Goal: Task Accomplishment & Management: Manage account settings

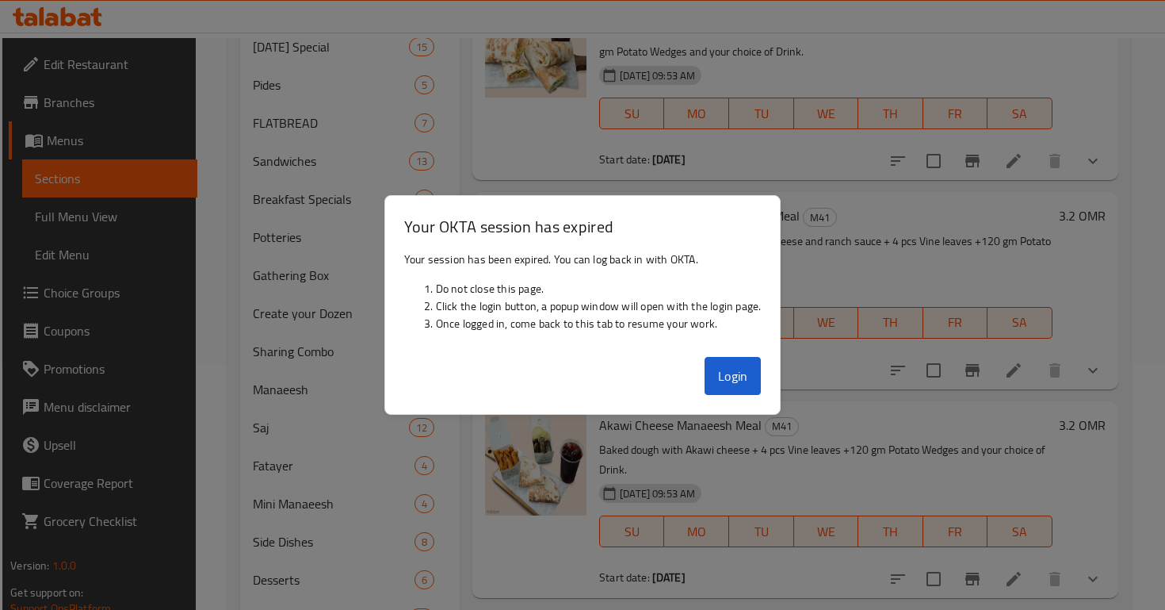
scroll to position [246, 0]
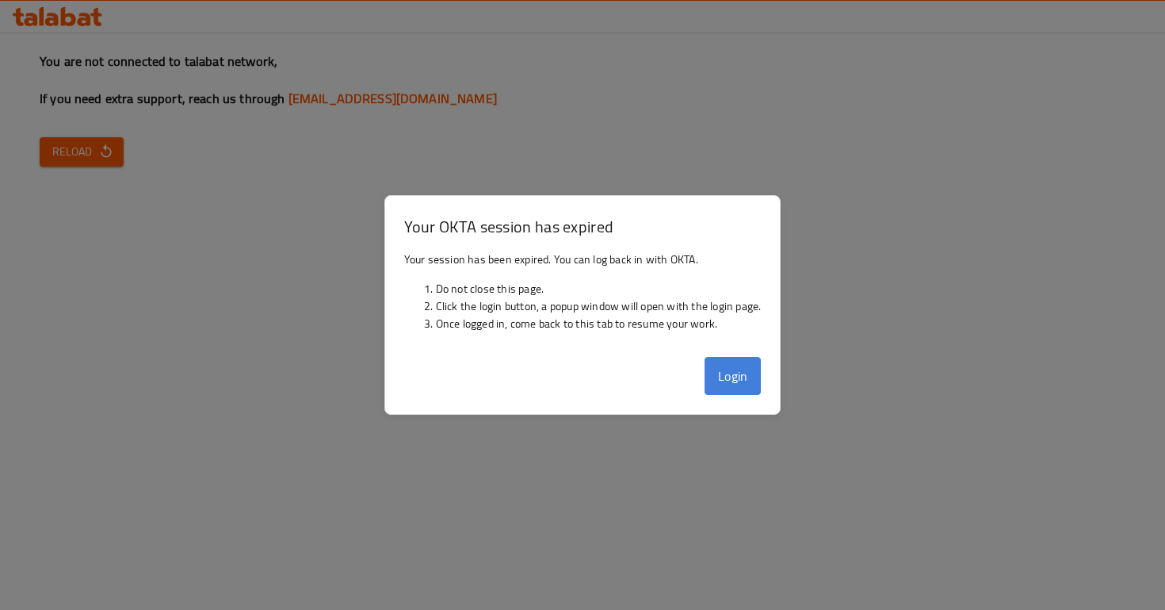
click at [739, 392] on button "Login" at bounding box center [733, 376] width 57 height 38
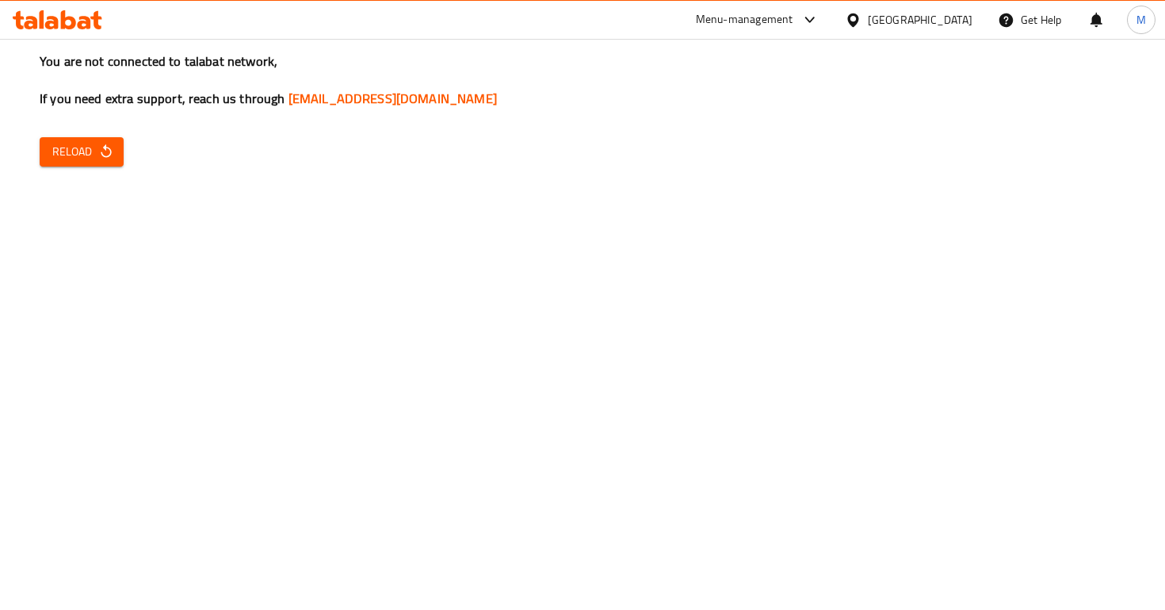
click at [92, 162] on button "Reload" at bounding box center [82, 151] width 84 height 29
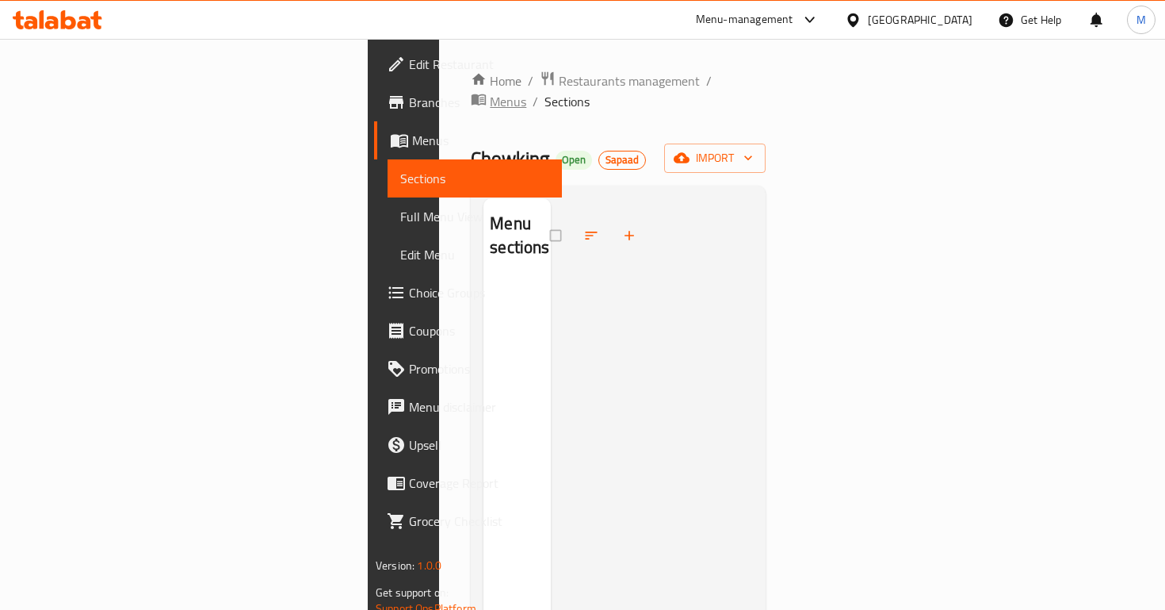
click at [514, 92] on span "Menus" at bounding box center [508, 101] width 36 height 19
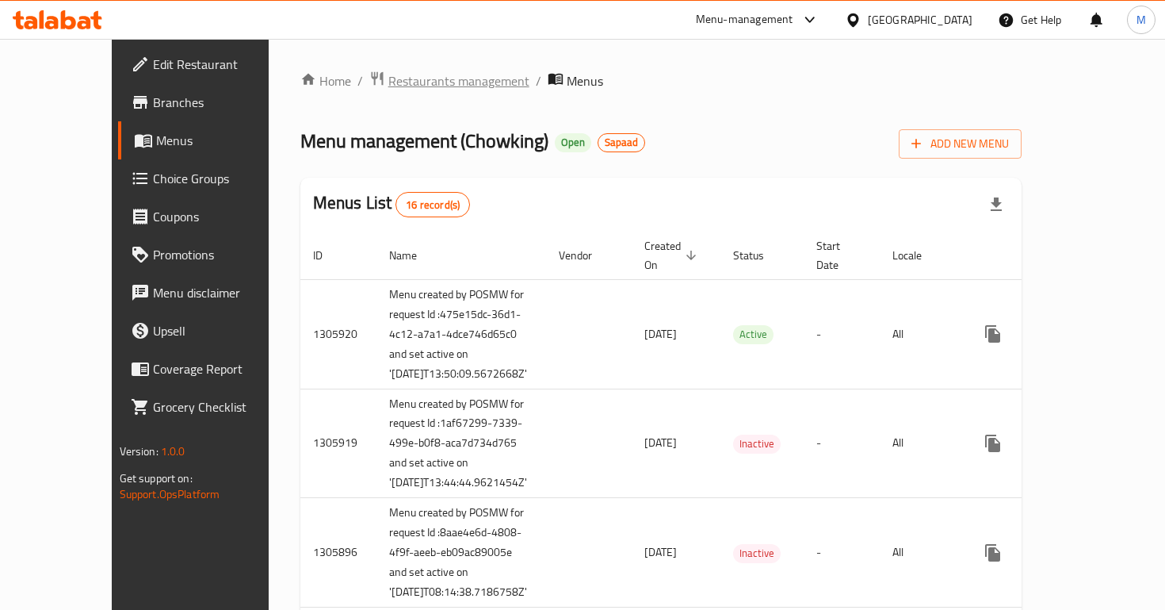
click at [388, 86] on span "Restaurants management" at bounding box center [458, 80] width 141 height 19
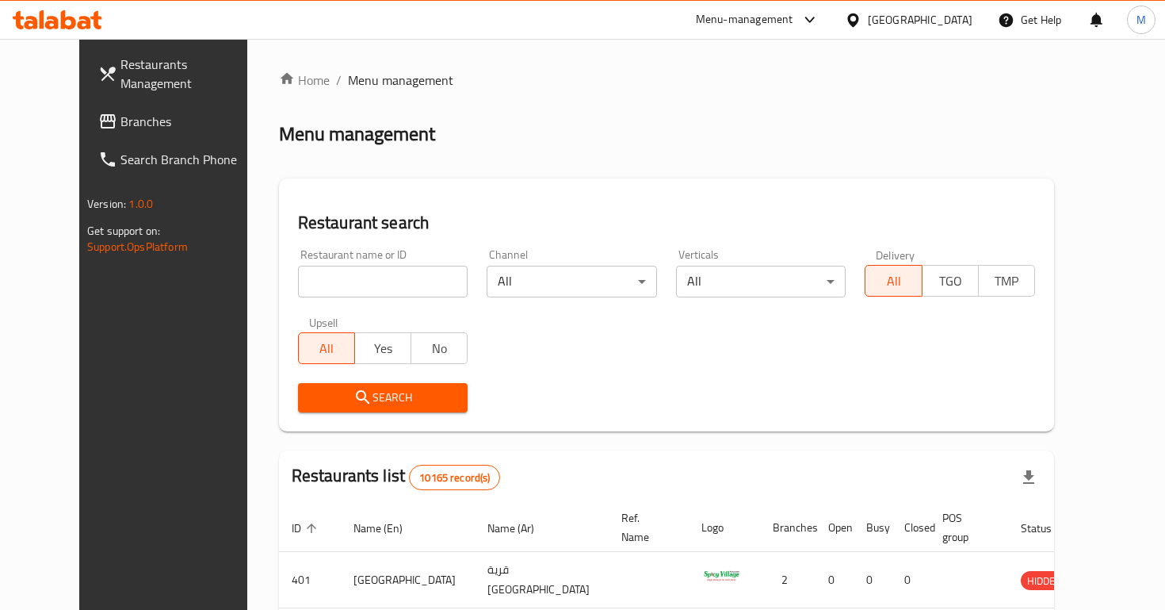
click at [343, 274] on input "search" at bounding box center [383, 282] width 170 height 32
type input "p"
type input "pappa"
click button "Search" at bounding box center [383, 397] width 170 height 29
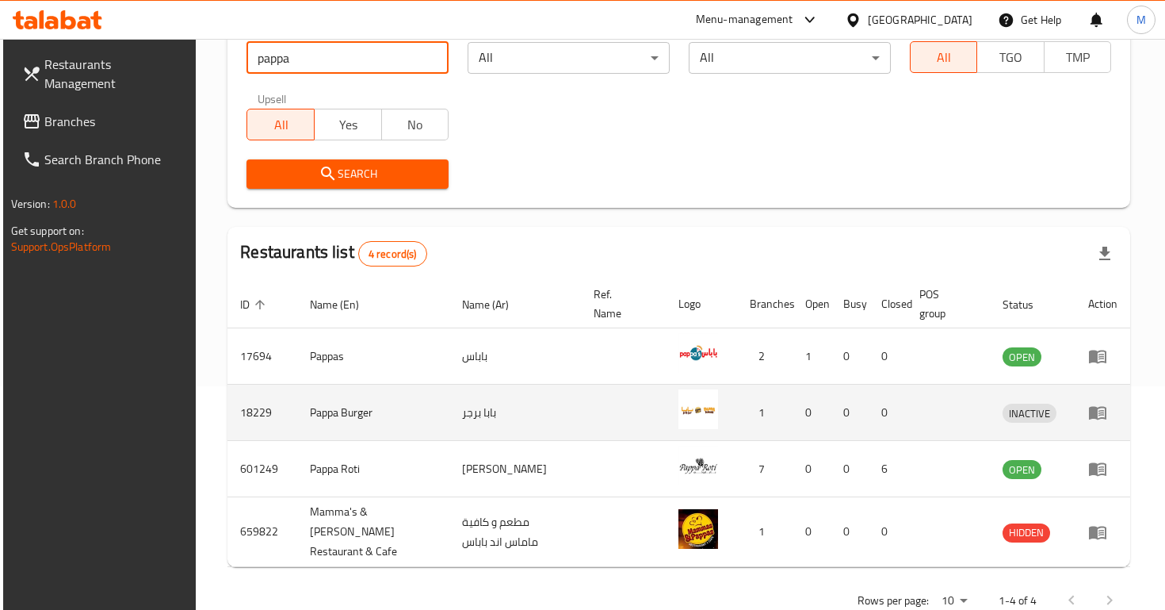
scroll to position [253, 0]
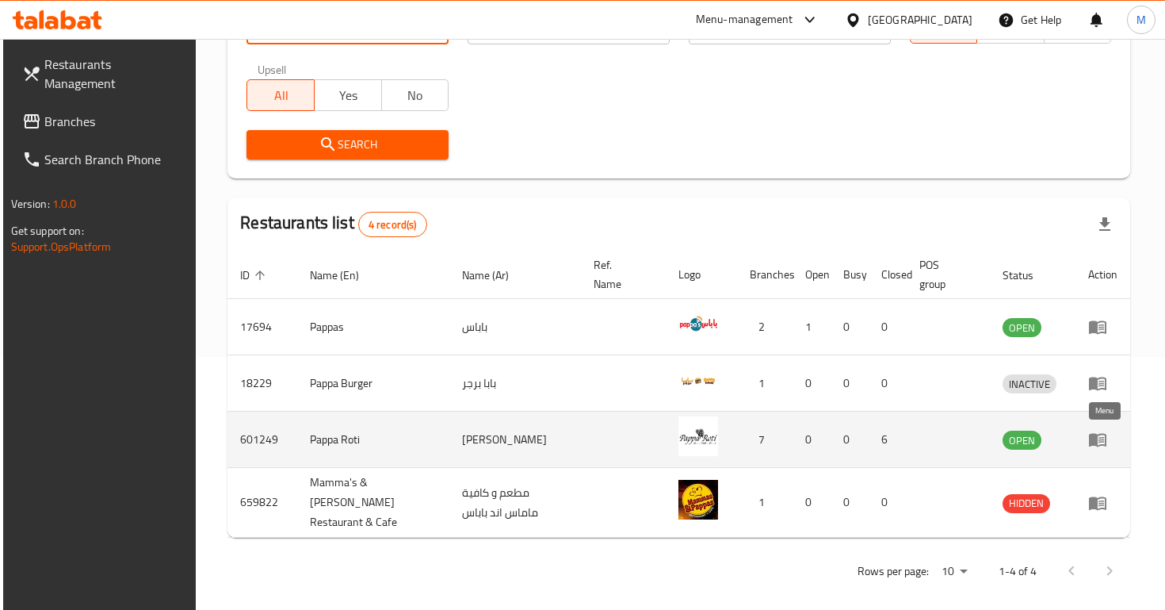
click at [1107, 444] on icon "enhanced table" at bounding box center [1097, 440] width 17 height 13
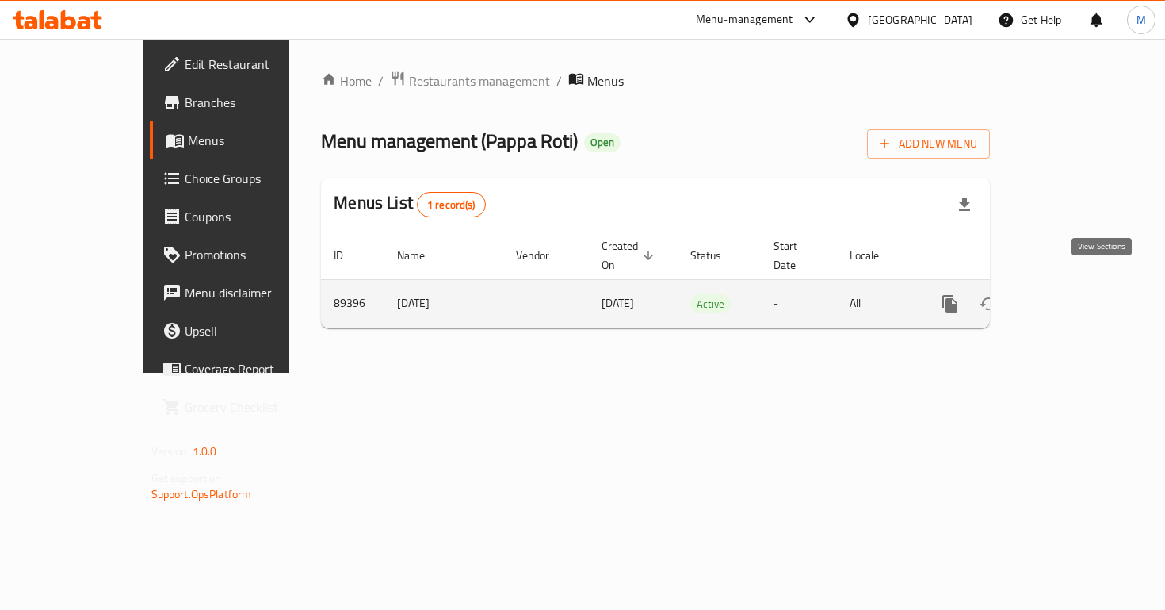
click at [1074, 294] on icon "enhanced table" at bounding box center [1064, 303] width 19 height 19
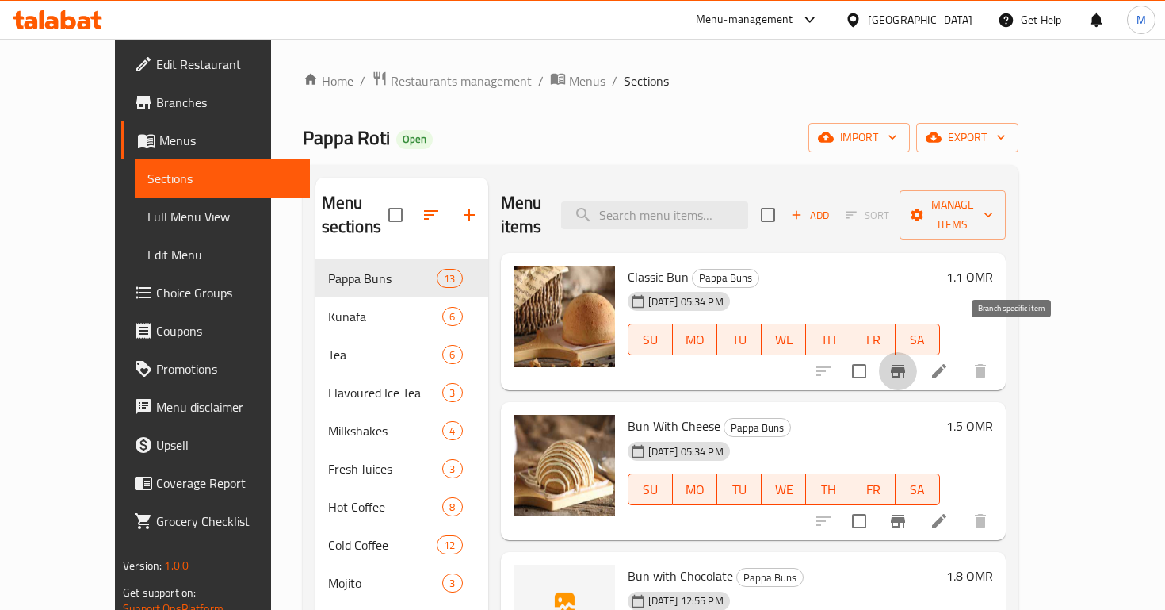
click at [908, 362] on icon "Branch-specific-item" at bounding box center [898, 371] width 19 height 19
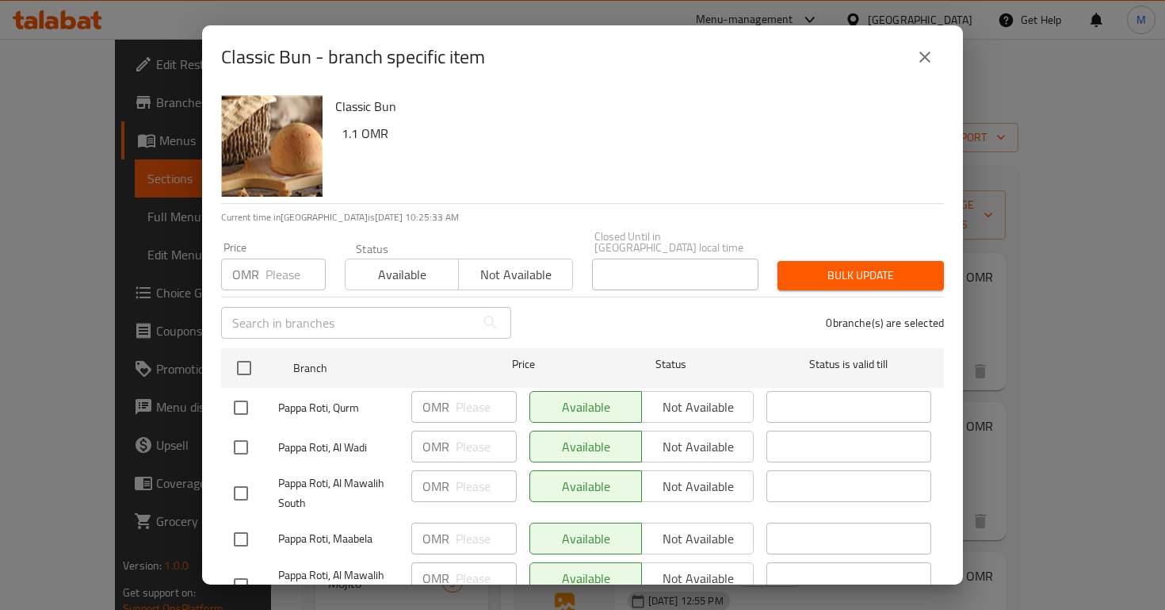
click at [284, 262] on input "number" at bounding box center [296, 274] width 60 height 32
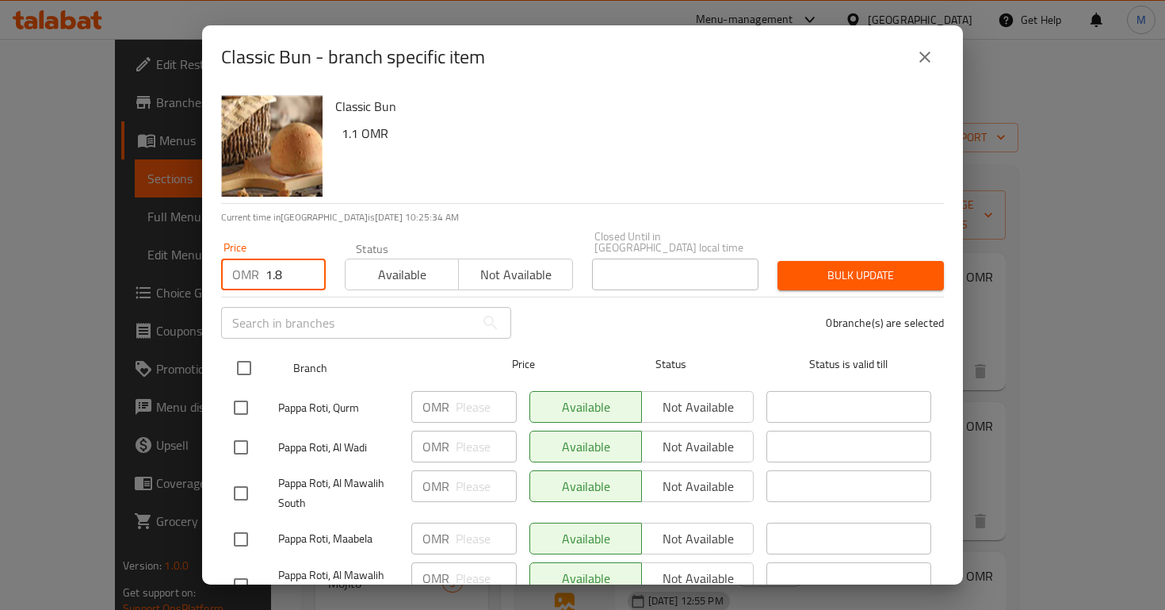
type input "1.8"
click at [246, 352] on input "checkbox" at bounding box center [244, 367] width 33 height 33
checkbox input "true"
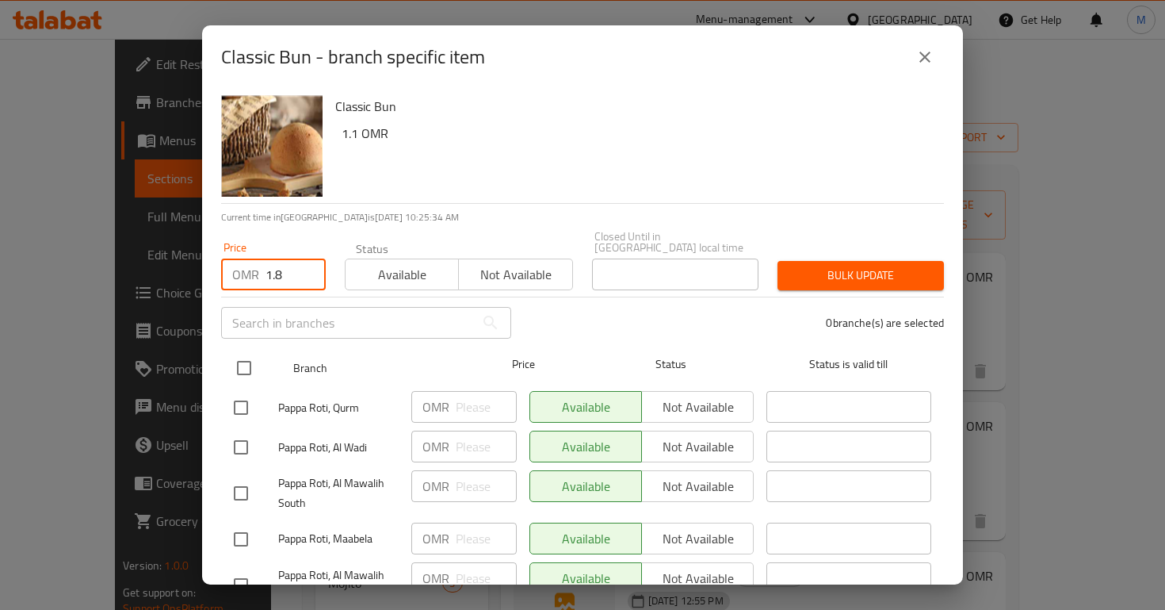
checkbox input "true"
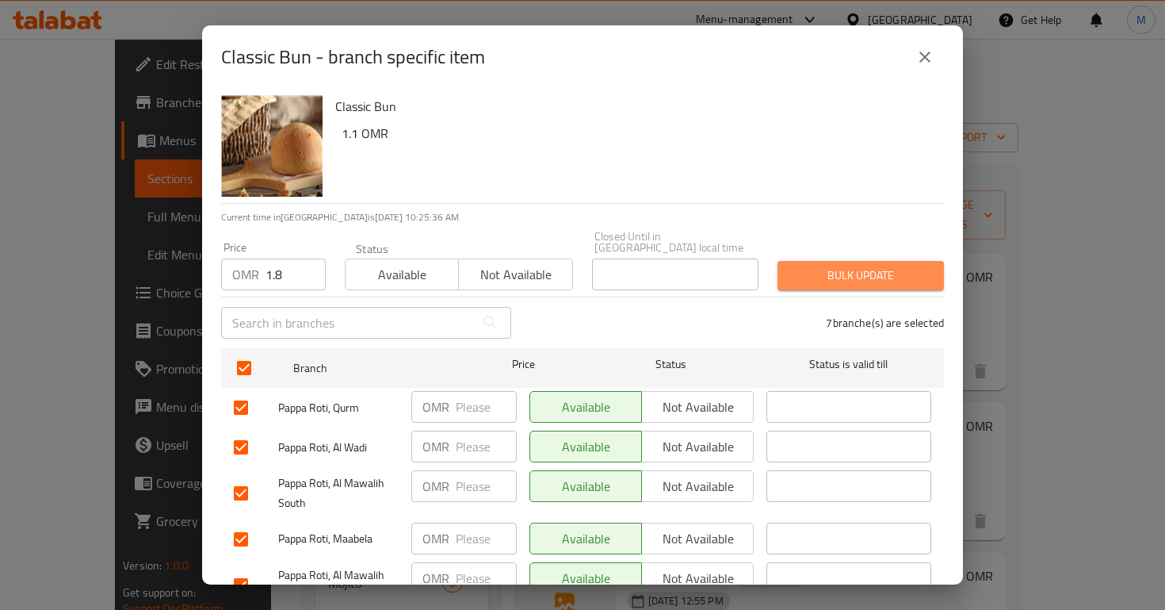
click at [828, 266] on span "Bulk update" at bounding box center [860, 276] width 141 height 20
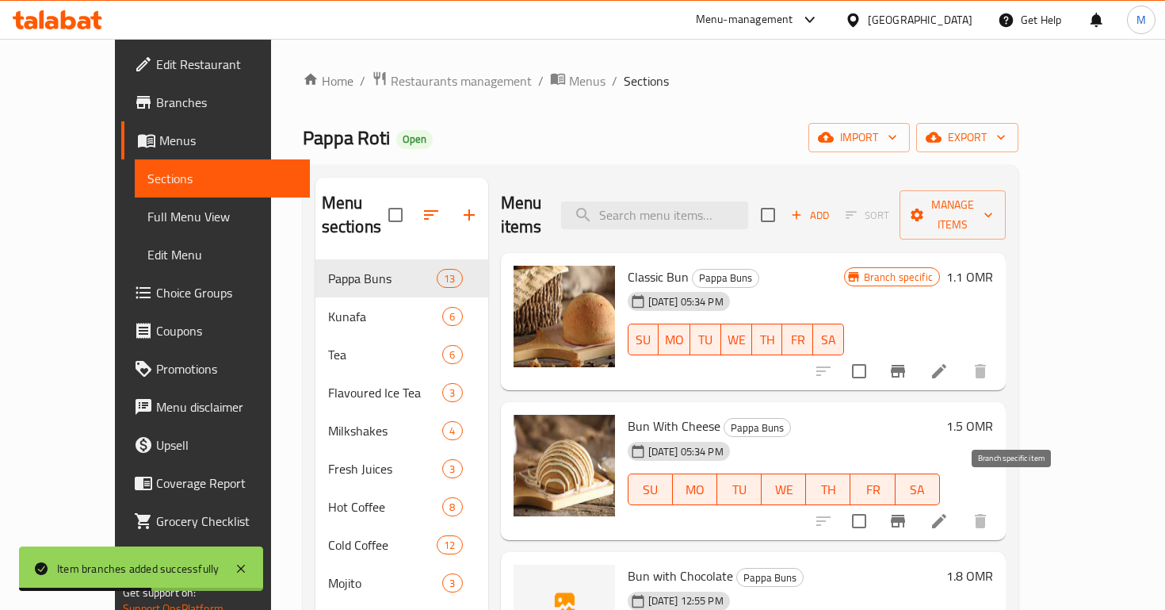
click at [908, 511] on icon "Branch-specific-item" at bounding box center [898, 520] width 19 height 19
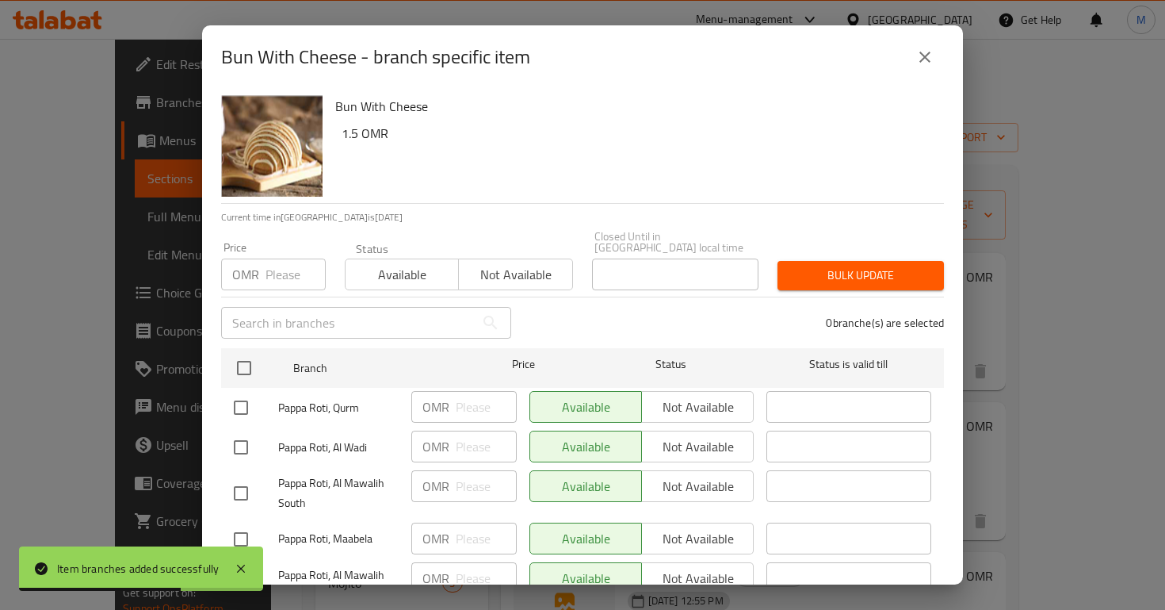
click at [300, 277] on input "number" at bounding box center [296, 274] width 60 height 32
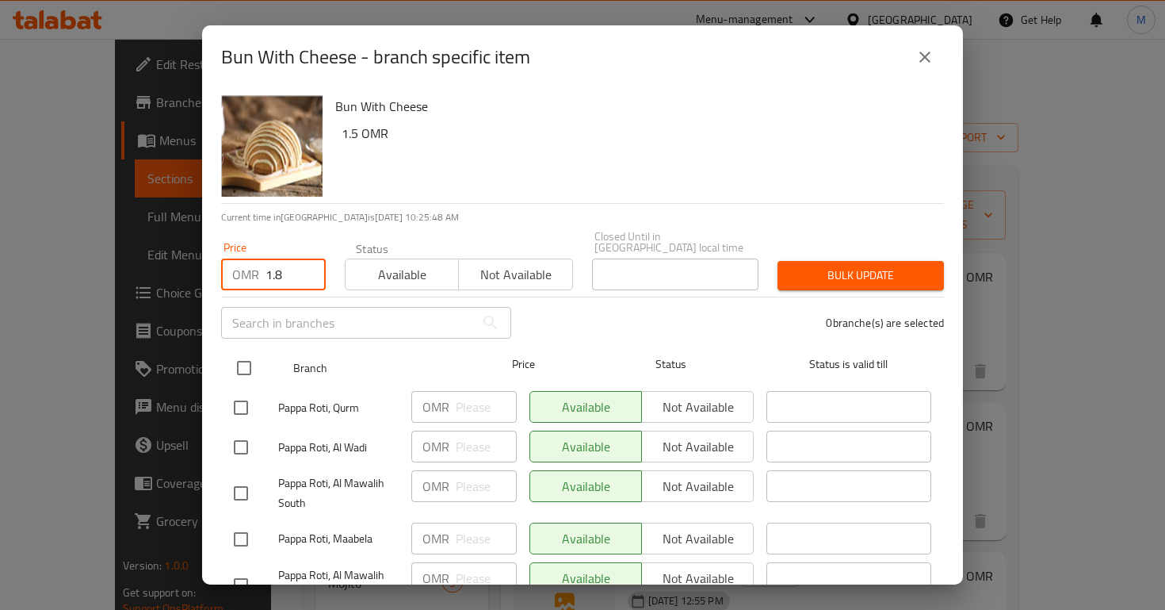
type input "1.8"
click at [241, 354] on input "checkbox" at bounding box center [244, 367] width 33 height 33
checkbox input "true"
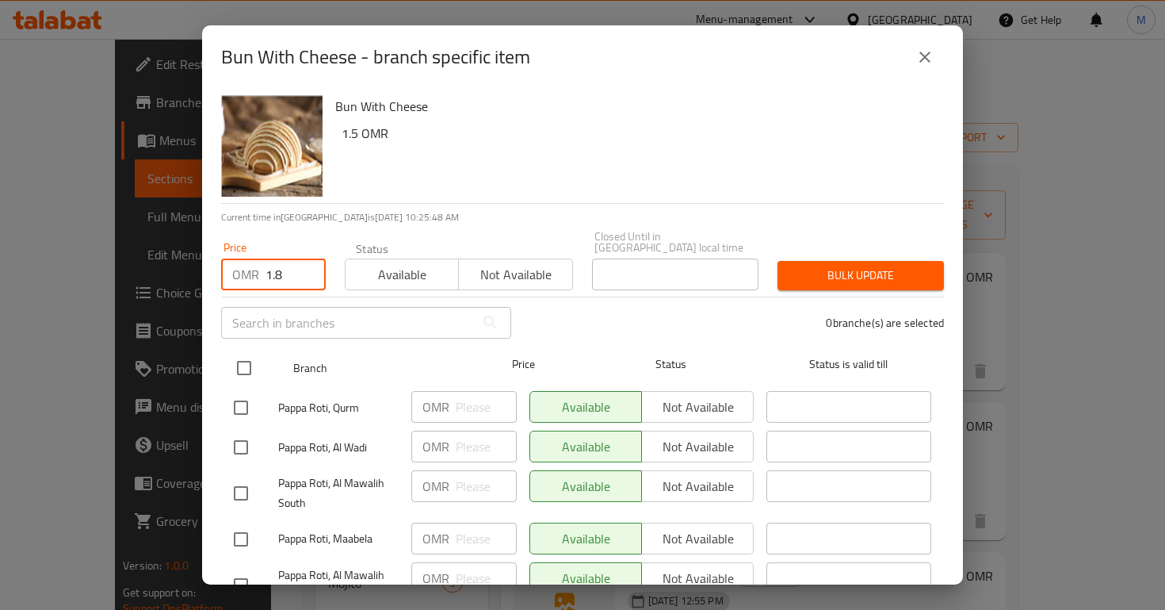
checkbox input "true"
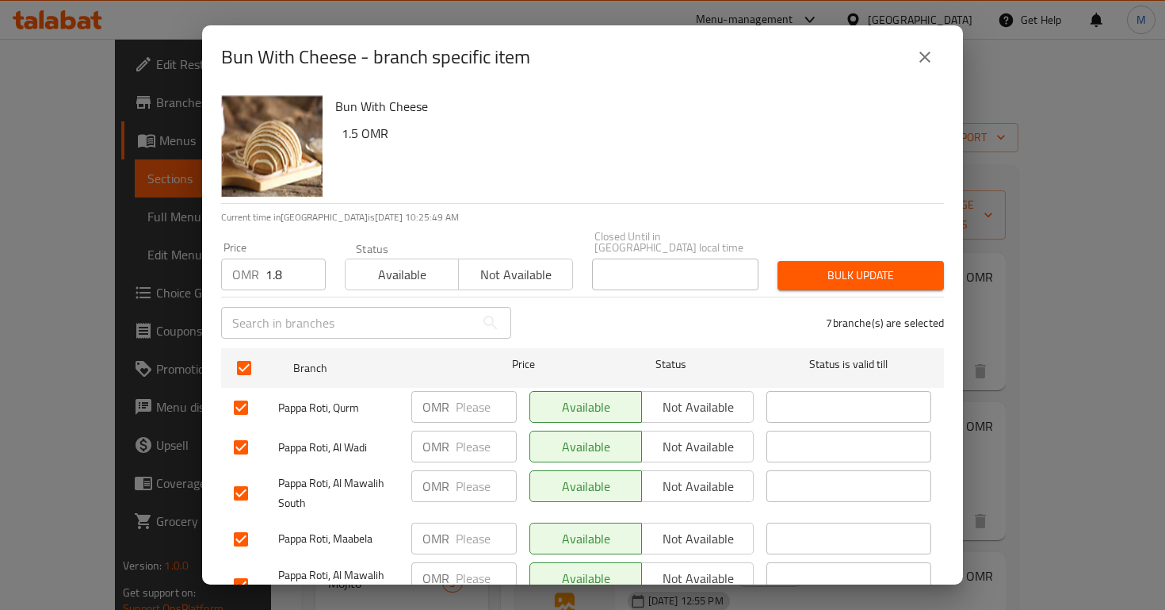
click at [842, 266] on span "Bulk update" at bounding box center [860, 276] width 141 height 20
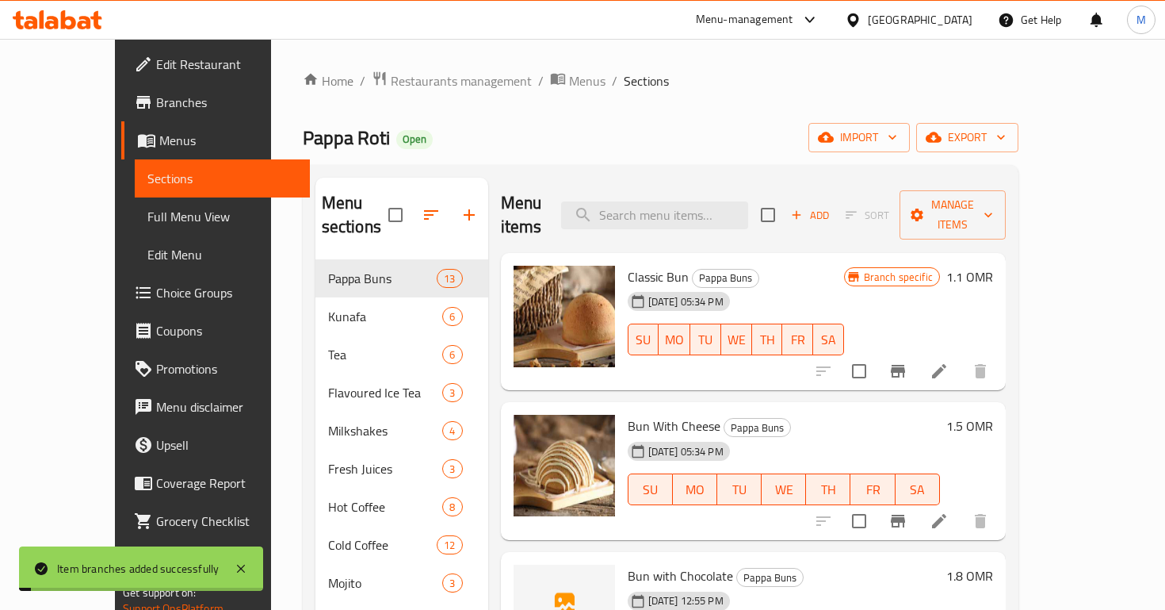
click at [931, 46] on div "Home / Restaurants management / Menus / Sections Pappa Roti Open import export …" at bounding box center [660, 435] width 779 height 793
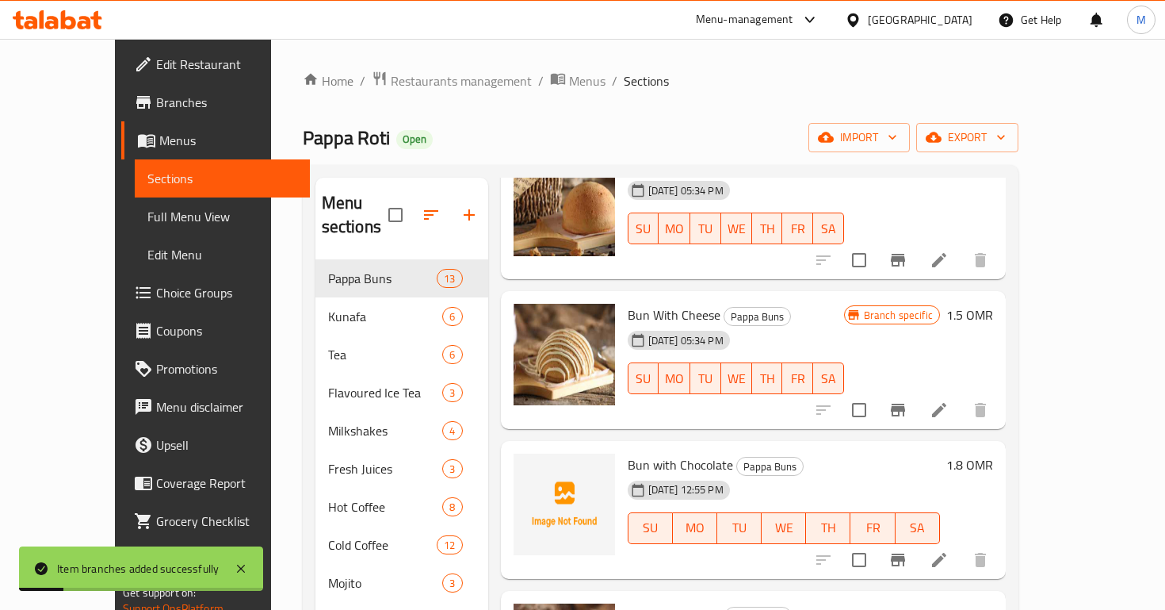
scroll to position [115, 0]
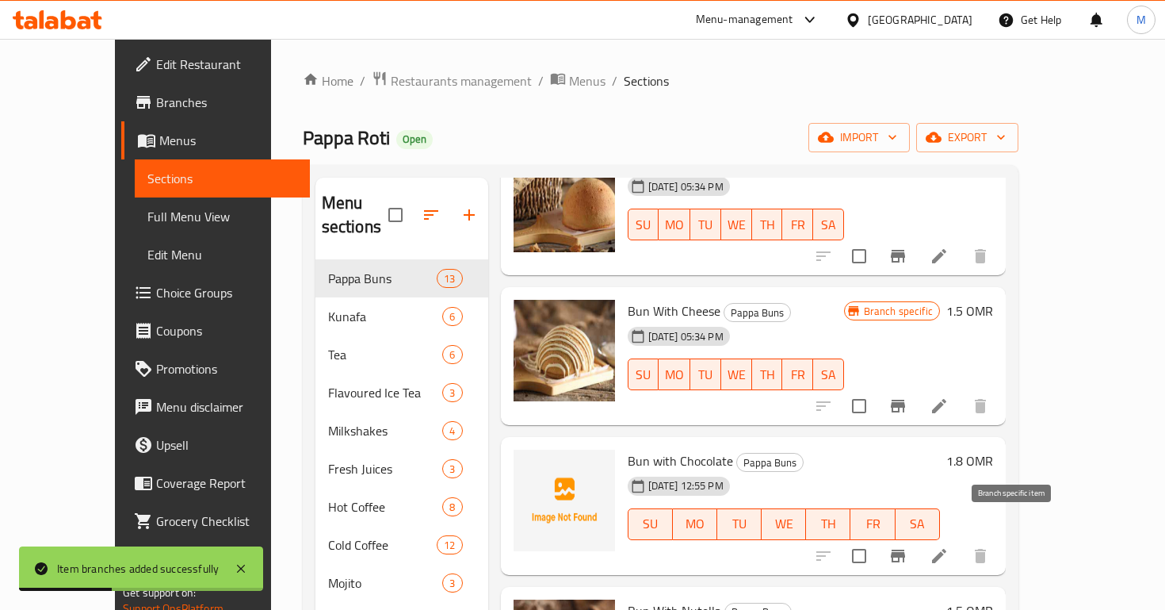
click at [908, 546] on icon "Branch-specific-item" at bounding box center [898, 555] width 19 height 19
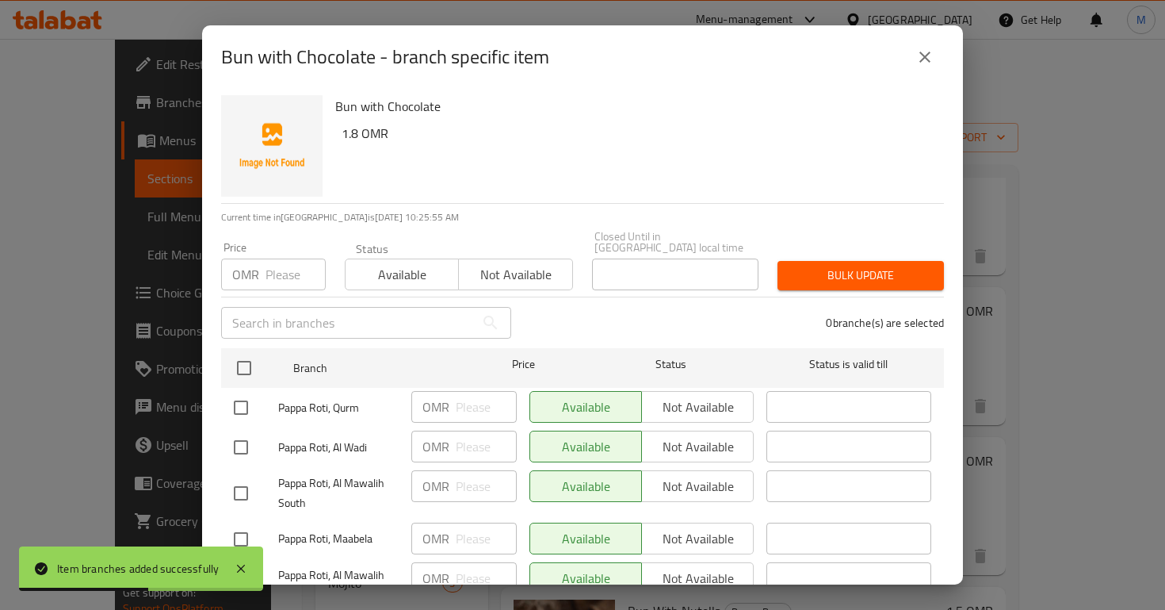
click at [290, 261] on input "number" at bounding box center [296, 274] width 60 height 32
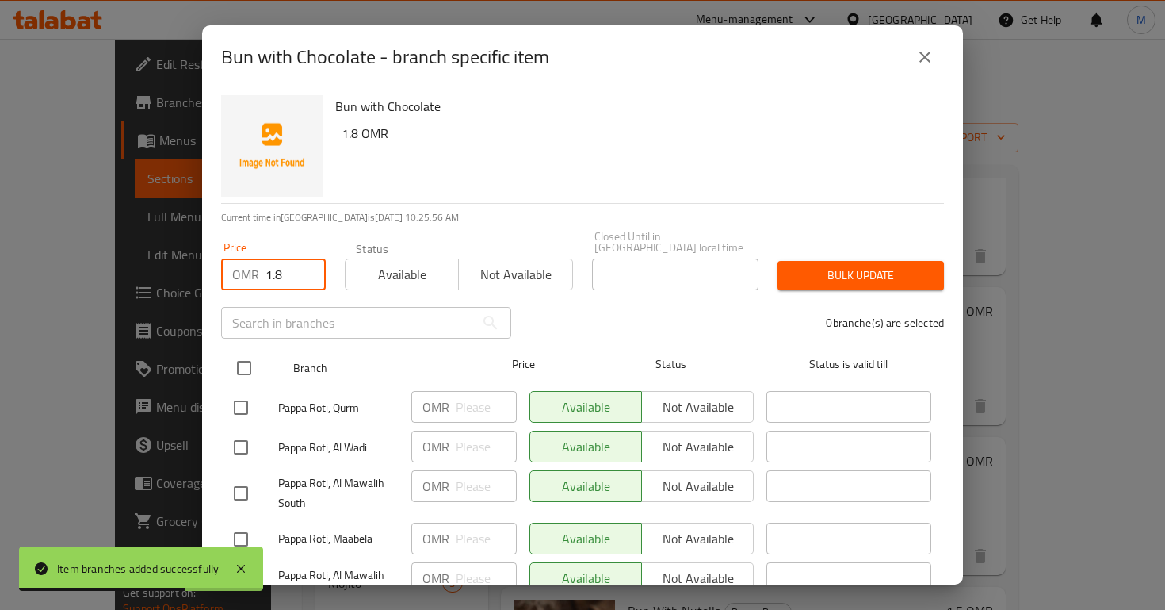
type input "1.8"
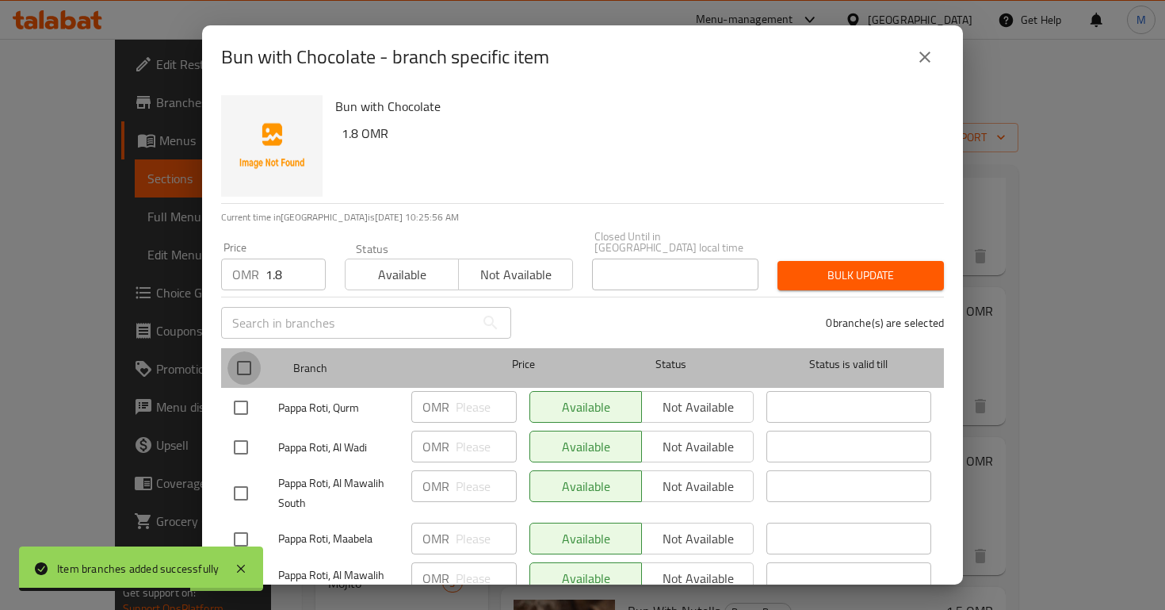
click at [235, 361] on input "checkbox" at bounding box center [244, 367] width 33 height 33
checkbox input "true"
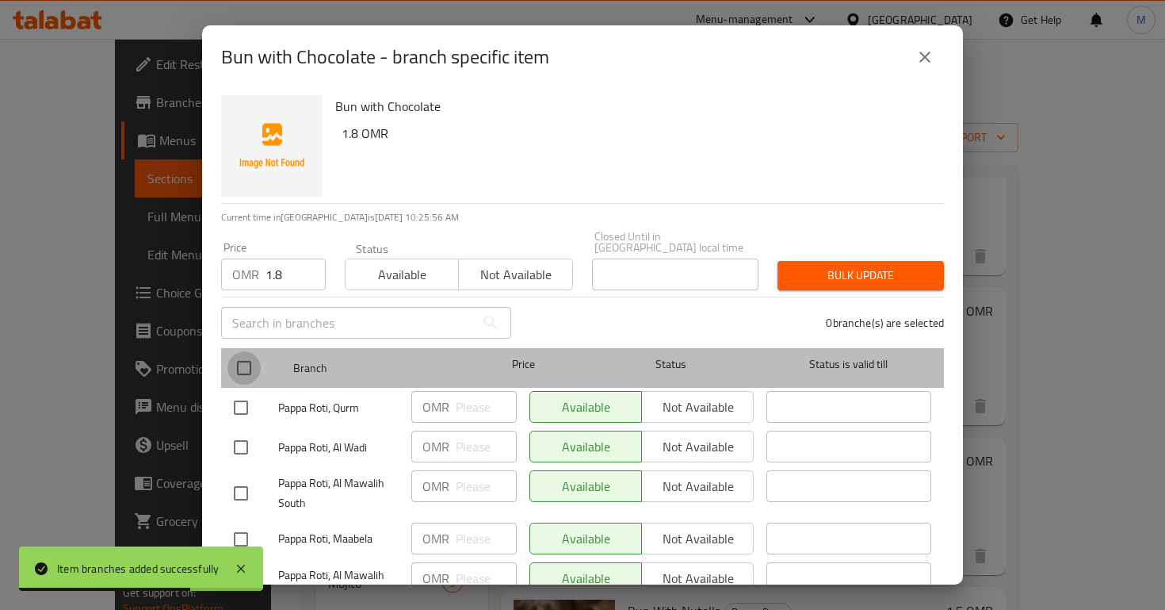
checkbox input "true"
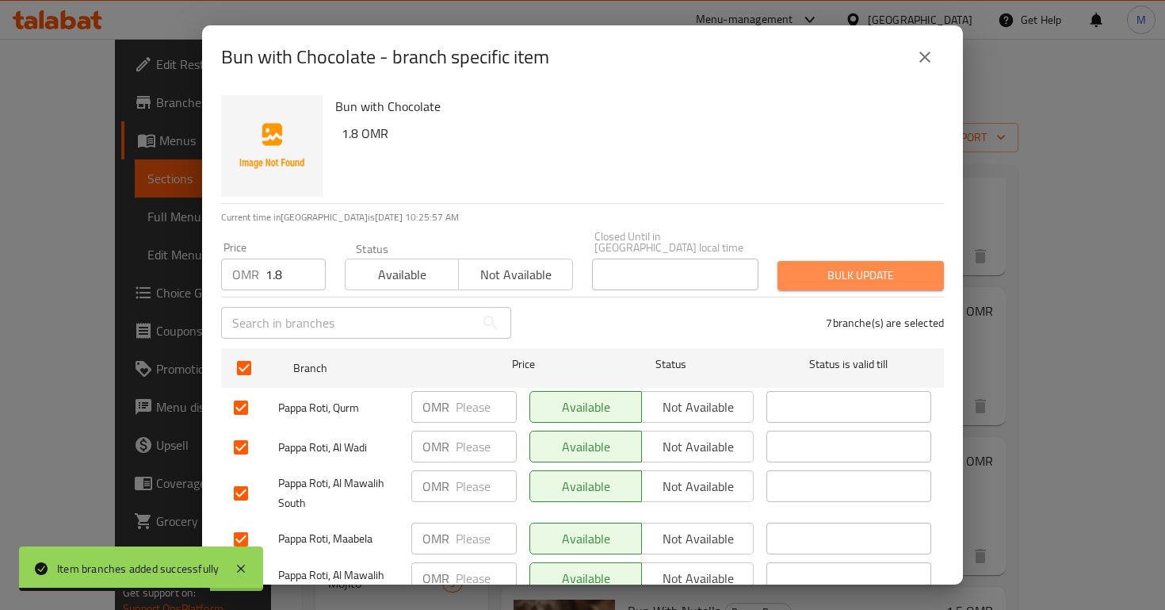
click at [840, 266] on span "Bulk update" at bounding box center [860, 276] width 141 height 20
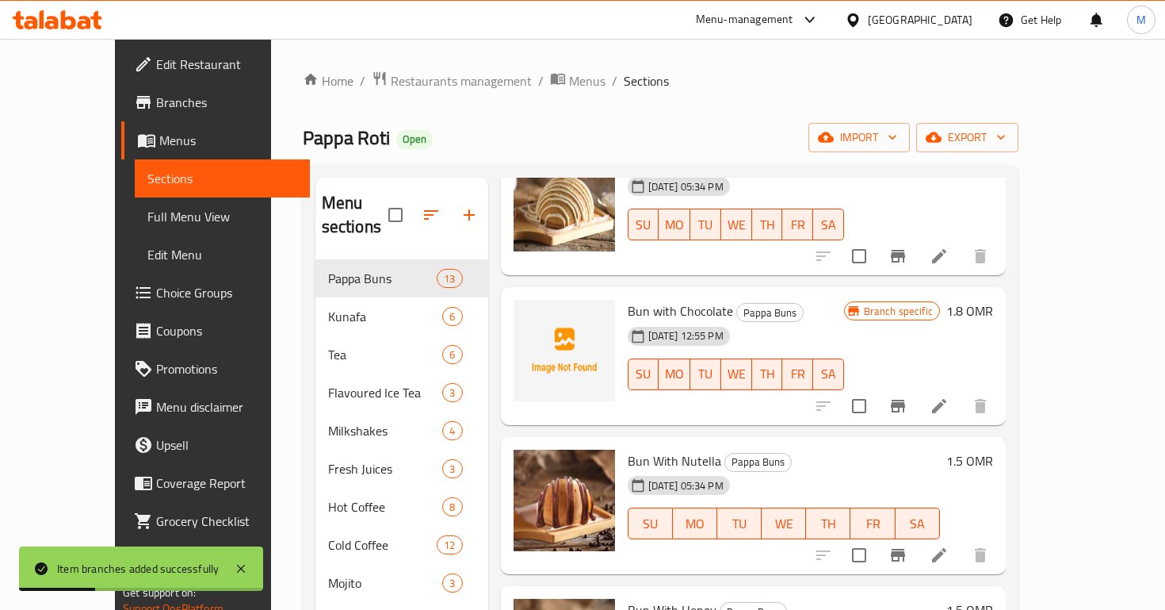
scroll to position [270, 0]
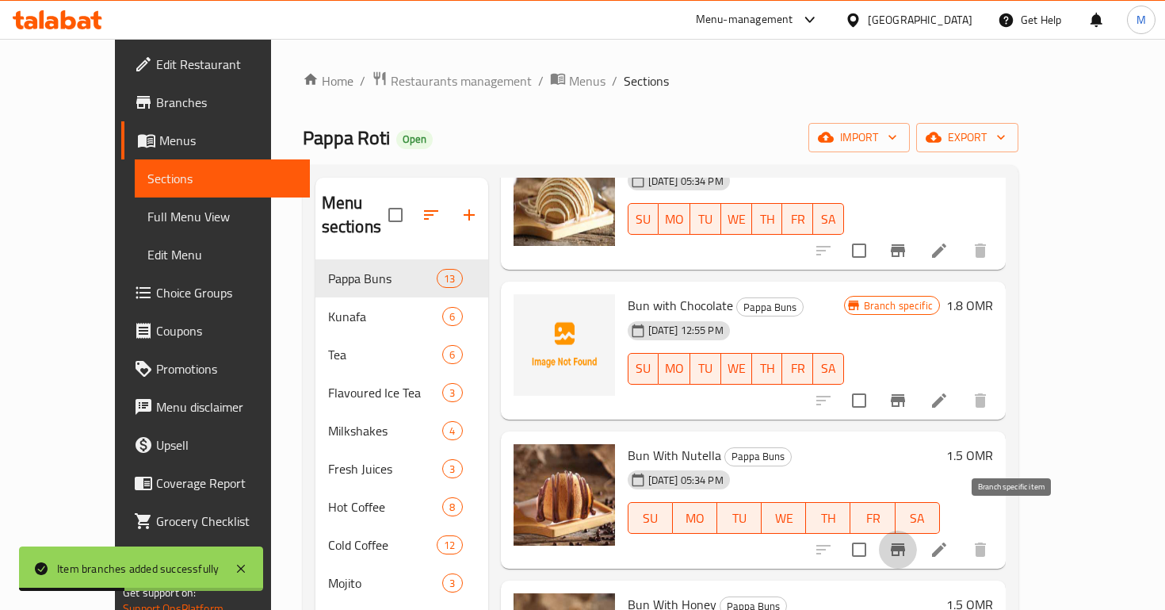
click at [908, 540] on icon "Branch-specific-item" at bounding box center [898, 549] width 19 height 19
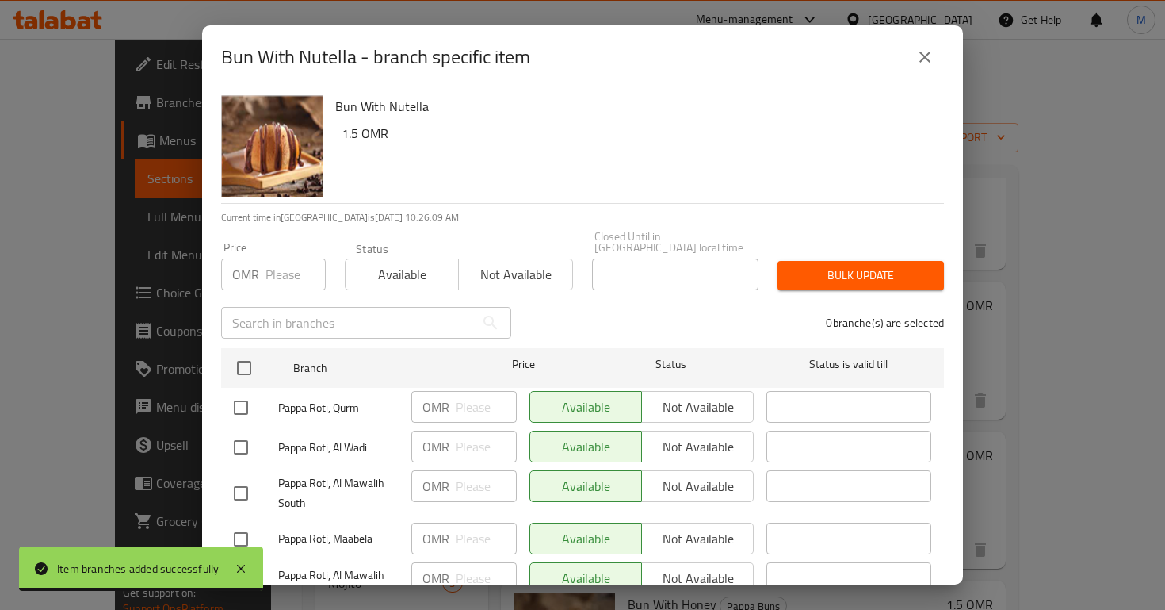
click at [274, 269] on input "number" at bounding box center [296, 274] width 60 height 32
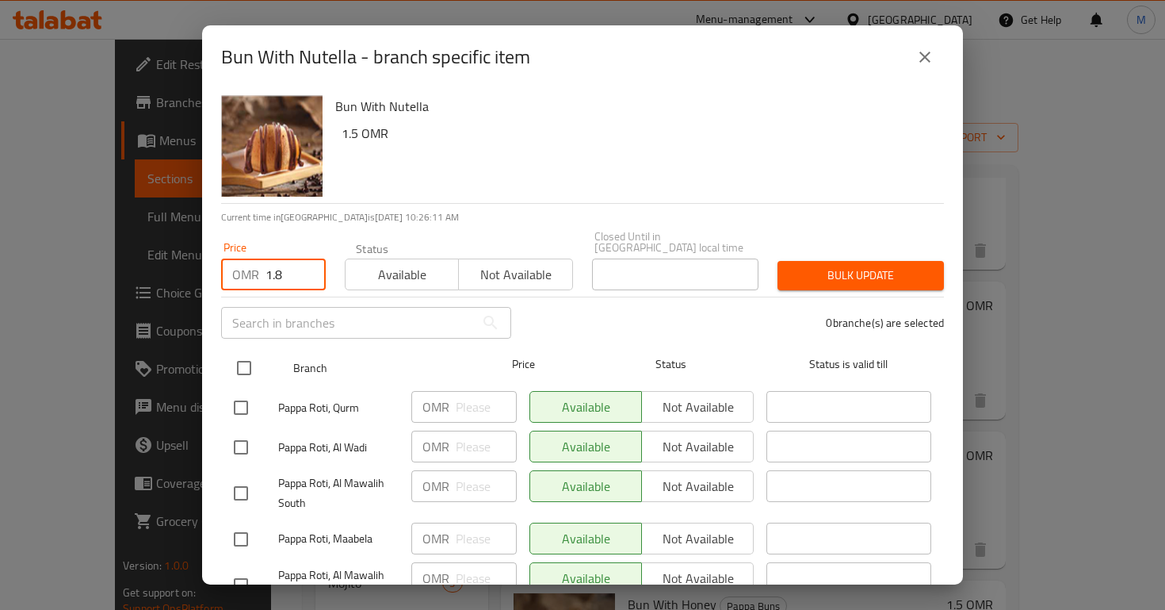
type input "1.8"
click at [240, 362] on input "checkbox" at bounding box center [244, 367] width 33 height 33
checkbox input "true"
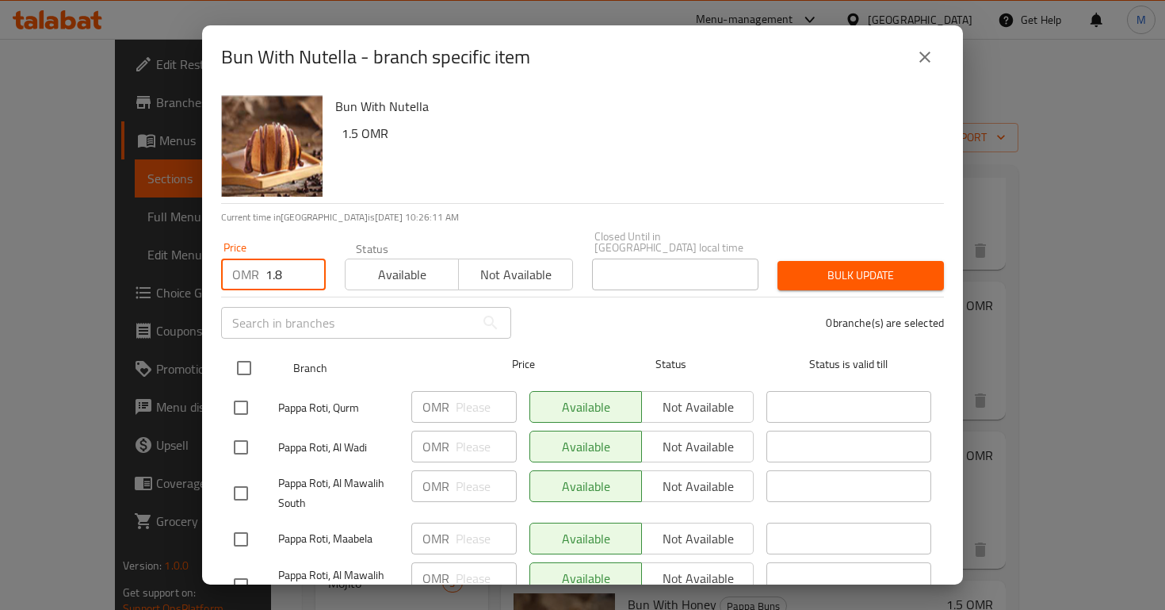
checkbox input "true"
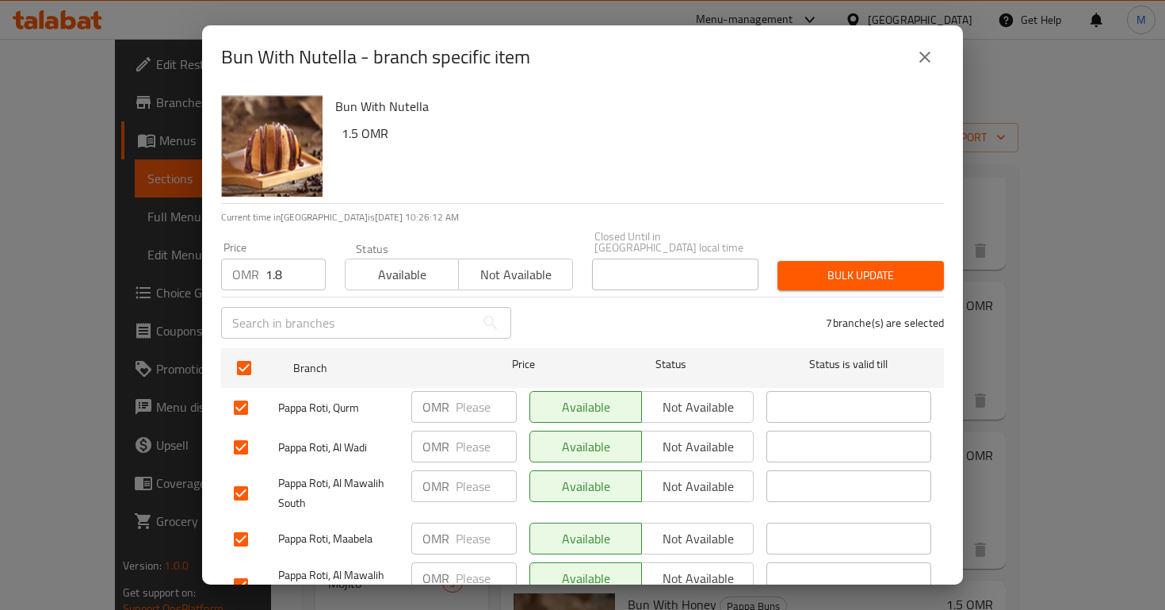
click at [881, 266] on span "Bulk update" at bounding box center [860, 276] width 141 height 20
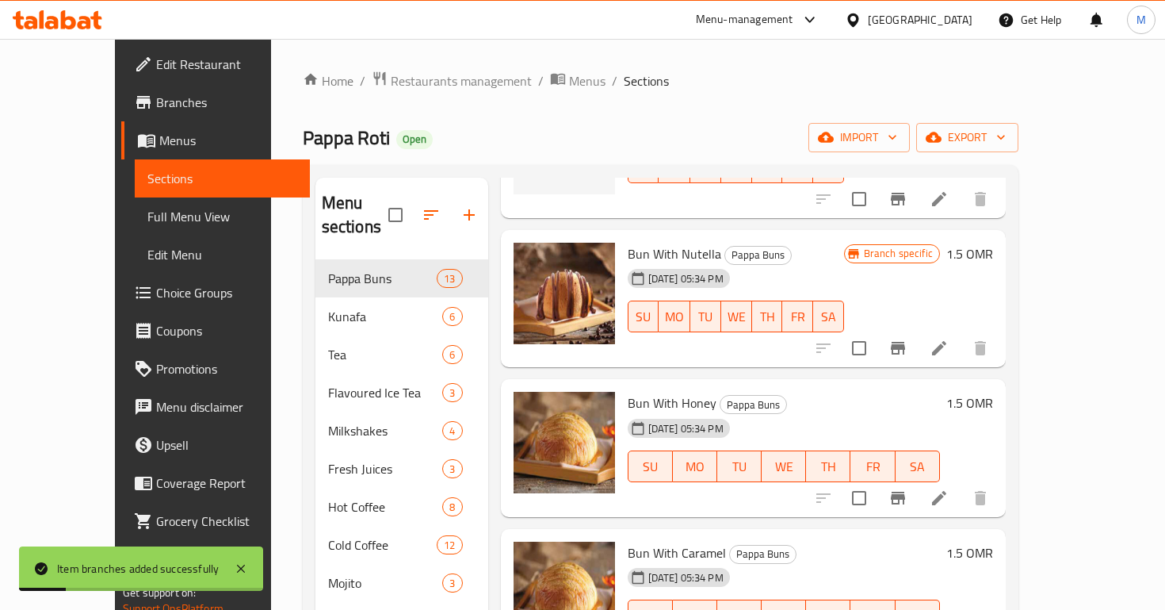
scroll to position [473, 0]
click at [905, 491] on icon "Branch-specific-item" at bounding box center [898, 497] width 14 height 13
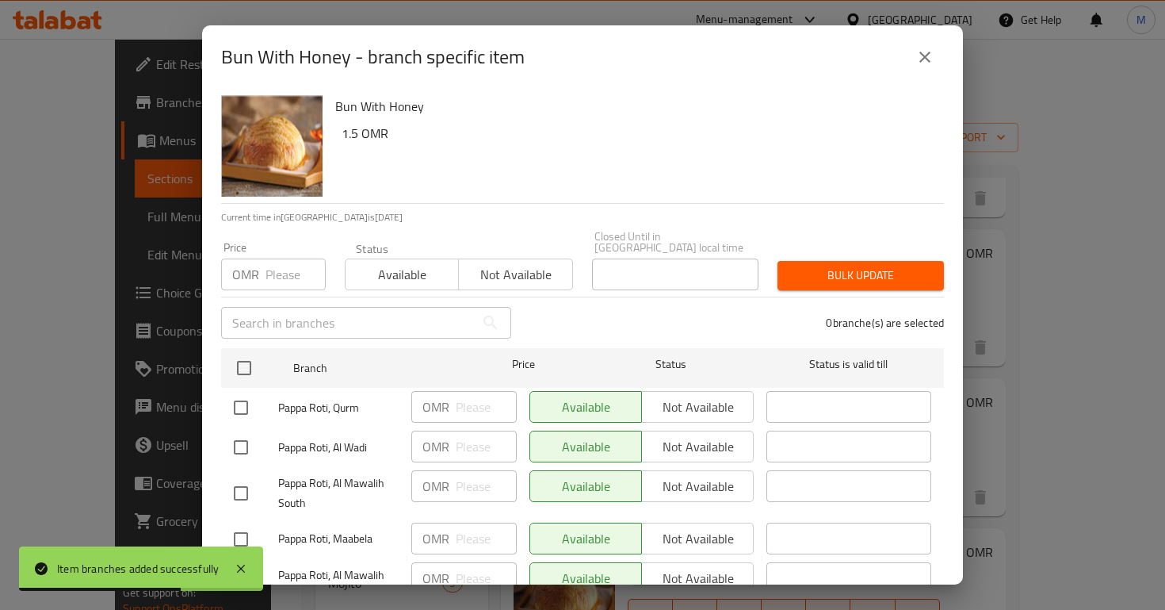
click at [294, 262] on input "number" at bounding box center [296, 274] width 60 height 32
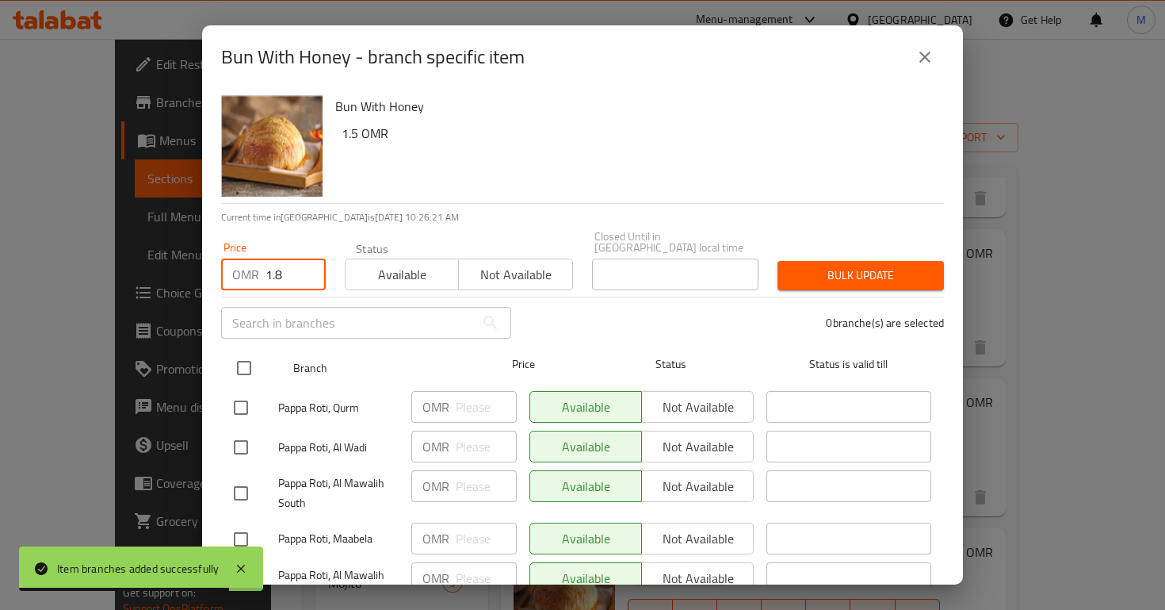
type input "1.8"
click at [245, 364] on input "checkbox" at bounding box center [244, 367] width 33 height 33
checkbox input "true"
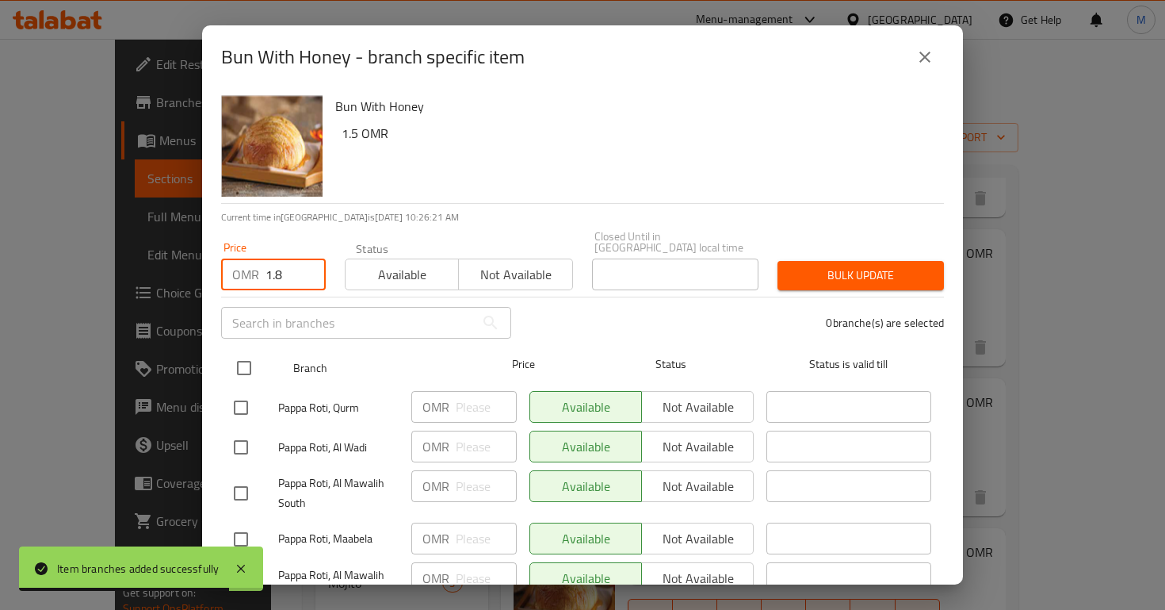
checkbox input "true"
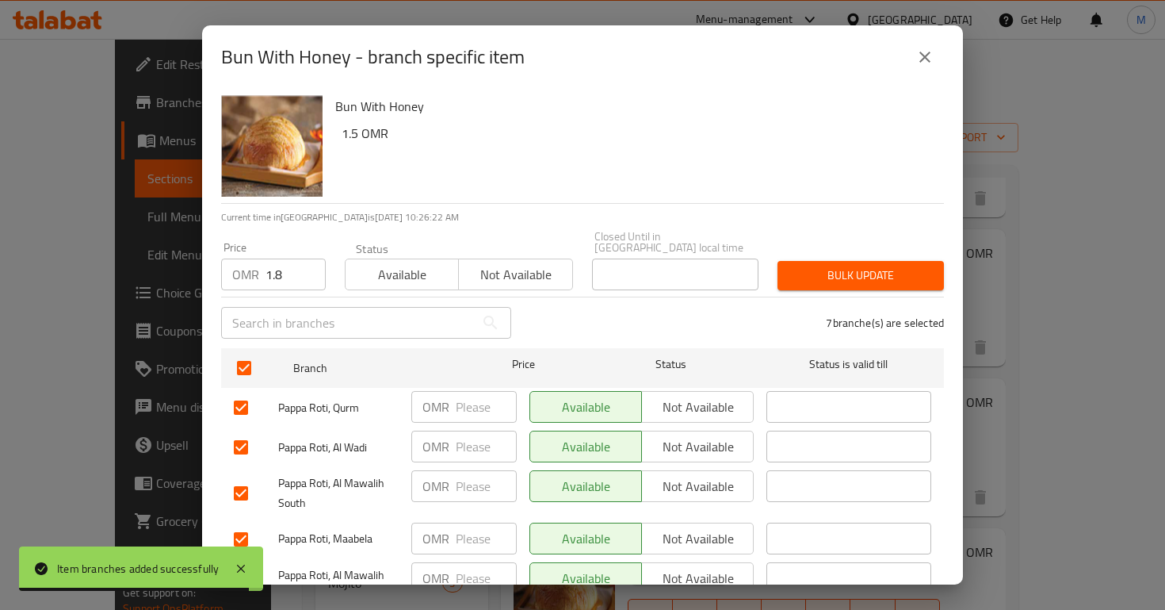
click at [803, 266] on span "Bulk update" at bounding box center [860, 276] width 141 height 20
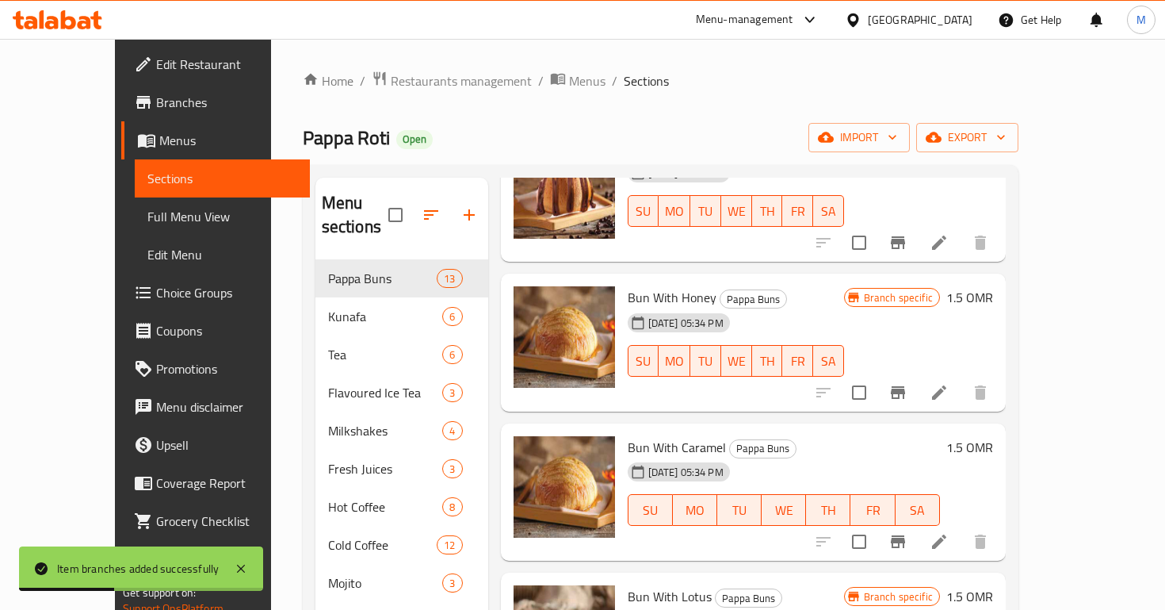
scroll to position [581, 0]
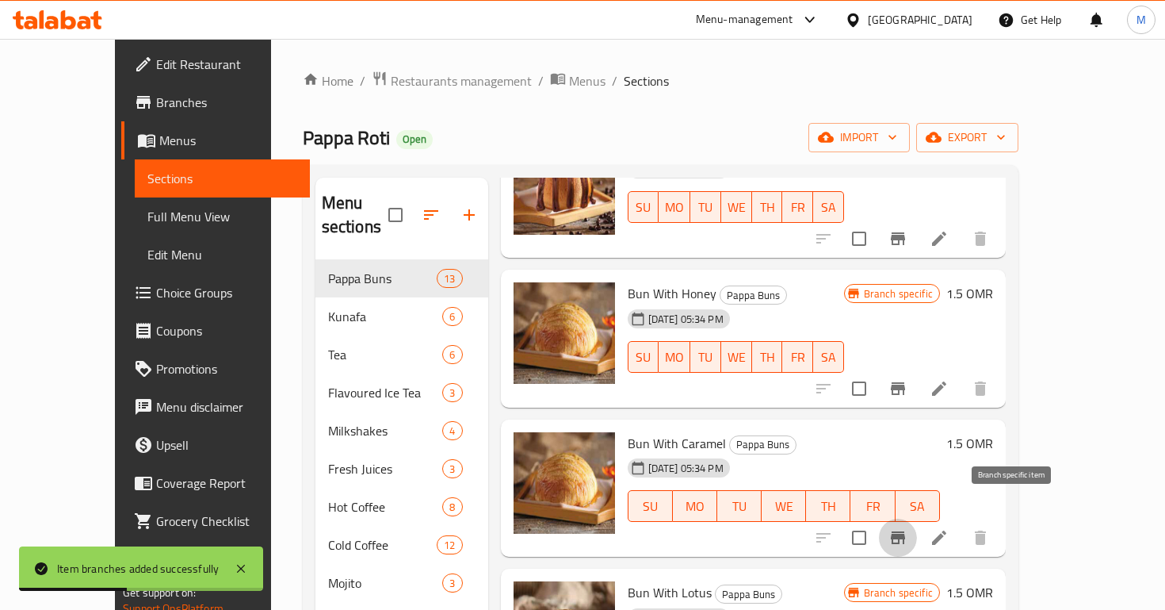
click at [908, 528] on icon "Branch-specific-item" at bounding box center [898, 537] width 19 height 19
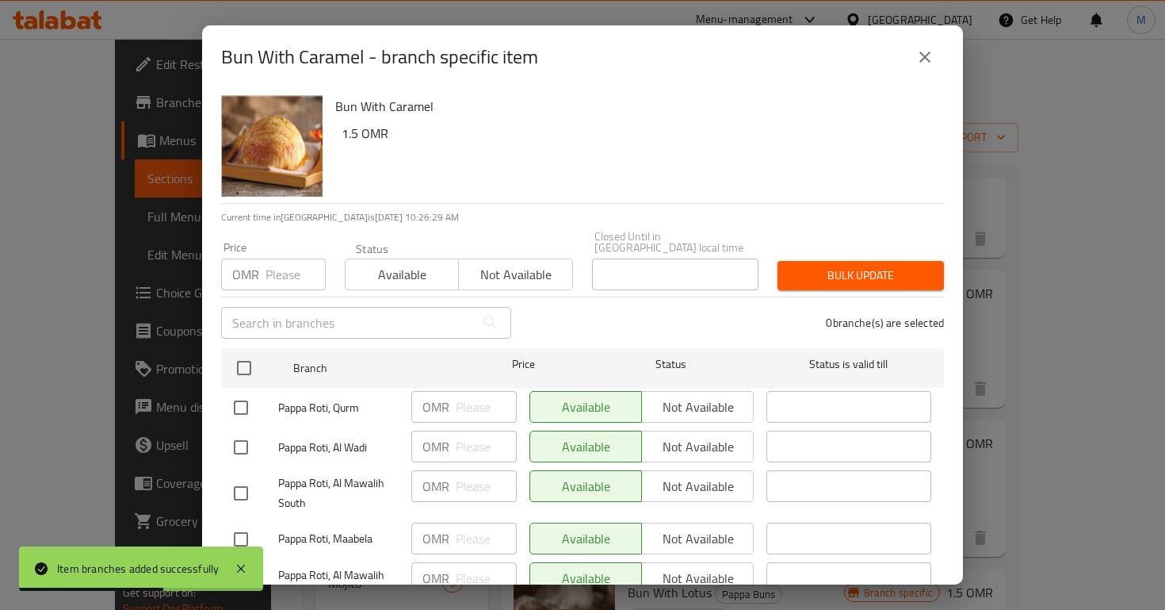
click at [279, 281] on div "Price OMR Price" at bounding box center [274, 265] width 124 height 67
click at [278, 259] on input "number" at bounding box center [296, 274] width 60 height 32
click at [283, 244] on div "Price OMR Price" at bounding box center [273, 266] width 105 height 48
click at [275, 271] on input "number" at bounding box center [296, 274] width 60 height 32
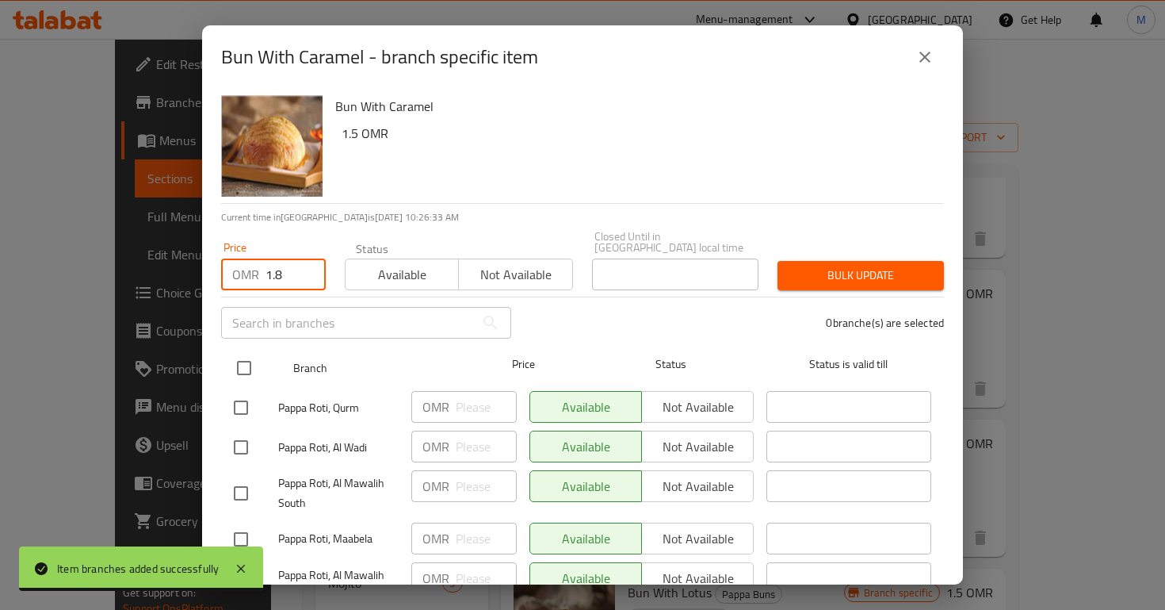
type input "1.8"
click at [247, 359] on input "checkbox" at bounding box center [244, 367] width 33 height 33
checkbox input "true"
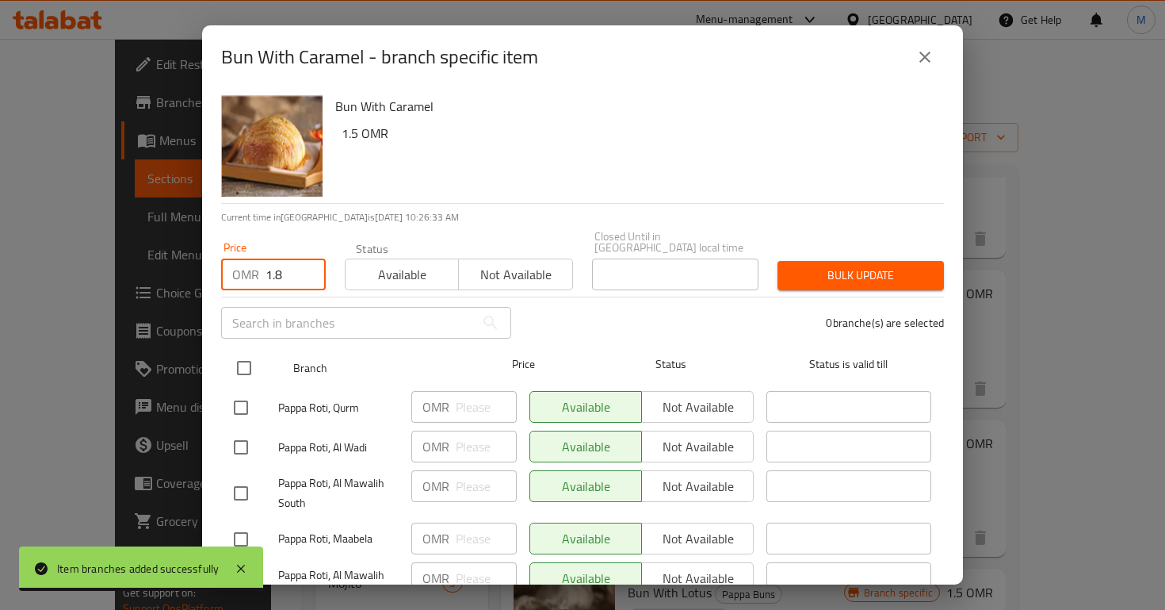
checkbox input "true"
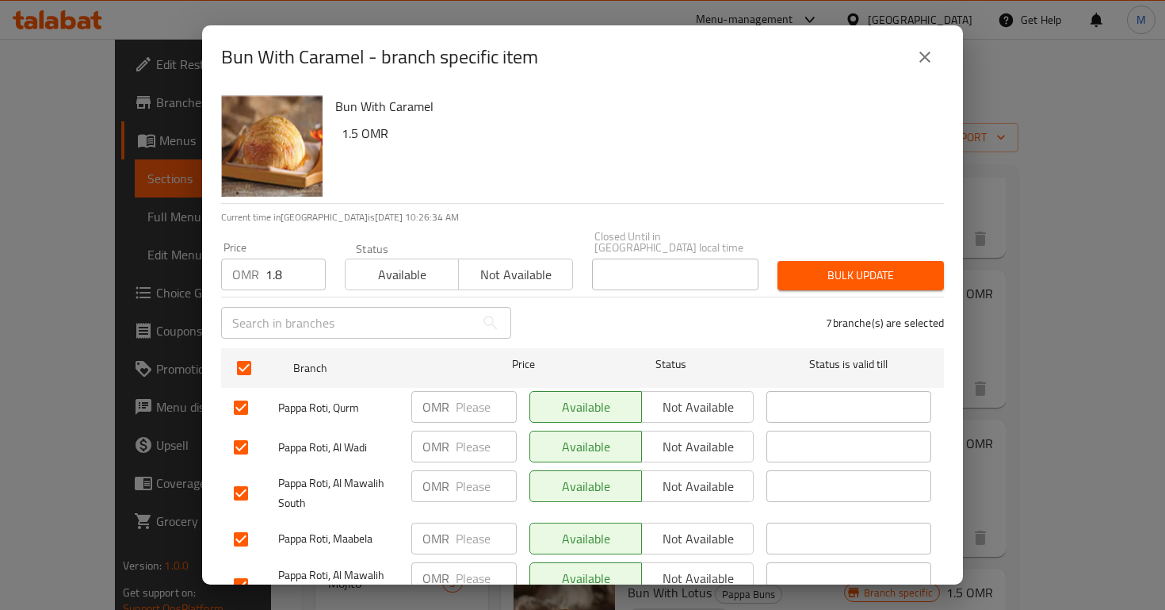
click at [800, 270] on span "Bulk update" at bounding box center [860, 276] width 141 height 20
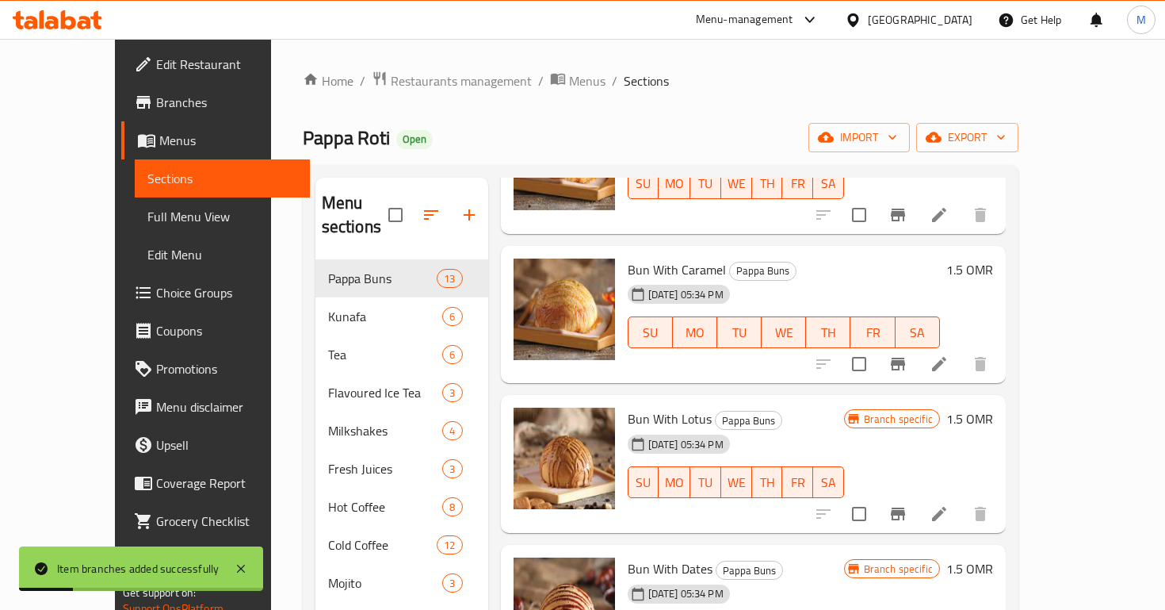
scroll to position [773, 0]
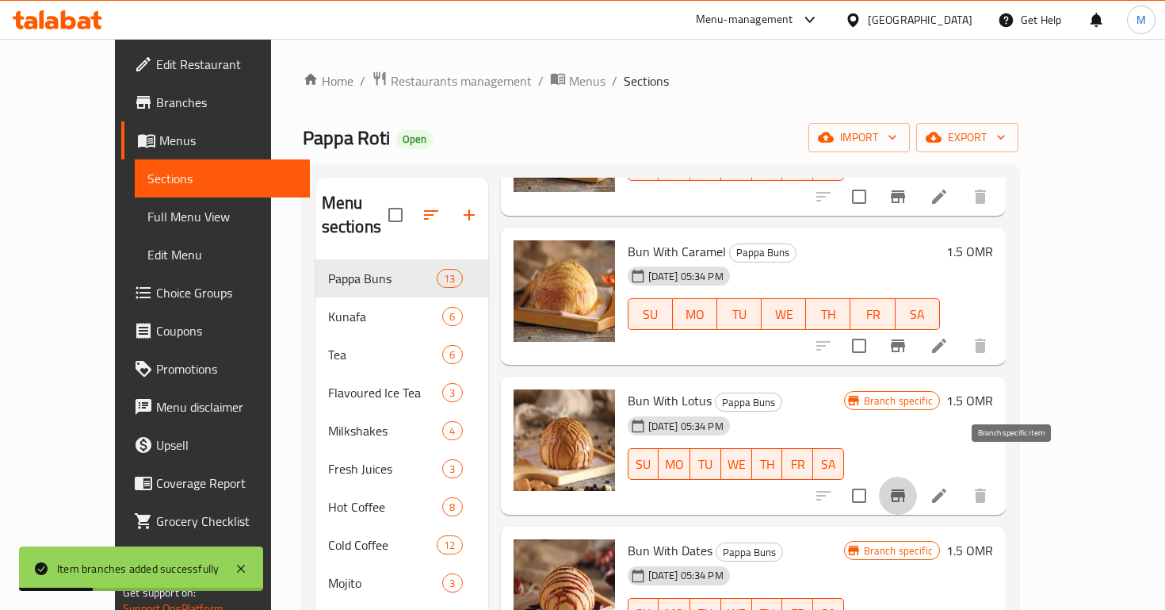
click at [905, 489] on icon "Branch-specific-item" at bounding box center [898, 495] width 14 height 13
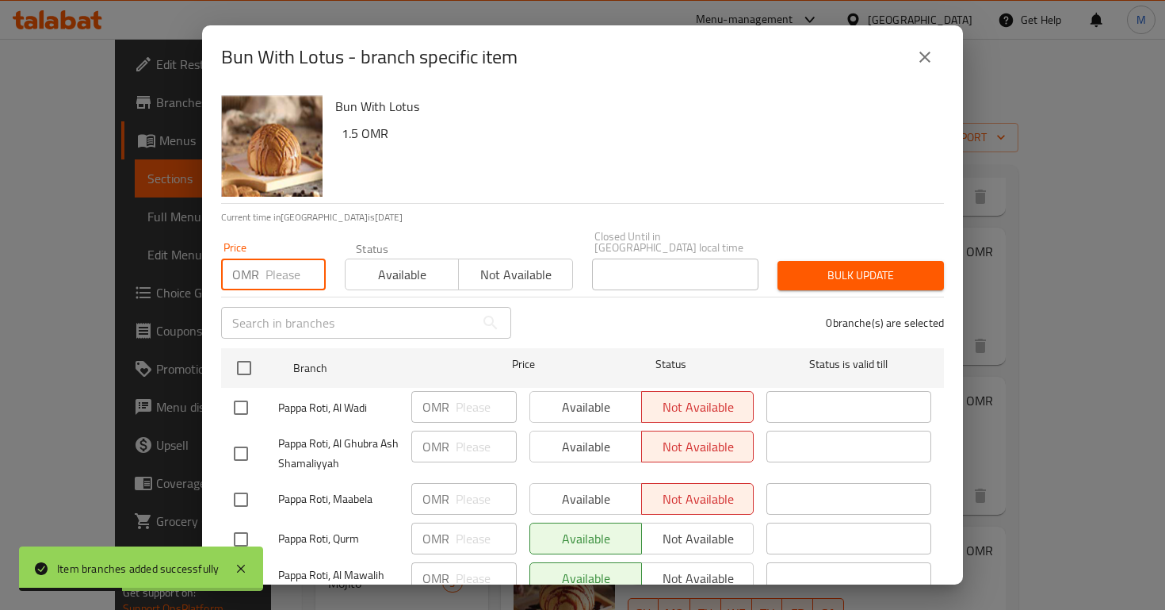
click at [276, 268] on input "number" at bounding box center [296, 274] width 60 height 32
type input ".1"
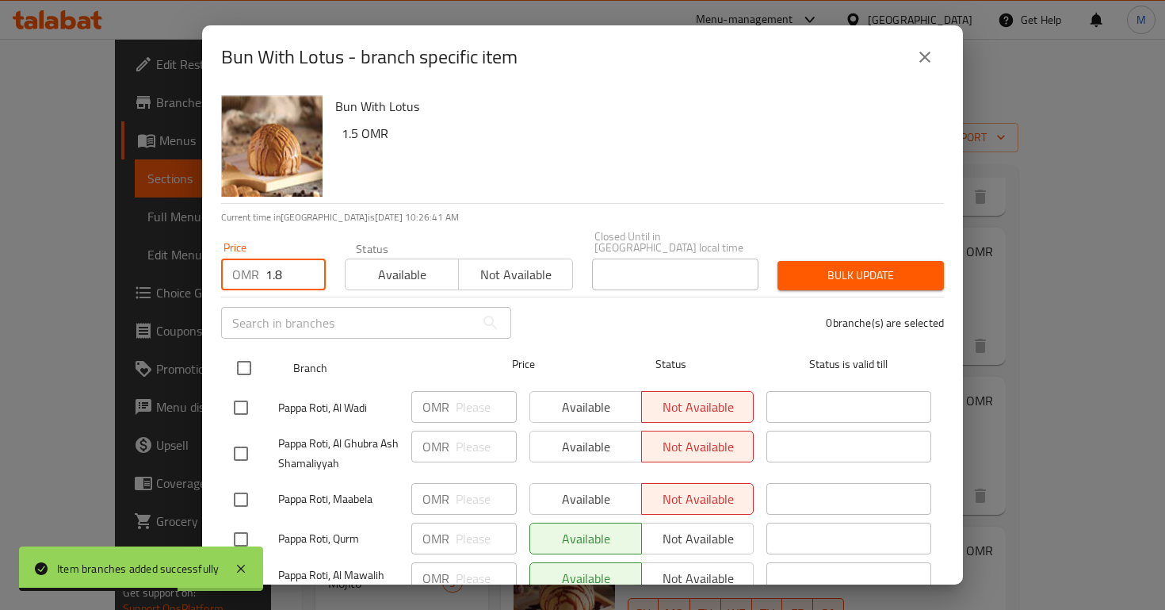
type input "1.8"
click at [243, 359] on input "checkbox" at bounding box center [244, 367] width 33 height 33
checkbox input "true"
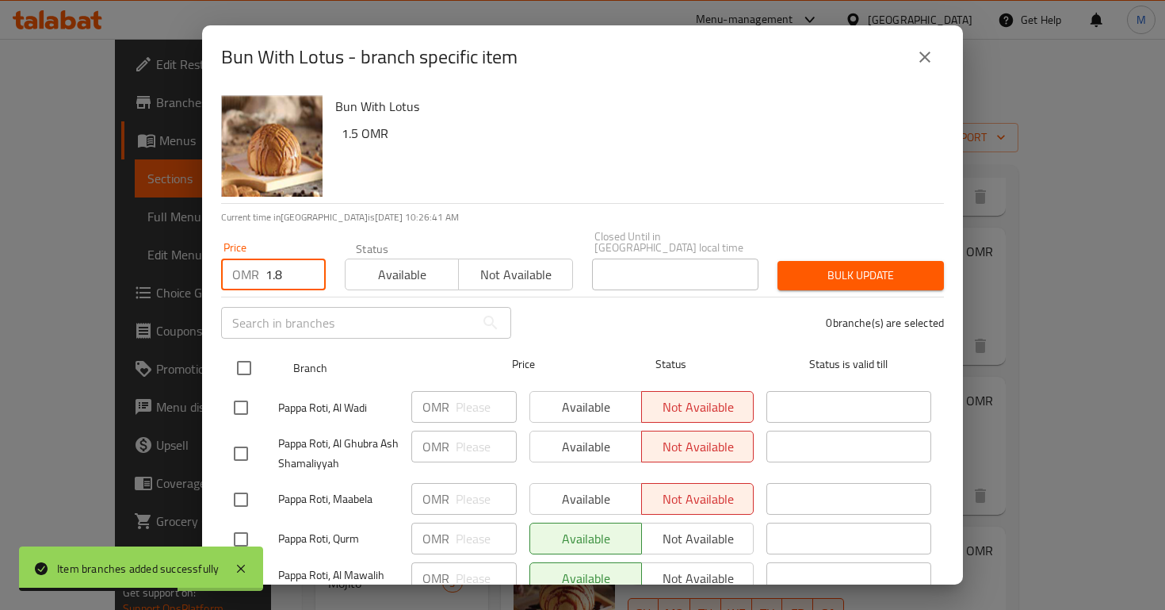
checkbox input "true"
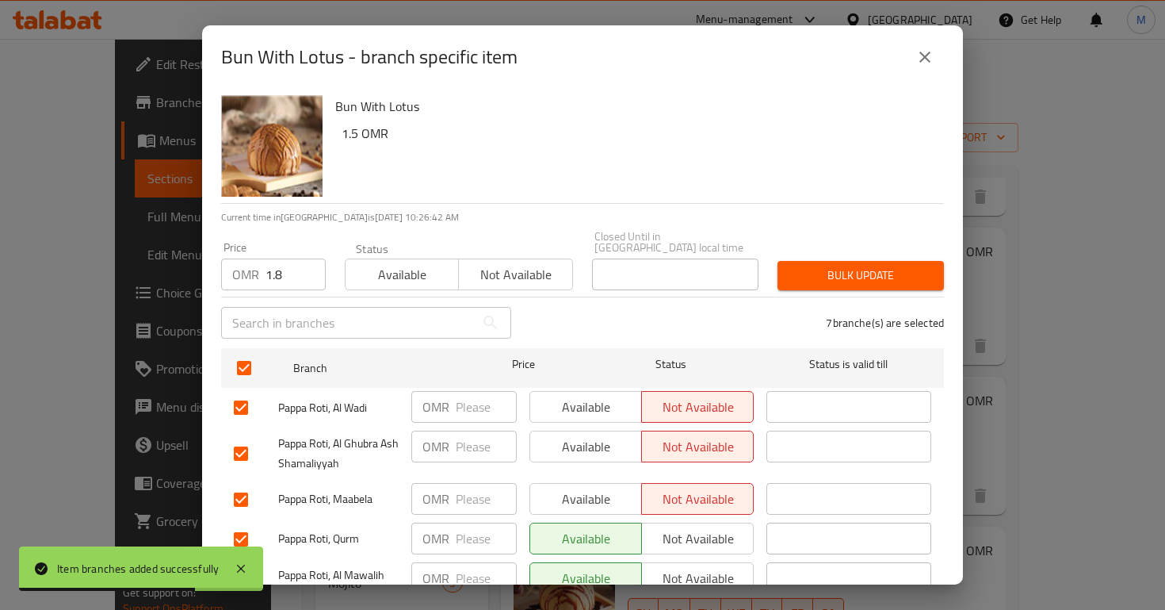
click at [838, 266] on span "Bulk update" at bounding box center [860, 276] width 141 height 20
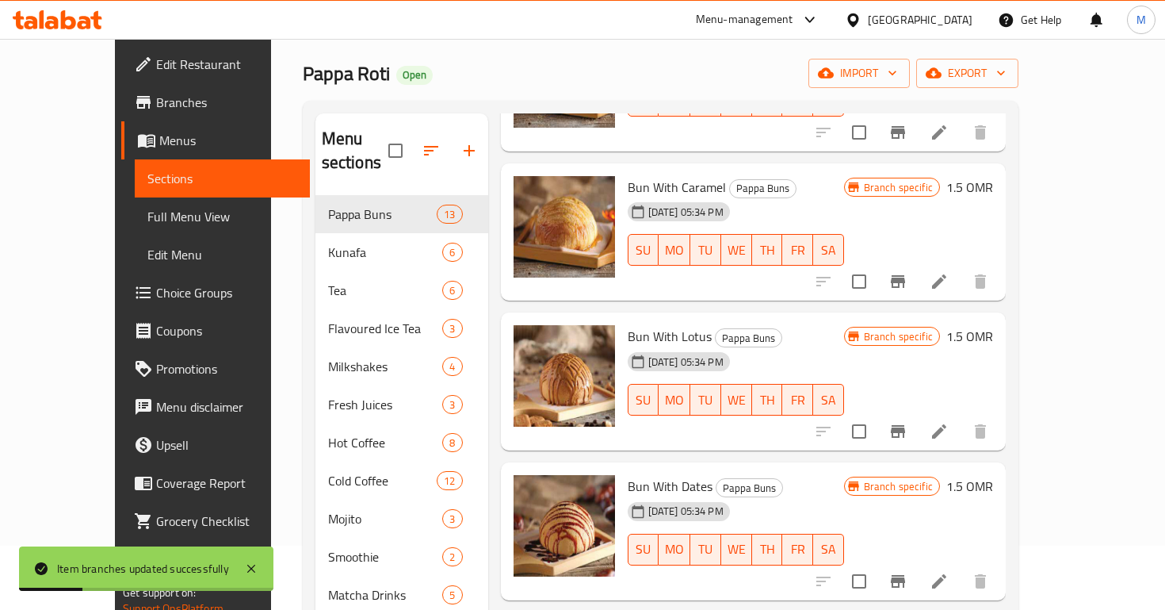
scroll to position [68, 0]
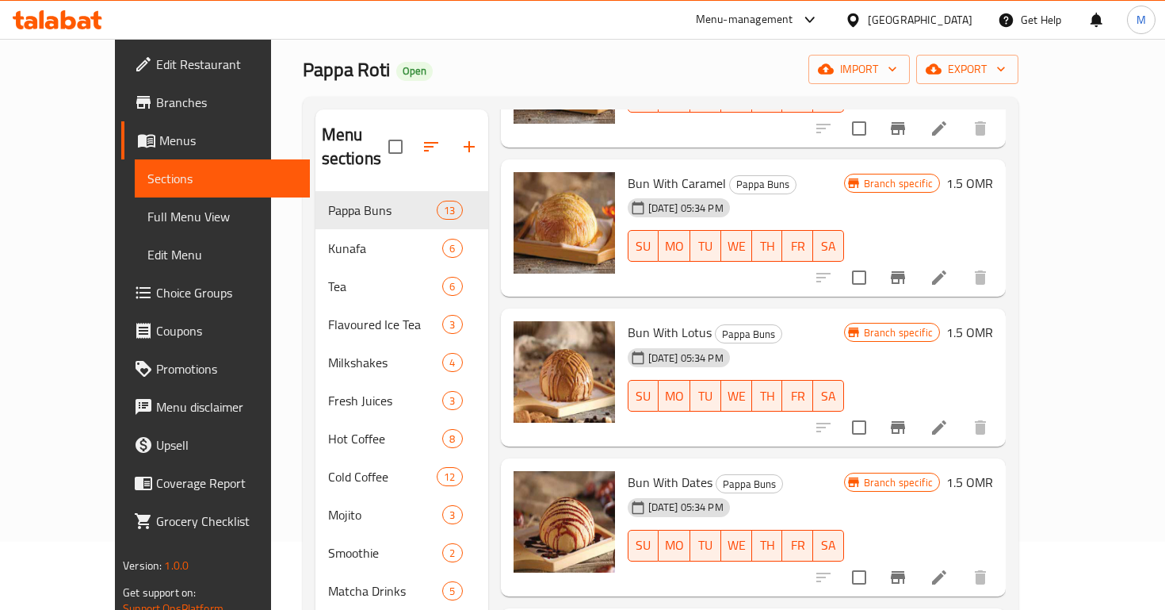
click at [905, 571] on icon "Branch-specific-item" at bounding box center [898, 577] width 14 height 13
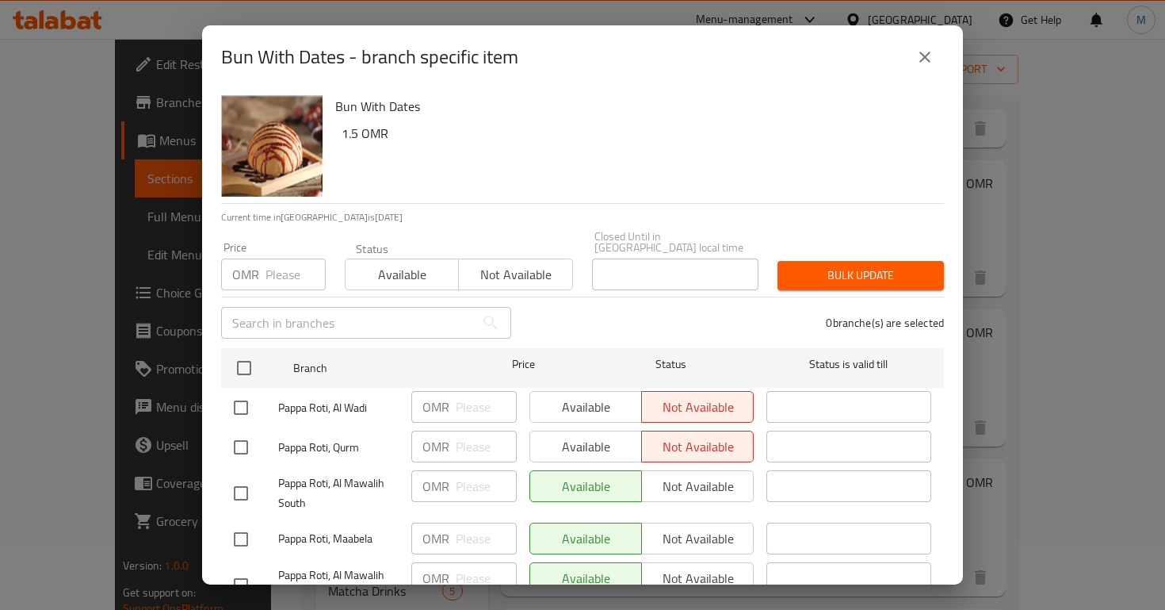
click at [273, 258] on input "number" at bounding box center [296, 274] width 60 height 32
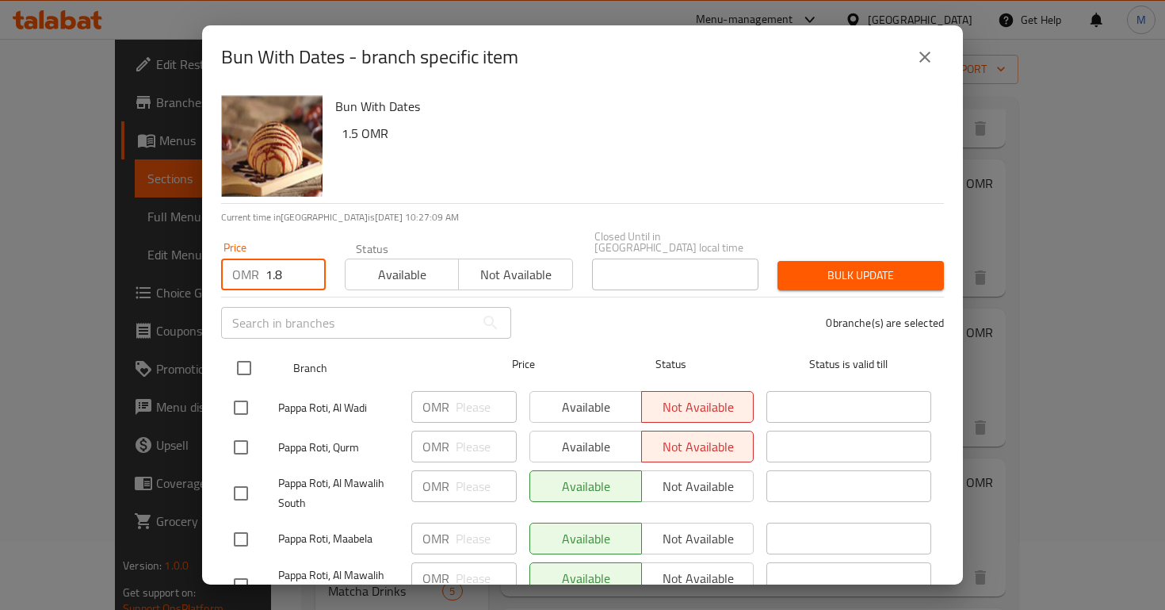
type input "1.8"
click at [247, 351] on input "checkbox" at bounding box center [244, 367] width 33 height 33
checkbox input "true"
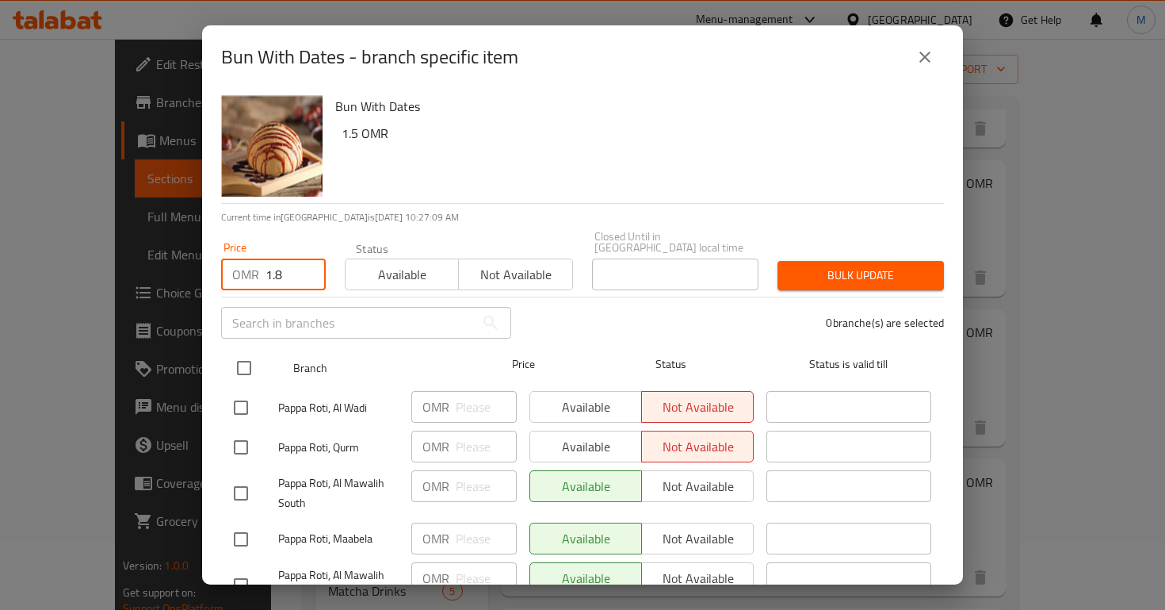
checkbox input "true"
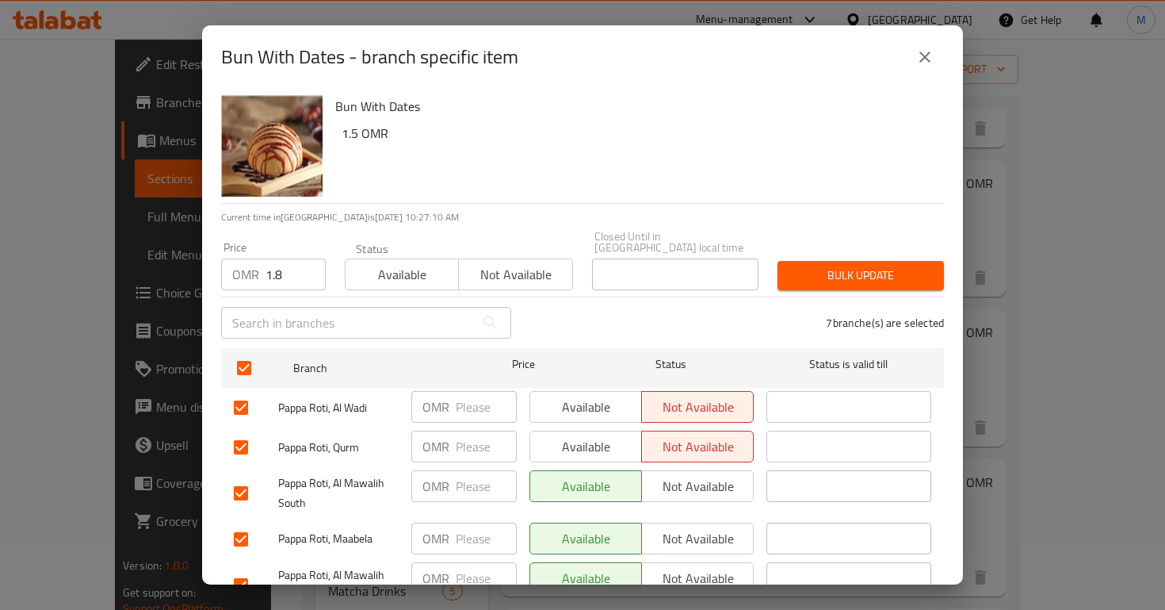
click at [855, 251] on div "Bulk update" at bounding box center [861, 275] width 186 height 48
click at [858, 267] on span "Bulk update" at bounding box center [860, 276] width 141 height 20
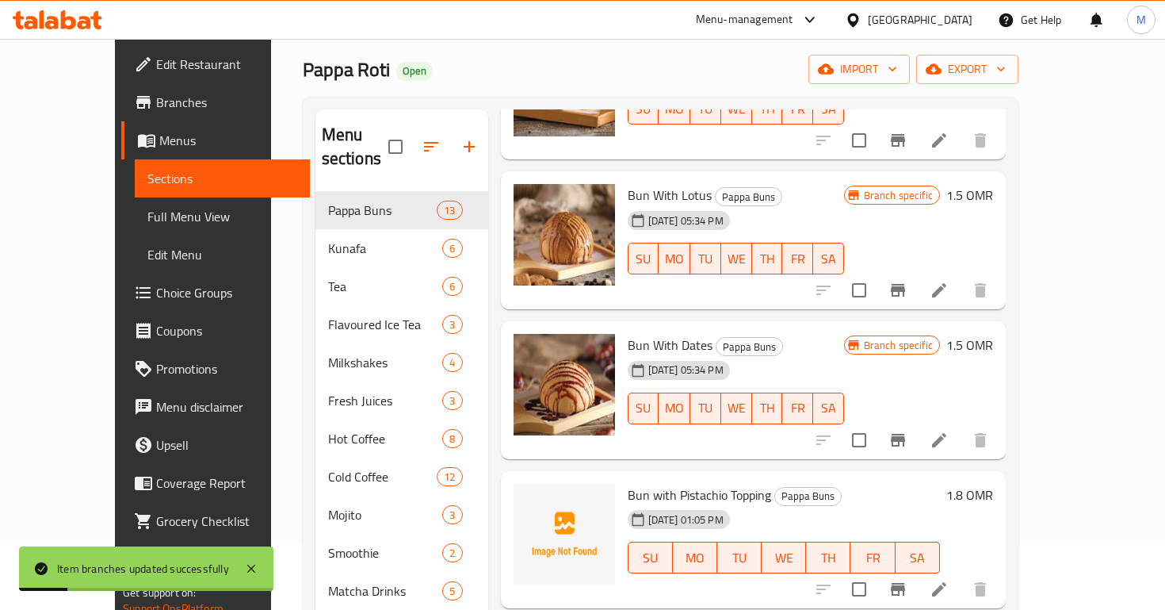
scroll to position [911, 0]
click at [917, 569] on button "Branch-specific-item" at bounding box center [898, 588] width 38 height 38
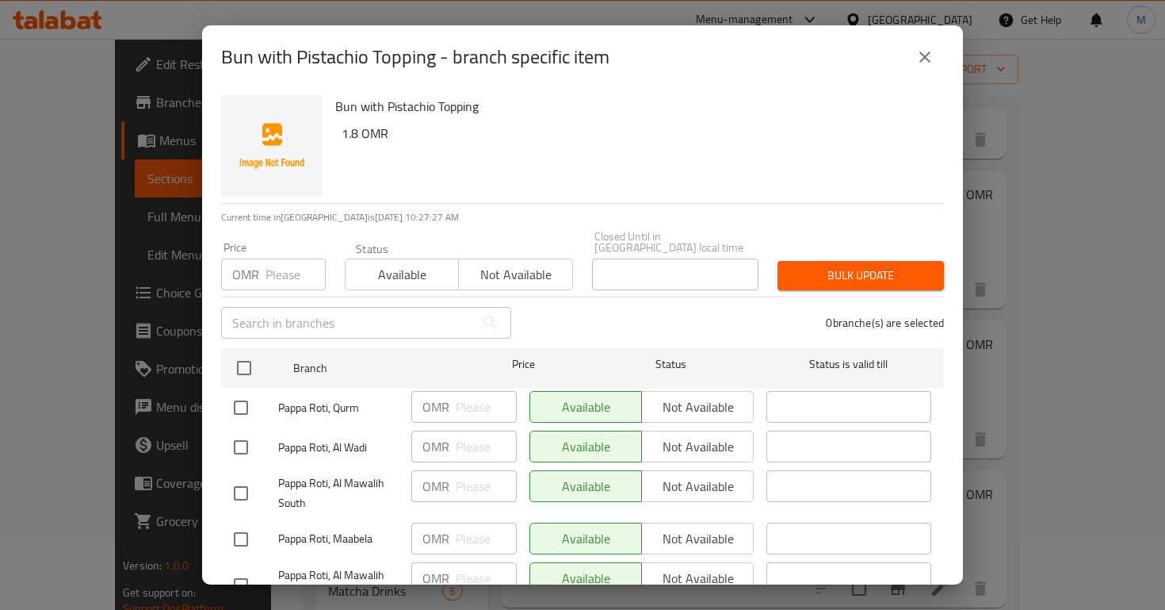
click at [278, 266] on input "number" at bounding box center [296, 274] width 60 height 32
type input "1.8"
click at [227, 342] on ul "Branch Price Status Status is valid till Pappa Roti, Qurm OMR ​ Available Not a…" at bounding box center [582, 532] width 723 height 381
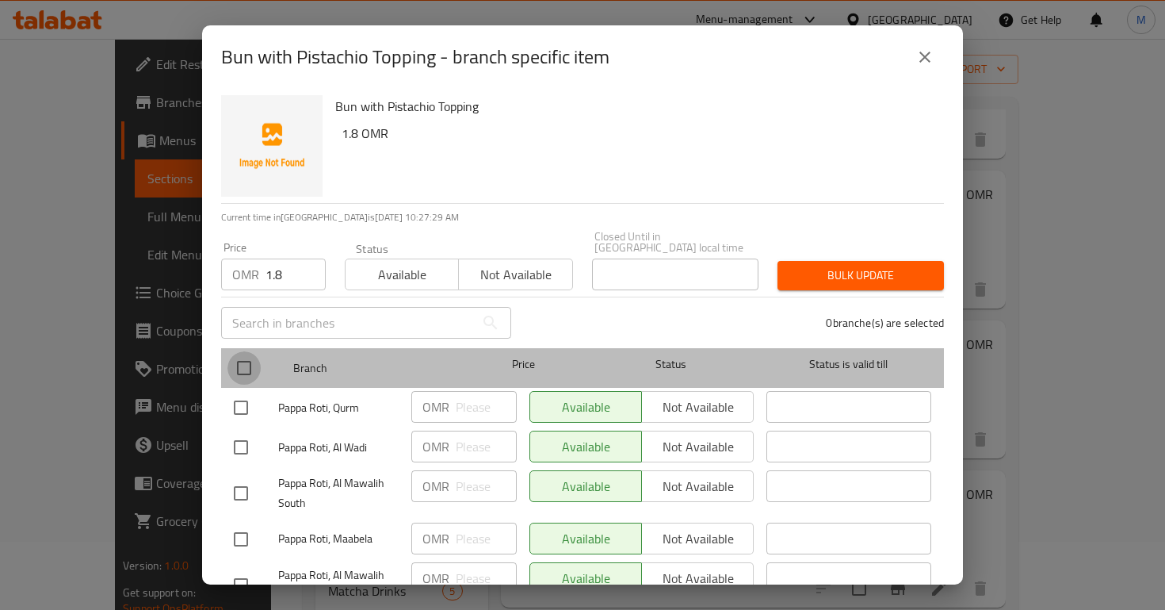
click at [256, 369] on input "checkbox" at bounding box center [244, 367] width 33 height 33
checkbox input "true"
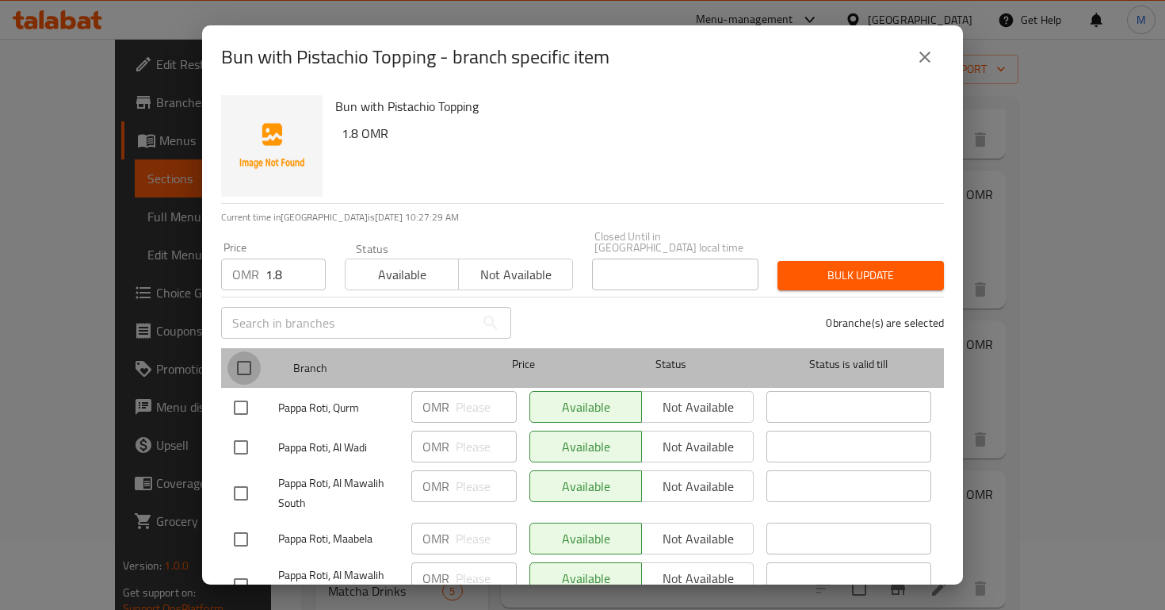
checkbox input "true"
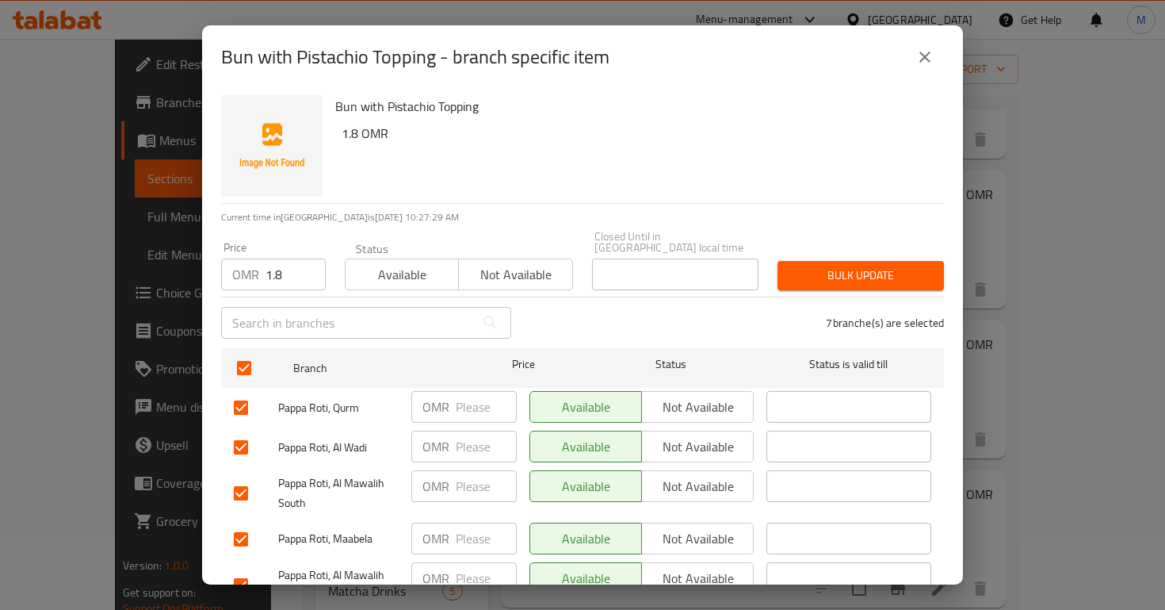
click at [796, 266] on span "Bulk update" at bounding box center [860, 276] width 141 height 20
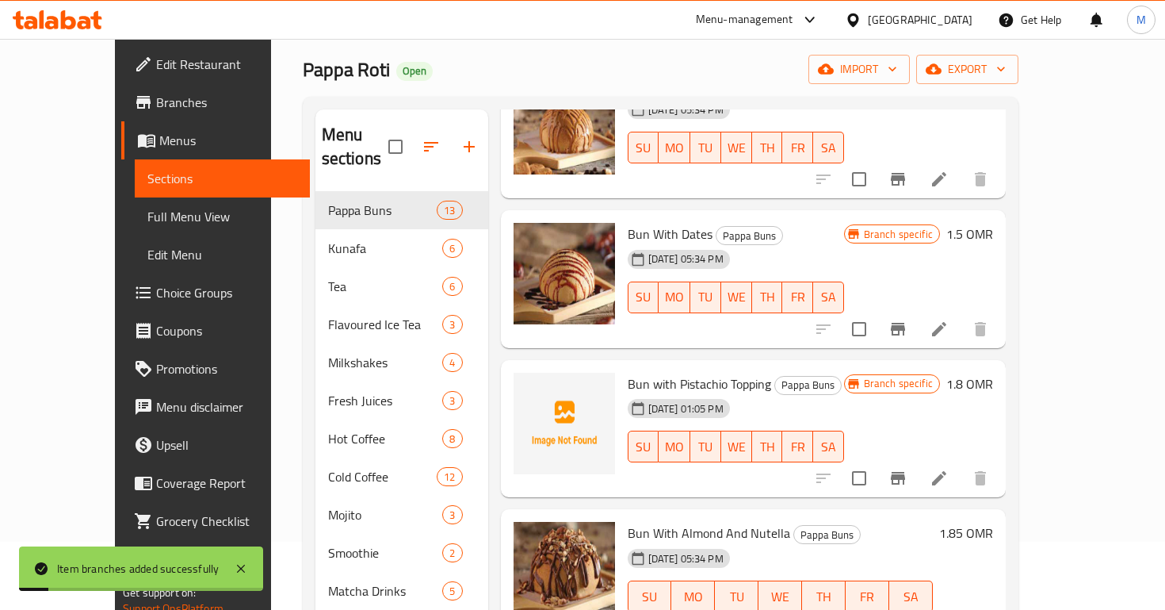
scroll to position [1112, 0]
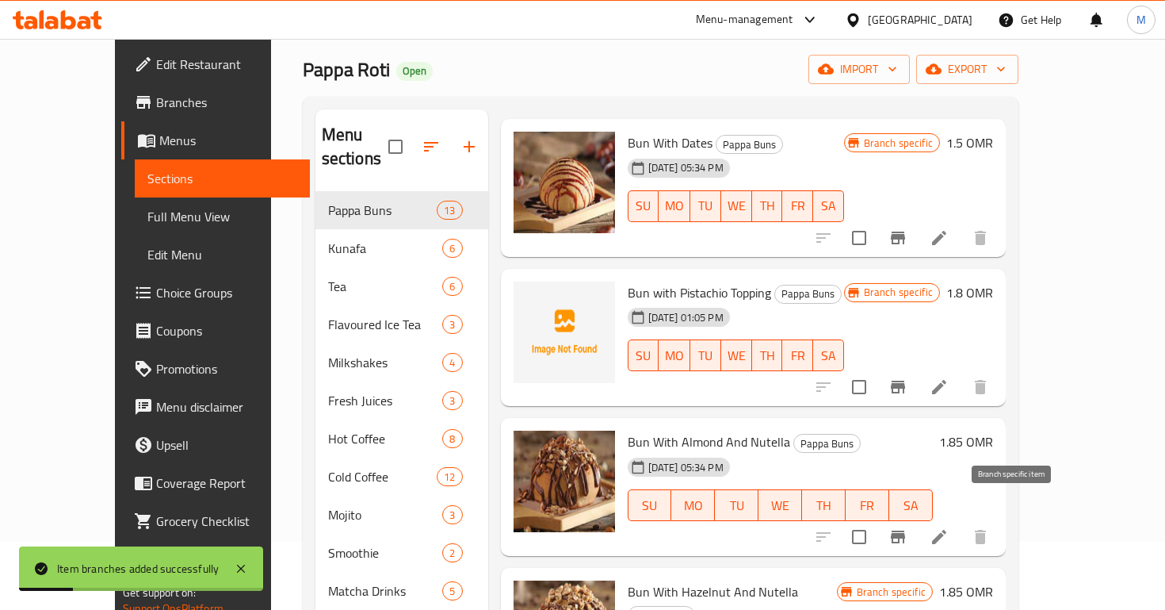
click at [908, 527] on icon "Branch-specific-item" at bounding box center [898, 536] width 19 height 19
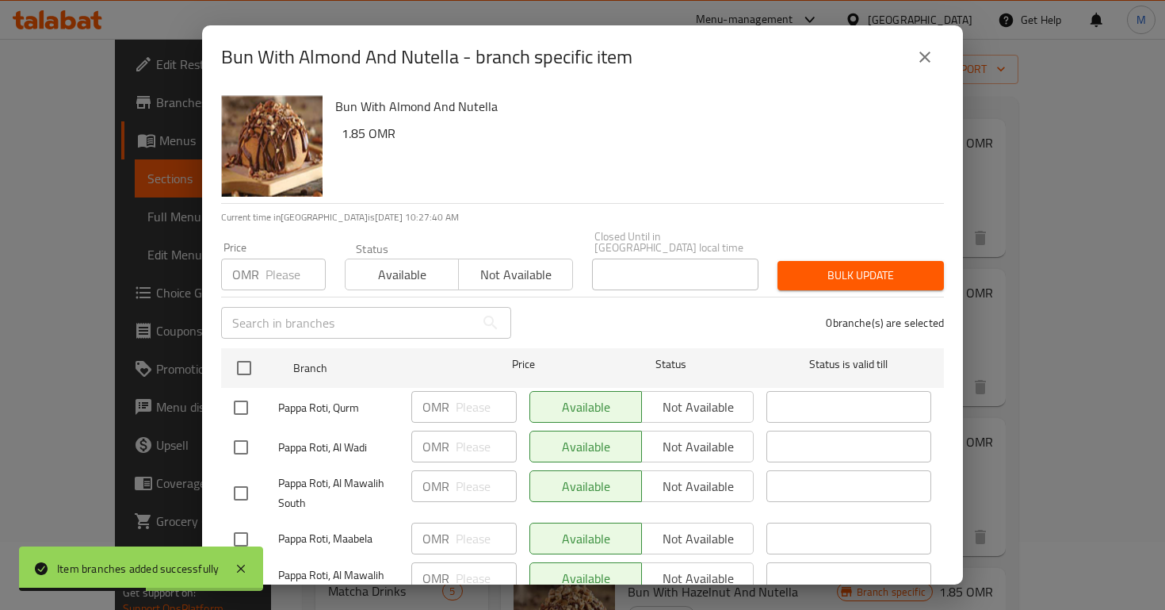
click at [285, 263] on input "number" at bounding box center [296, 274] width 60 height 32
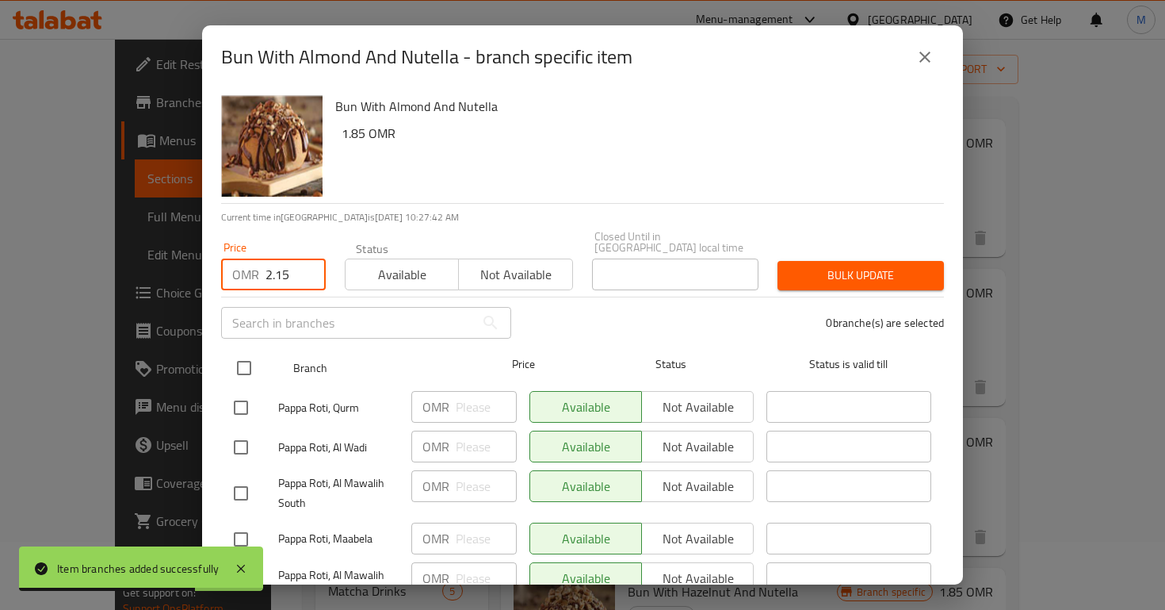
type input "2.15"
click at [258, 351] on input "checkbox" at bounding box center [244, 367] width 33 height 33
checkbox input "true"
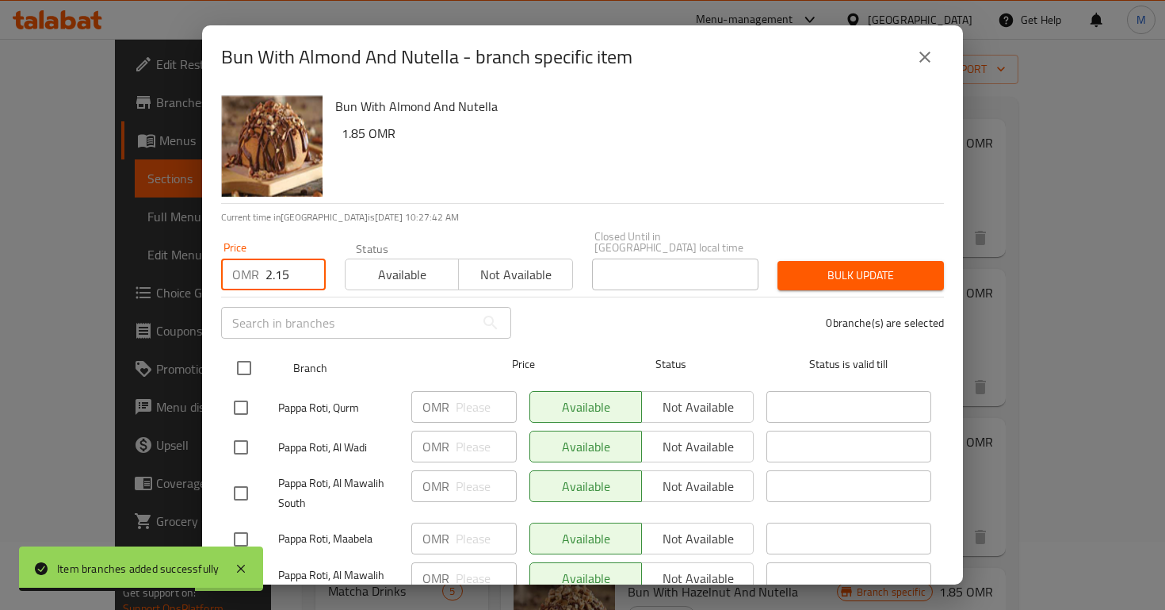
checkbox input "true"
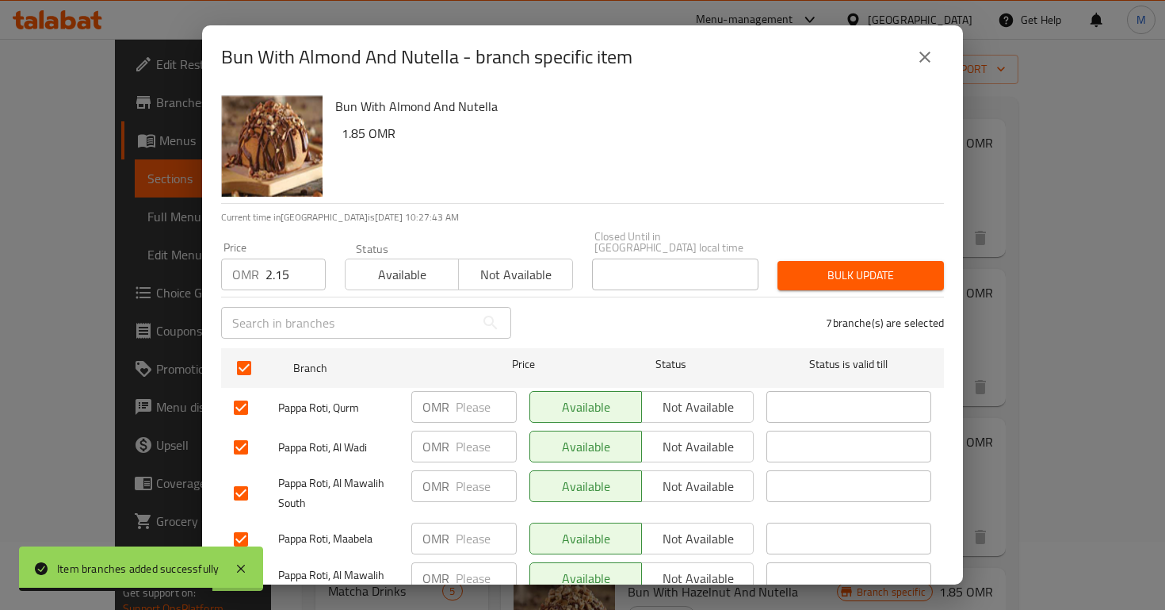
click at [846, 266] on span "Bulk update" at bounding box center [860, 276] width 141 height 20
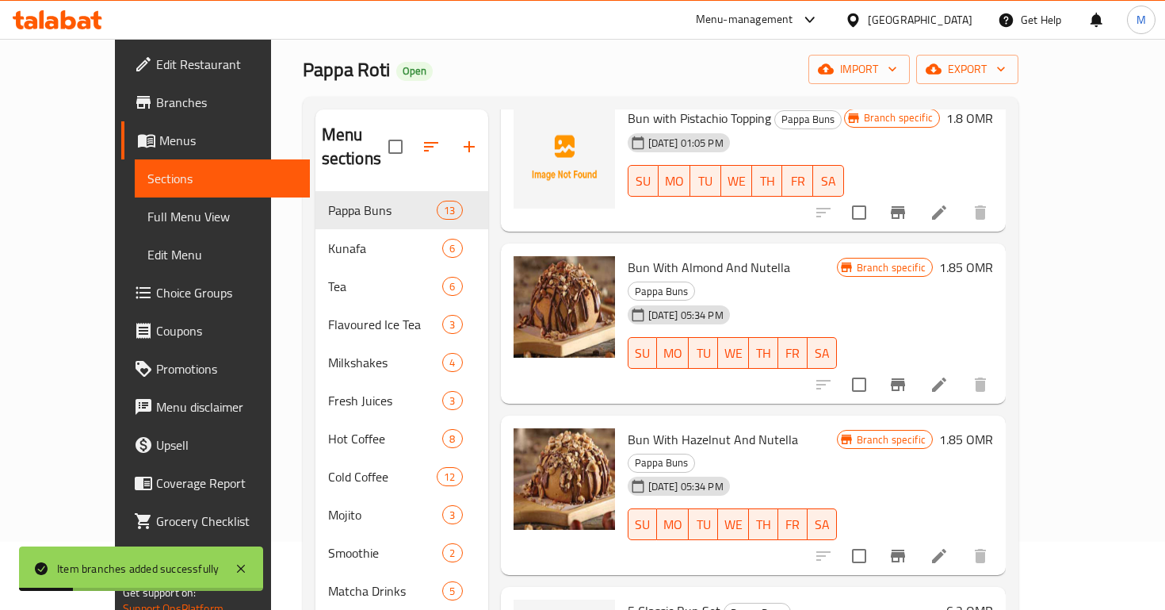
scroll to position [1288, 0]
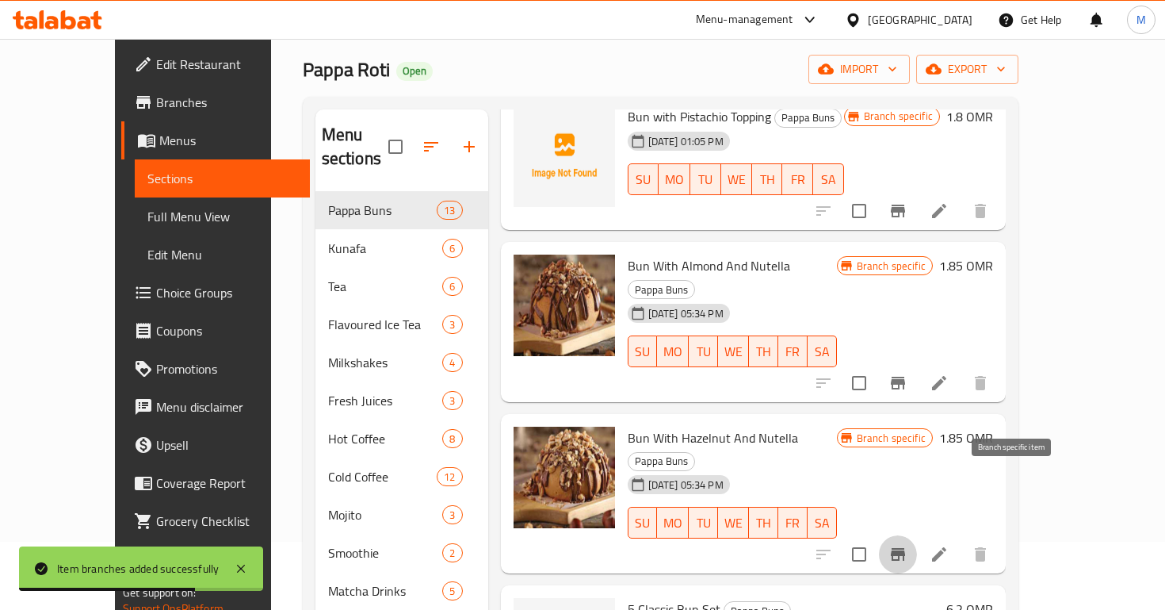
click at [905, 548] on icon "Branch-specific-item" at bounding box center [898, 554] width 14 height 13
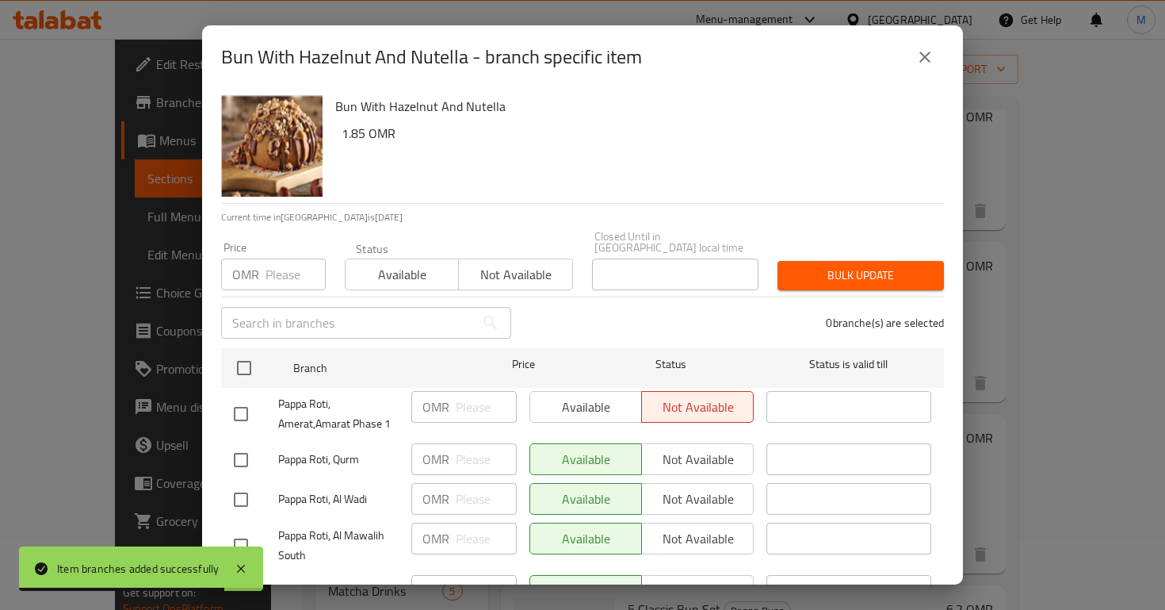
click at [265, 266] on div "OMR Price" at bounding box center [273, 274] width 105 height 32
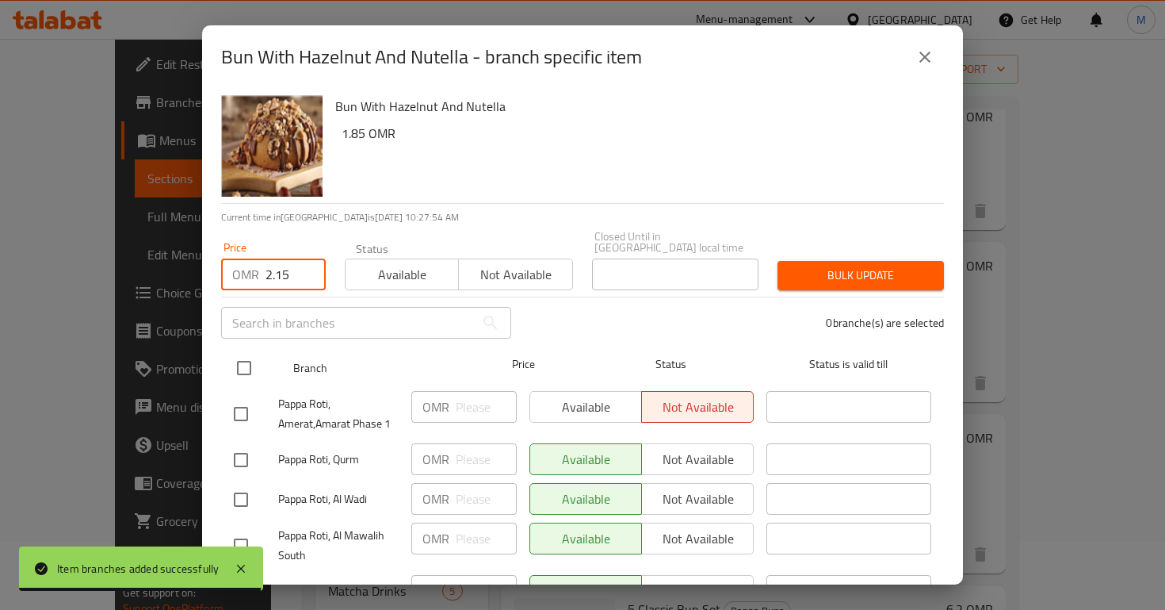
type input "2.15"
click at [254, 354] on input "checkbox" at bounding box center [244, 367] width 33 height 33
checkbox input "true"
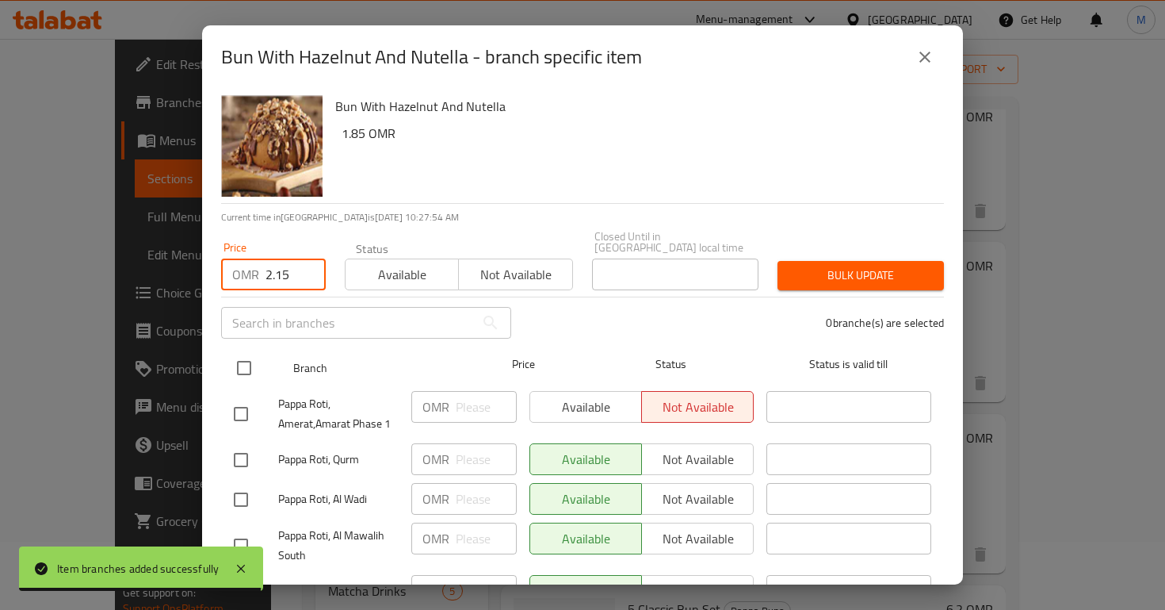
checkbox input "true"
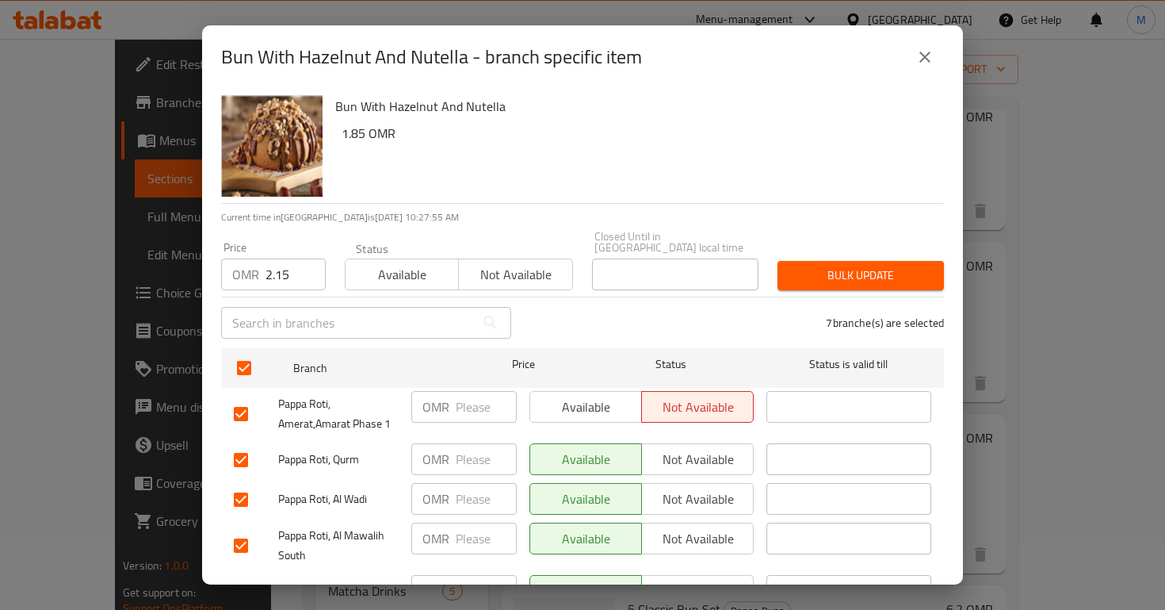
click at [932, 261] on button "Bulk update" at bounding box center [861, 275] width 166 height 29
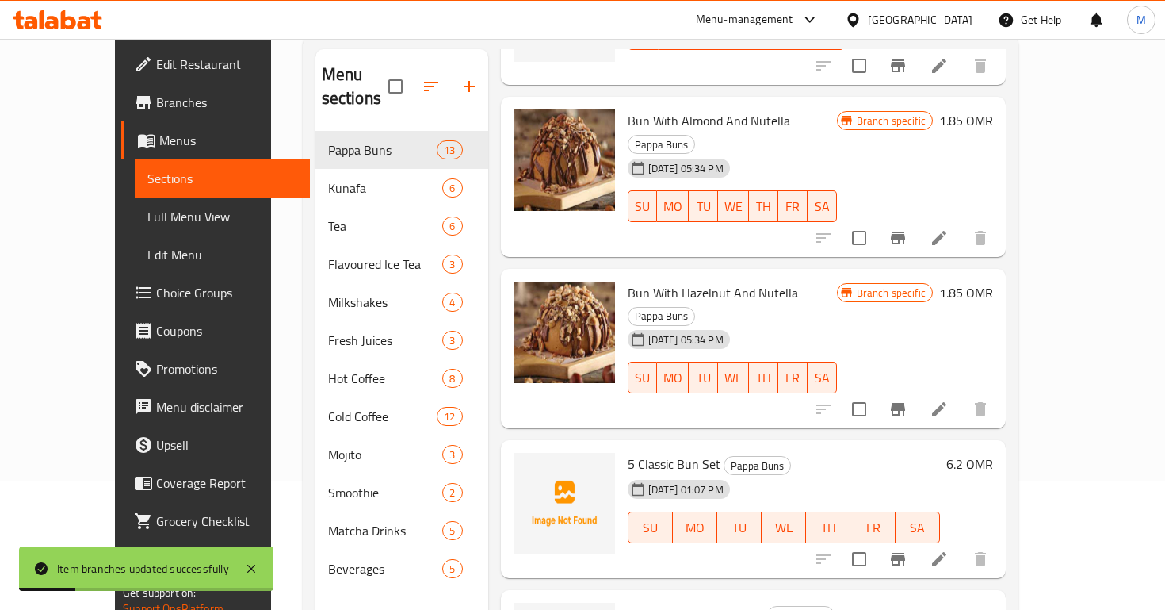
scroll to position [150, 0]
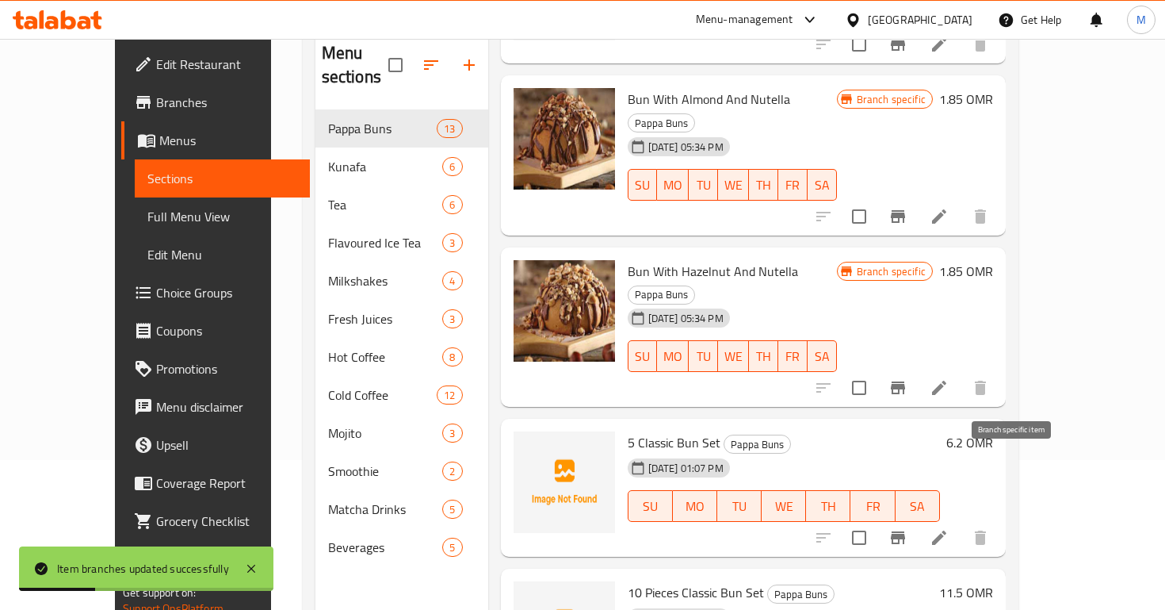
click at [905, 531] on icon "Branch-specific-item" at bounding box center [898, 537] width 14 height 13
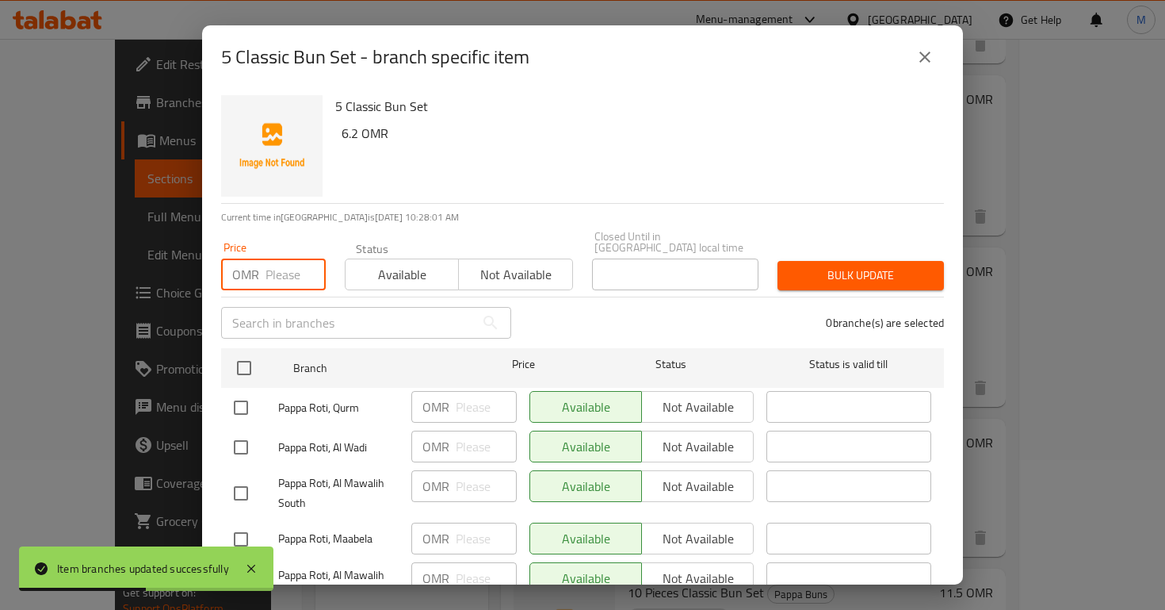
click at [310, 278] on input "number" at bounding box center [296, 274] width 60 height 32
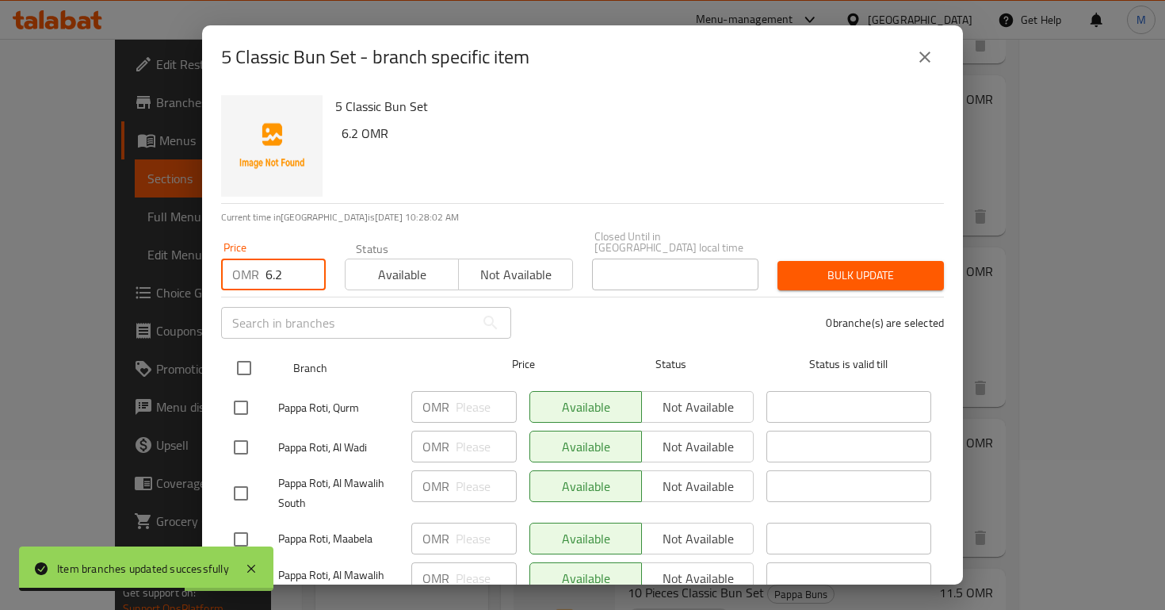
type input "6.2"
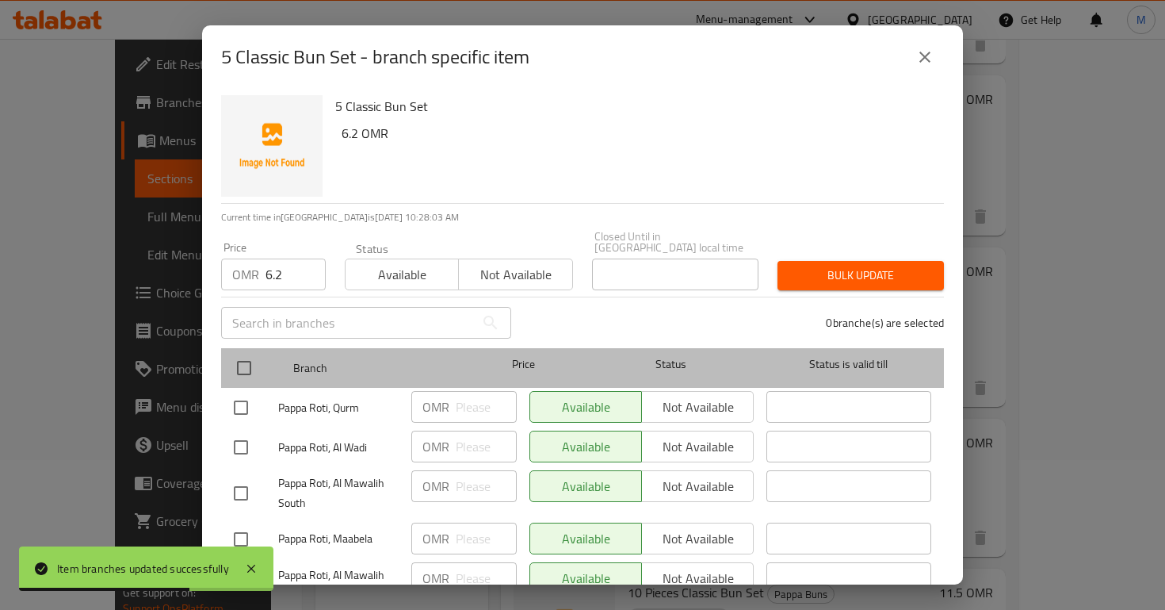
click at [270, 345] on div at bounding box center [257, 368] width 59 height 46
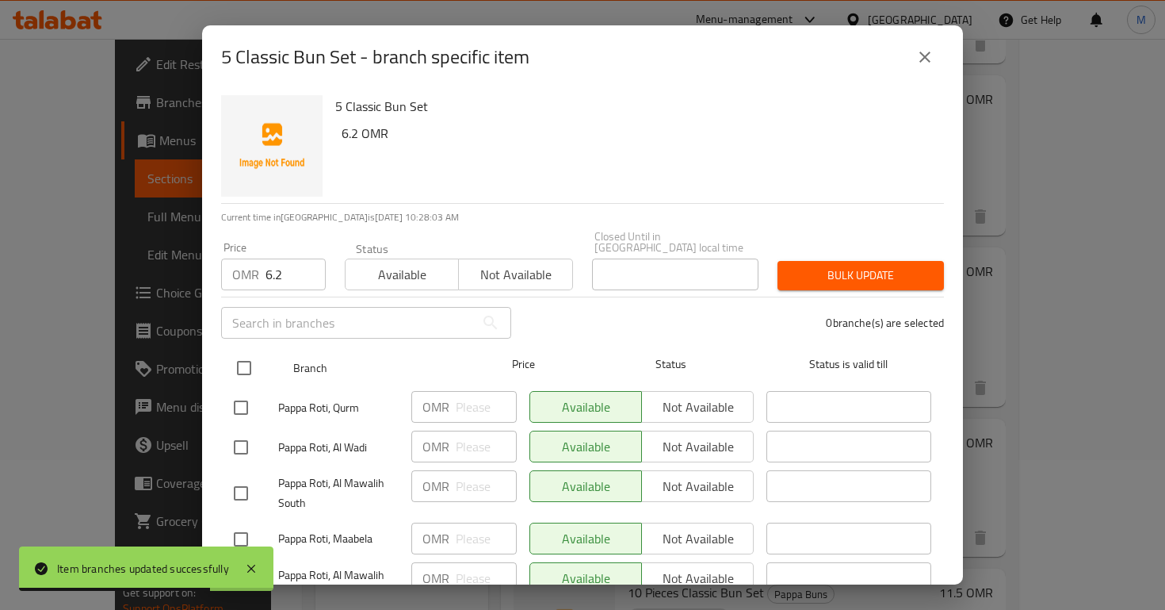
click at [254, 356] on input "checkbox" at bounding box center [244, 367] width 33 height 33
checkbox input "true"
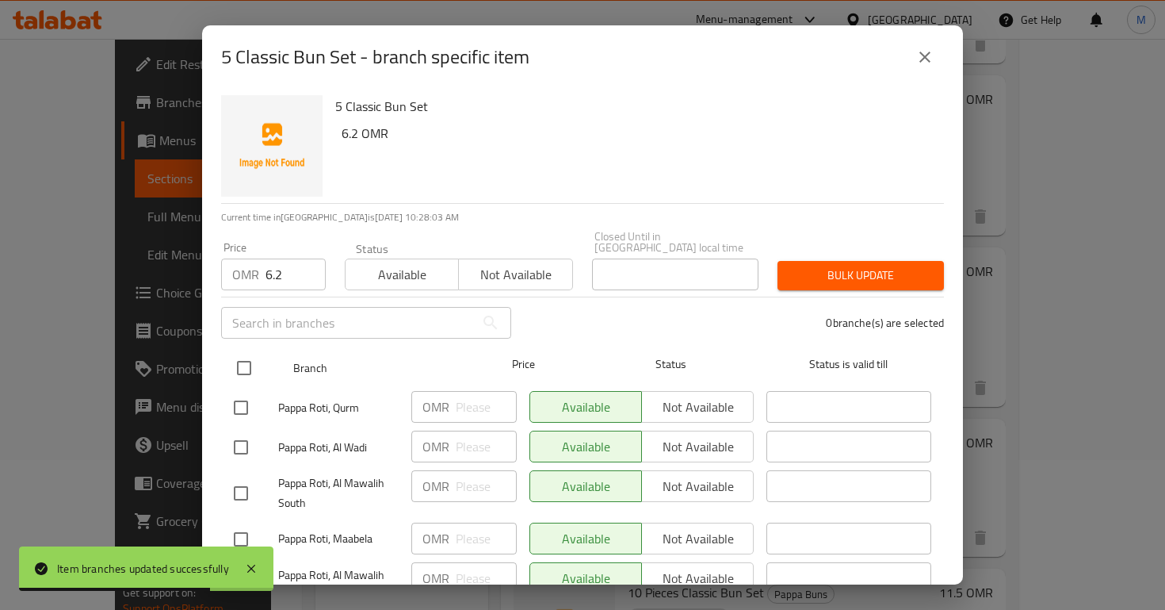
checkbox input "true"
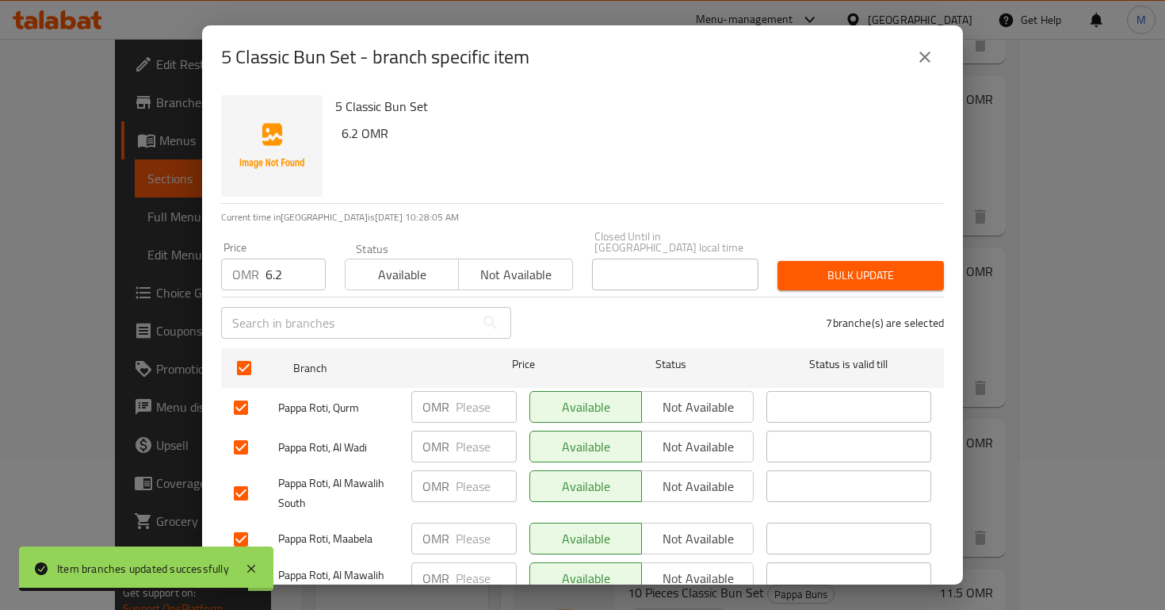
click at [914, 251] on div "Bulk update" at bounding box center [861, 275] width 186 height 48
click at [908, 281] on div "Bulk update" at bounding box center [861, 275] width 186 height 48
click at [906, 275] on button "Bulk update" at bounding box center [861, 275] width 166 height 29
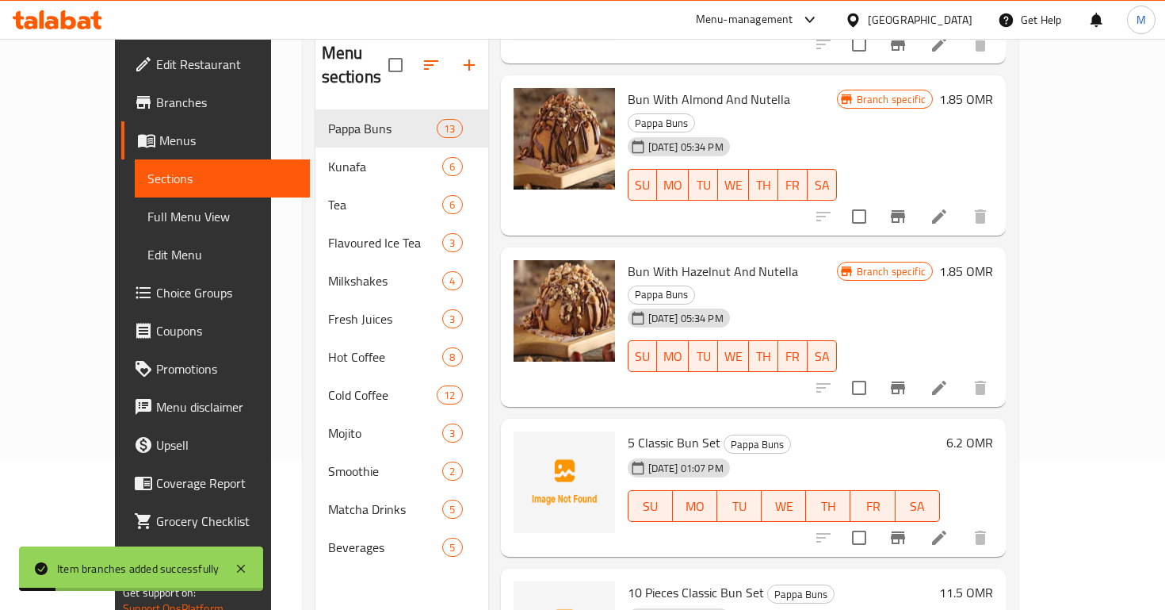
scroll to position [222, 0]
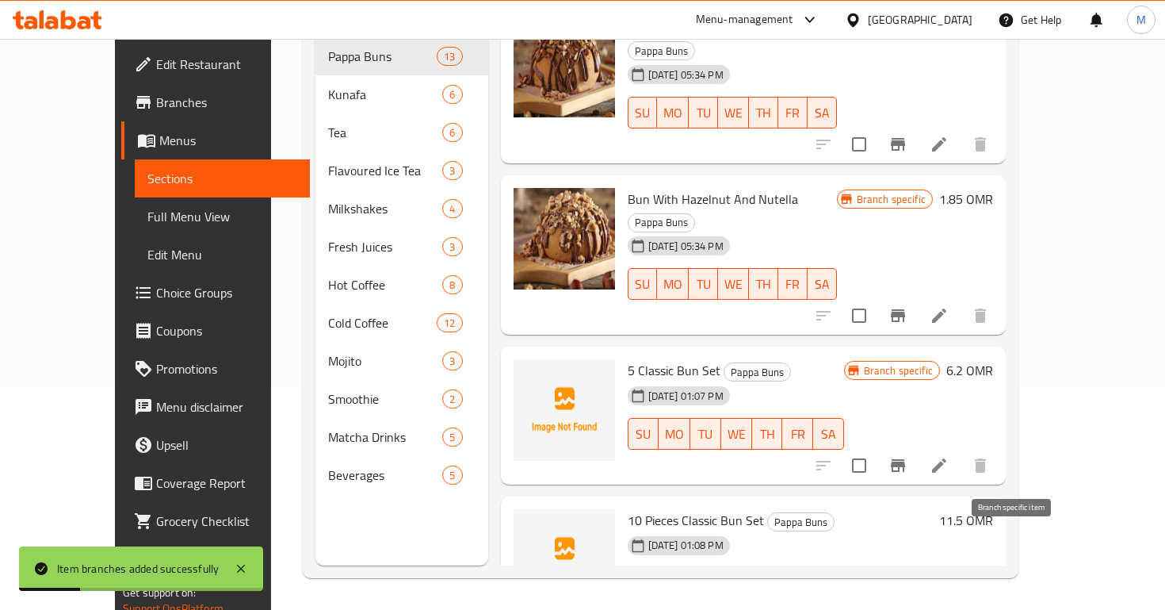
click at [917, 596] on button "Branch-specific-item" at bounding box center [898, 615] width 38 height 38
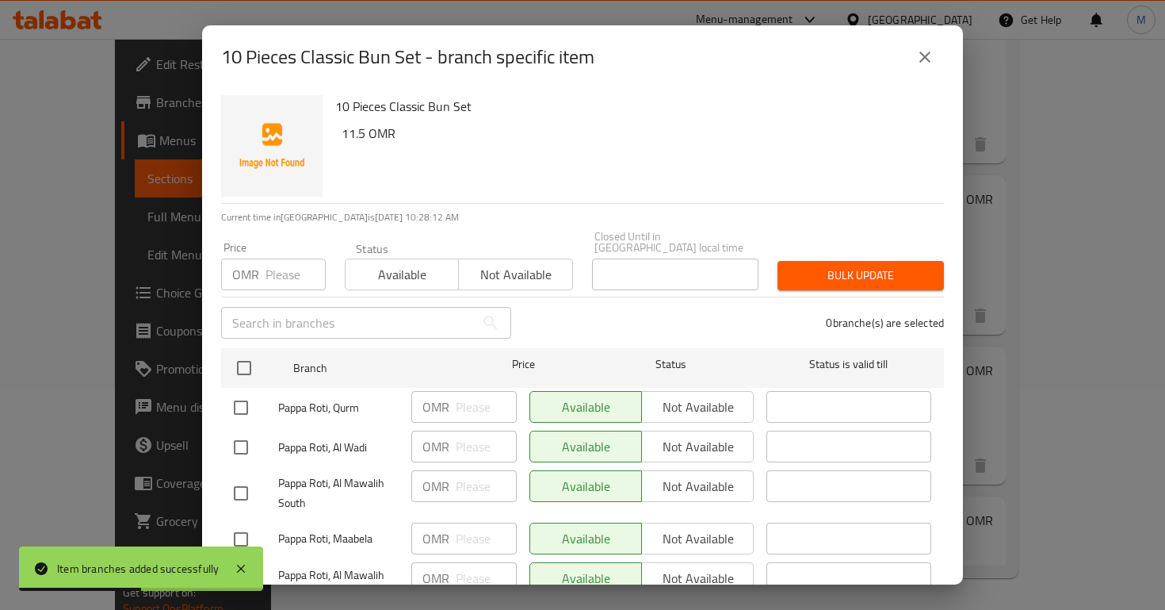
click at [294, 267] on input "number" at bounding box center [296, 274] width 60 height 32
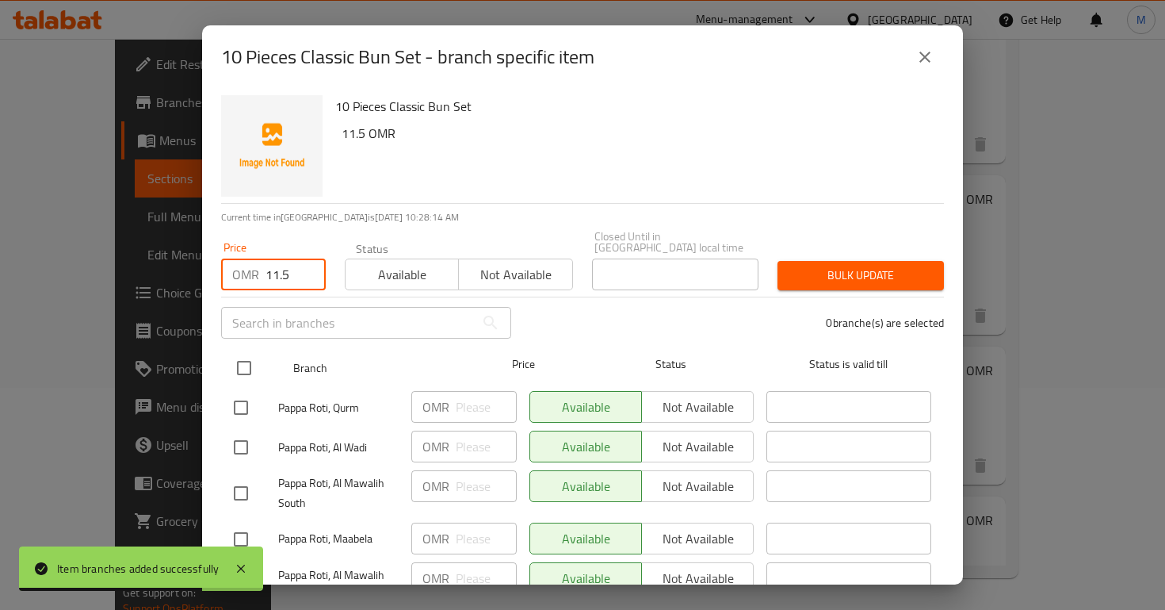
type input "11.5"
click at [251, 361] on input "checkbox" at bounding box center [244, 367] width 33 height 33
checkbox input "true"
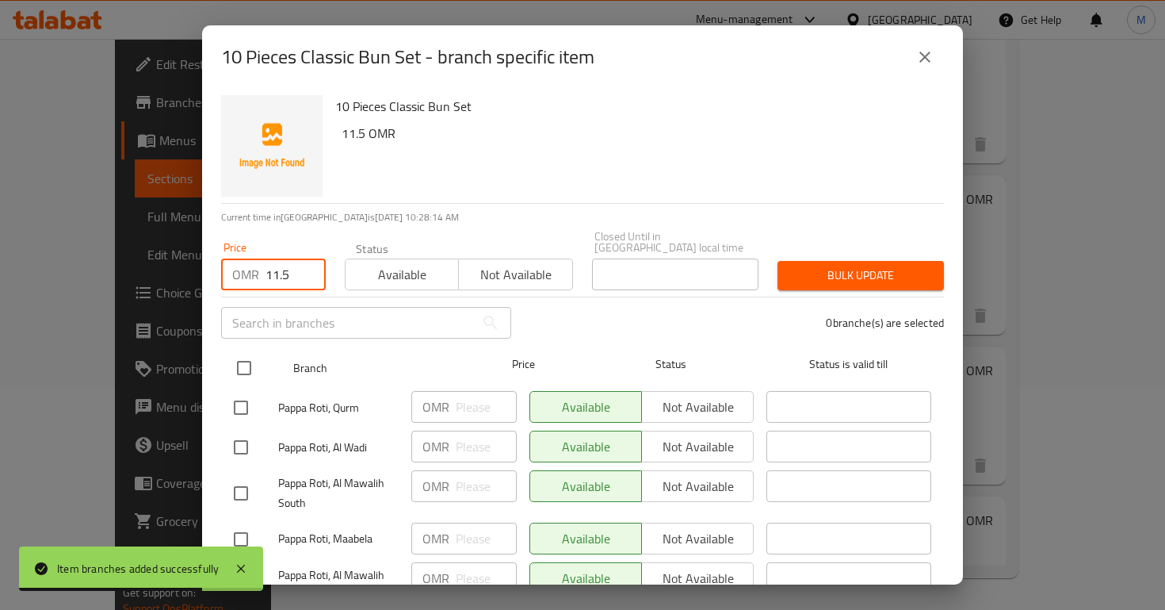
checkbox input "true"
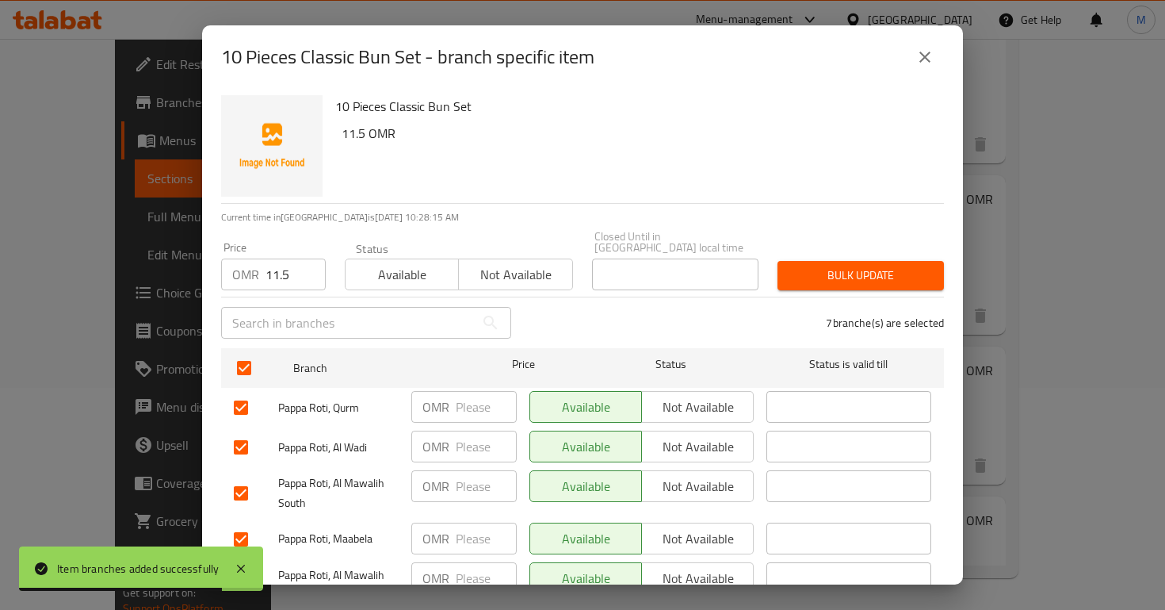
click at [858, 266] on span "Bulk update" at bounding box center [860, 276] width 141 height 20
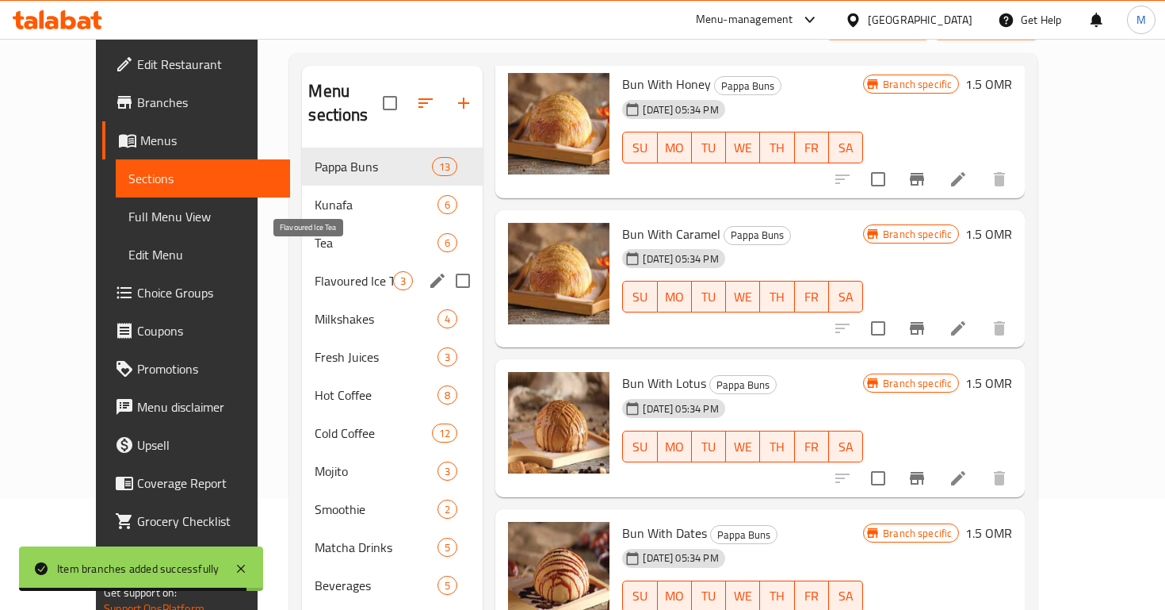
scroll to position [106, 0]
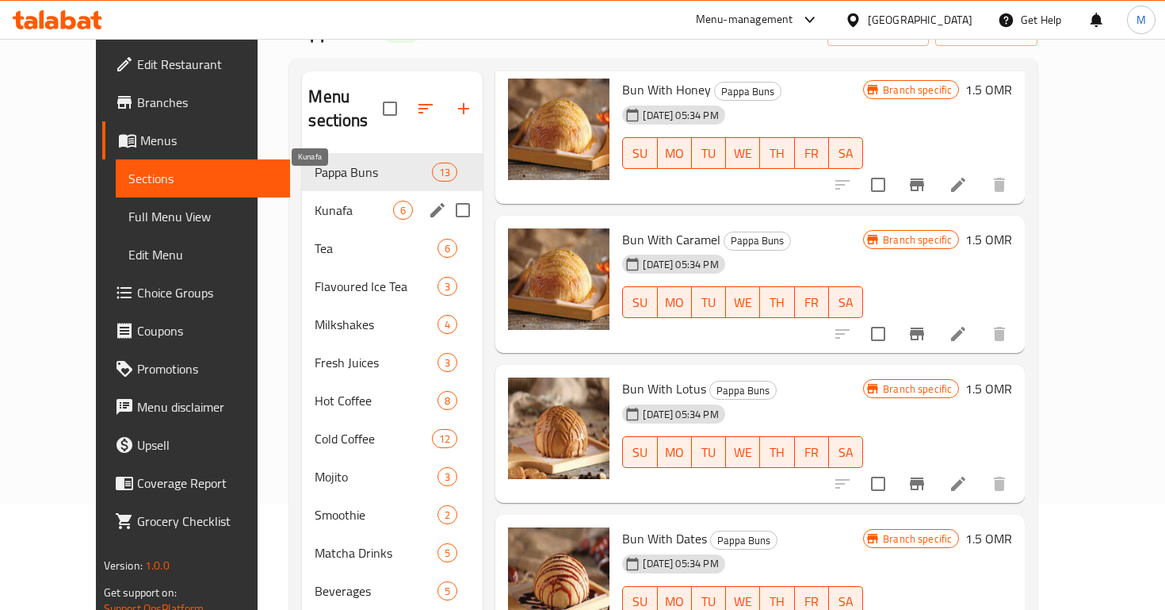
click at [323, 201] on span "Kunafa" at bounding box center [354, 210] width 78 height 19
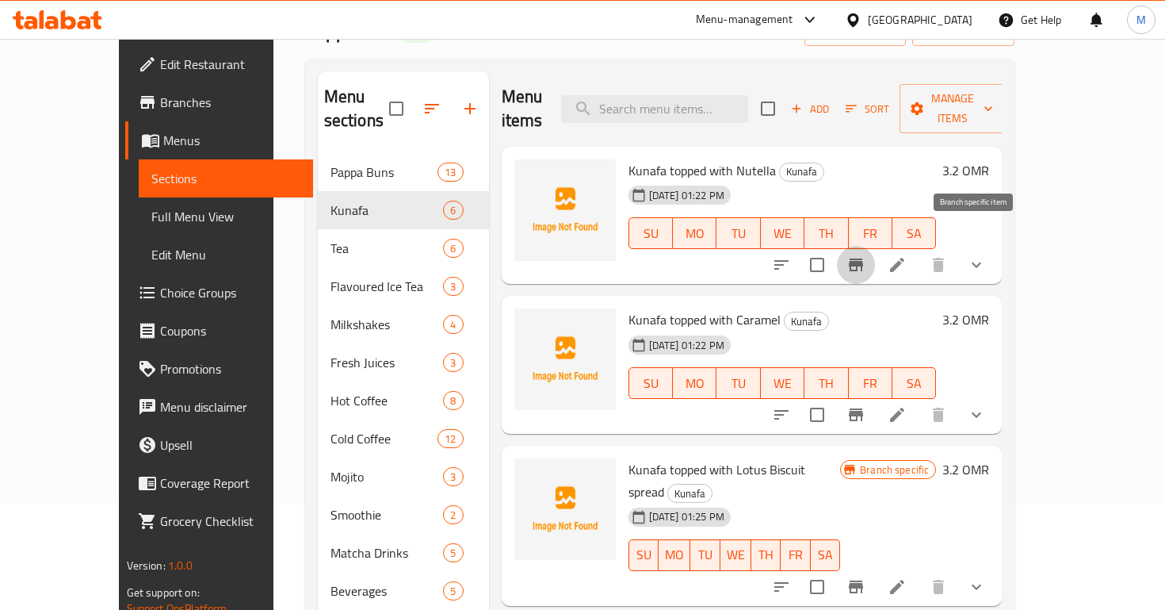
click at [863, 258] on icon "Branch-specific-item" at bounding box center [856, 264] width 14 height 13
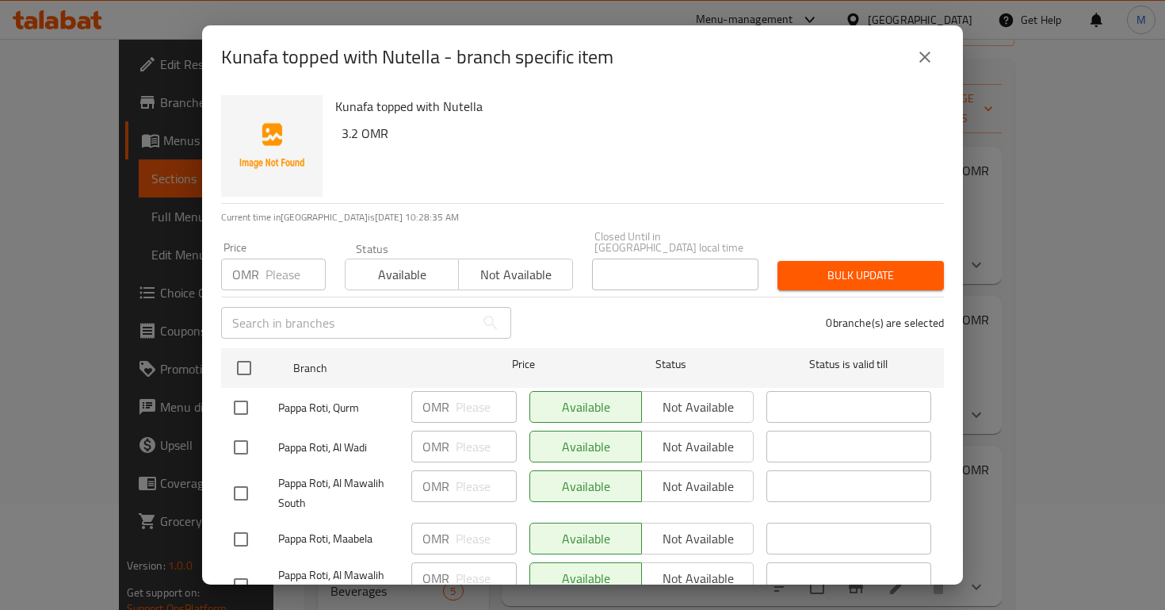
click at [265, 258] on div "OMR Price" at bounding box center [273, 274] width 105 height 32
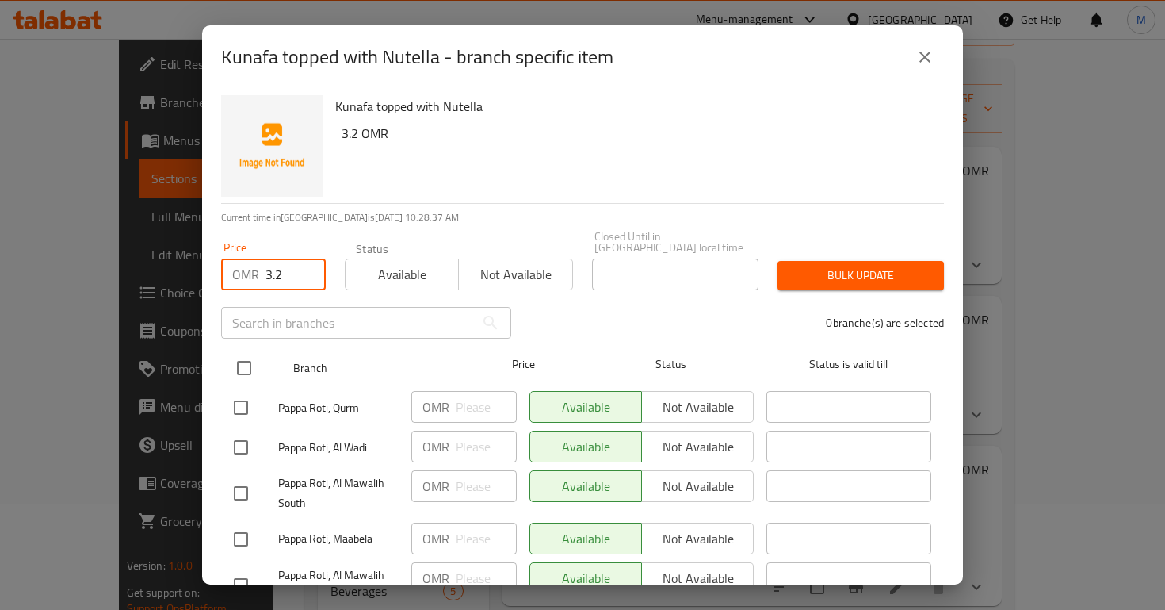
type input "3.2"
click at [238, 357] on input "checkbox" at bounding box center [244, 367] width 33 height 33
checkbox input "true"
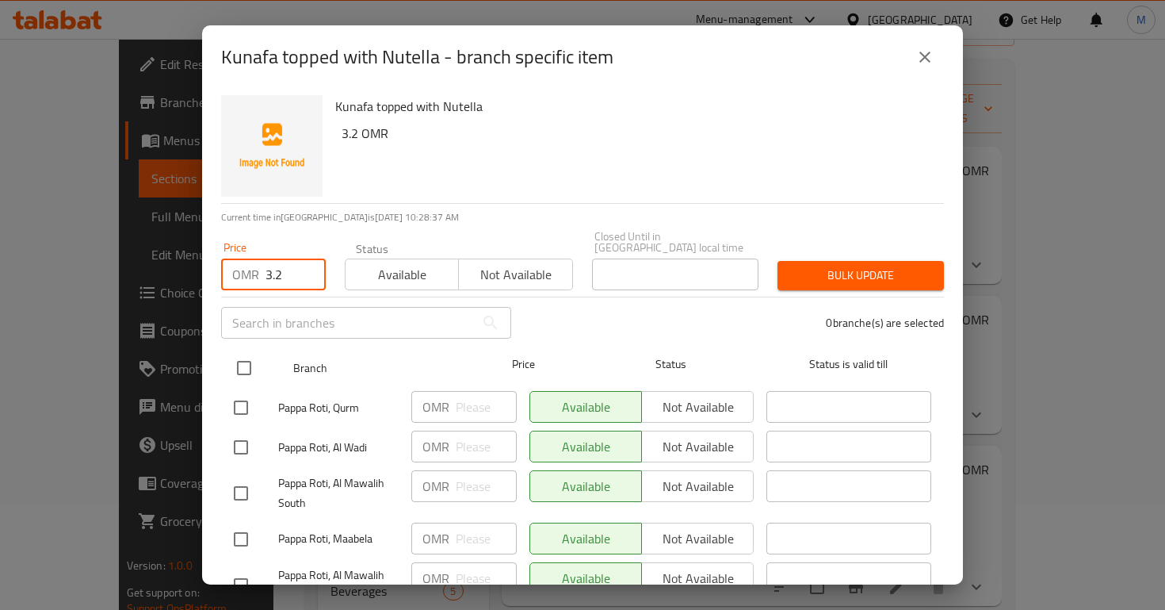
checkbox input "true"
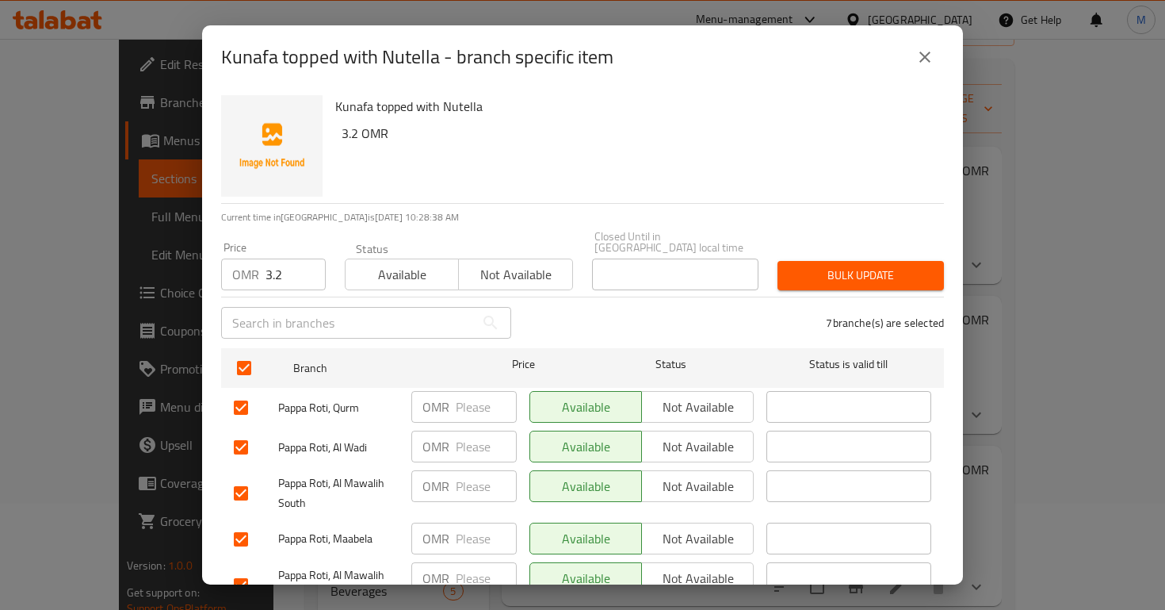
click at [827, 266] on span "Bulk update" at bounding box center [860, 276] width 141 height 20
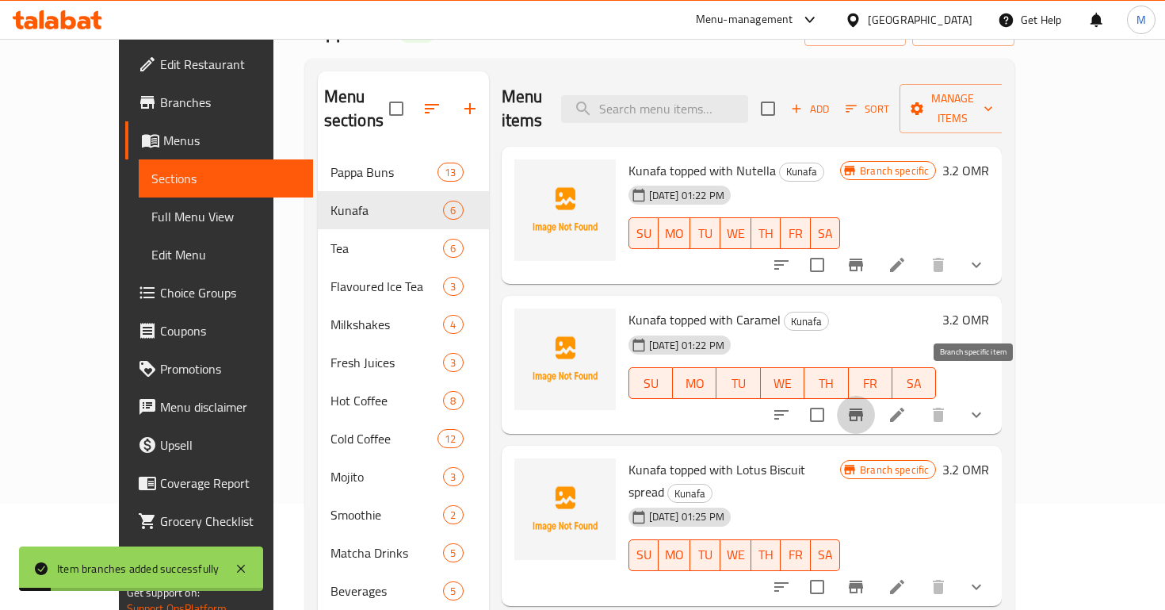
click at [866, 405] on icon "Branch-specific-item" at bounding box center [856, 414] width 19 height 19
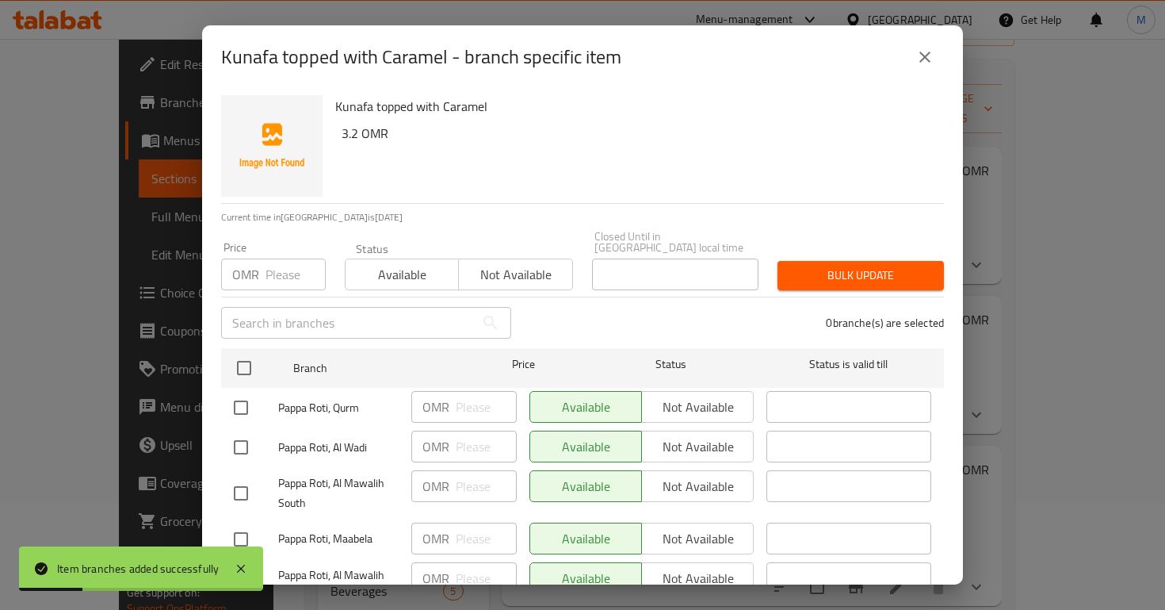
click at [292, 277] on input "number" at bounding box center [296, 274] width 60 height 32
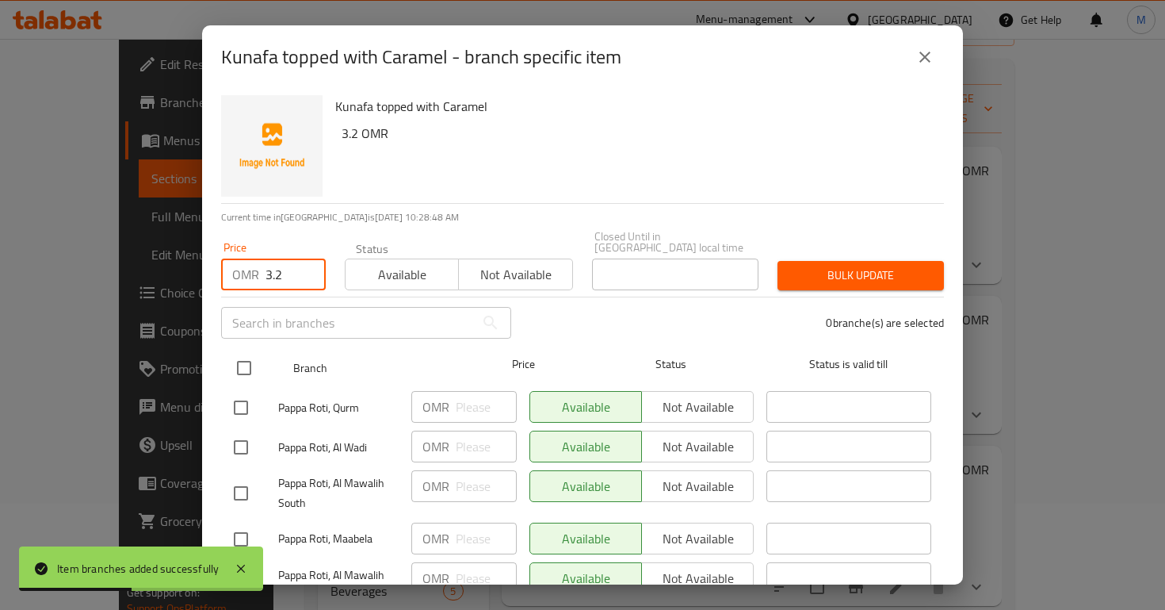
type input "3.2"
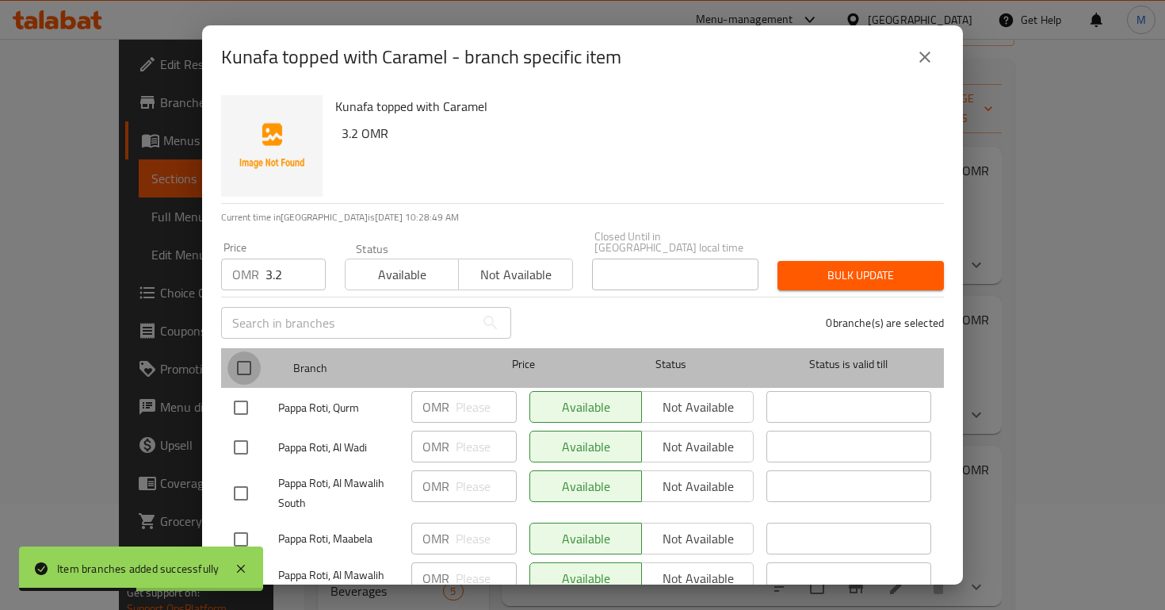
click at [244, 368] on input "checkbox" at bounding box center [244, 367] width 33 height 33
checkbox input "true"
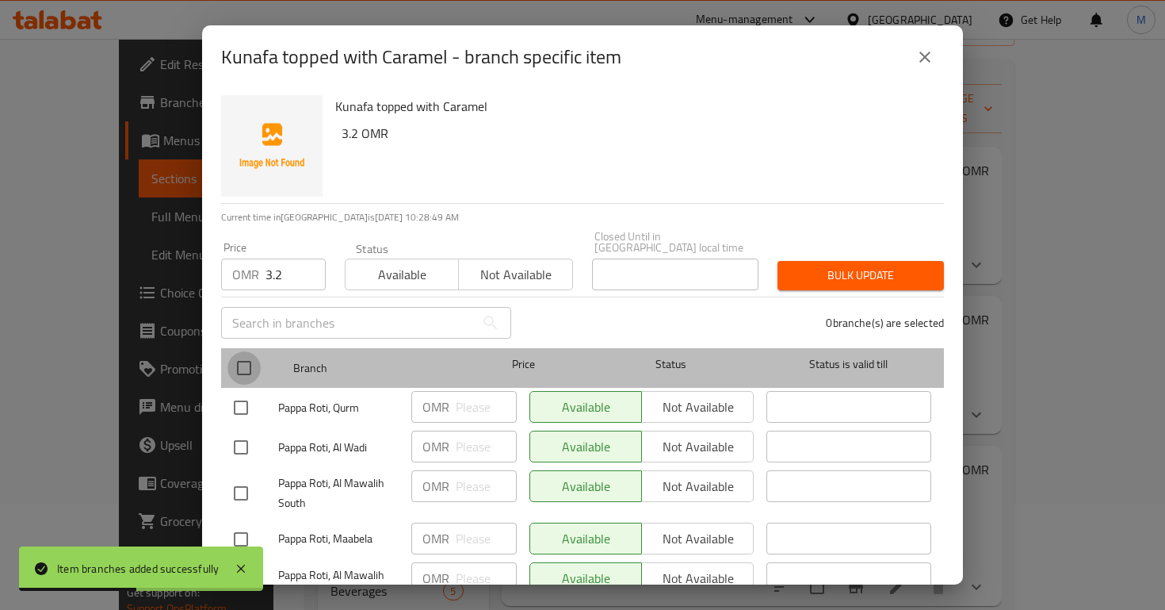
checkbox input "true"
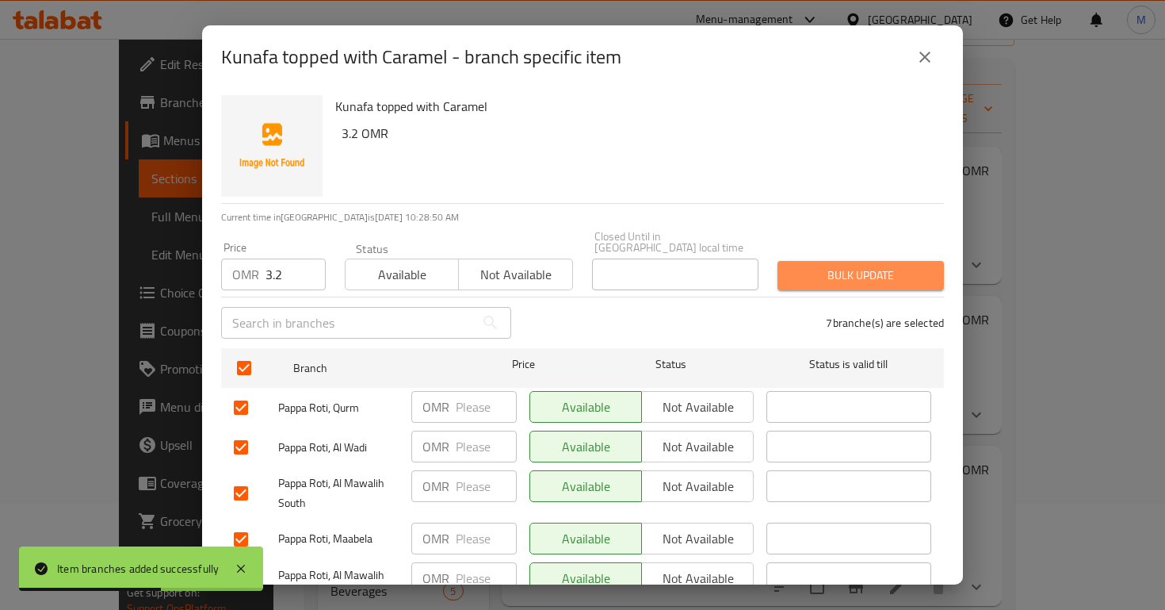
click at [847, 274] on span "Bulk update" at bounding box center [860, 276] width 141 height 20
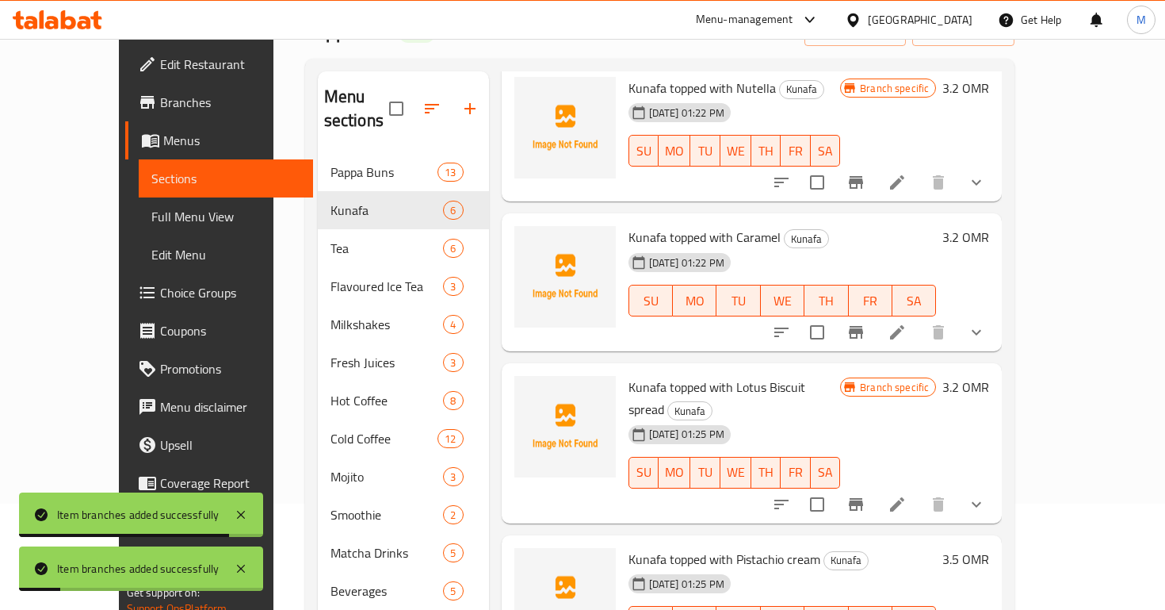
scroll to position [95, 0]
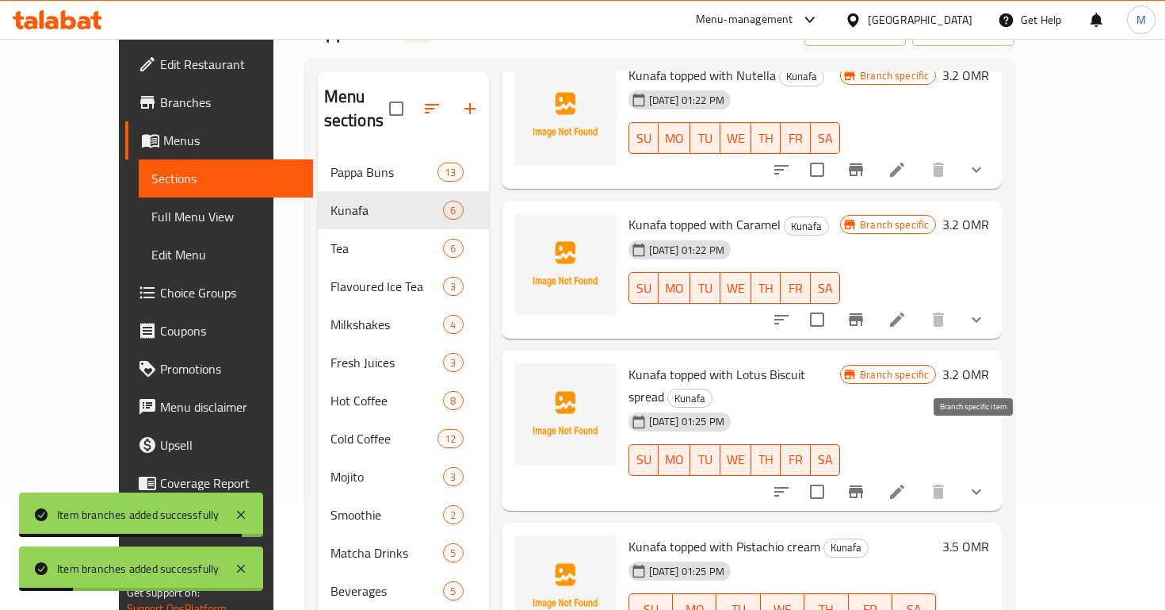
click at [866, 482] on icon "Branch-specific-item" at bounding box center [856, 491] width 19 height 19
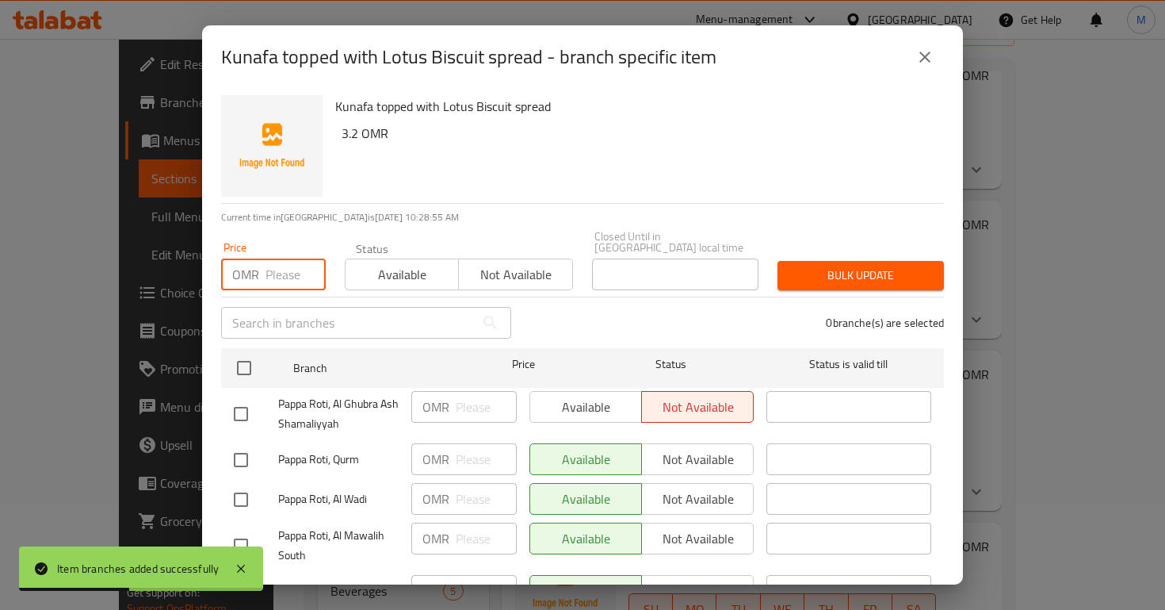
click at [285, 258] on input "number" at bounding box center [296, 274] width 60 height 32
type input "3.2"
click at [255, 385] on div "Pappa Roti, Al Ghubra Ash Shamaliyyah" at bounding box center [317, 414] width 178 height 59
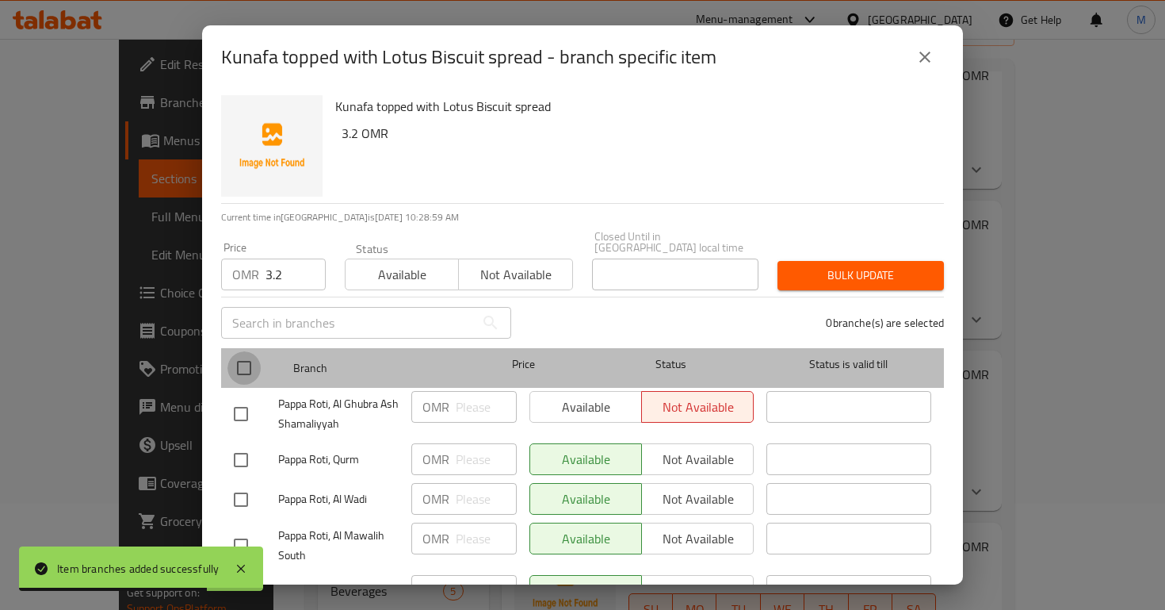
click at [245, 352] on input "checkbox" at bounding box center [244, 367] width 33 height 33
checkbox input "true"
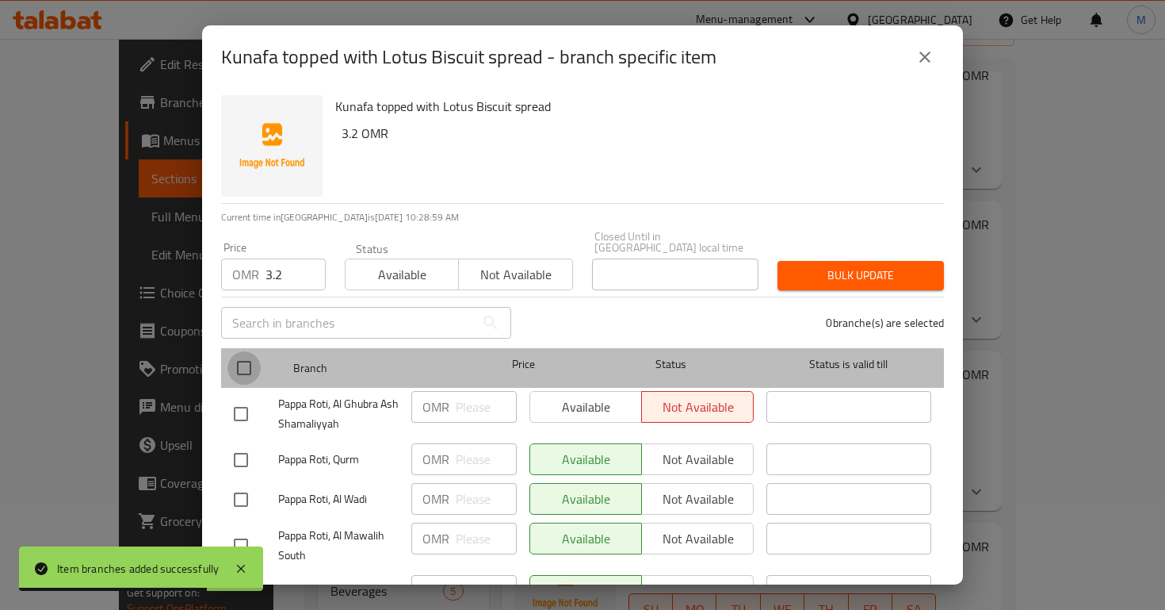
checkbox input "true"
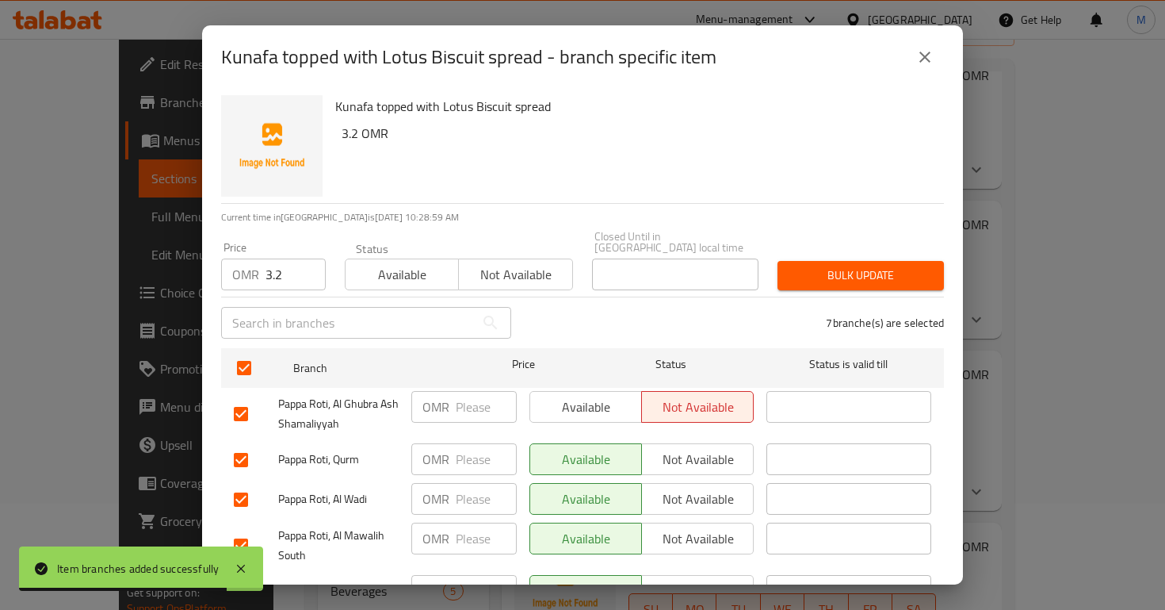
click at [832, 251] on div "Bulk update" at bounding box center [861, 275] width 186 height 48
click at [832, 266] on span "Bulk update" at bounding box center [860, 276] width 141 height 20
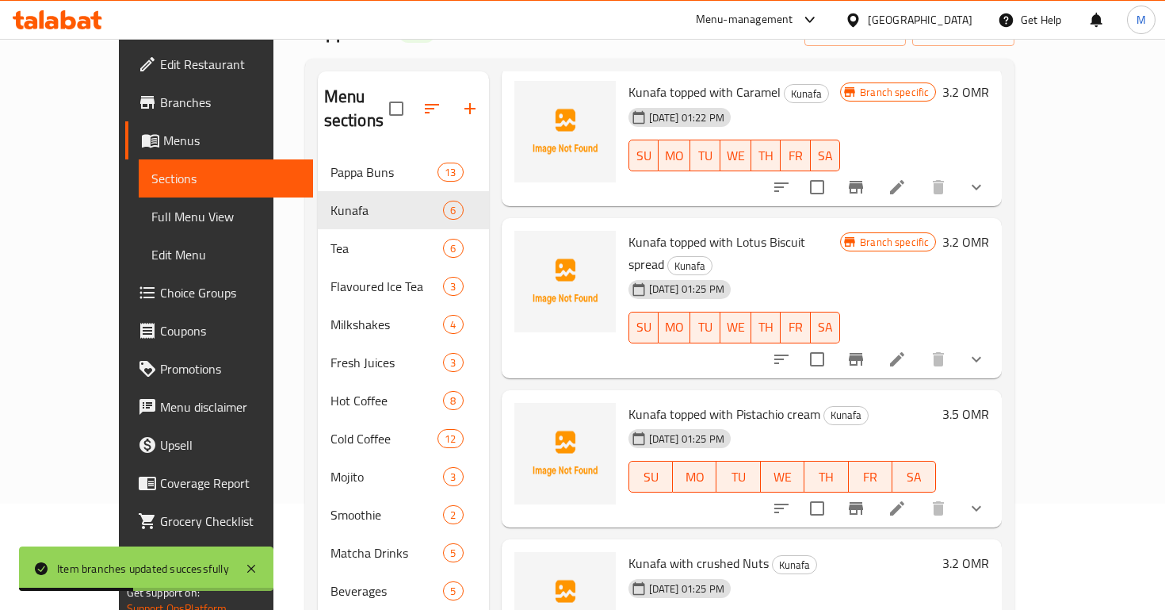
scroll to position [233, 0]
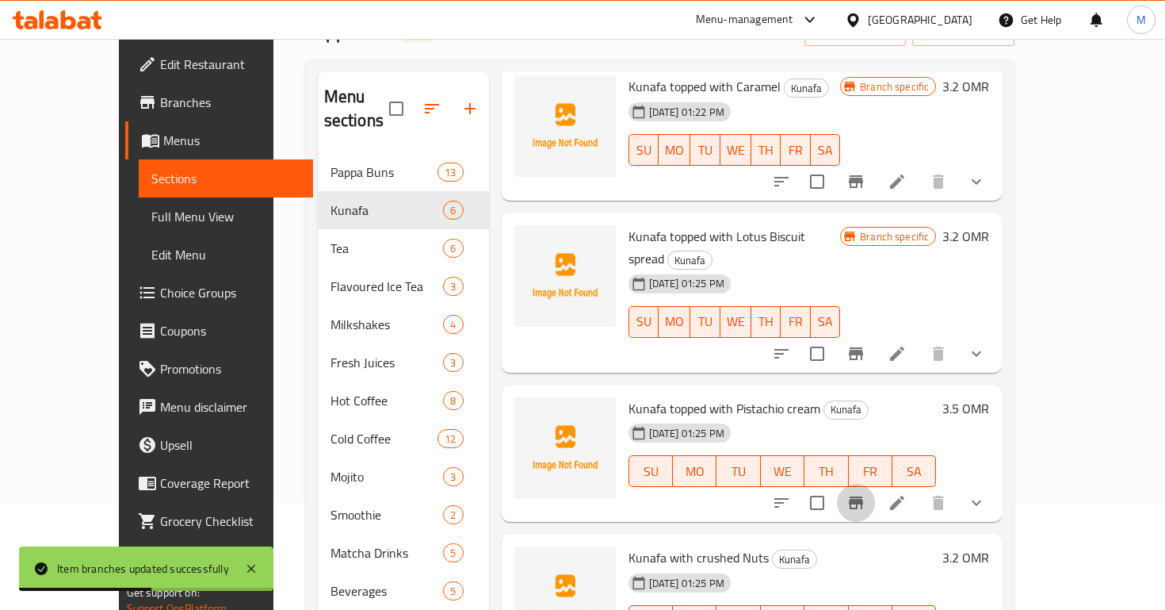
click at [866, 493] on icon "Branch-specific-item" at bounding box center [856, 502] width 19 height 19
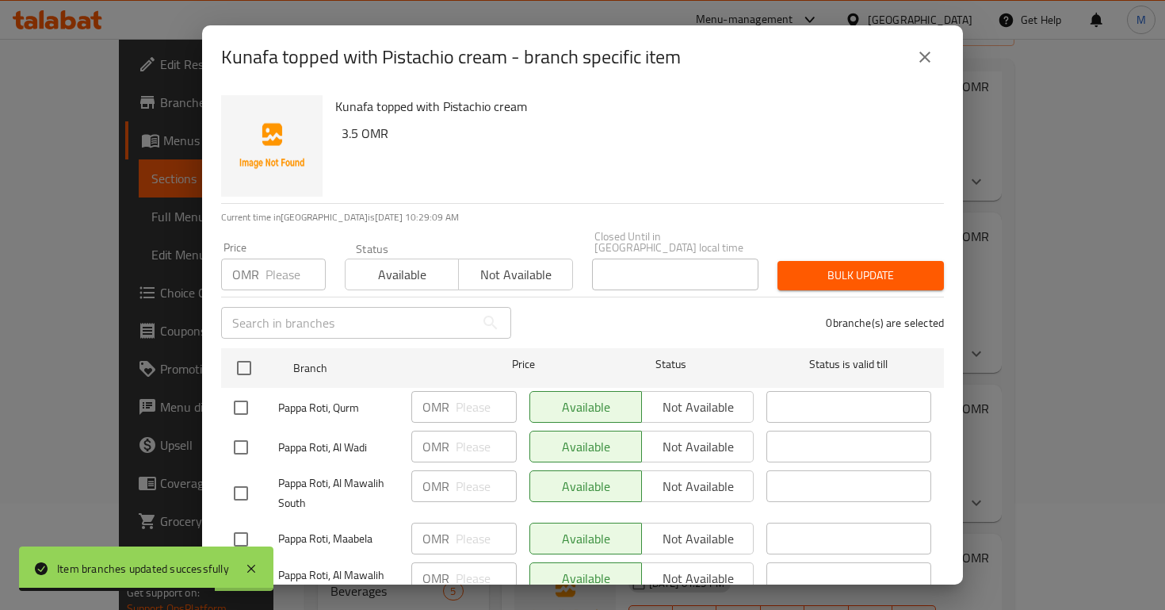
click at [273, 263] on input "number" at bounding box center [296, 274] width 60 height 32
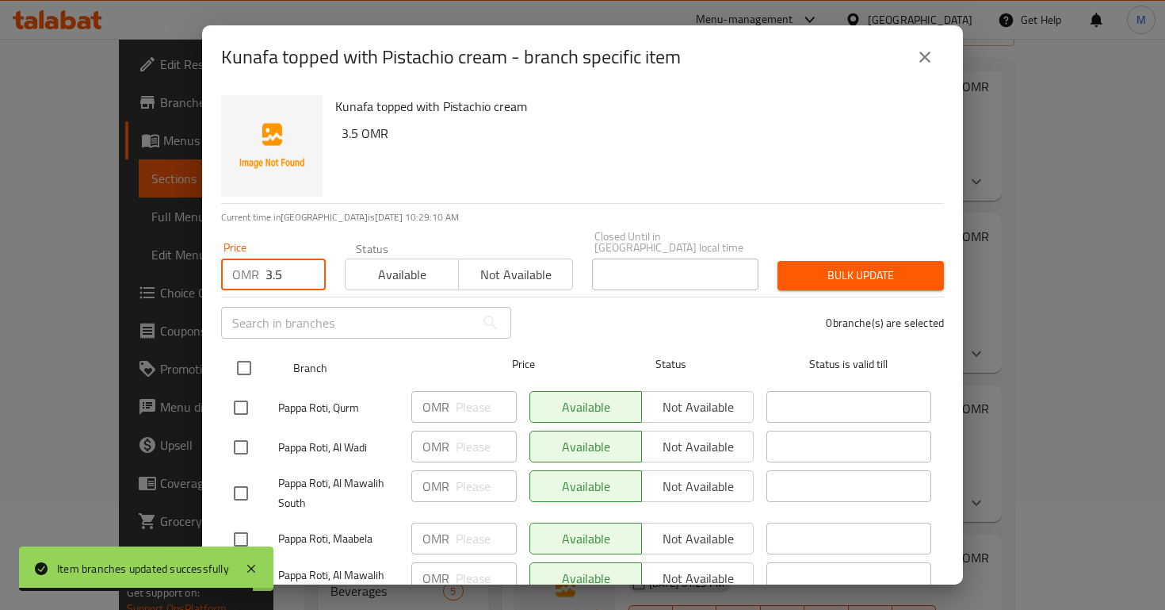
type input "3.5"
click at [247, 362] on input "checkbox" at bounding box center [244, 367] width 33 height 33
checkbox input "true"
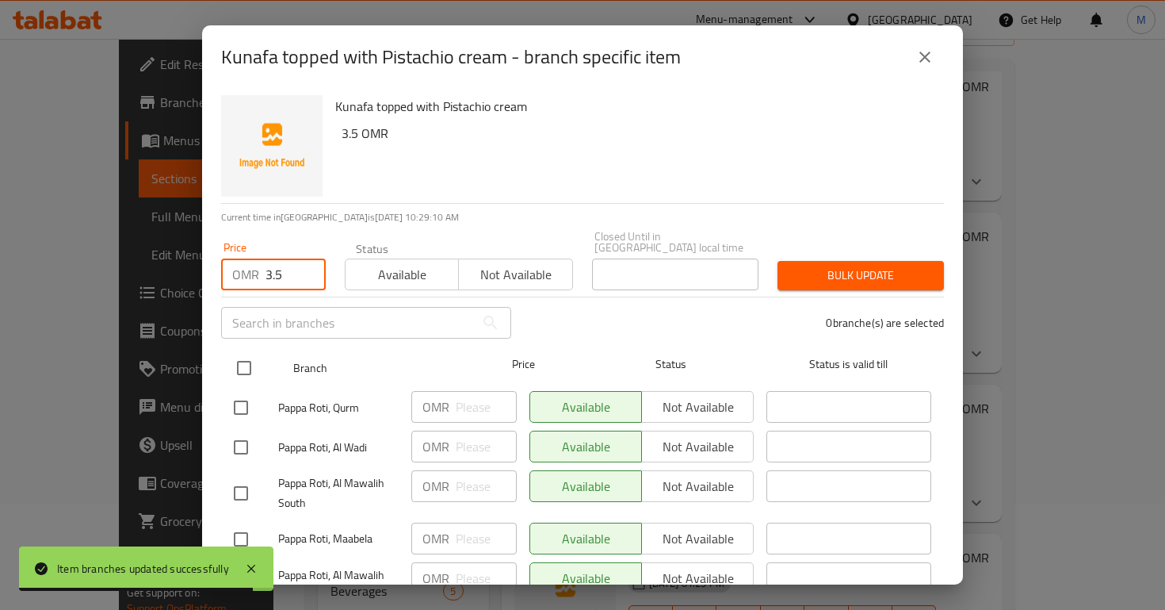
checkbox input "true"
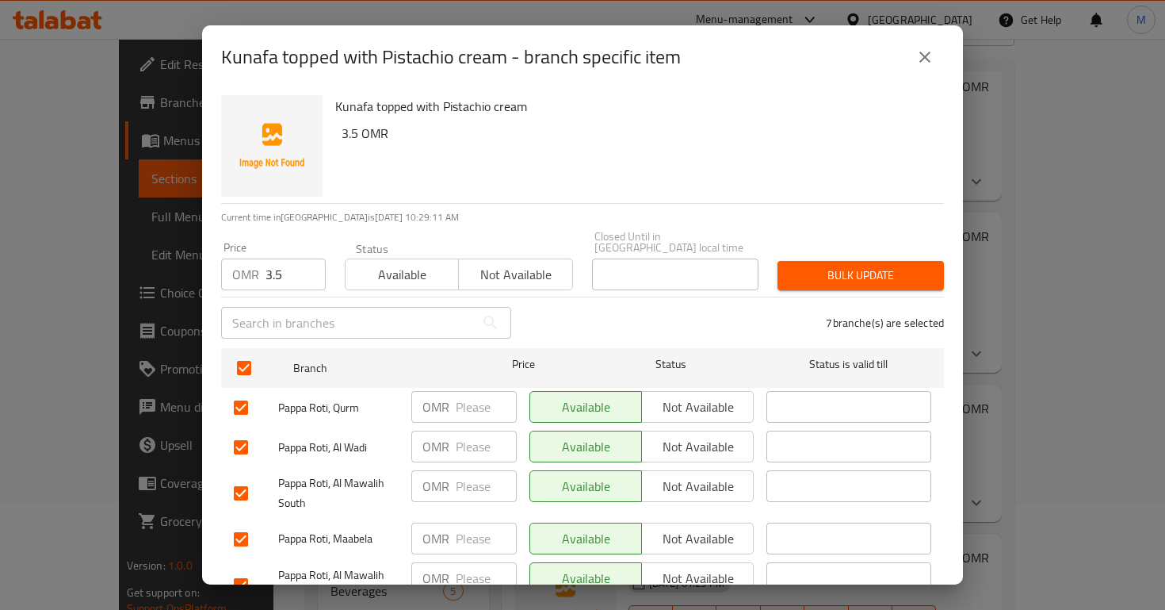
click at [807, 266] on span "Bulk update" at bounding box center [860, 276] width 141 height 20
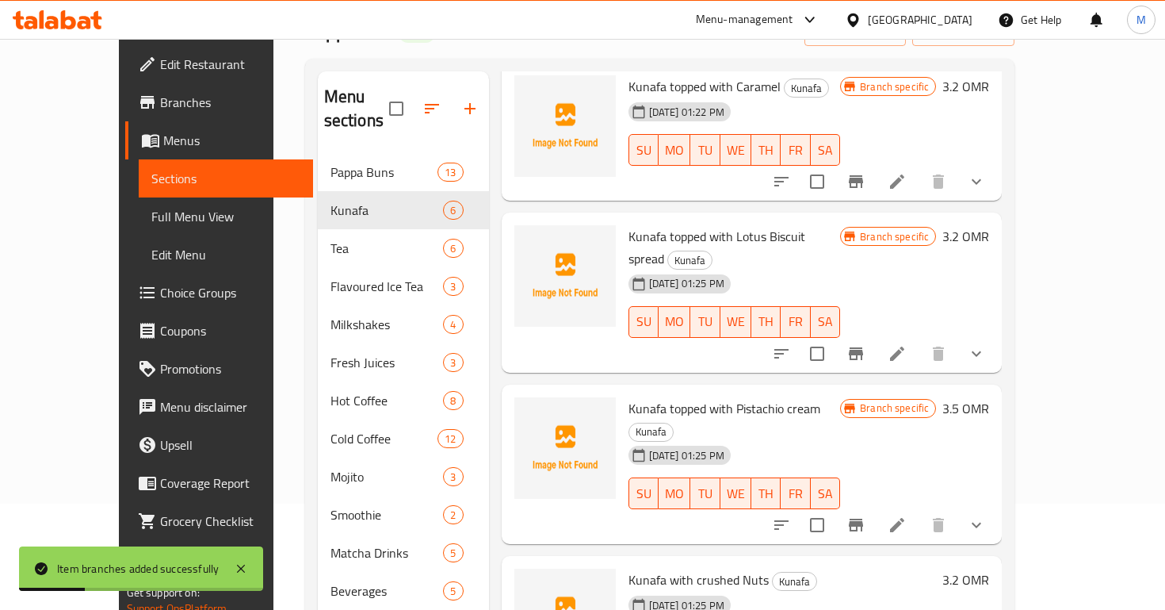
scroll to position [327, 0]
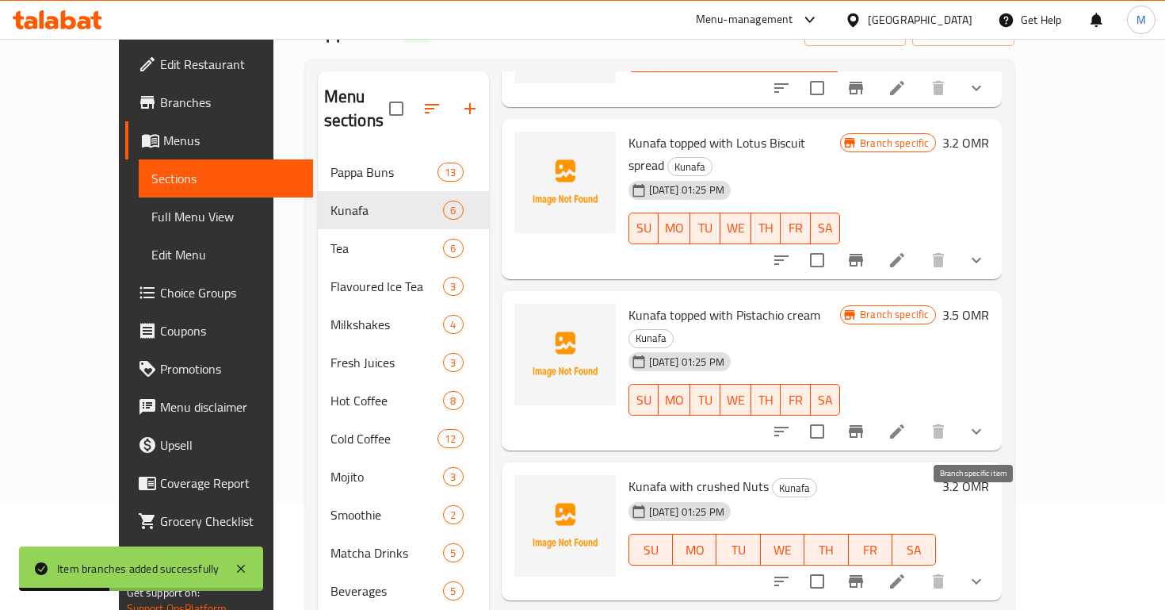
click at [866, 572] on icon "Branch-specific-item" at bounding box center [856, 581] width 19 height 19
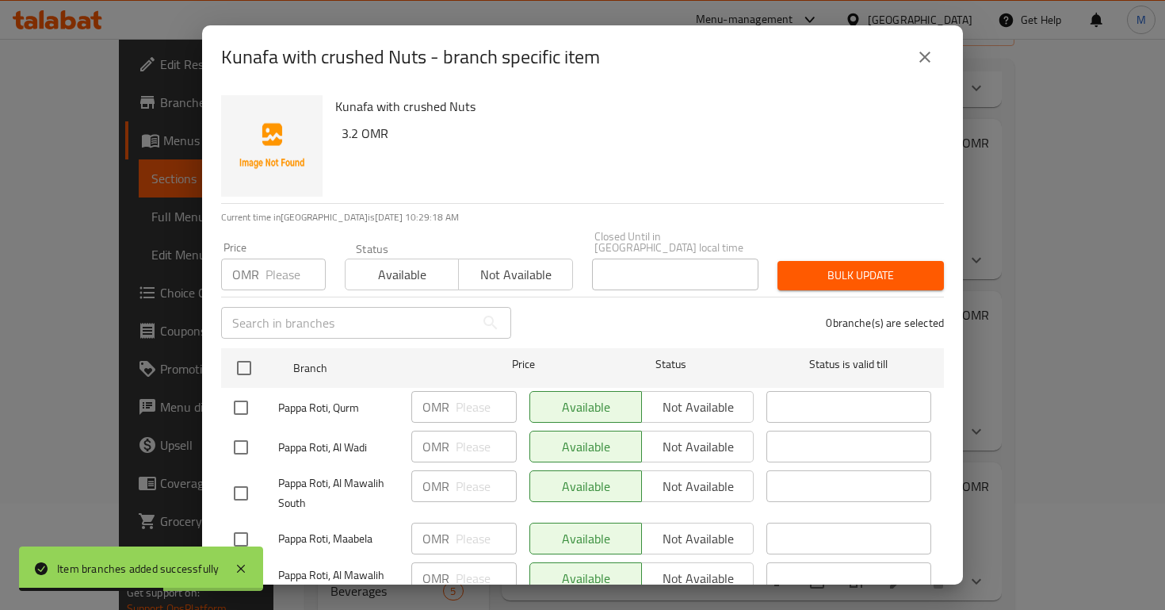
click at [281, 258] on input "number" at bounding box center [296, 274] width 60 height 32
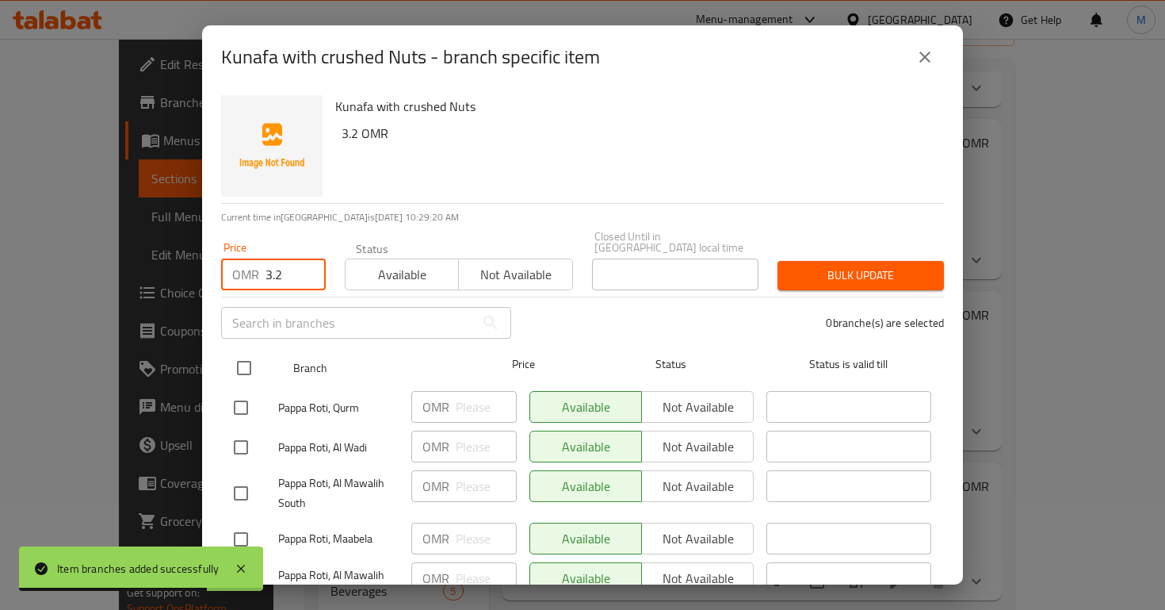
type input "3.2"
click at [247, 365] on input "checkbox" at bounding box center [244, 367] width 33 height 33
checkbox input "true"
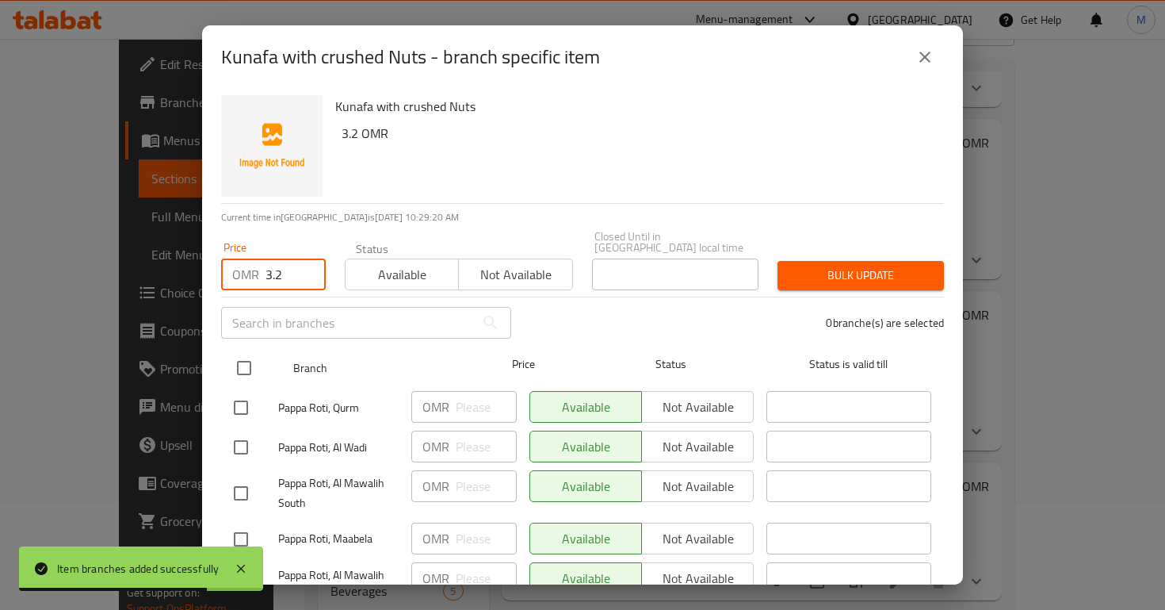
checkbox input "true"
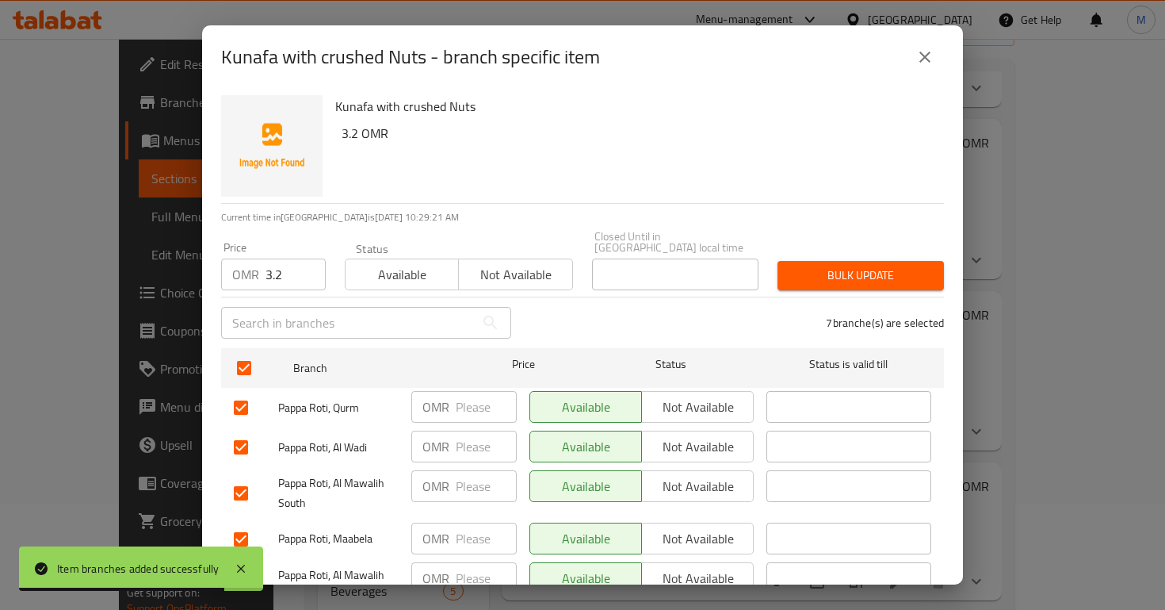
click at [821, 251] on div "Bulk update" at bounding box center [861, 275] width 186 height 48
click at [821, 269] on span "Bulk update" at bounding box center [860, 276] width 141 height 20
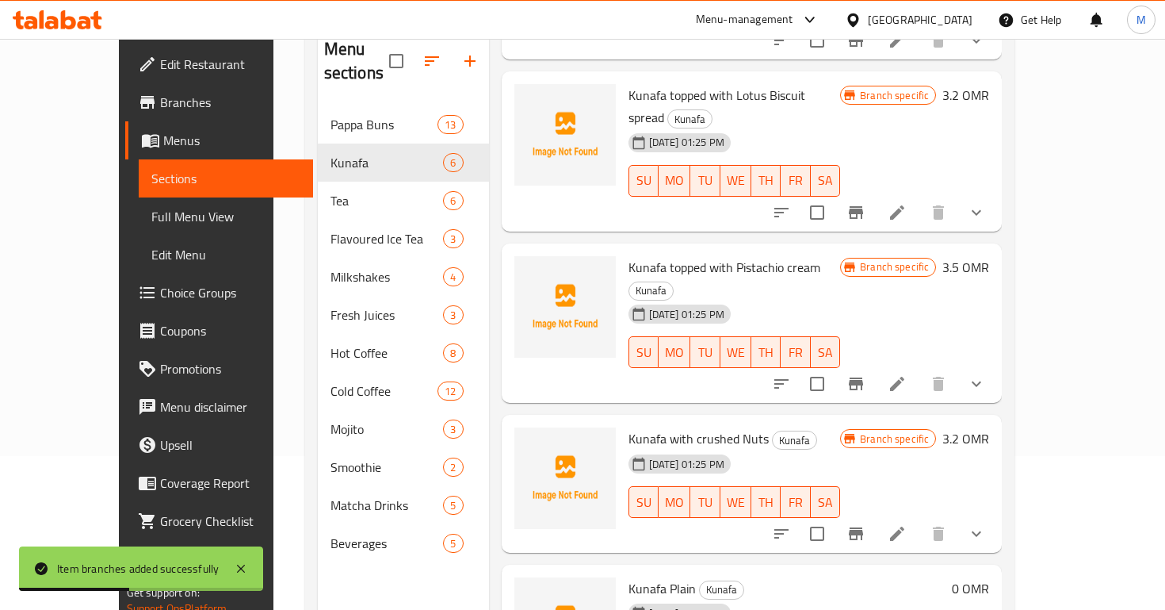
scroll to position [222, 0]
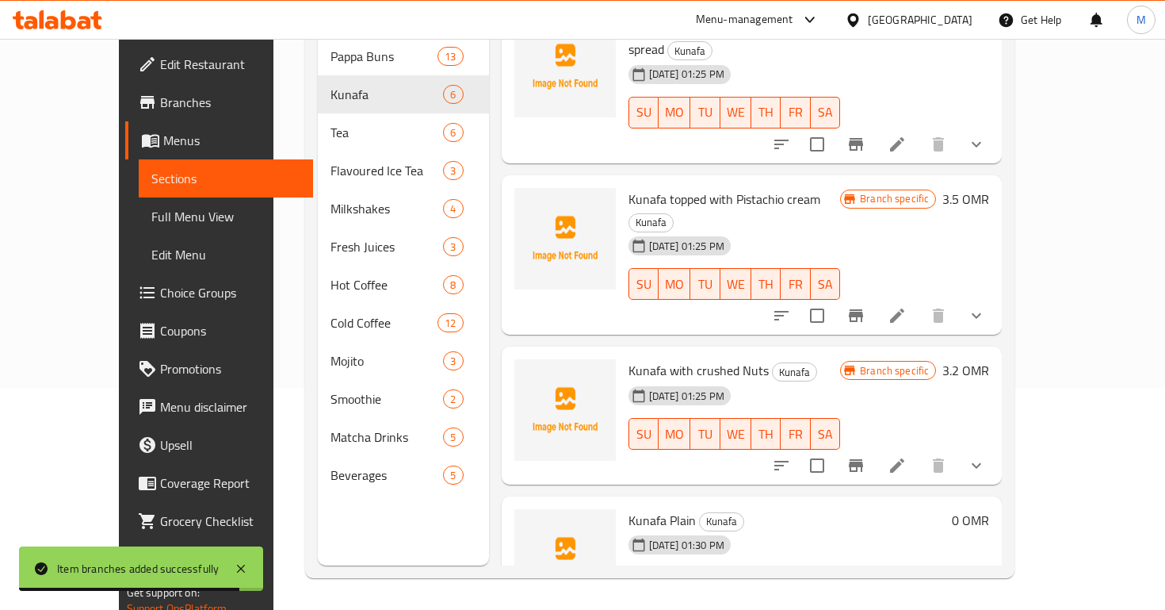
click at [866, 605] on icon "Branch-specific-item" at bounding box center [856, 614] width 19 height 19
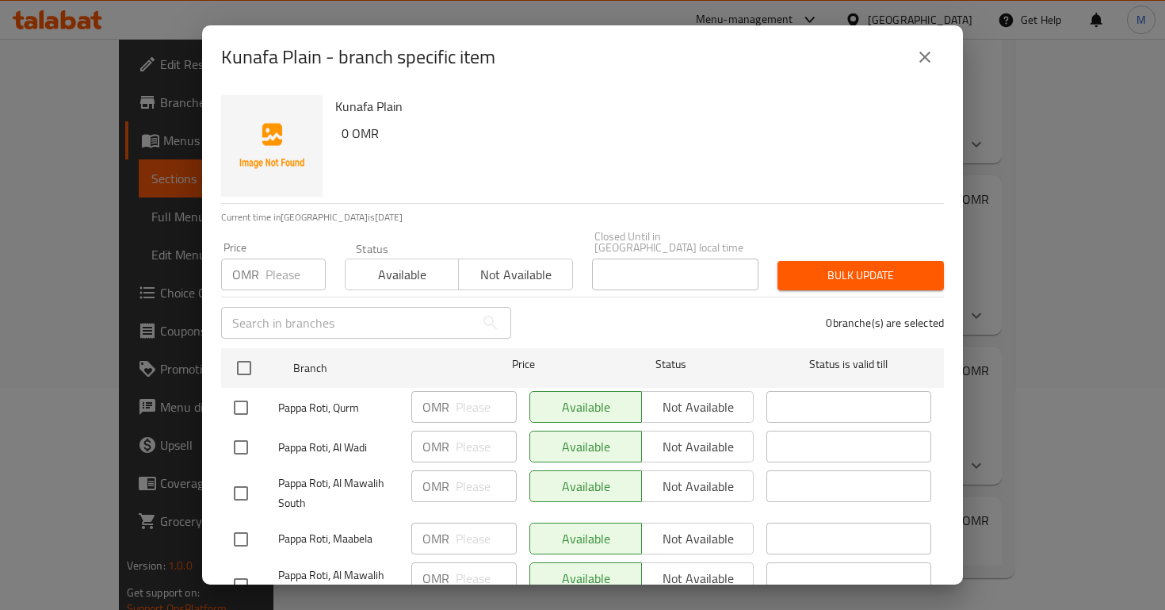
click at [289, 275] on input "number" at bounding box center [296, 274] width 60 height 32
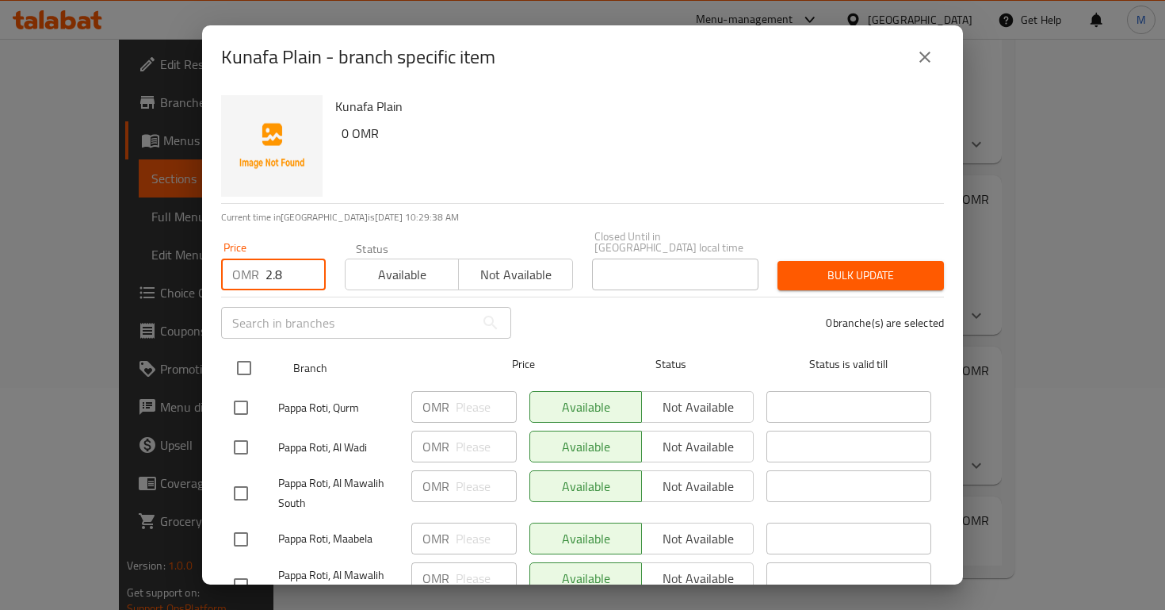
type input "2.8"
click at [251, 358] on input "checkbox" at bounding box center [244, 367] width 33 height 33
checkbox input "true"
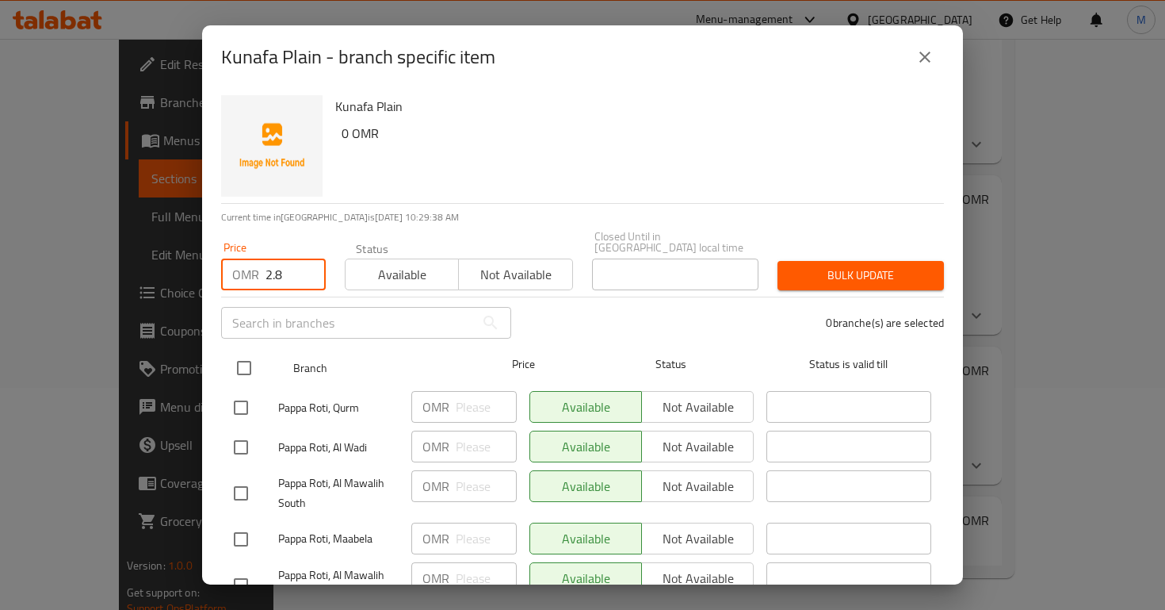
checkbox input "true"
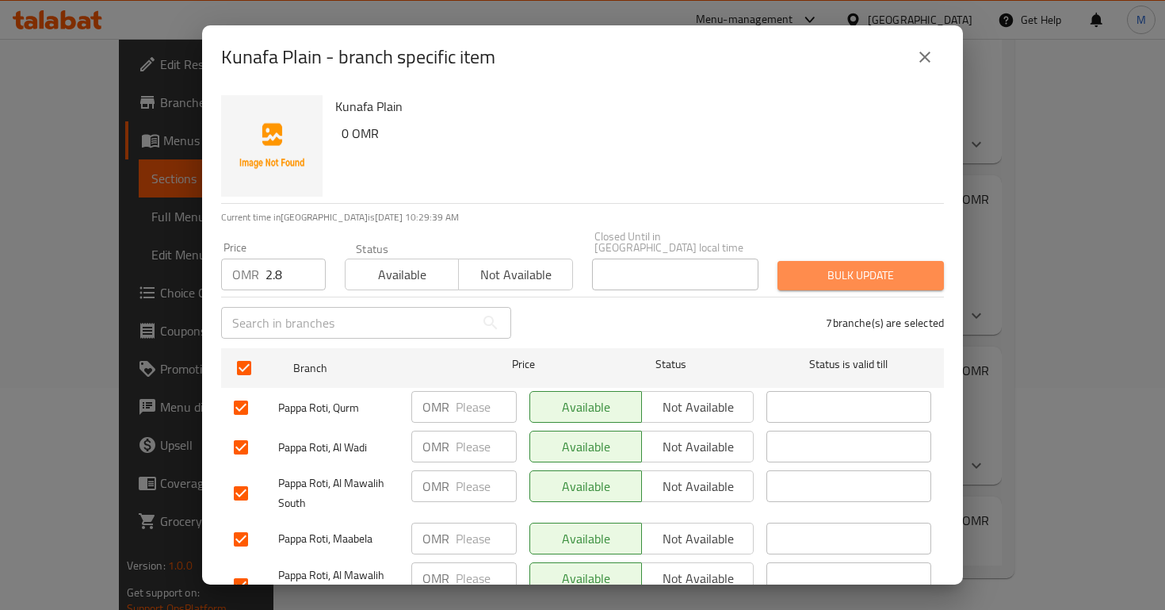
click at [930, 266] on span "Bulk update" at bounding box center [860, 276] width 141 height 20
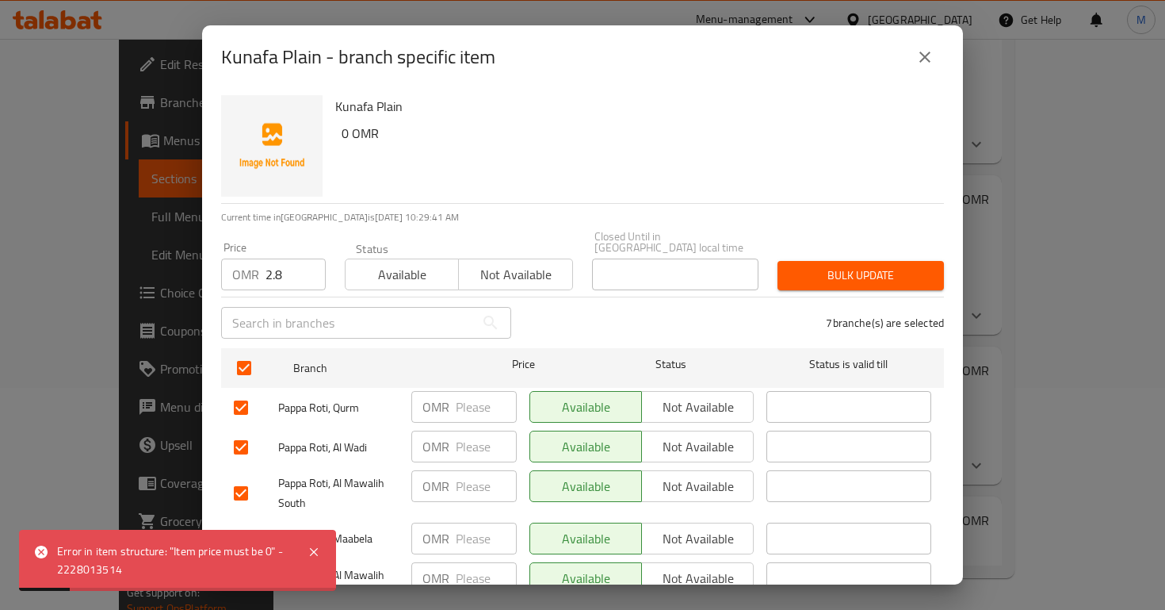
click at [203, 327] on div "Kunafa Plain 0 OMR Current time in Oman is 17 Aug 2025 10:29:41 AM Price OMR 2.…" at bounding box center [582, 337] width 761 height 496
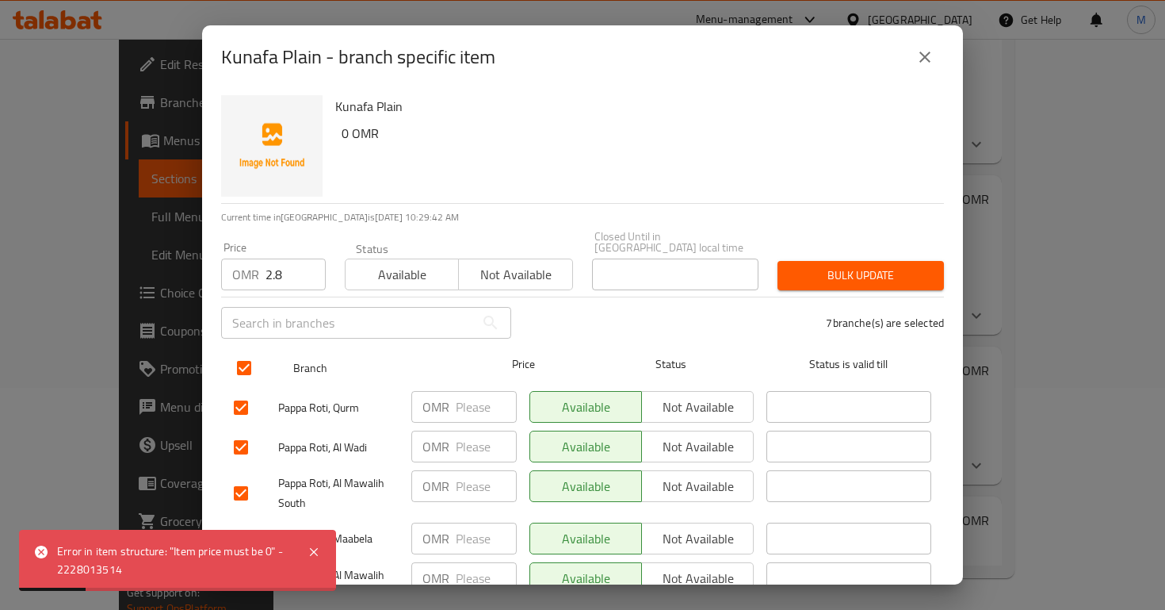
click at [244, 351] on input "checkbox" at bounding box center [244, 367] width 33 height 33
checkbox input "false"
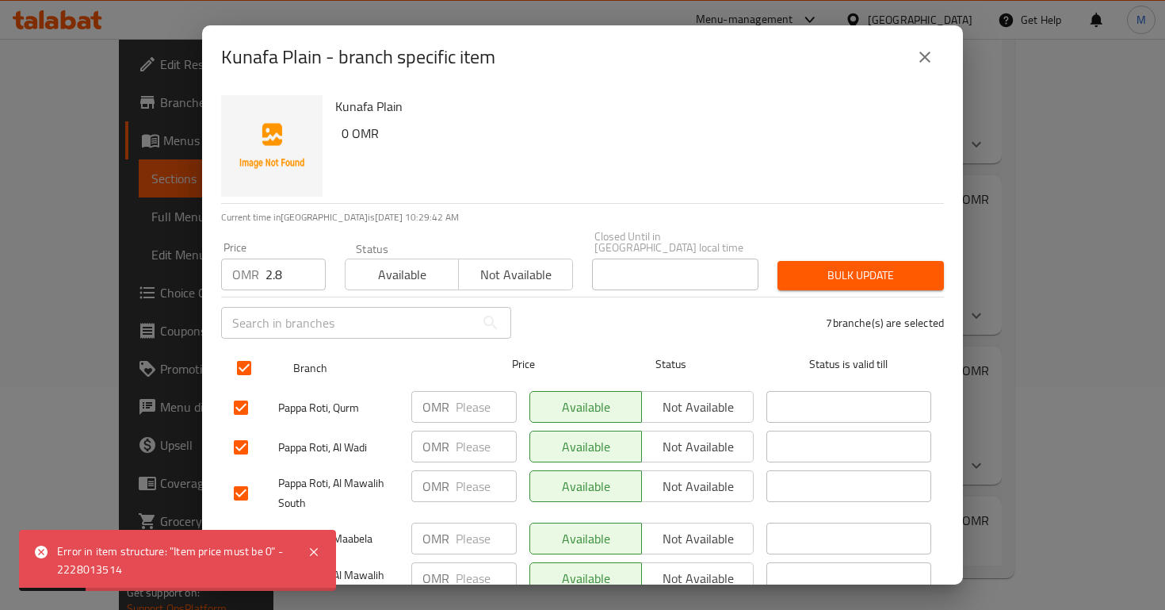
checkbox input "false"
click at [240, 352] on input "checkbox" at bounding box center [244, 367] width 33 height 33
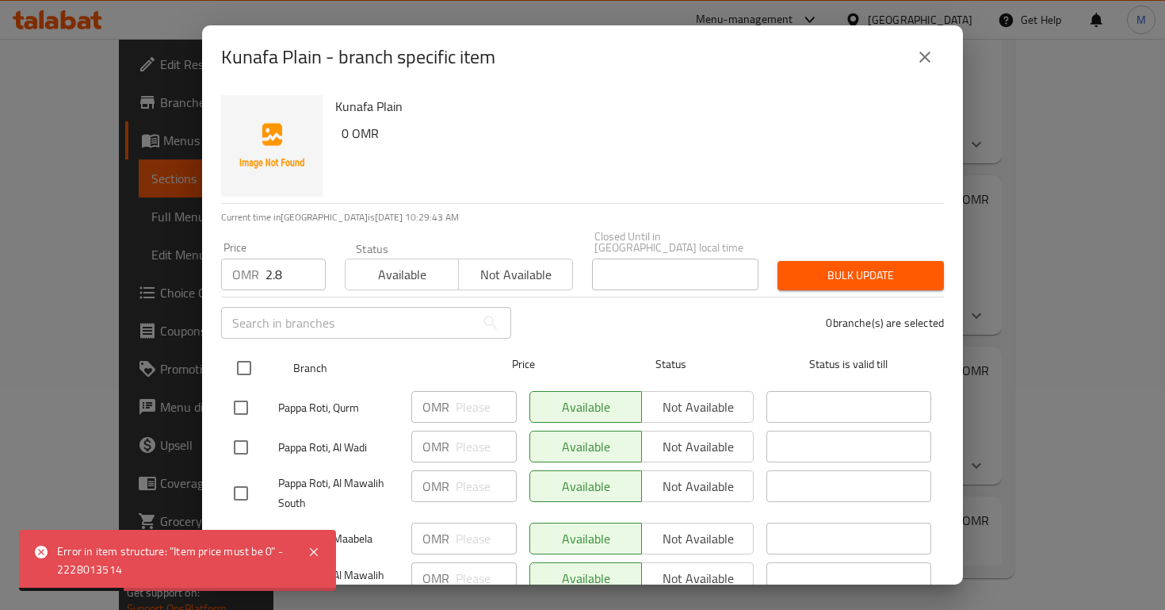
checkbox input "true"
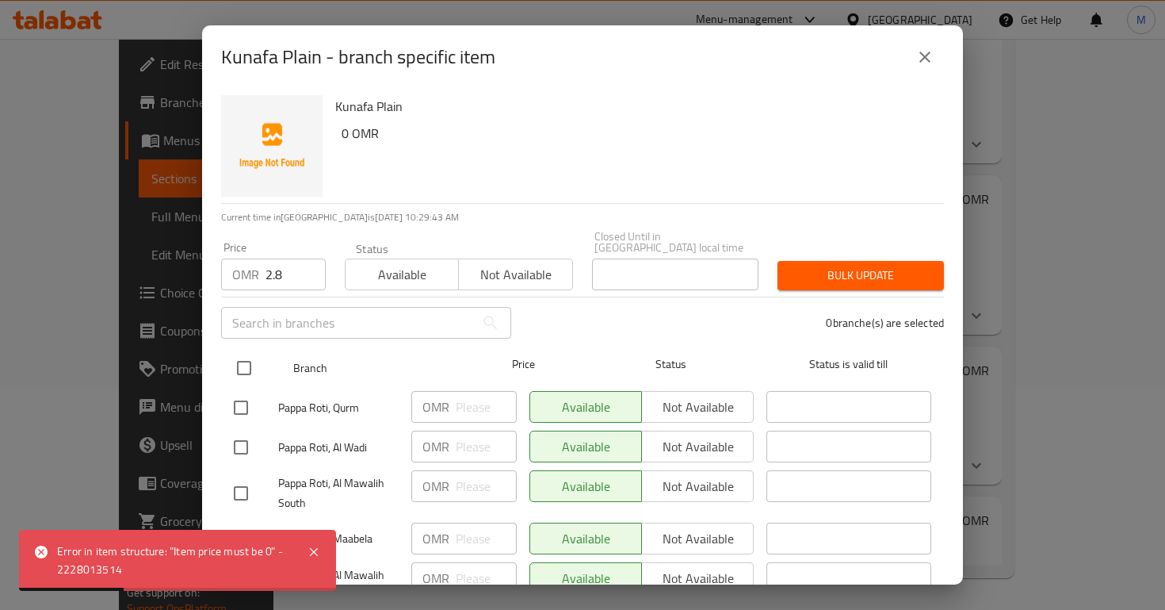
checkbox input "true"
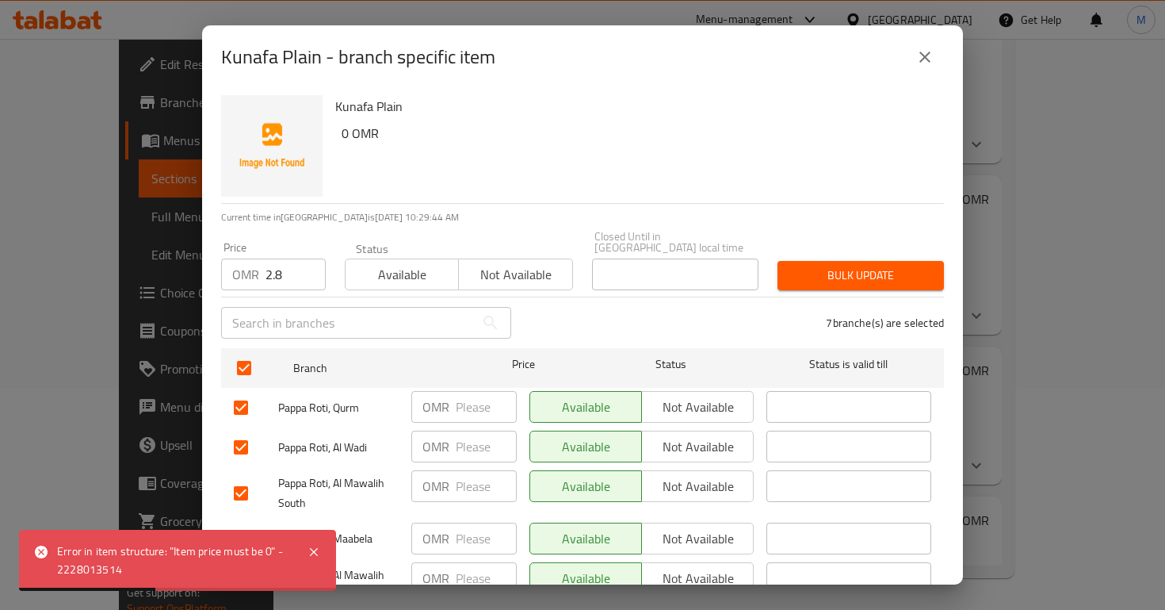
click at [885, 261] on button "Bulk update" at bounding box center [861, 275] width 166 height 29
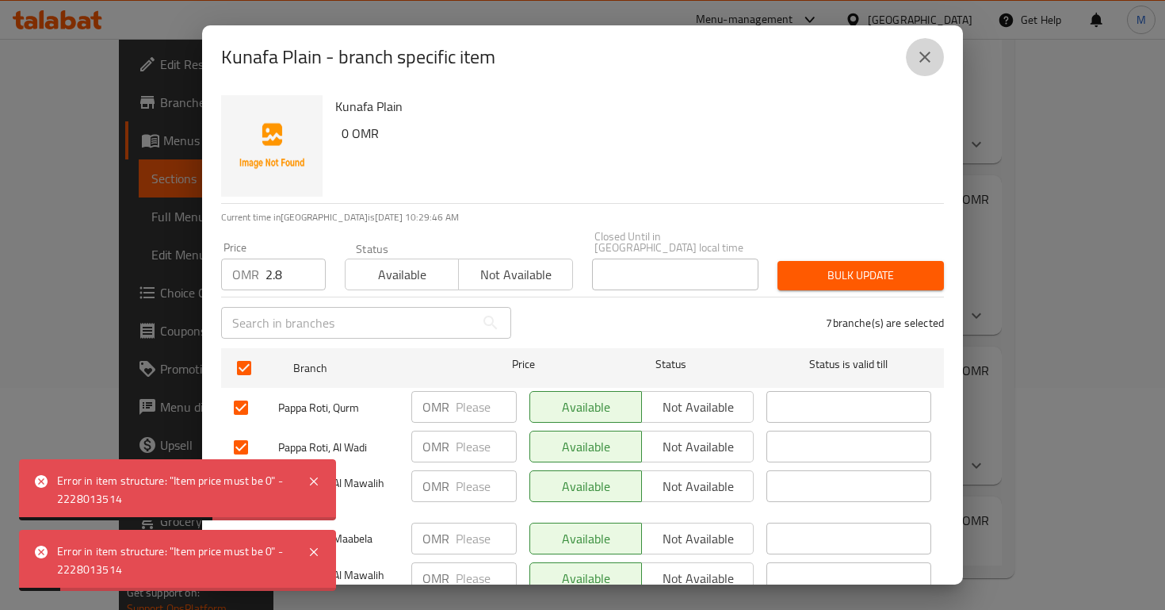
click at [932, 61] on icon "close" at bounding box center [925, 57] width 19 height 19
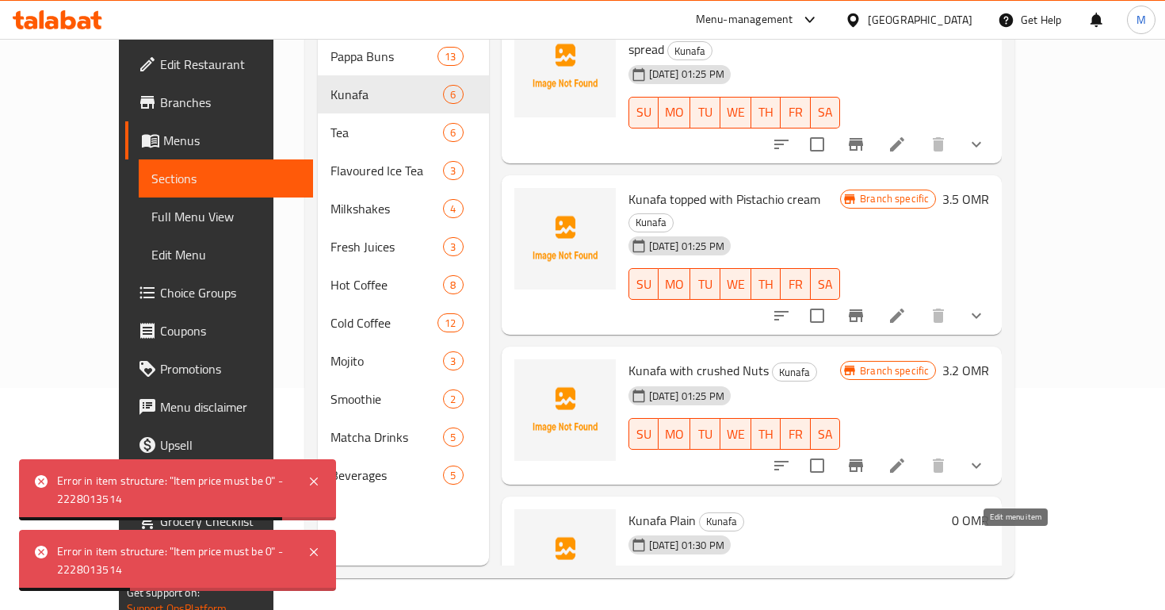
click at [907, 605] on icon at bounding box center [897, 614] width 19 height 19
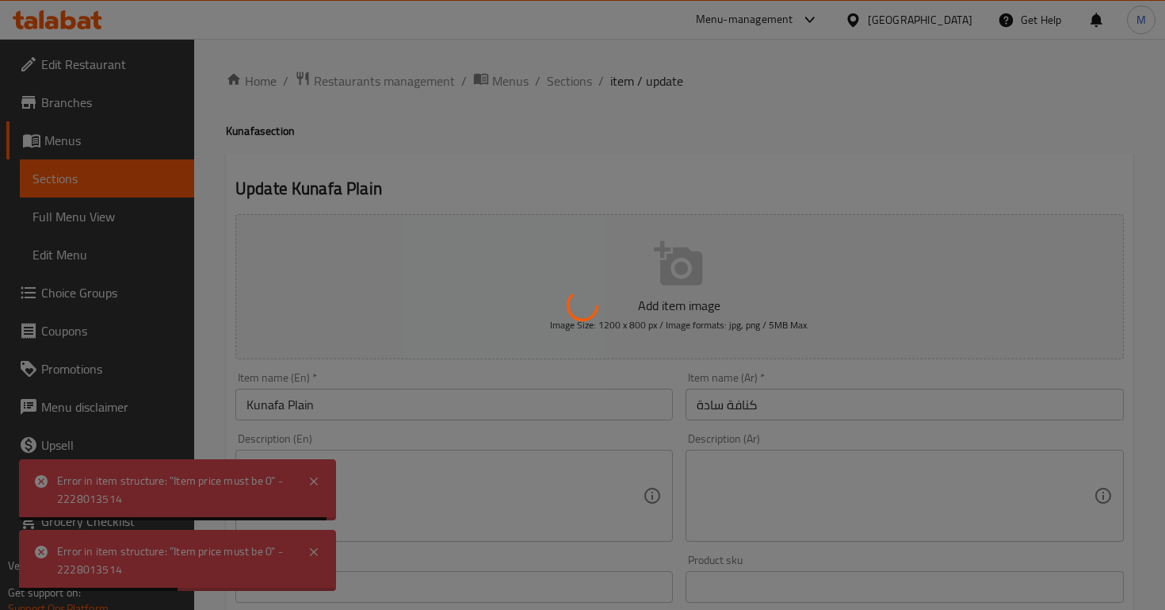
click at [319, 480] on div at bounding box center [582, 305] width 1165 height 610
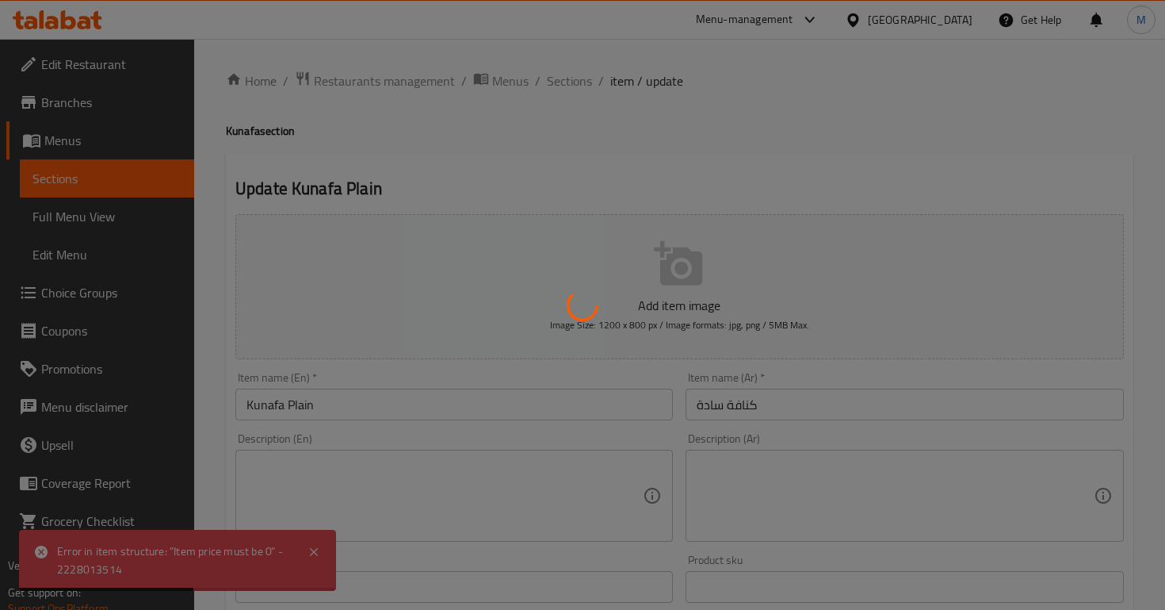
click at [312, 480] on div at bounding box center [582, 305] width 1165 height 610
click at [315, 537] on div at bounding box center [582, 305] width 1165 height 610
click at [315, 545] on div at bounding box center [582, 305] width 1165 height 610
click at [316, 557] on div at bounding box center [582, 305] width 1165 height 610
click at [315, 554] on div at bounding box center [582, 305] width 1165 height 610
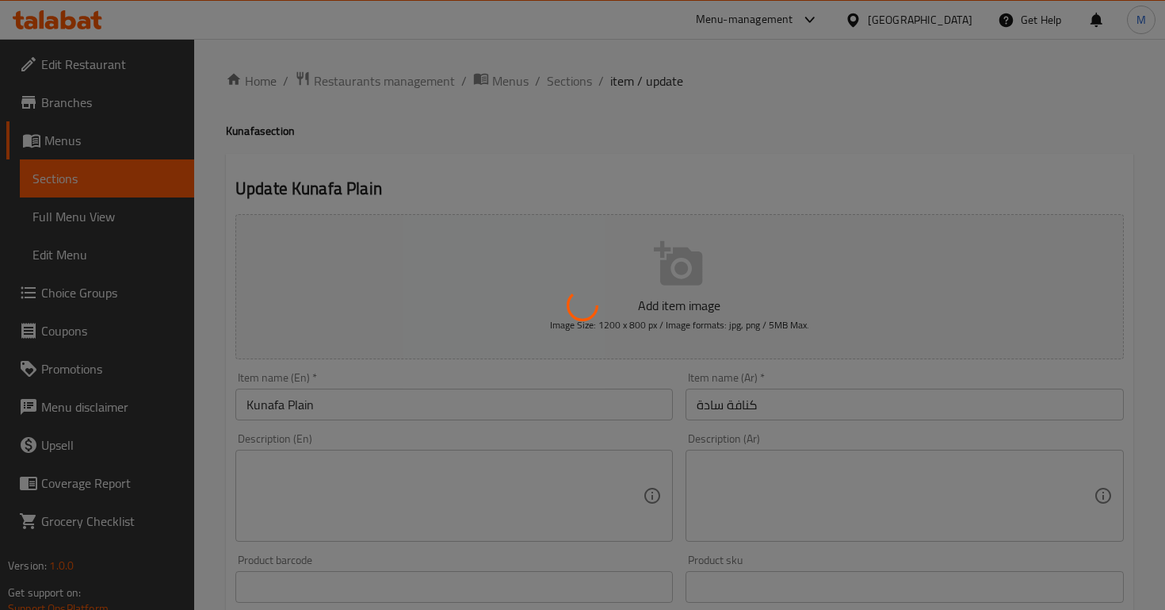
click at [531, 98] on div at bounding box center [582, 305] width 1165 height 610
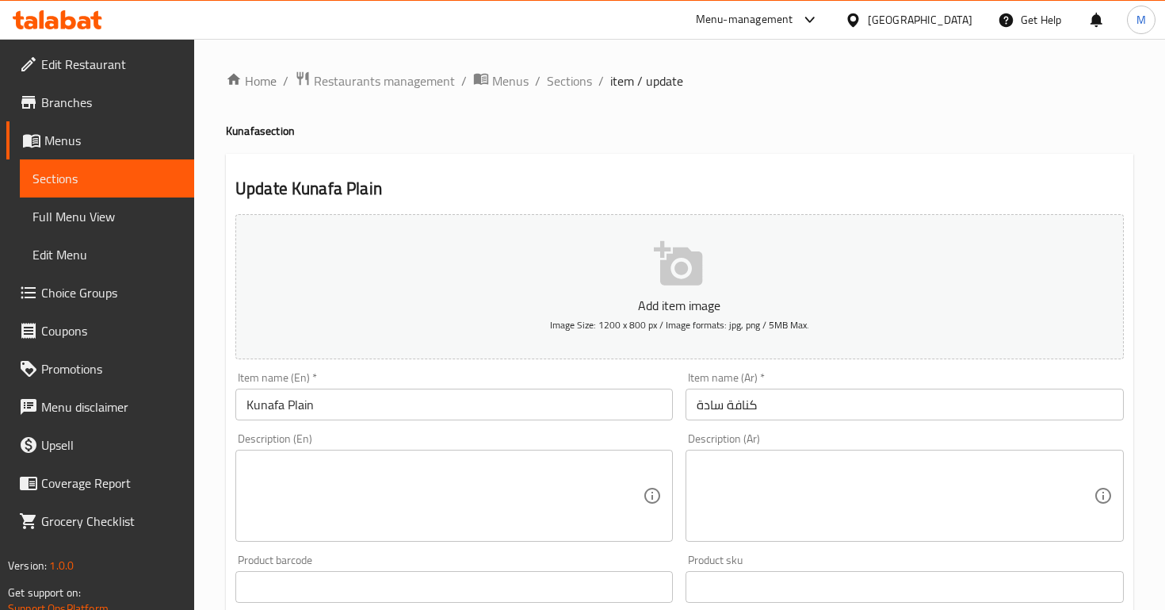
click at [575, 88] on span "Sections" at bounding box center [569, 80] width 45 height 19
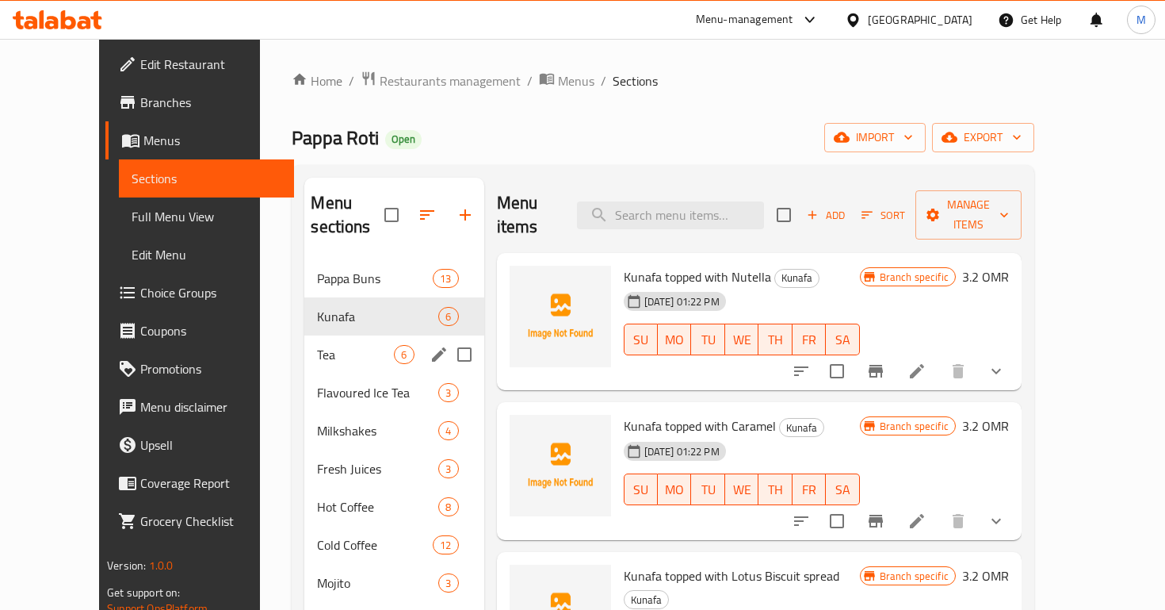
click at [304, 343] on div "Tea 6" at bounding box center [393, 354] width 179 height 38
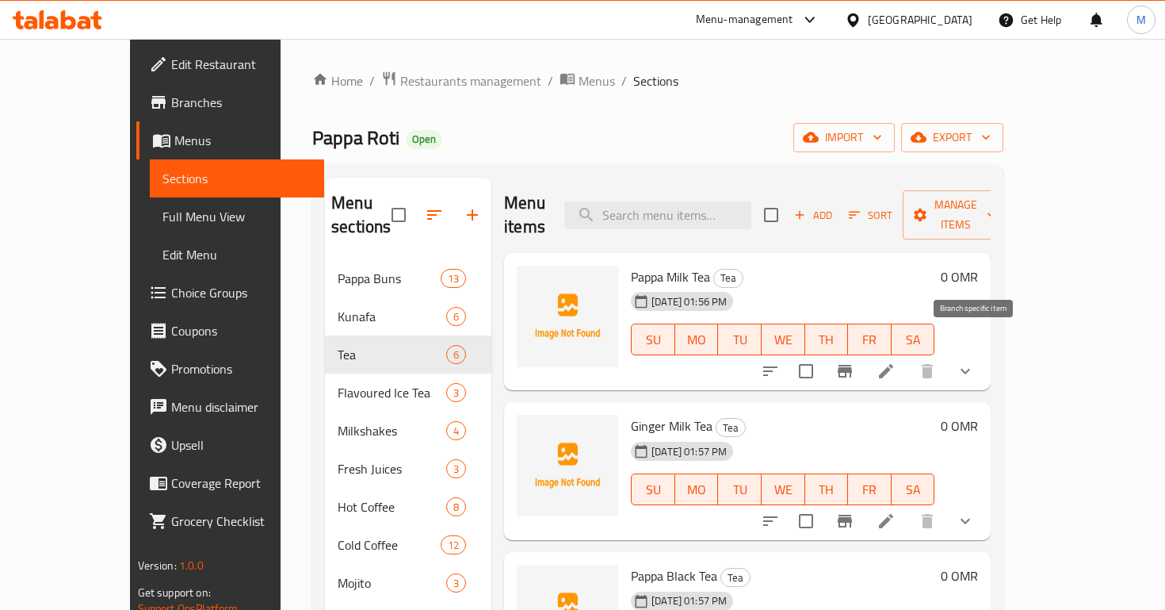
click at [852, 365] on icon "Branch-specific-item" at bounding box center [845, 371] width 14 height 13
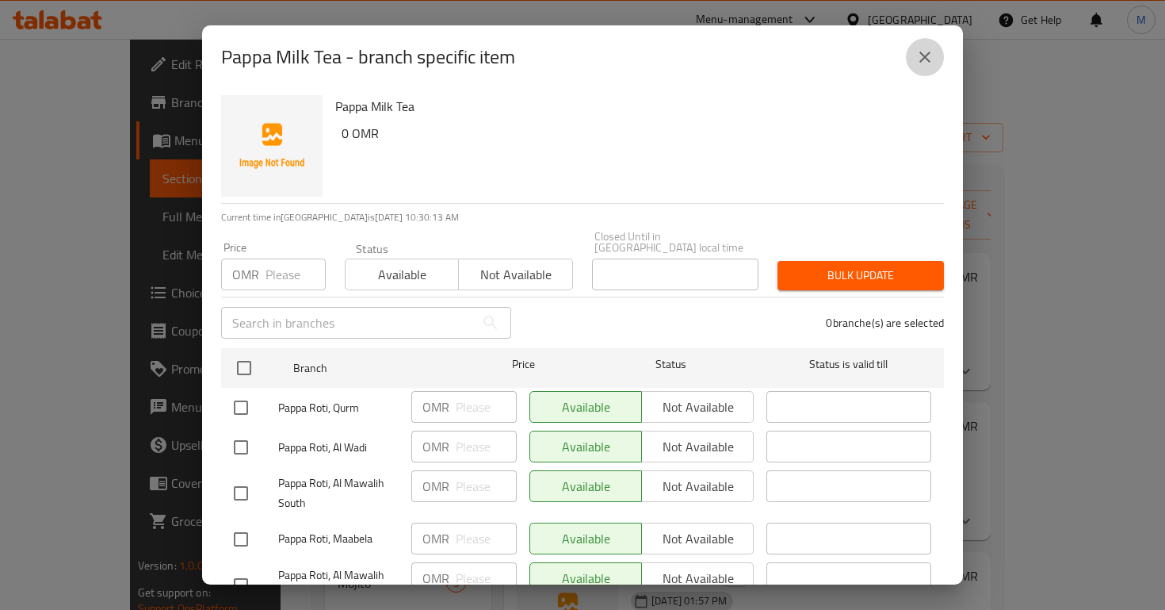
click at [922, 59] on icon "close" at bounding box center [925, 57] width 11 height 11
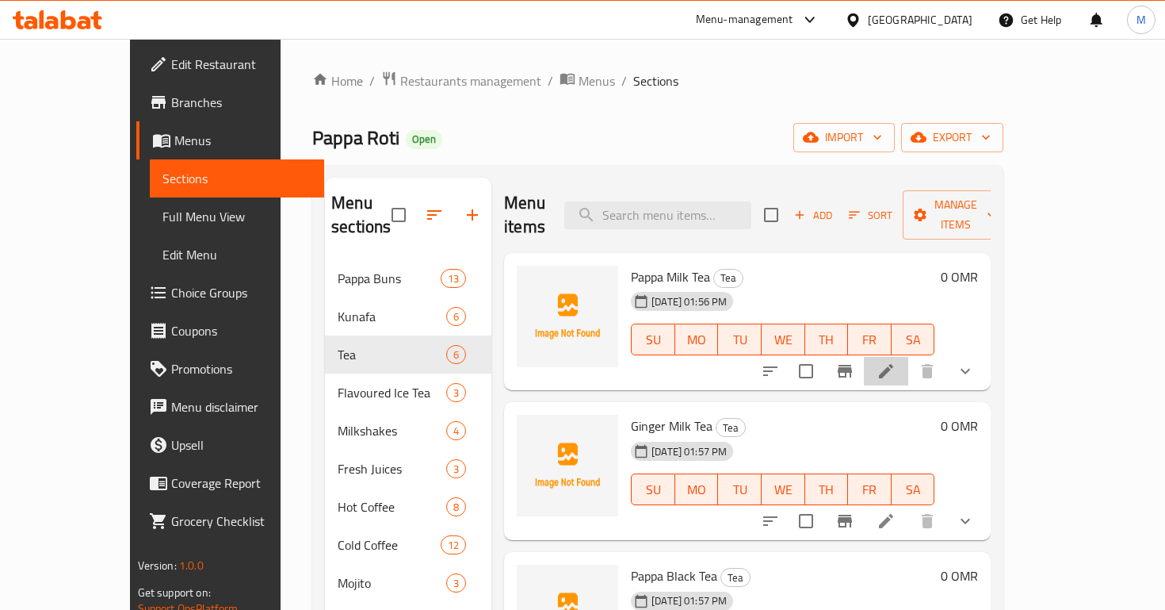
click at [909, 357] on li at bounding box center [886, 371] width 44 height 29
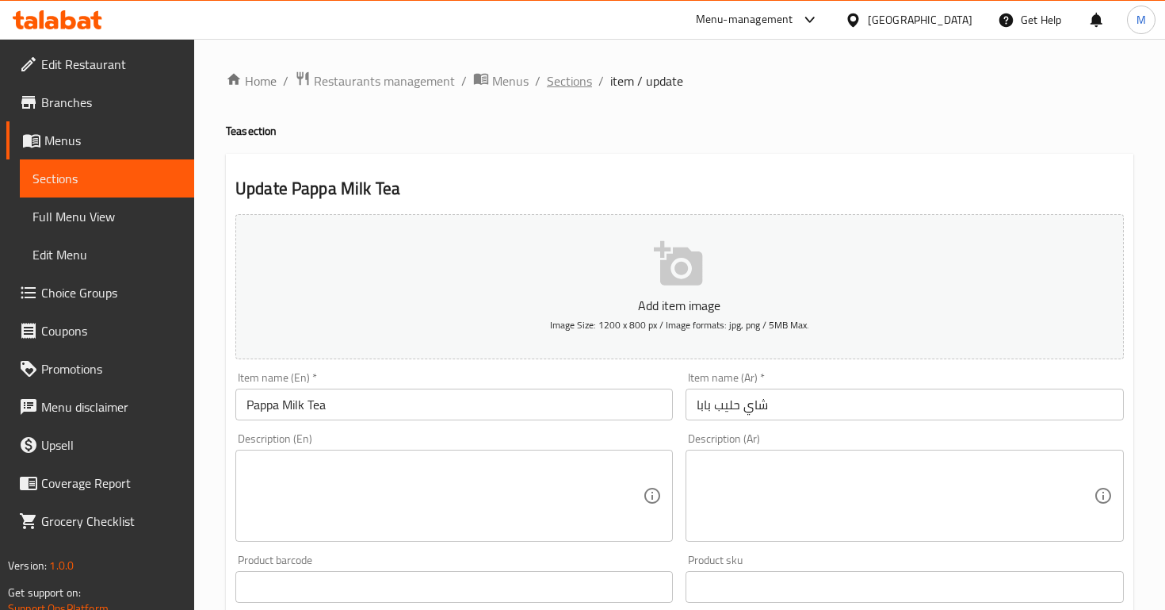
click at [566, 71] on span "Sections" at bounding box center [569, 80] width 45 height 19
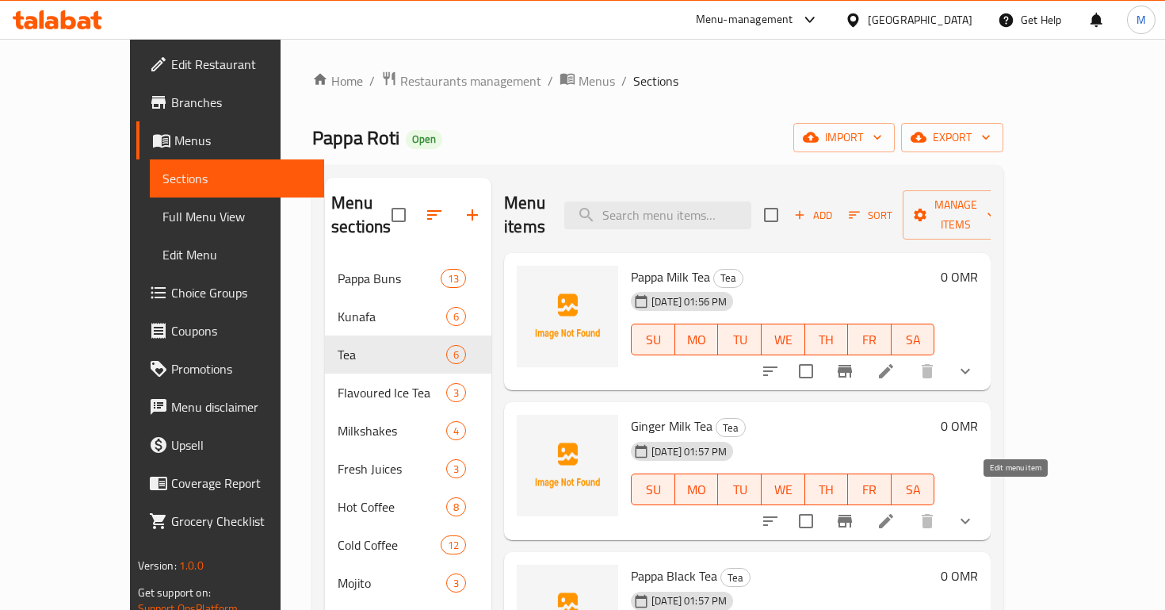
click at [896, 511] on icon at bounding box center [886, 520] width 19 height 19
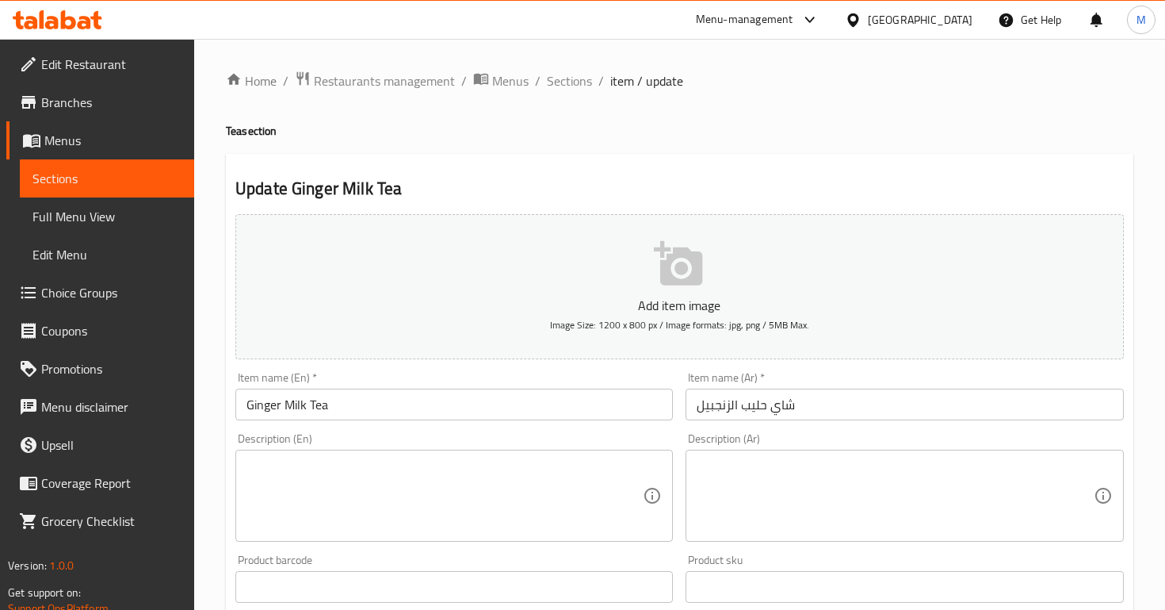
scroll to position [526, 0]
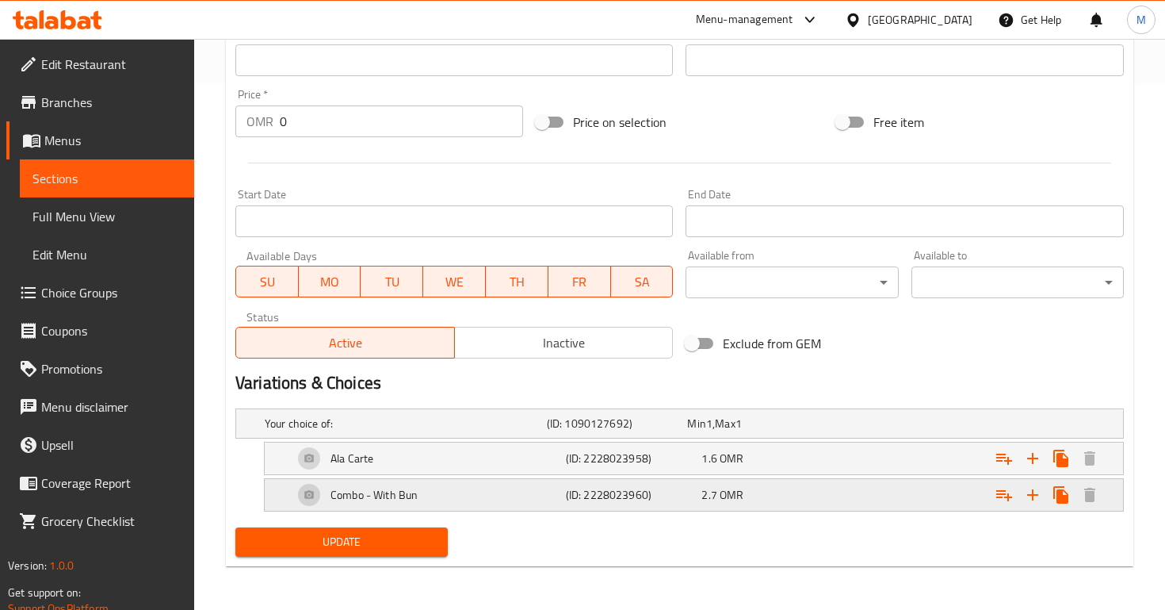
click at [713, 434] on span "OMR" at bounding box center [709, 423] width 6 height 21
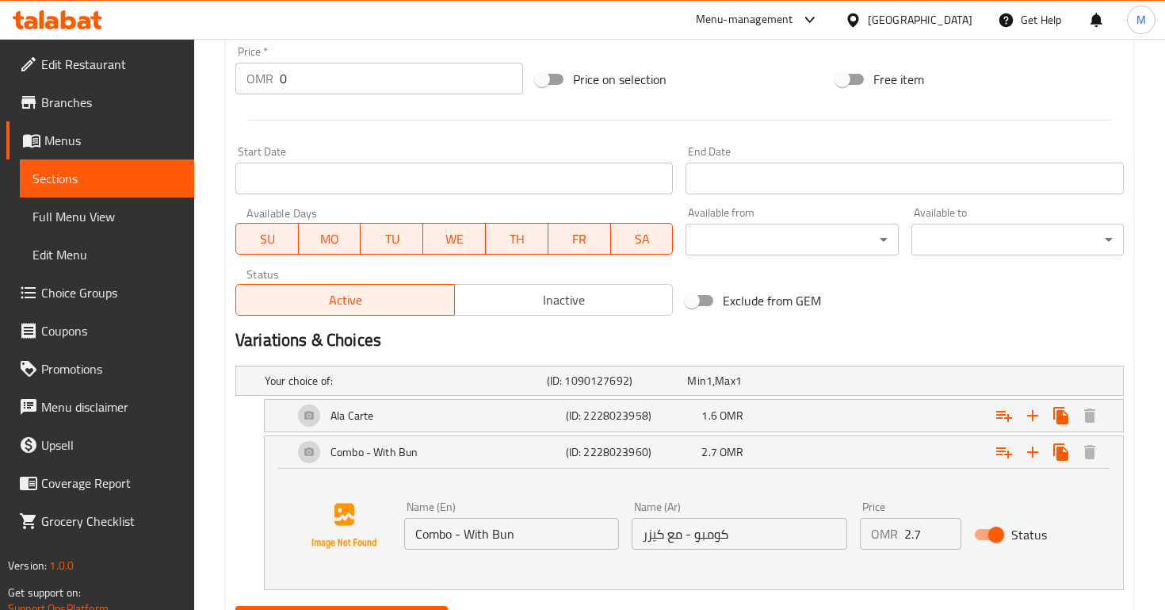
scroll to position [588, 0]
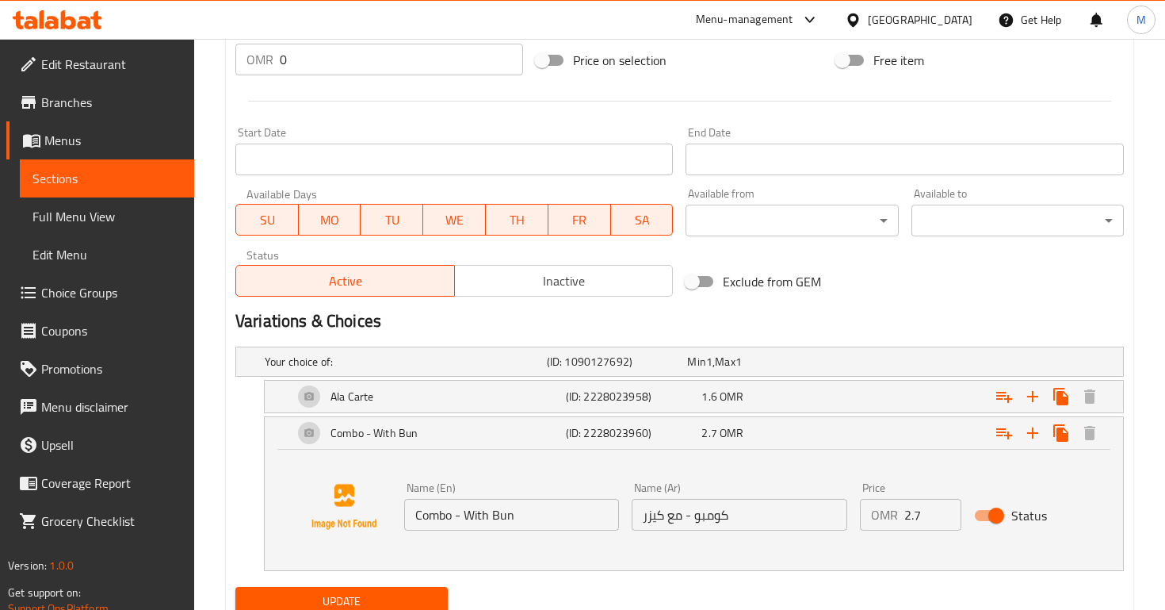
click at [930, 512] on input "2.7" at bounding box center [933, 515] width 57 height 32
type input "2.9"
click at [796, 369] on div "1.6 OMR" at bounding box center [754, 362] width 135 height 16
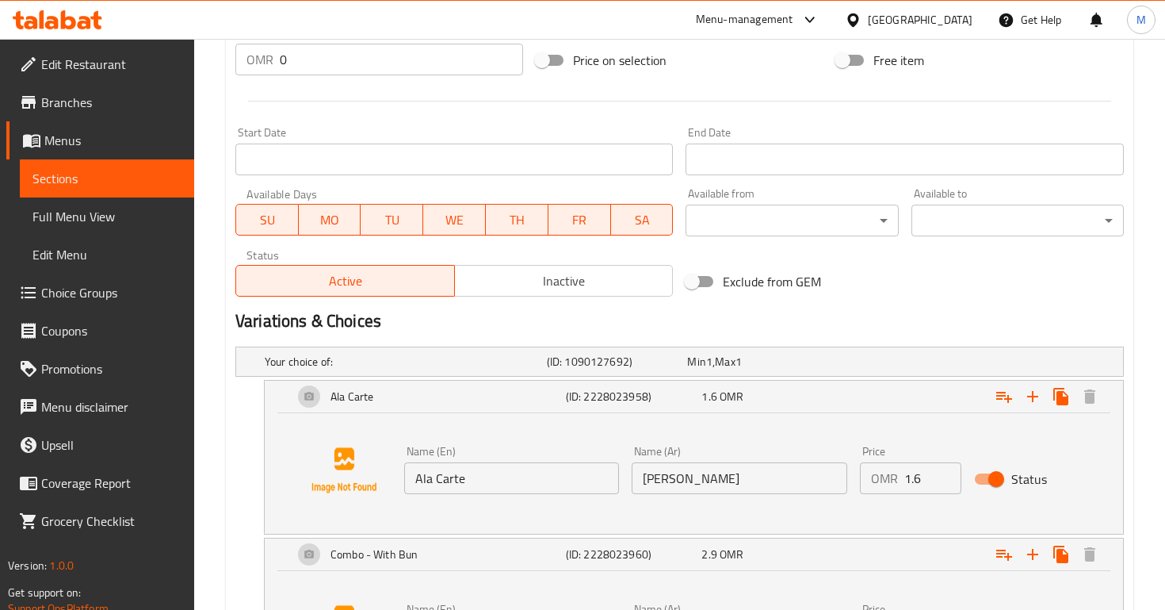
click at [923, 481] on input "1.6" at bounding box center [933, 478] width 57 height 32
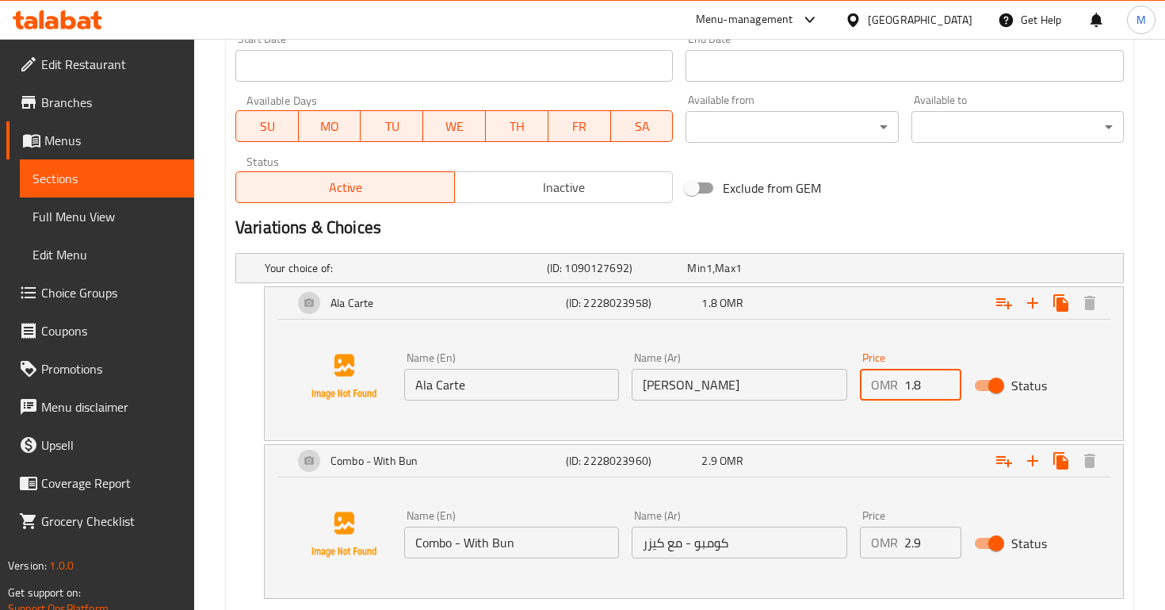
scroll to position [769, 0]
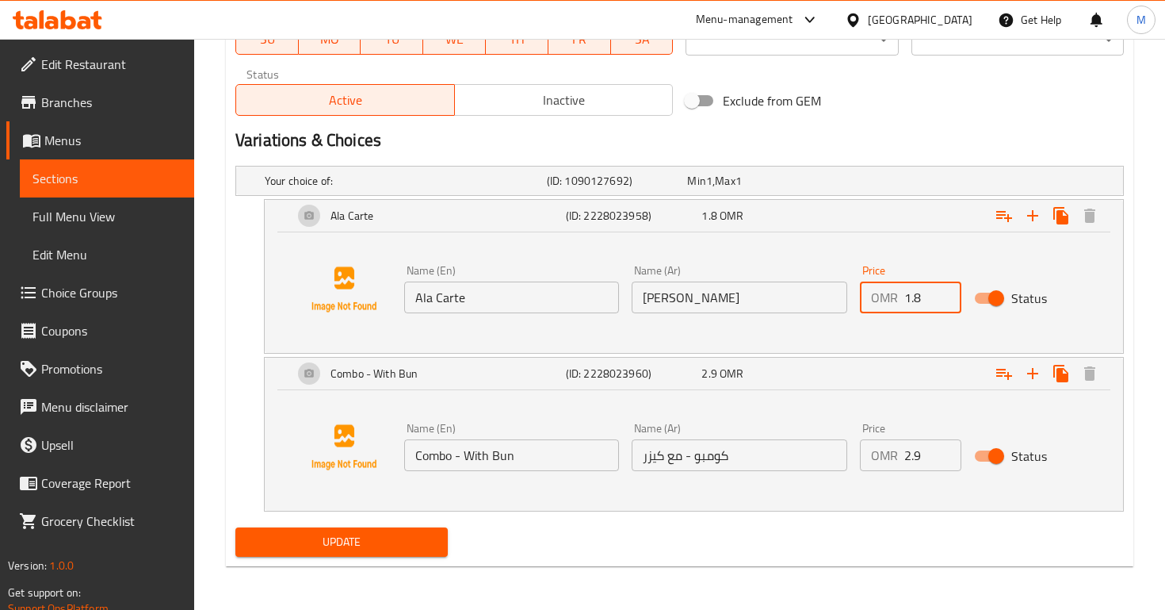
type input "1.8"
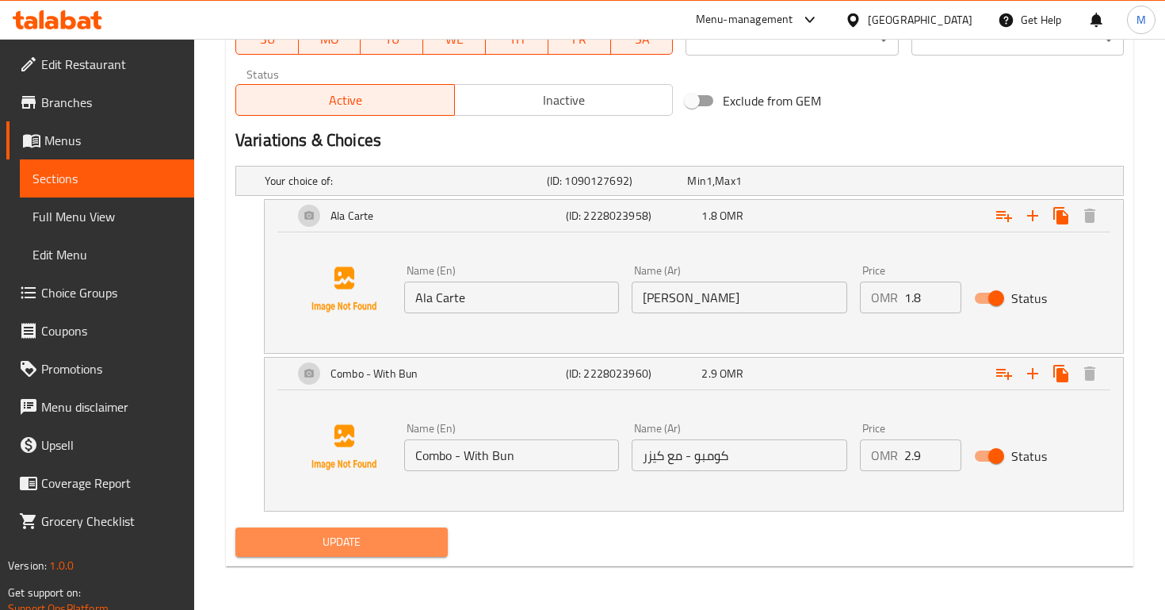
click at [349, 546] on span "Update" at bounding box center [341, 542] width 187 height 20
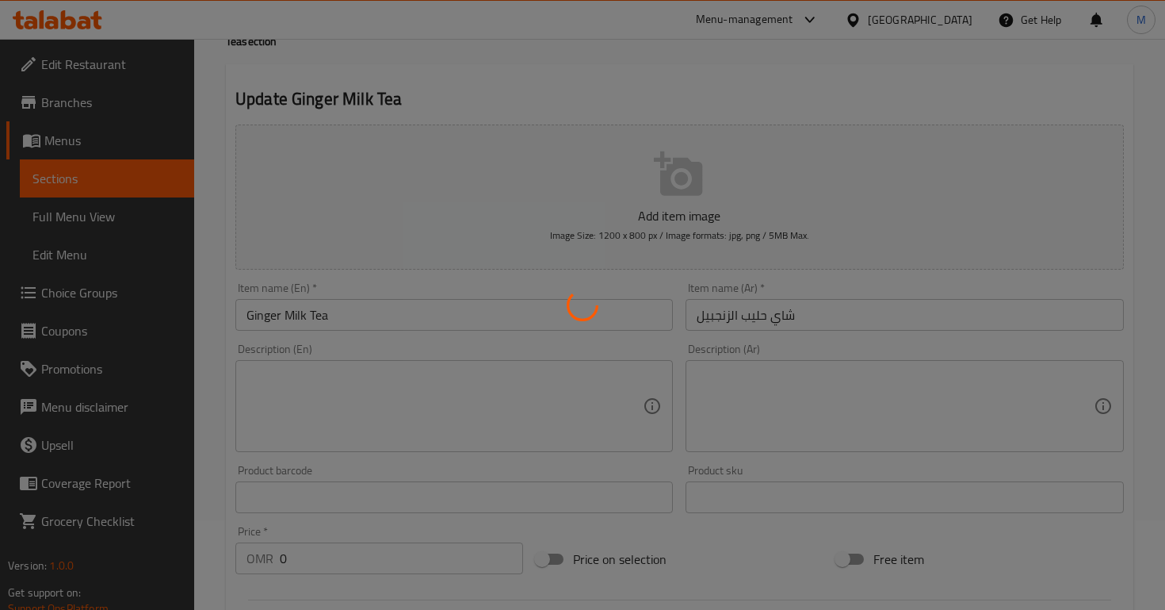
scroll to position [0, 0]
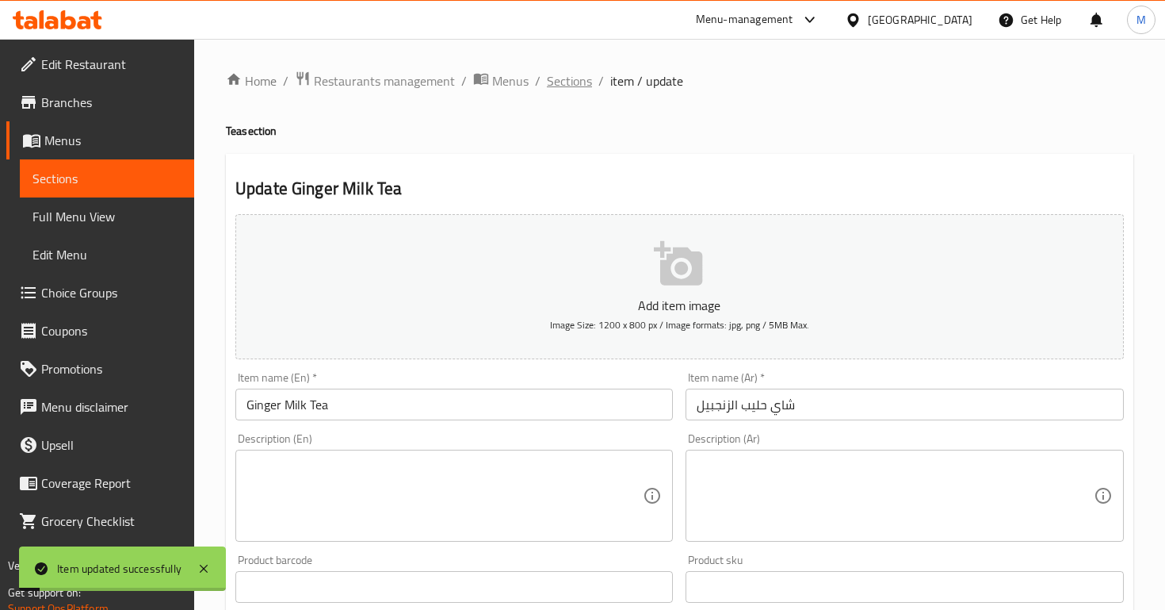
click at [561, 83] on span "Sections" at bounding box center [569, 80] width 45 height 19
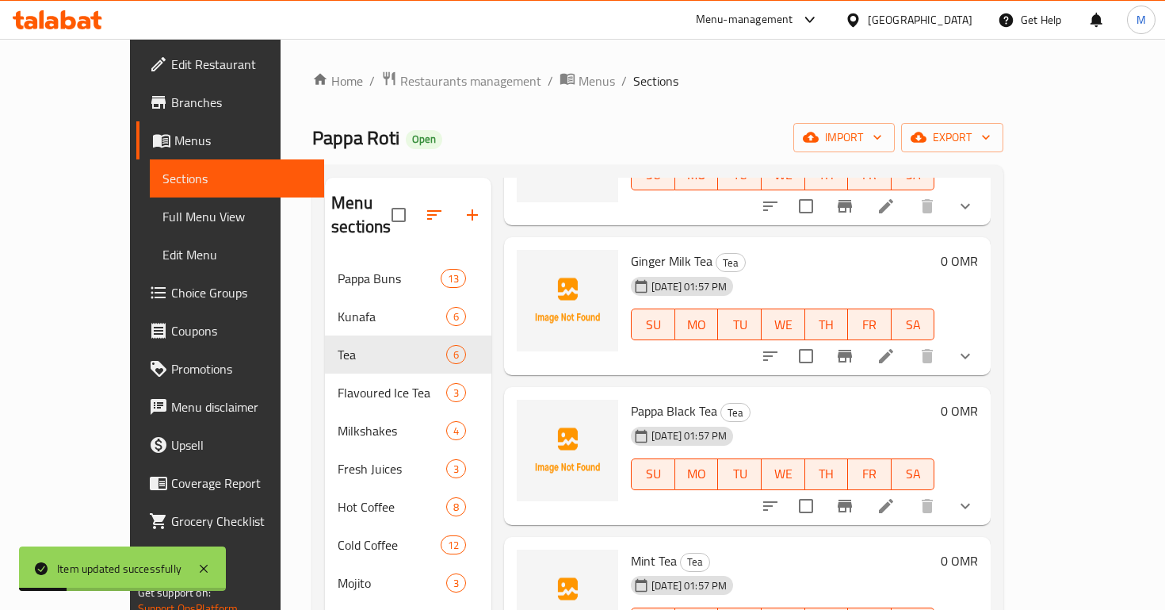
scroll to position [191, 0]
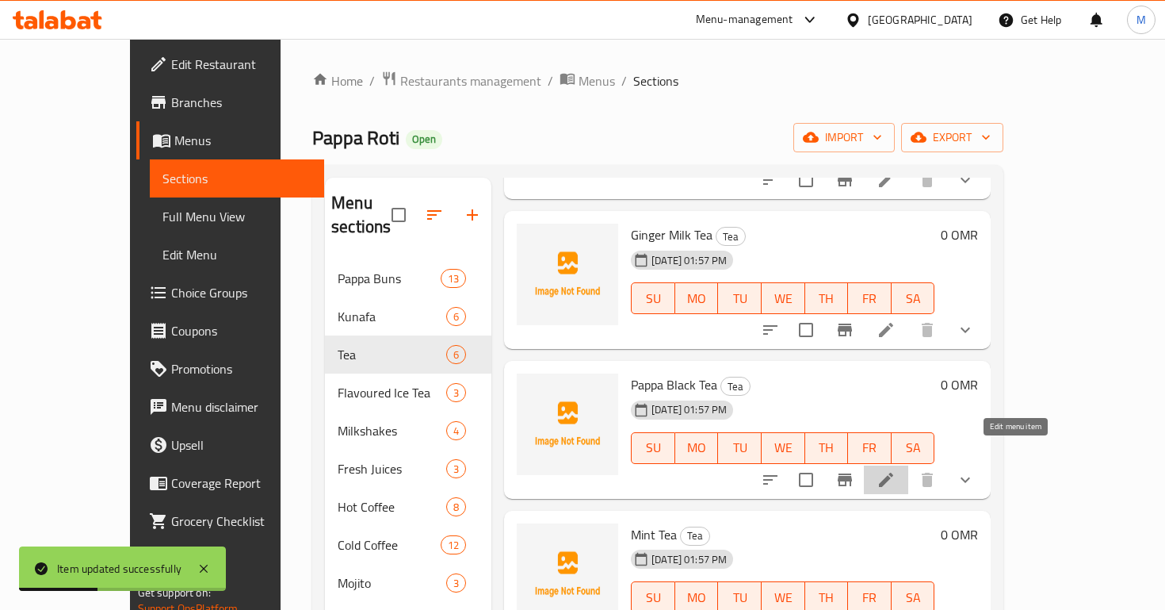
click at [896, 470] on icon at bounding box center [886, 479] width 19 height 19
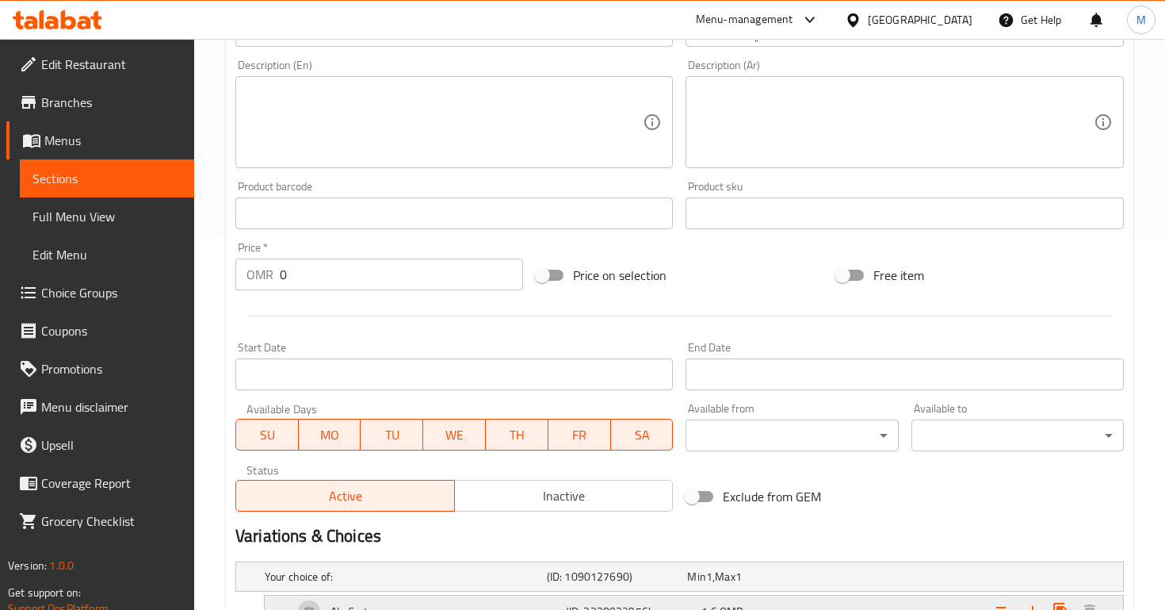
scroll to position [526, 0]
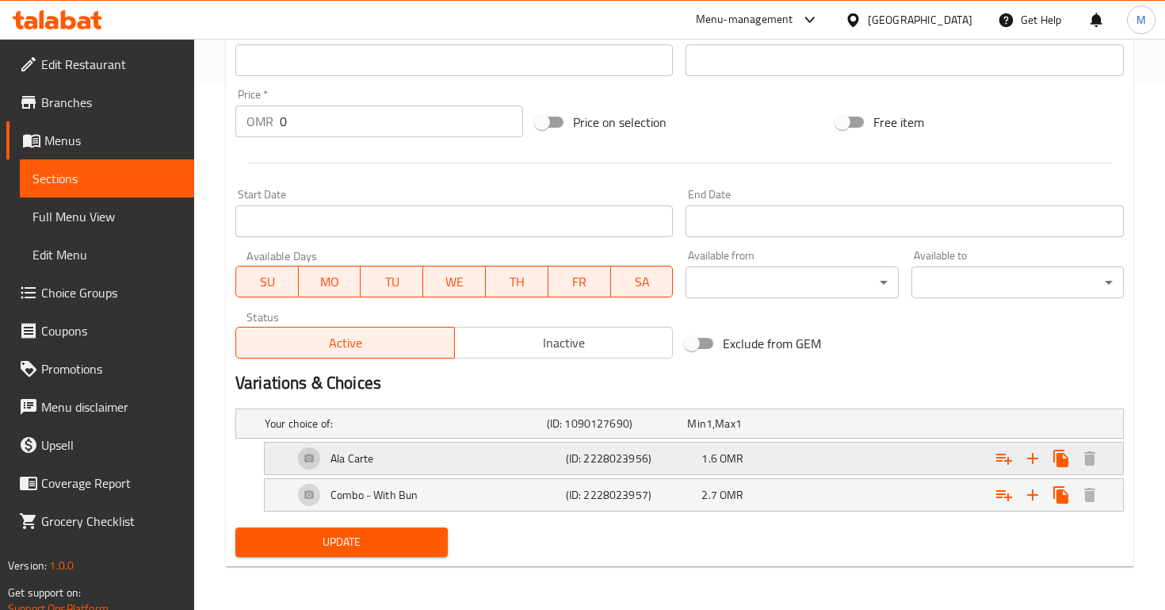
click at [744, 434] on div "1.6 OMR" at bounding box center [754, 423] width 141 height 22
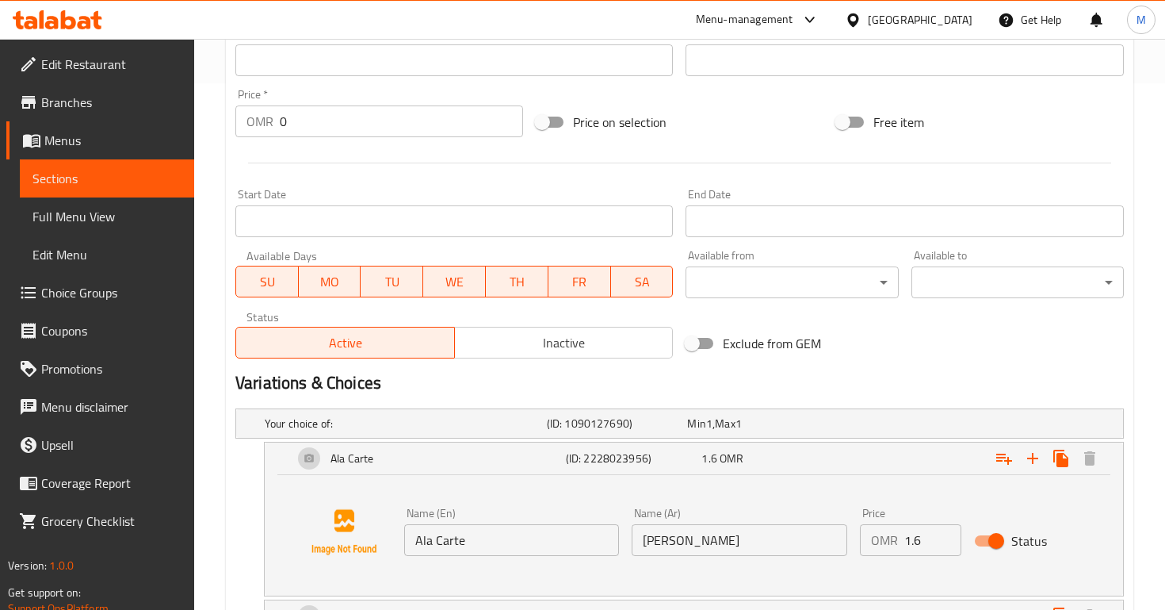
click at [919, 546] on input "1.6" at bounding box center [933, 540] width 57 height 32
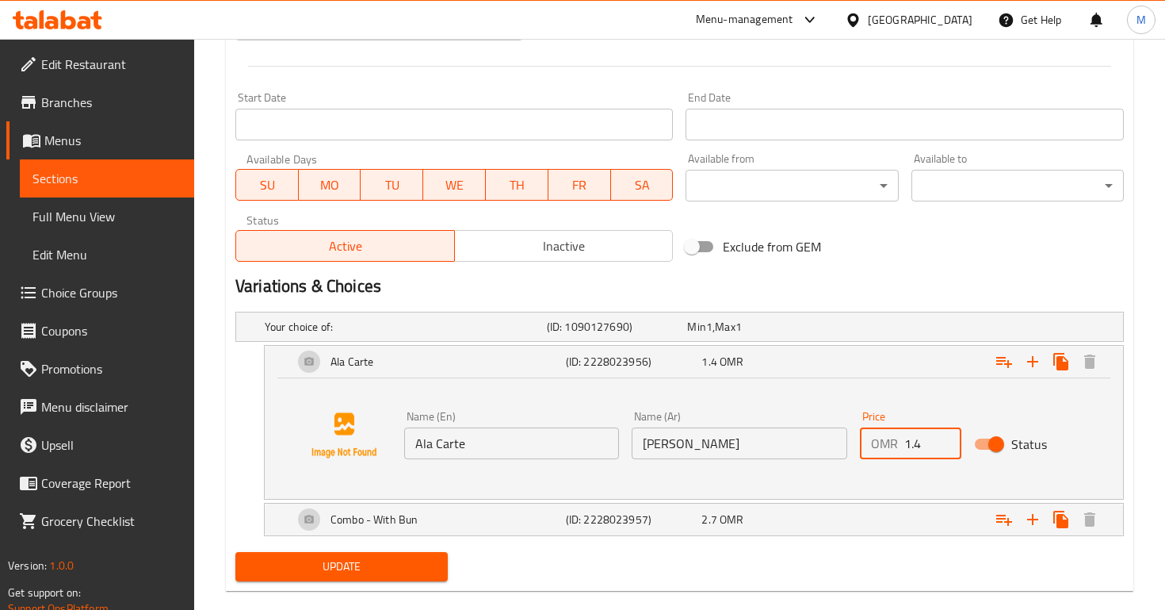
scroll to position [648, 0]
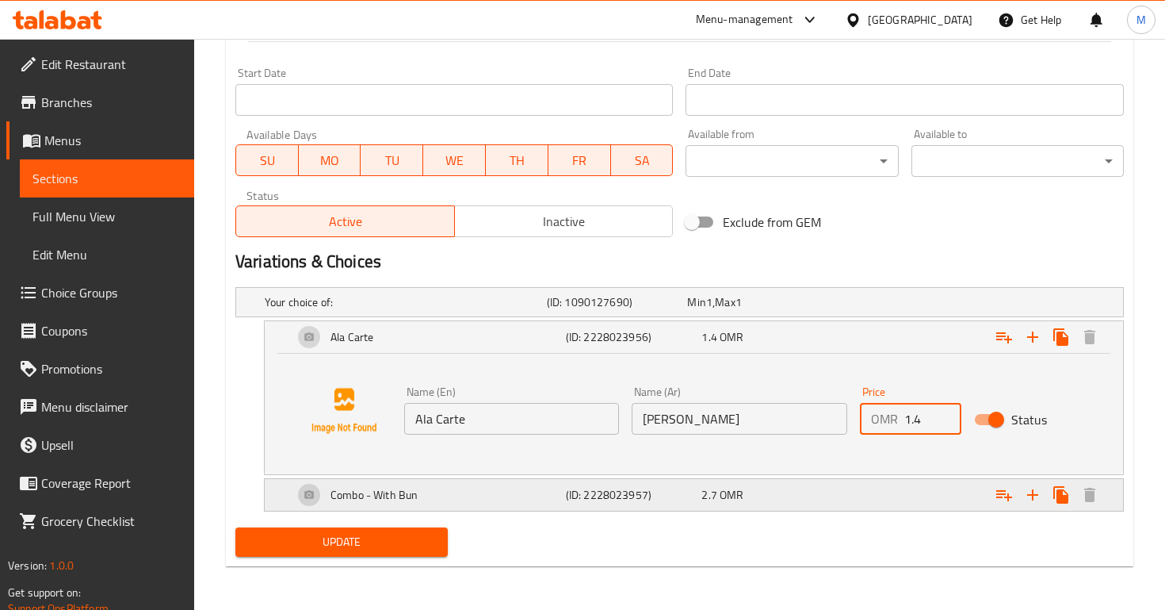
type input "1.4"
click at [819, 310] on div "2.7 OMR" at bounding box center [754, 302] width 135 height 16
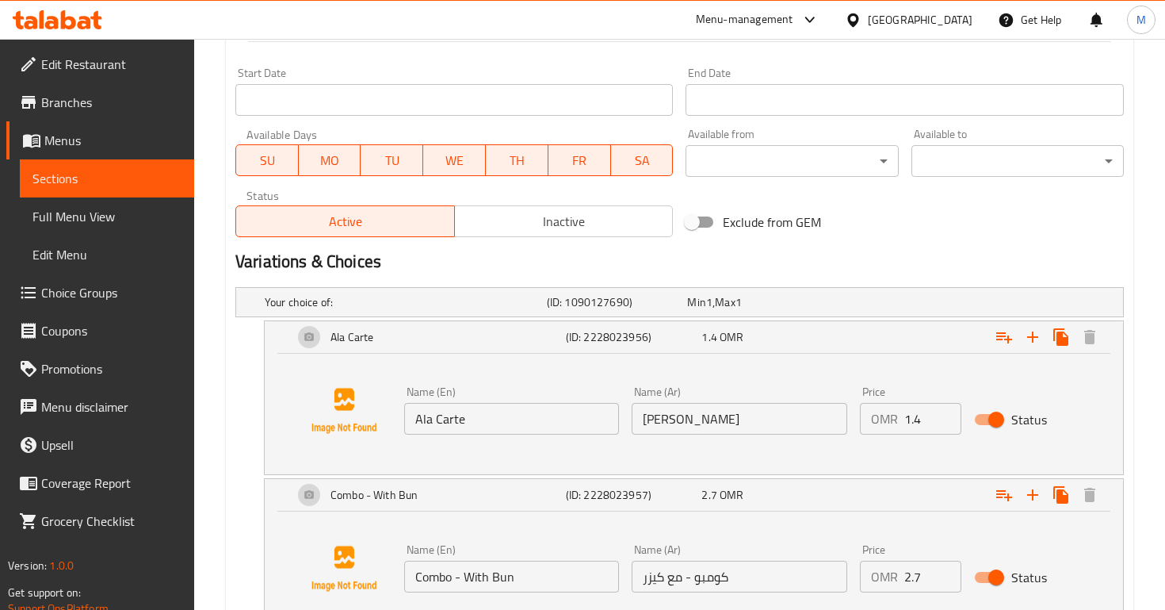
click at [922, 574] on input "2.7" at bounding box center [933, 577] width 57 height 32
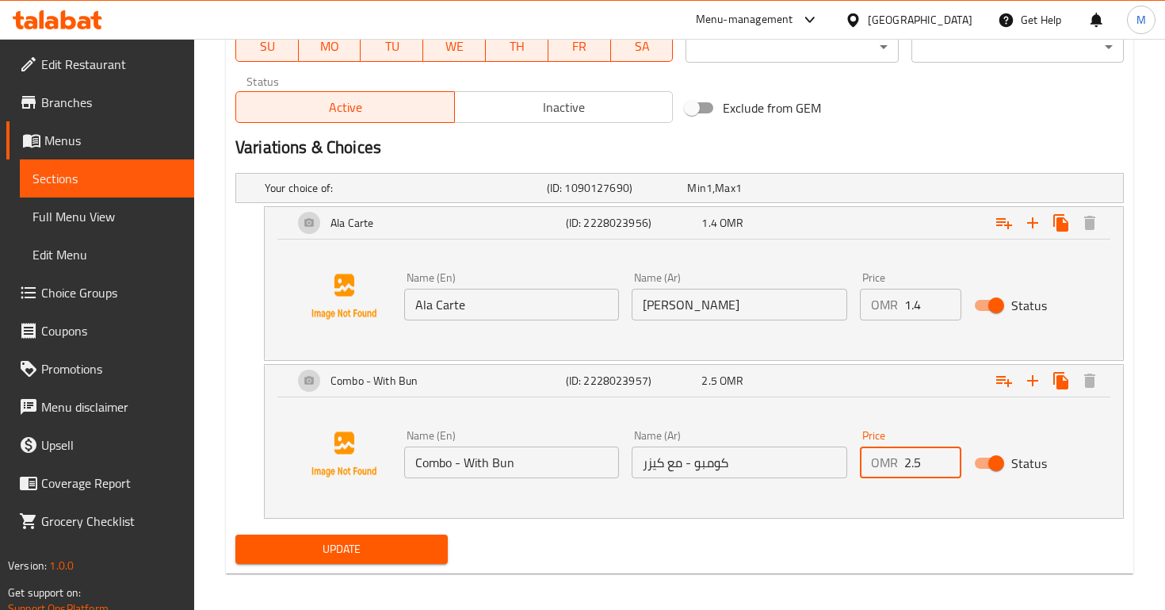
scroll to position [769, 0]
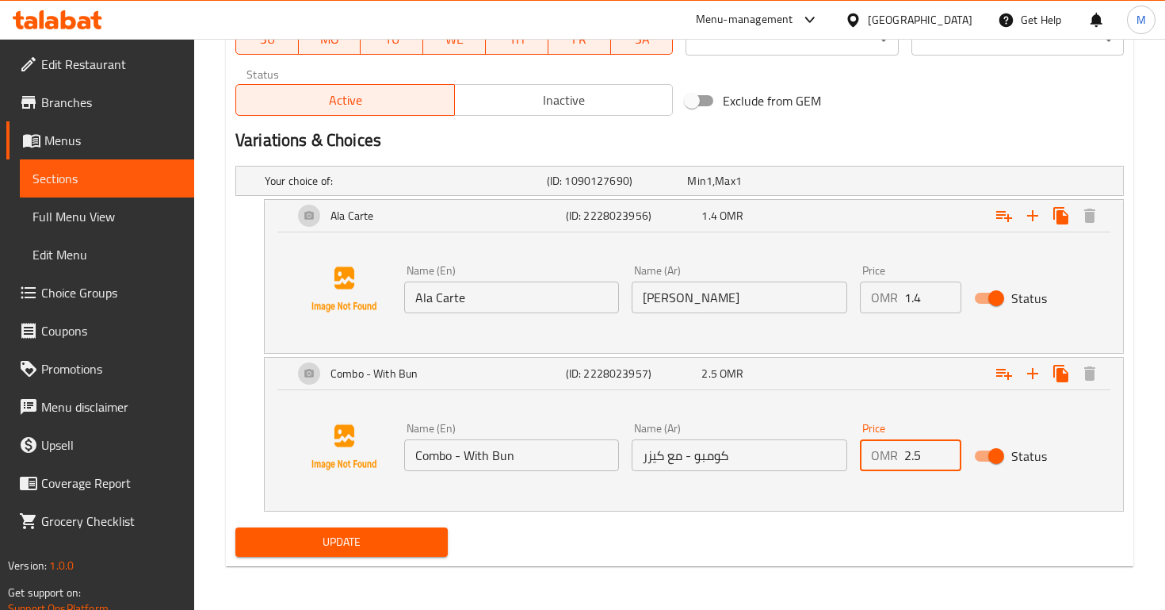
type input "2.5"
click at [365, 538] on span "Update" at bounding box center [341, 542] width 187 height 20
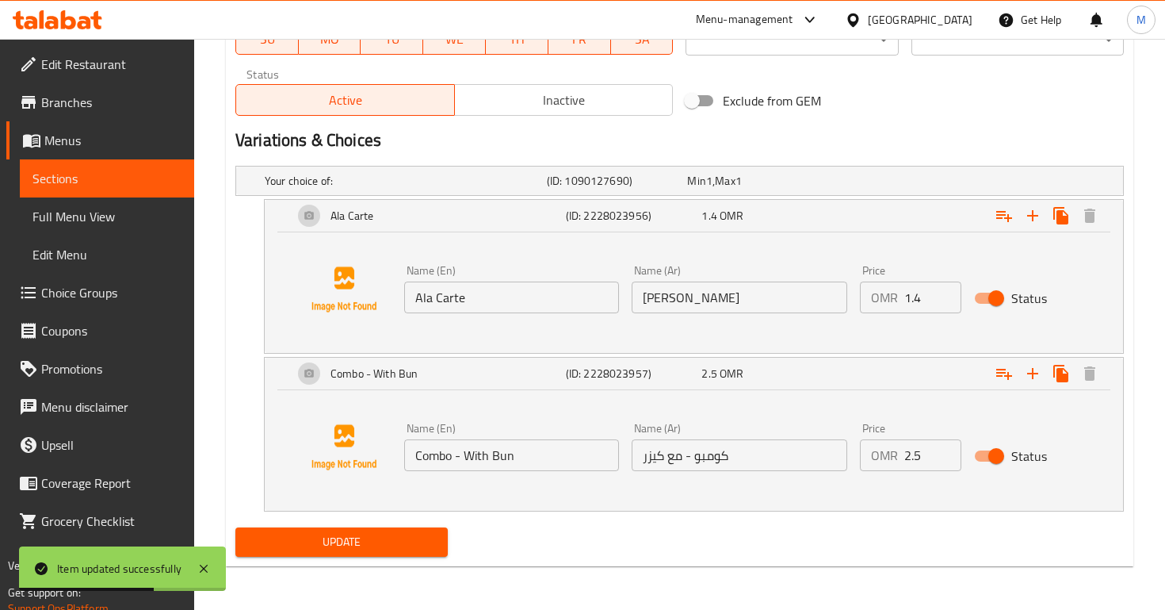
click at [365, 538] on span "Update" at bounding box center [341, 542] width 187 height 20
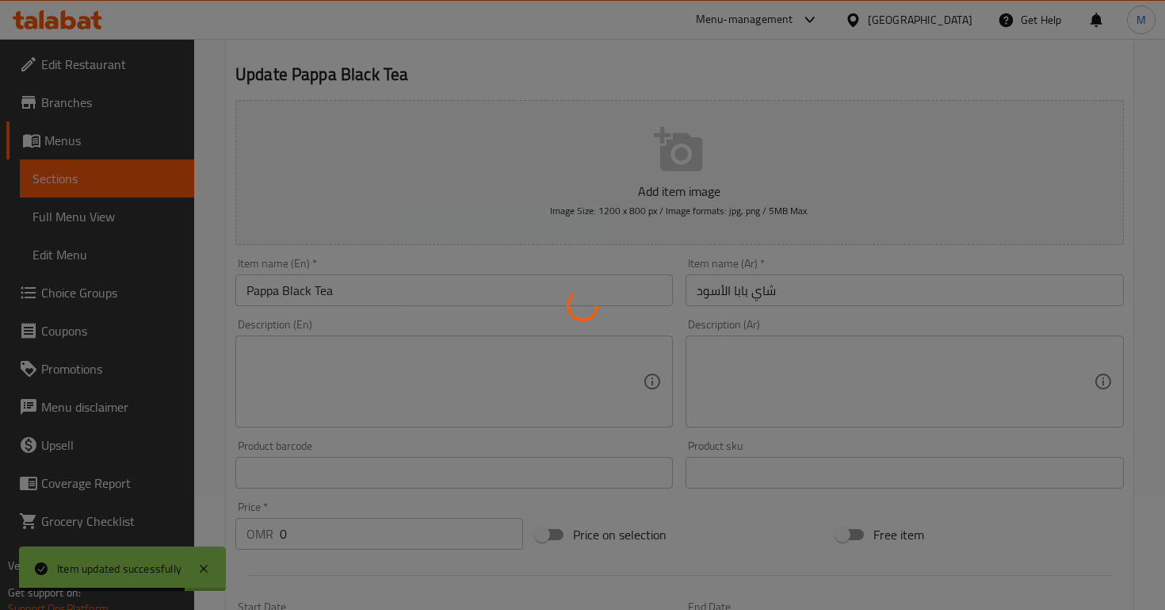
scroll to position [13, 0]
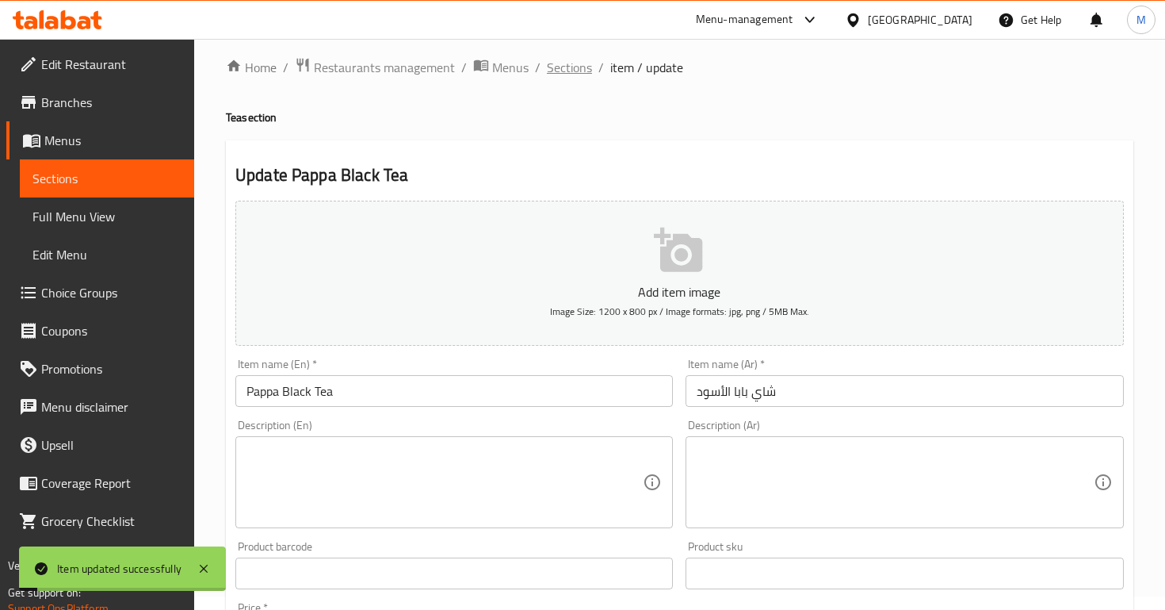
click at [564, 77] on span "Sections" at bounding box center [569, 67] width 45 height 19
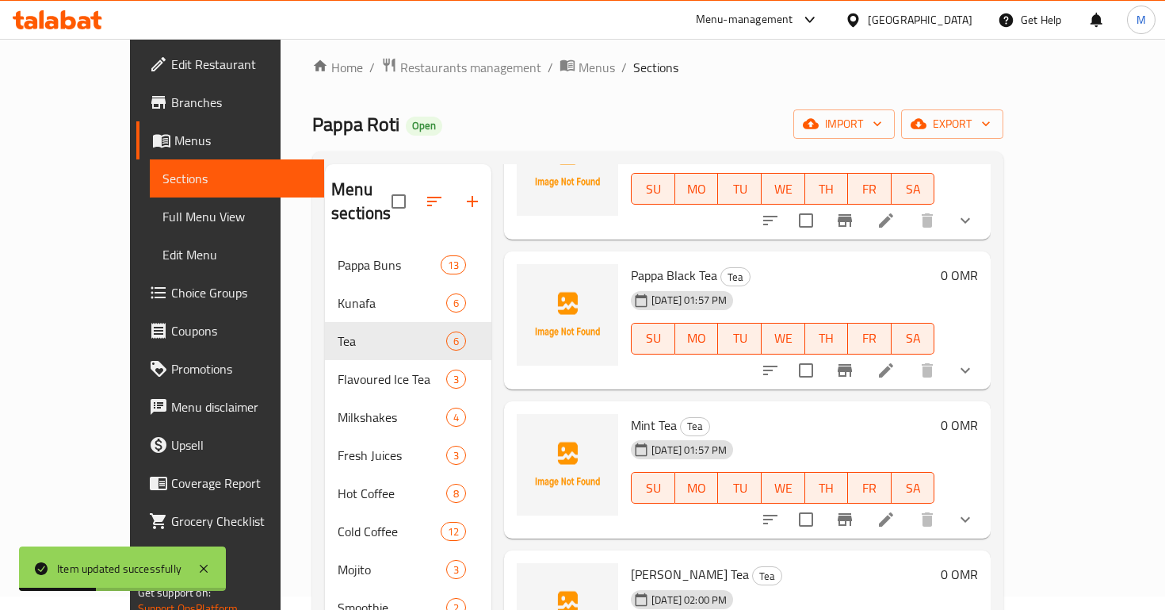
scroll to position [327, 0]
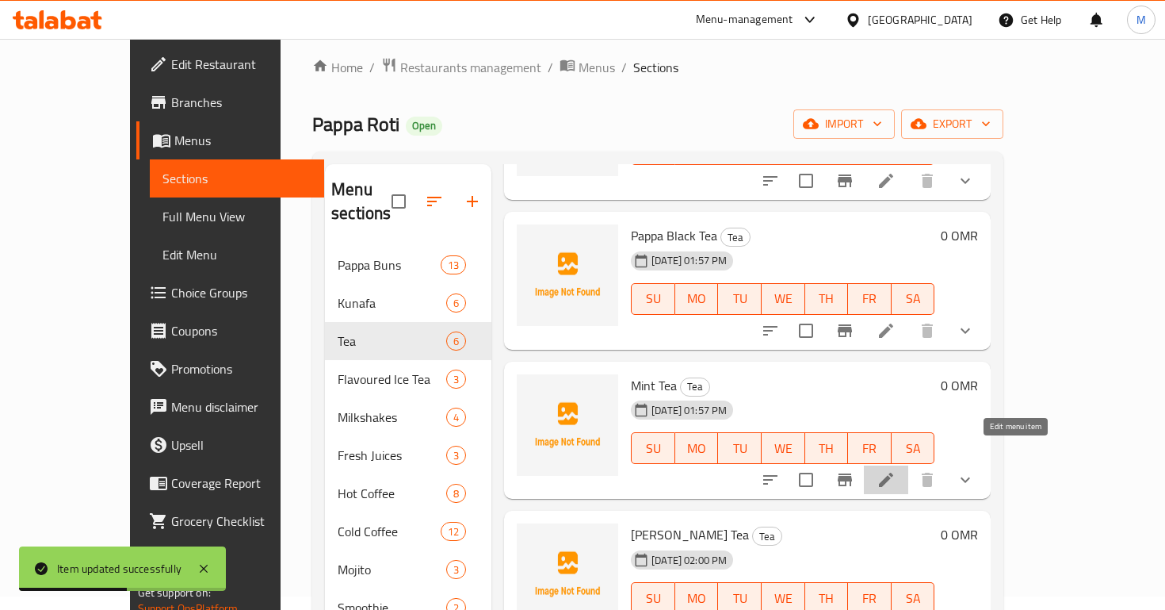
click at [894, 473] on icon at bounding box center [886, 480] width 14 height 14
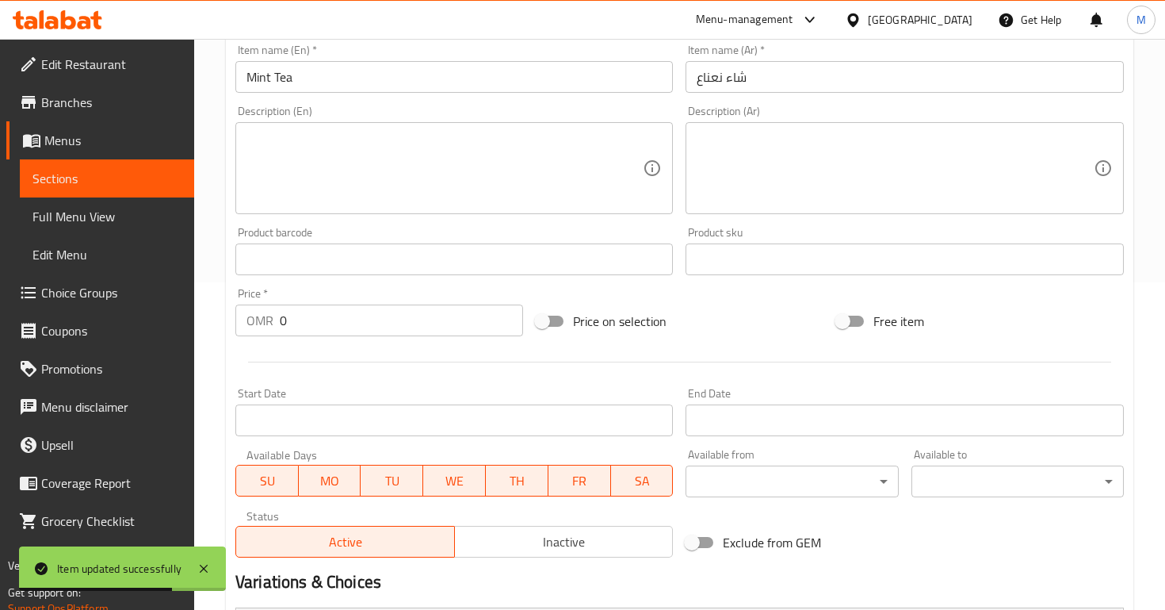
scroll to position [526, 0]
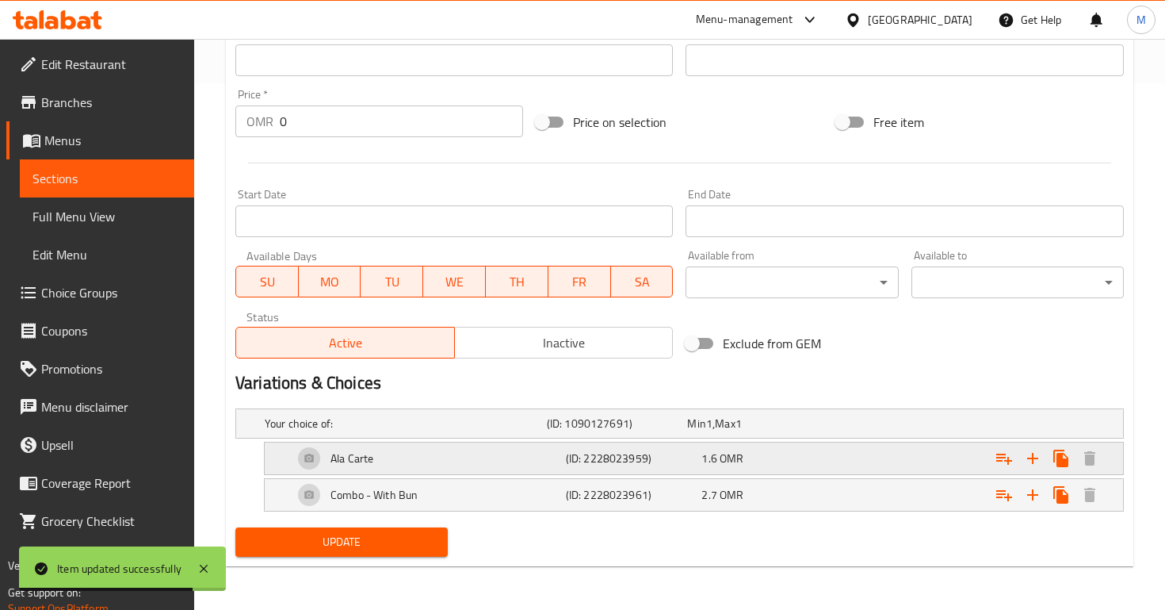
click at [490, 434] on div "Ala Carte" at bounding box center [403, 423] width 282 height 22
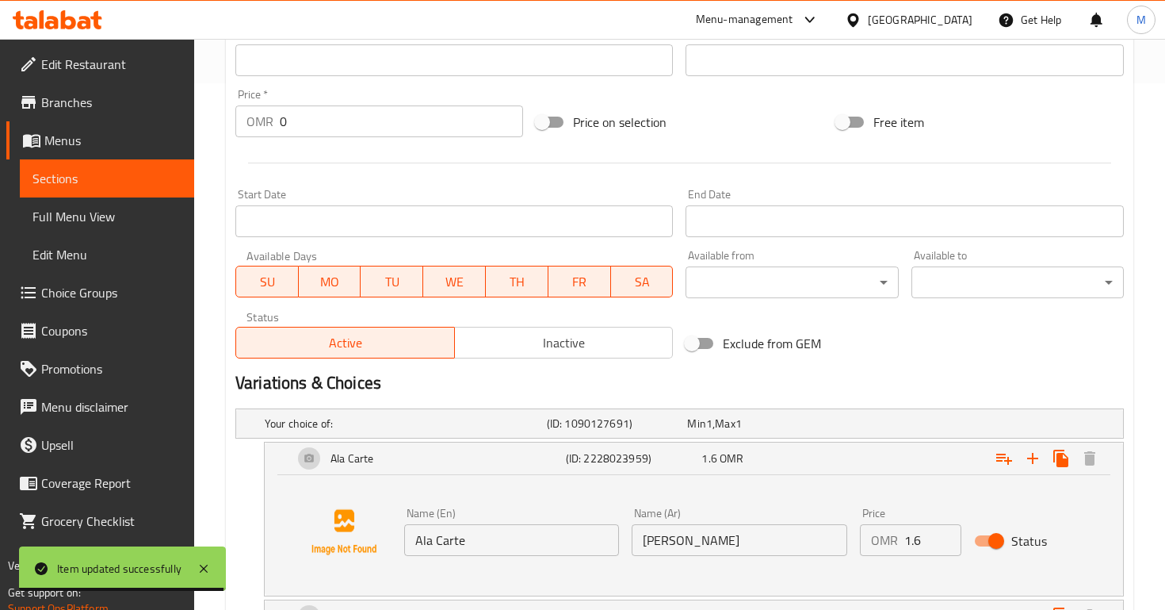
click at [916, 549] on input "1.6" at bounding box center [933, 540] width 57 height 32
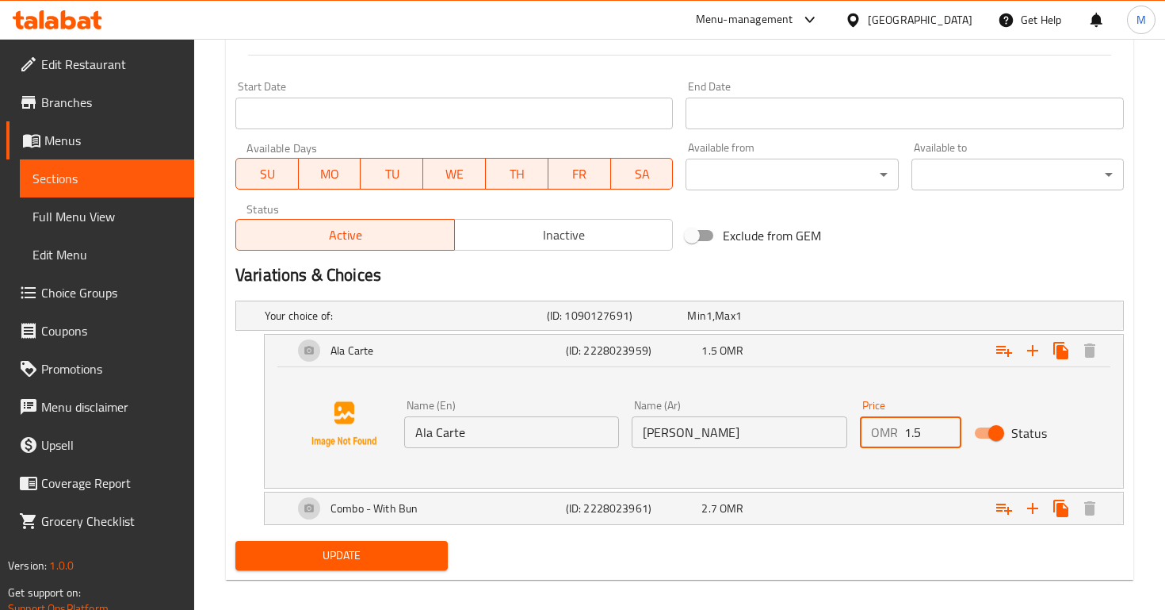
scroll to position [648, 0]
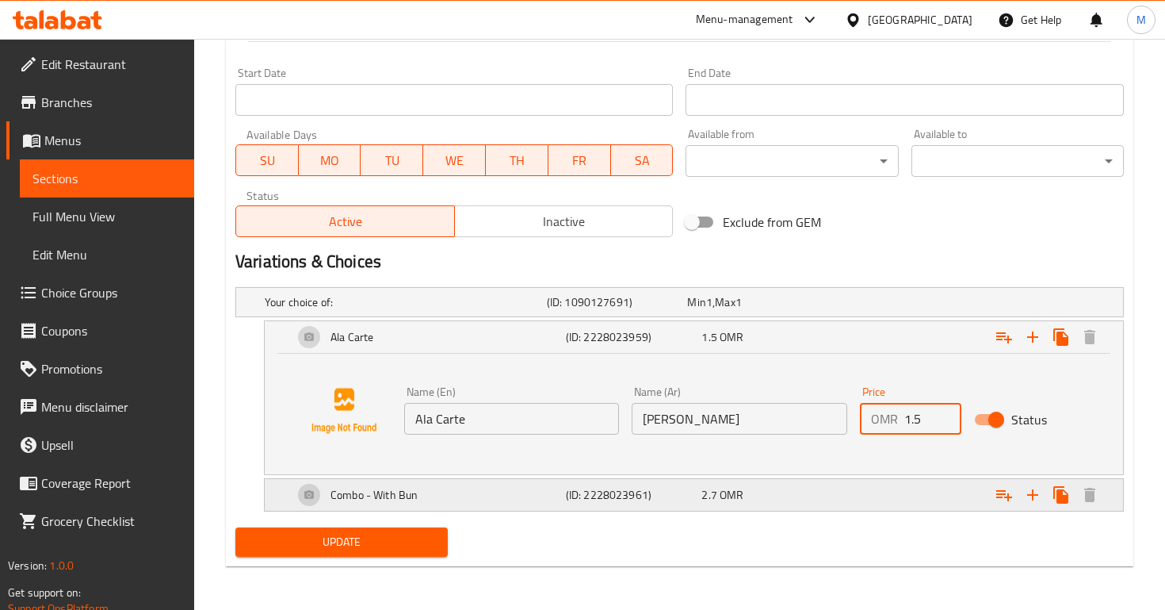
type input "1.5"
click at [906, 305] on div "Expand" at bounding box center [966, 302] width 282 height 6
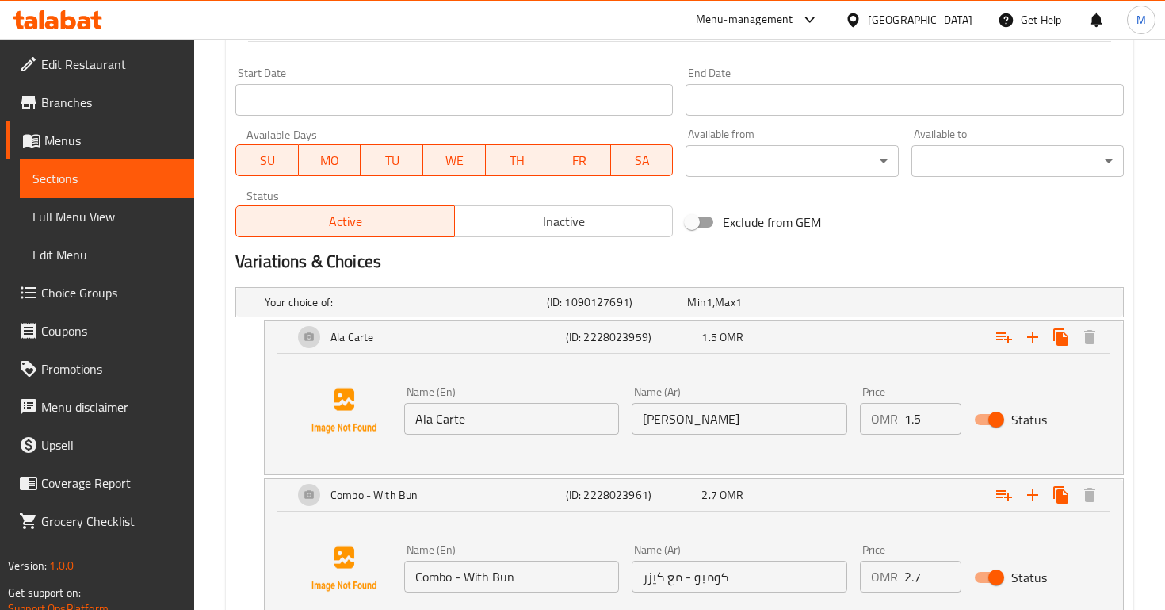
click at [929, 569] on input "2.7" at bounding box center [933, 577] width 57 height 32
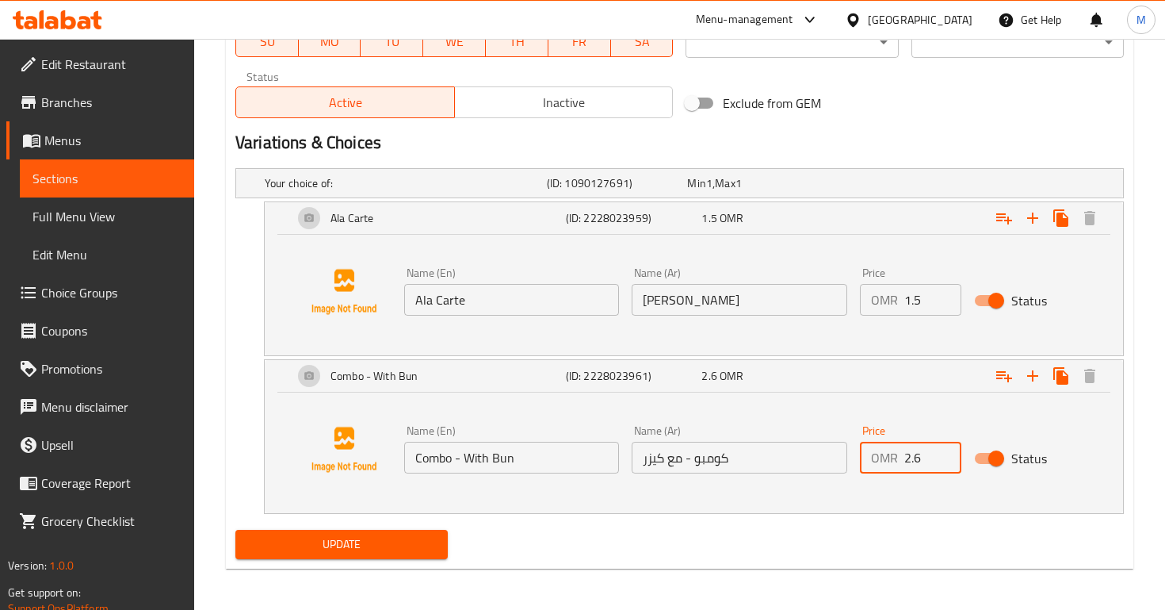
scroll to position [769, 0]
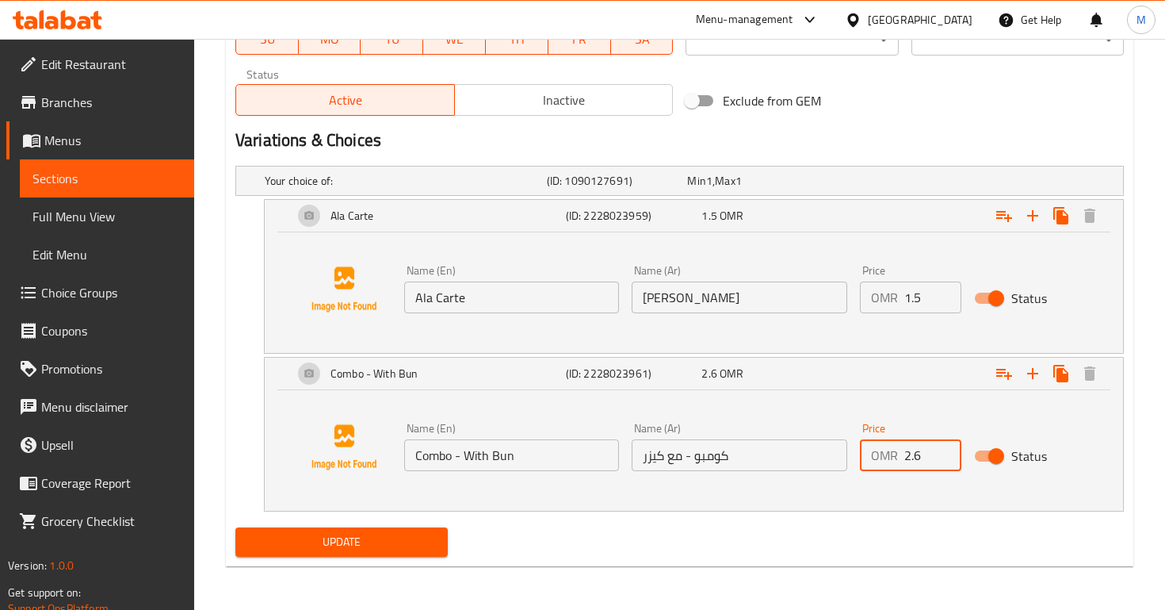
type input "2.6"
click at [319, 547] on span "Update" at bounding box center [341, 542] width 187 height 20
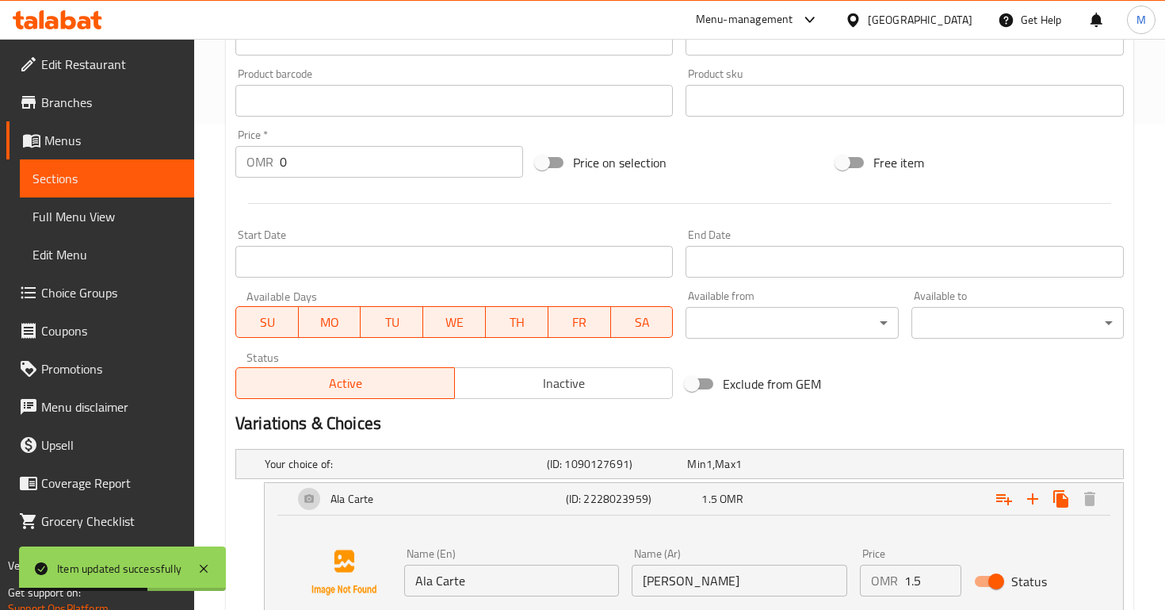
scroll to position [18, 0]
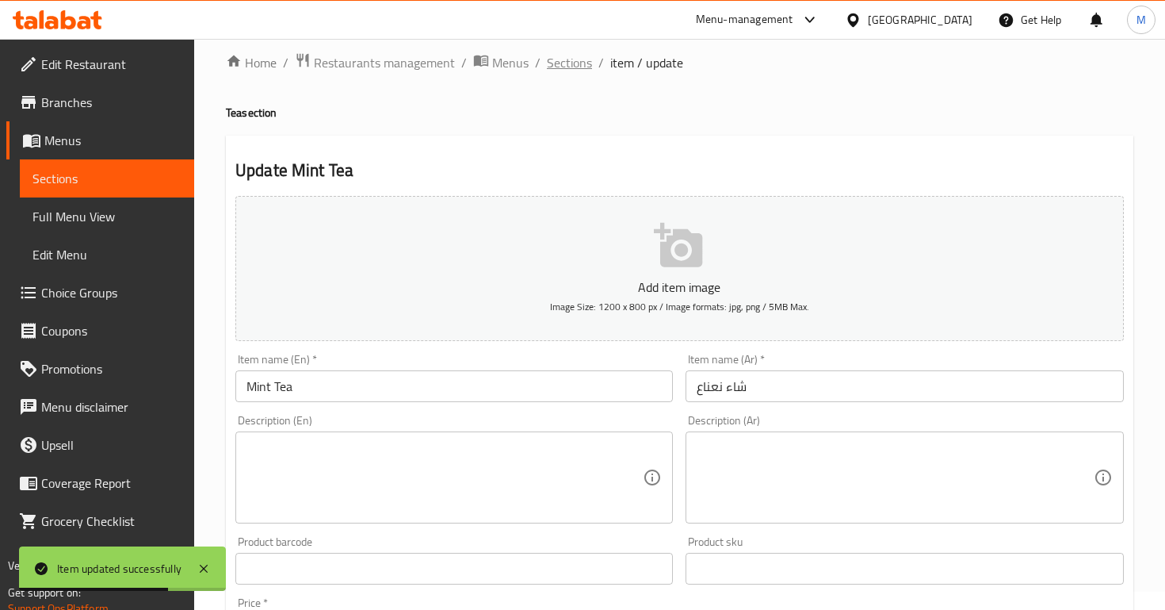
click at [571, 57] on span "Sections" at bounding box center [569, 62] width 45 height 19
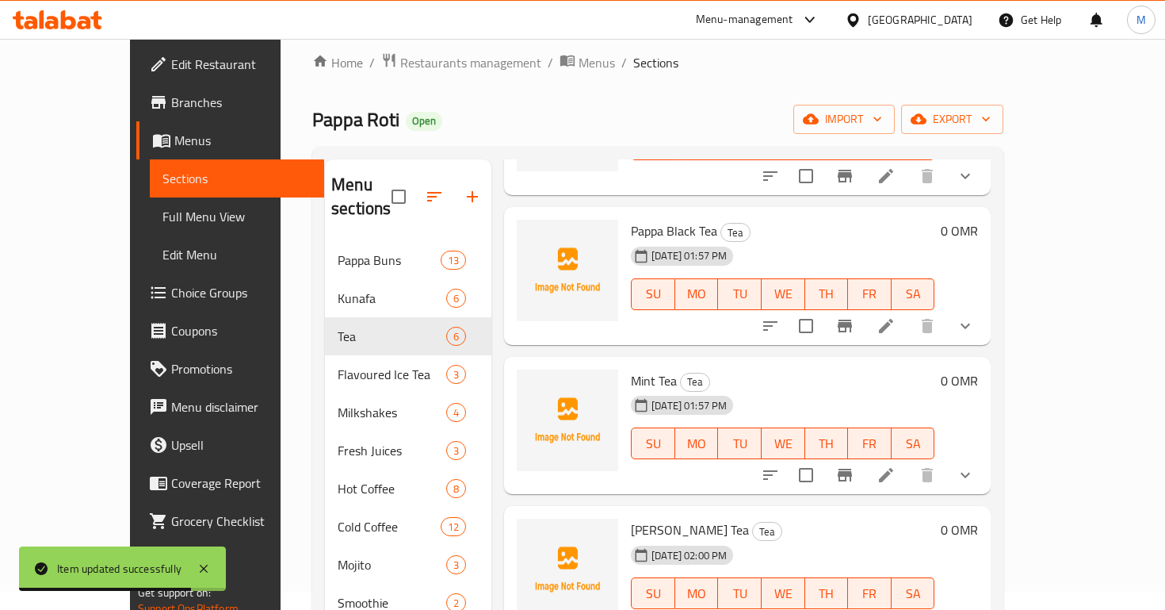
scroll to position [222, 0]
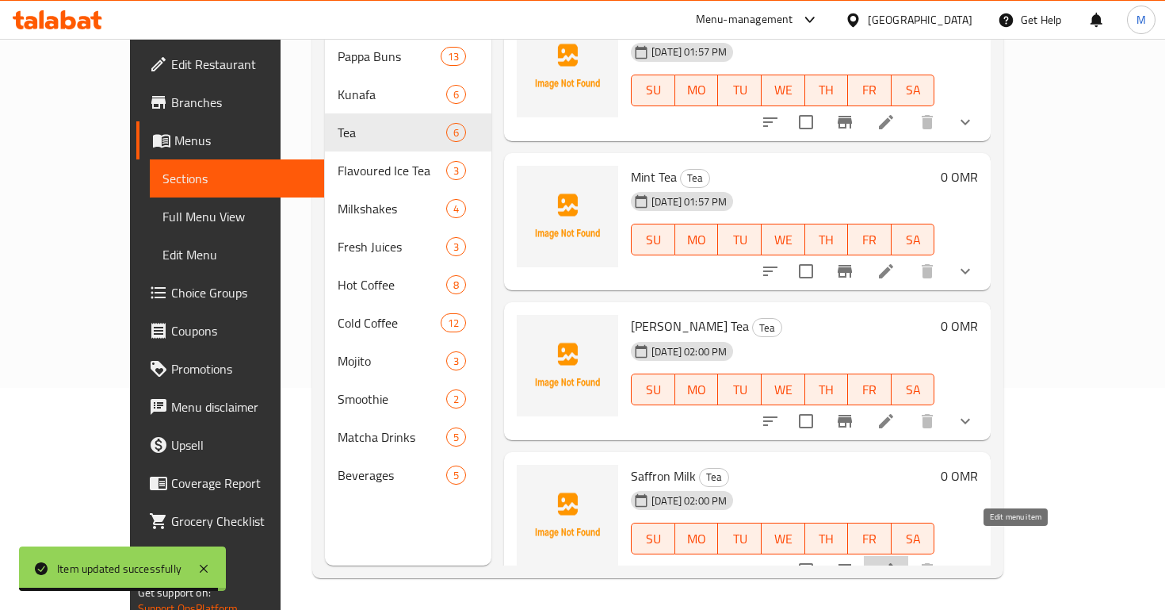
click at [896, 561] on icon at bounding box center [886, 570] width 19 height 19
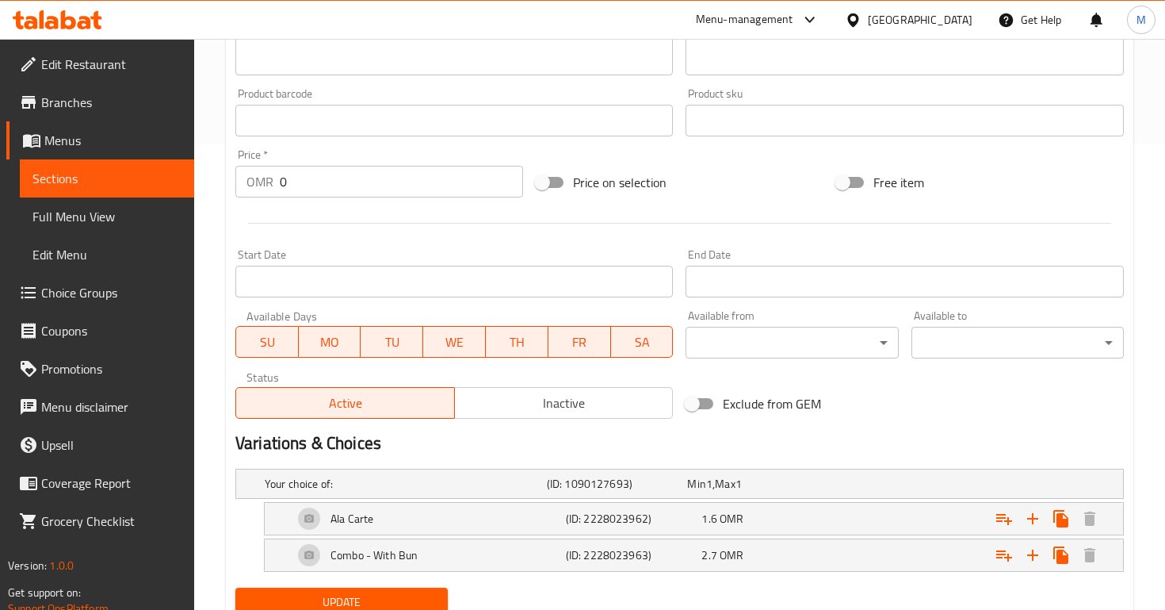
scroll to position [526, 0]
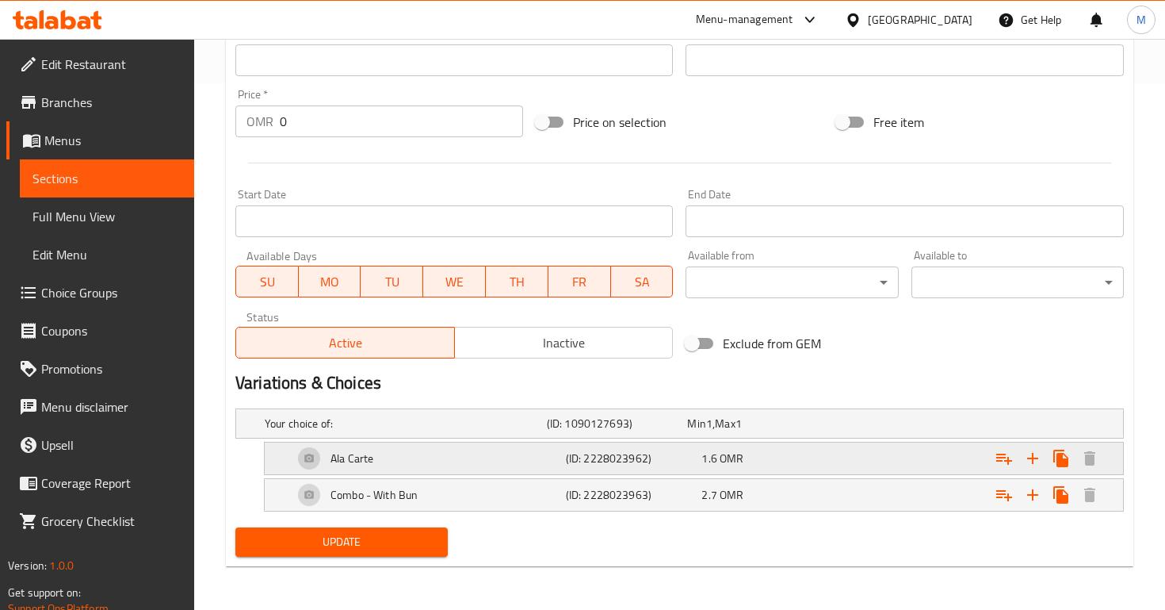
click at [822, 431] on div "1.6 OMR" at bounding box center [754, 423] width 135 height 16
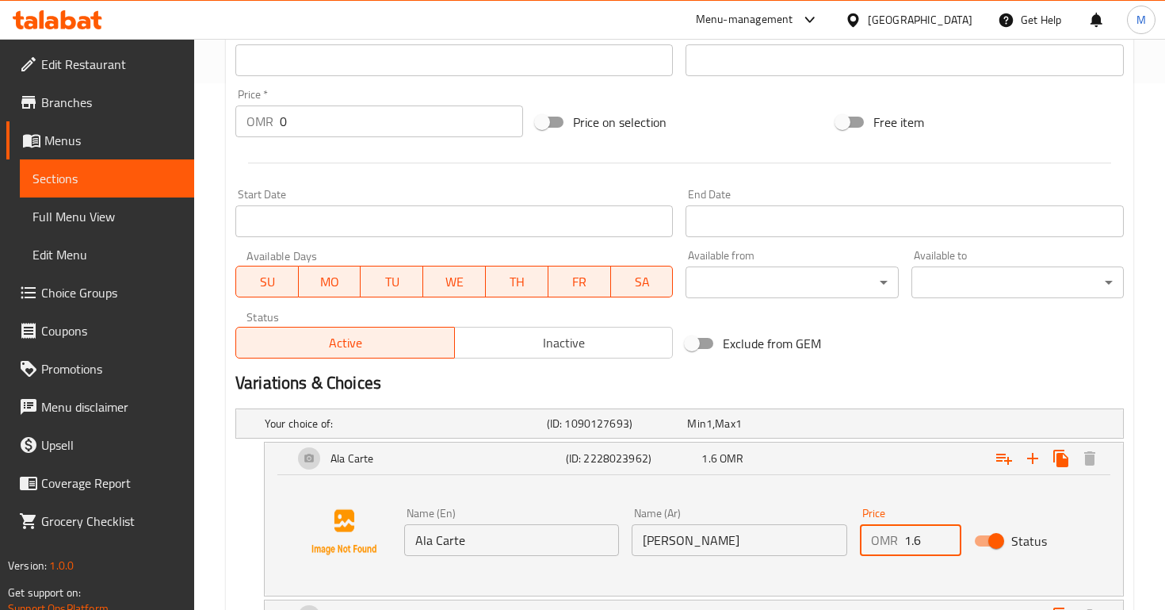
drag, startPoint x: 924, startPoint y: 541, endPoint x: 846, endPoint y: 541, distance: 78.5
click at [846, 541] on div "Name (En) Ala Carte Name (En) Name (Ar) آلا كارتي Name (Ar) Price OMR 1.6 Price…" at bounding box center [739, 531] width 683 height 61
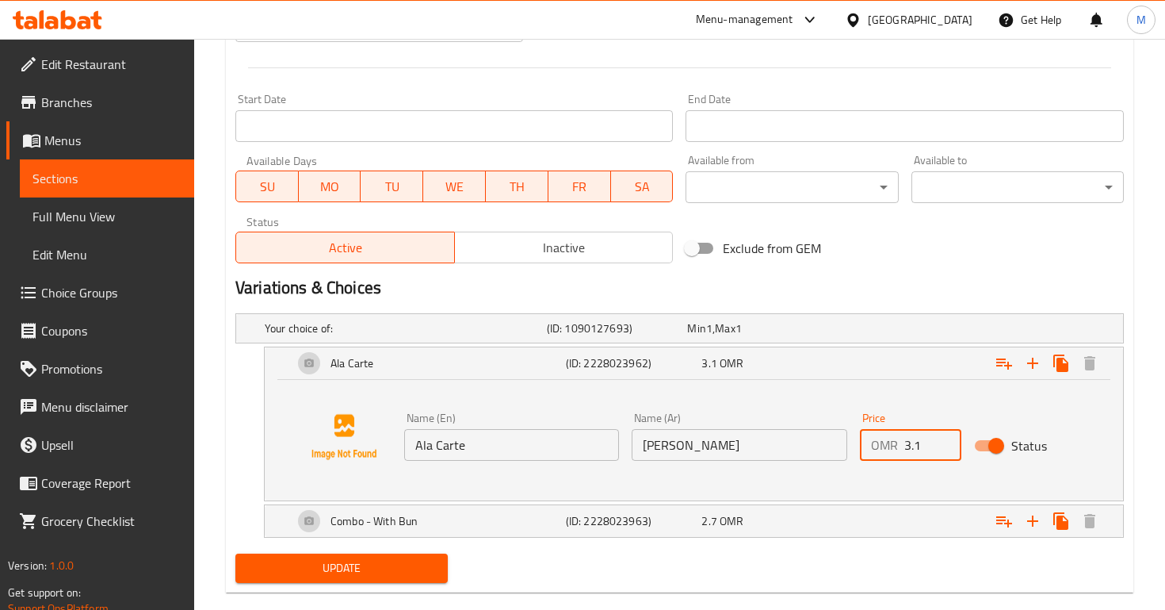
scroll to position [648, 0]
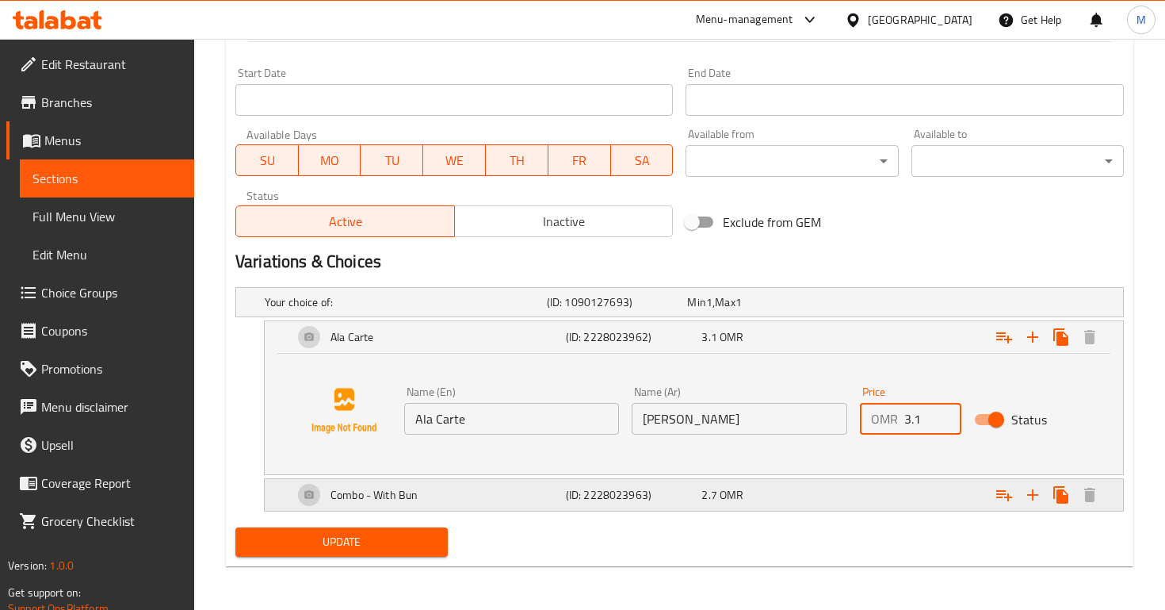
type input "3.1"
click at [799, 310] on div "2.7 OMR" at bounding box center [754, 302] width 135 height 16
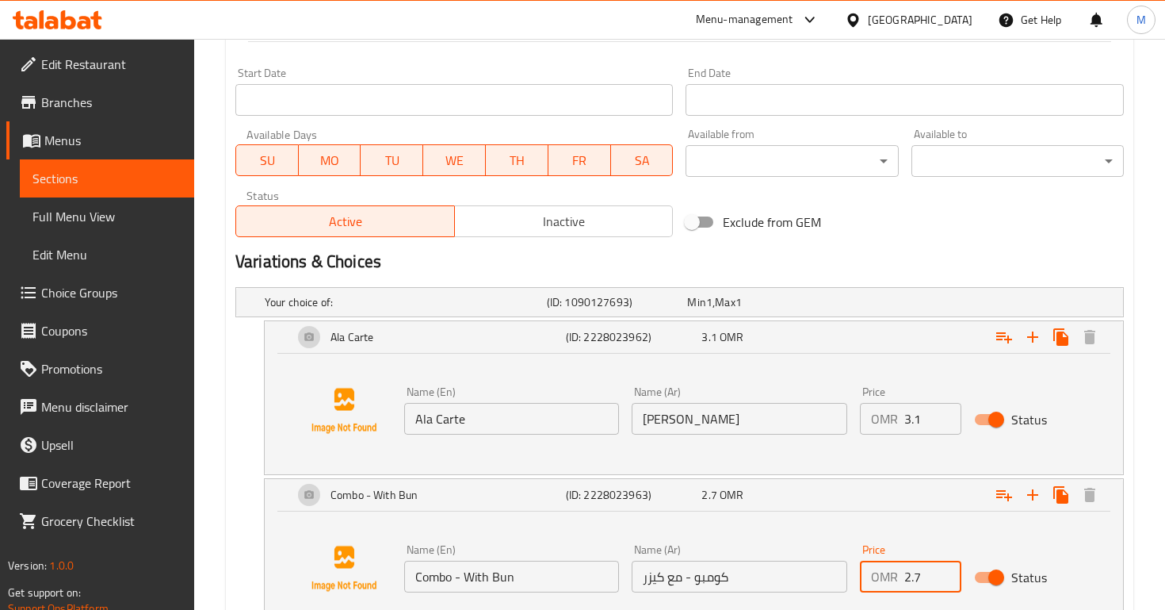
drag, startPoint x: 920, startPoint y: 578, endPoint x: 899, endPoint y: 577, distance: 21.4
click at [899, 577] on div "OMR 2.7 Price" at bounding box center [910, 577] width 101 height 32
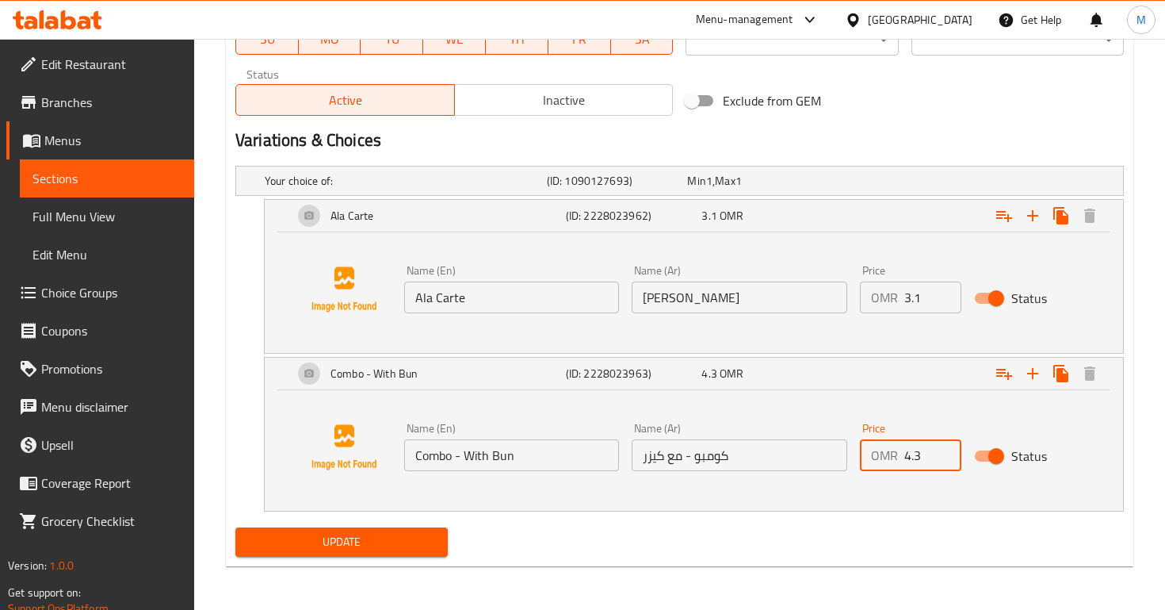
type input "4.3"
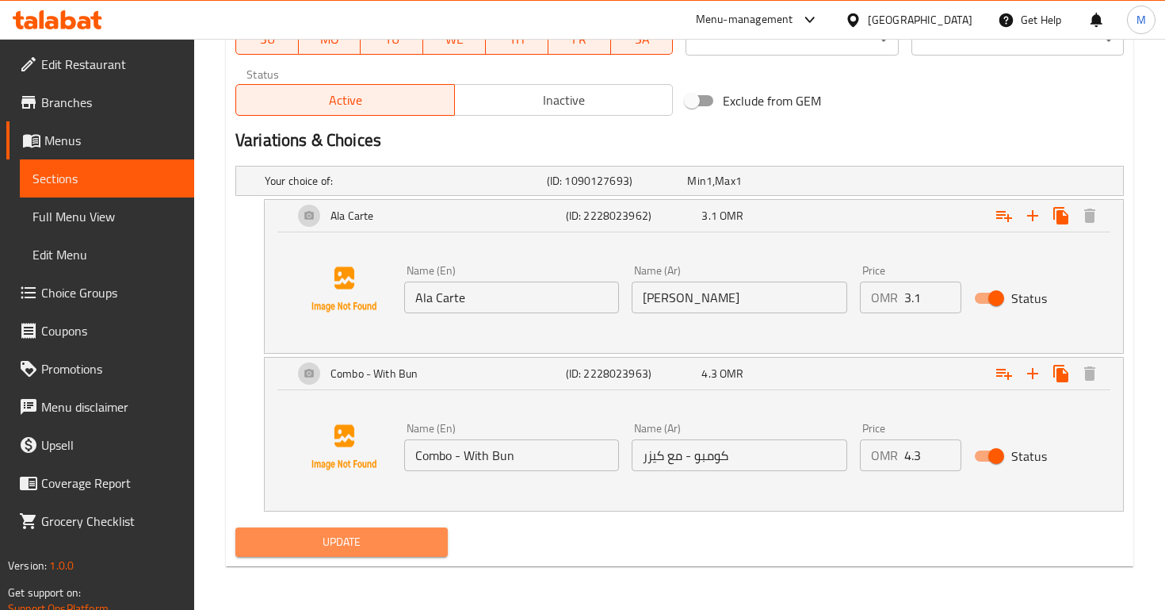
click at [365, 544] on span "Update" at bounding box center [341, 542] width 187 height 20
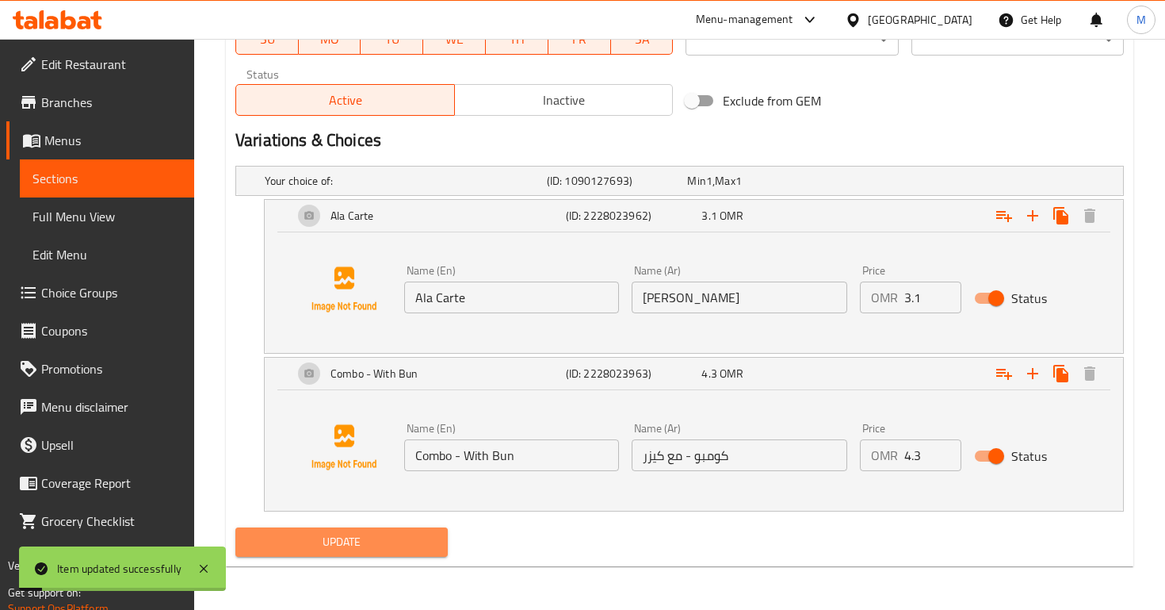
click at [365, 544] on span "Update" at bounding box center [341, 542] width 187 height 20
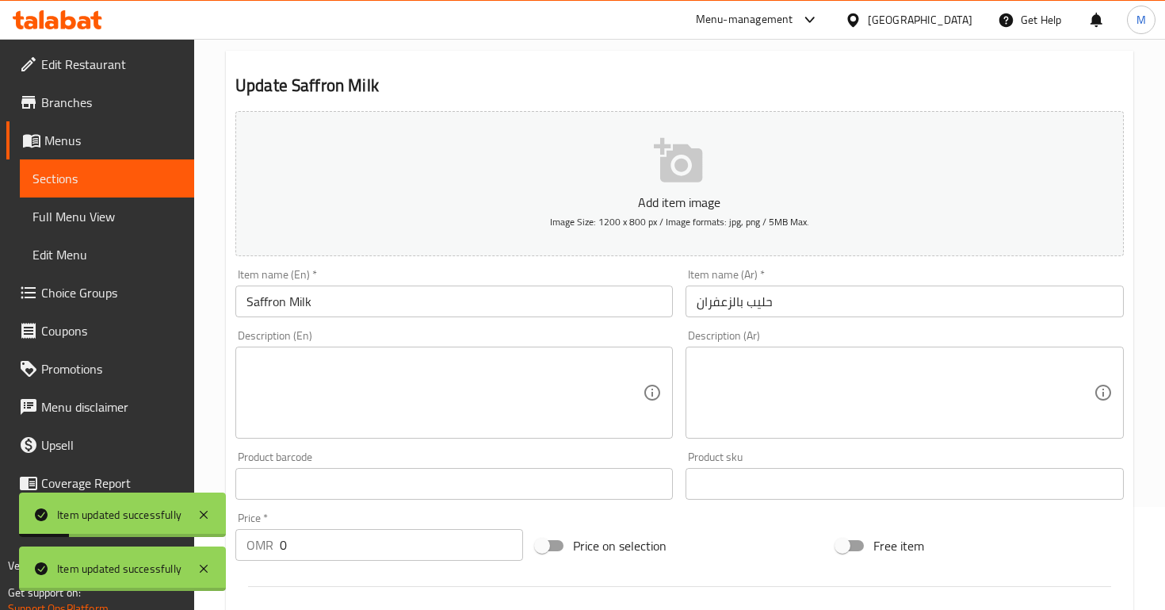
scroll to position [0, 0]
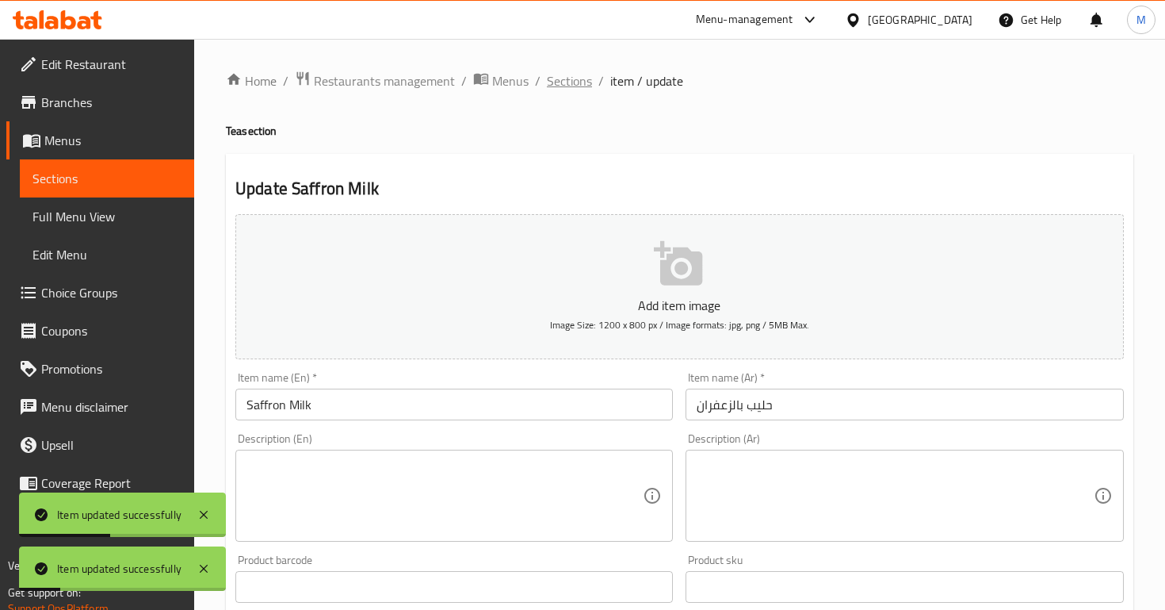
click at [560, 82] on span "Sections" at bounding box center [569, 80] width 45 height 19
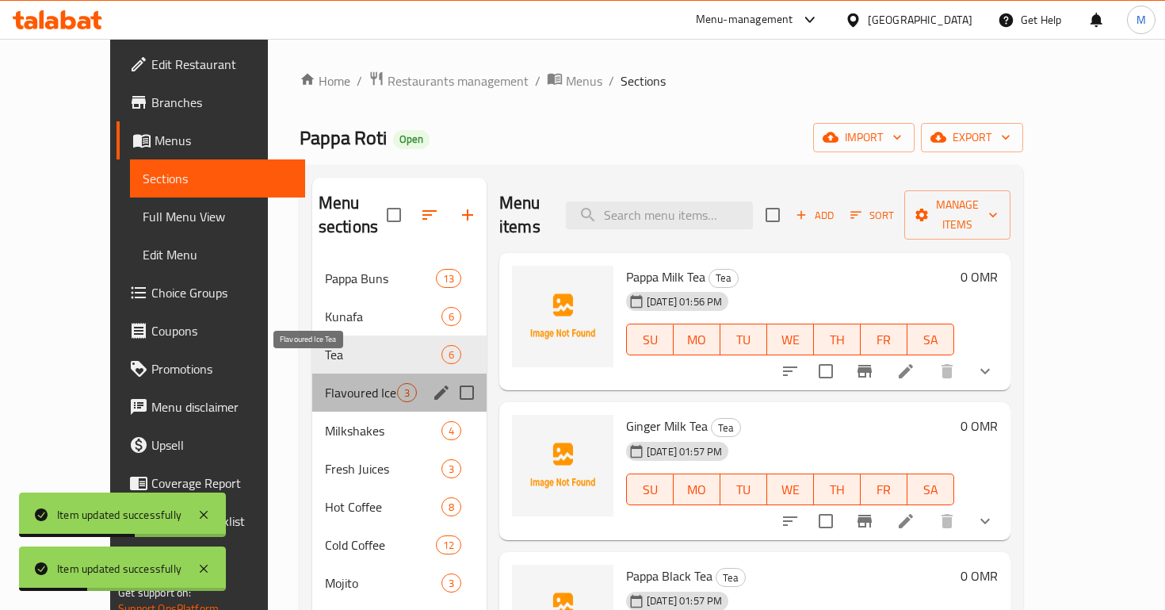
click at [325, 383] on span "Flavoured Ice Tea" at bounding box center [361, 392] width 72 height 19
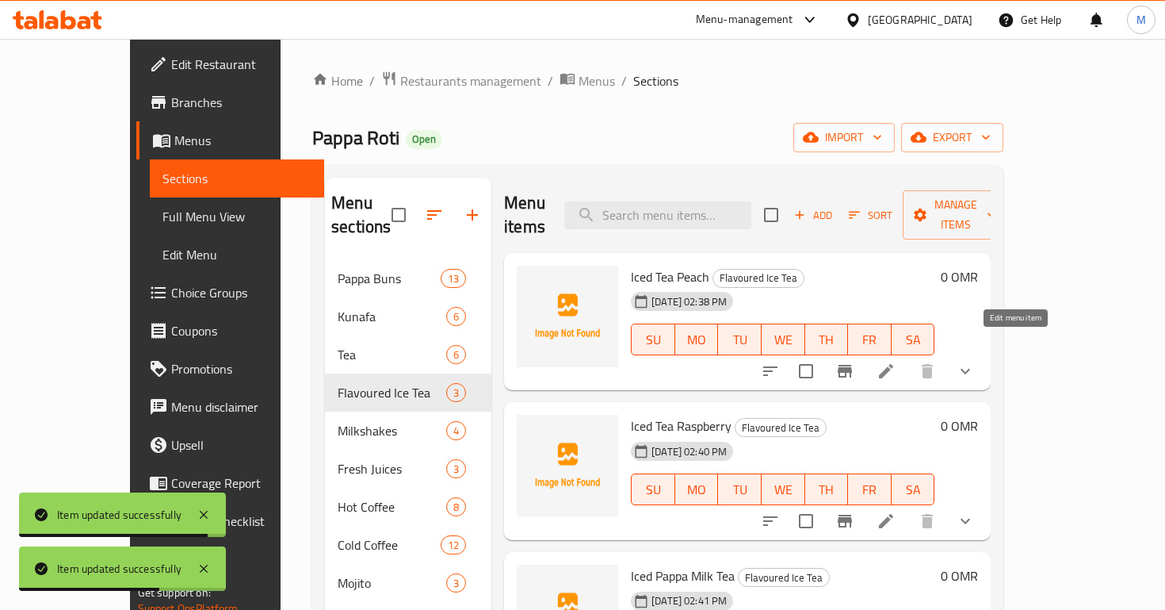
click at [896, 362] on icon at bounding box center [886, 371] width 19 height 19
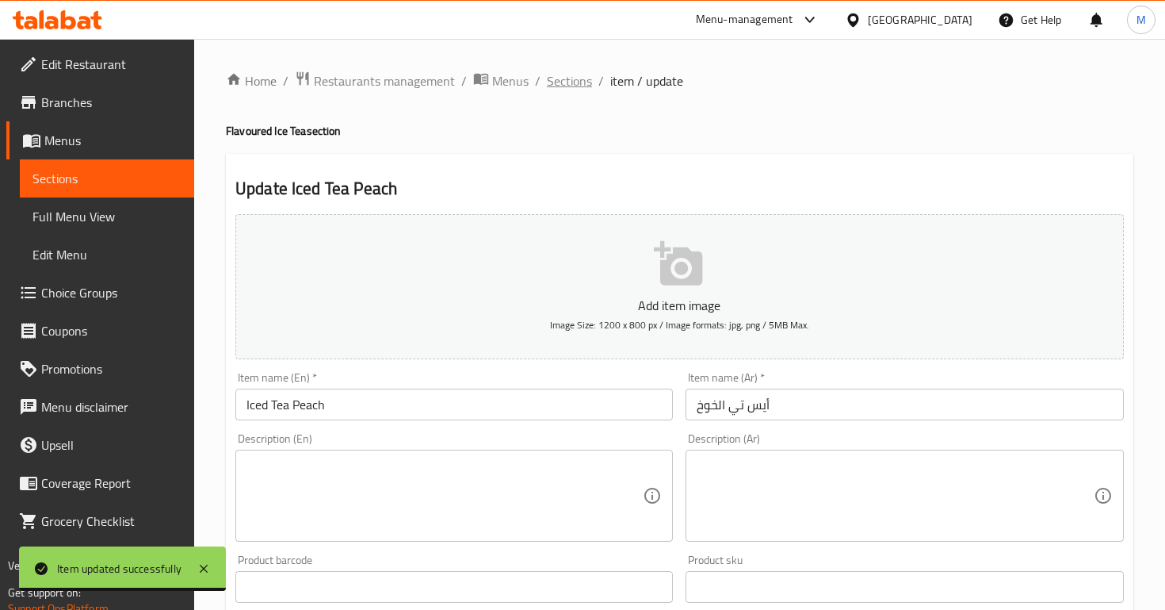
click at [572, 85] on span "Sections" at bounding box center [569, 80] width 45 height 19
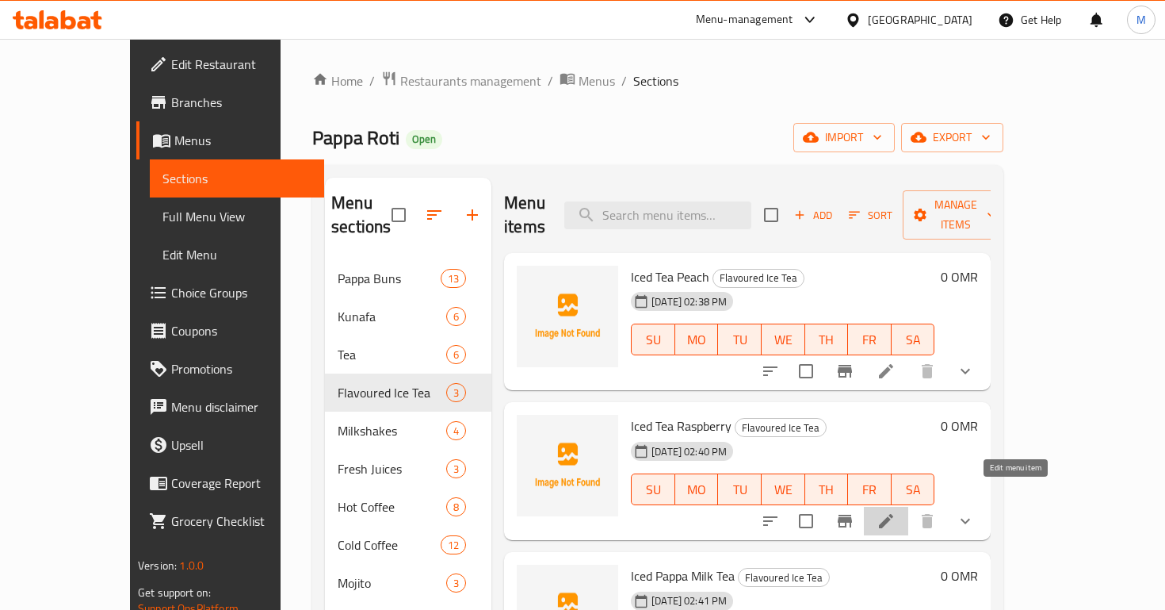
click at [894, 514] on icon at bounding box center [886, 521] width 14 height 14
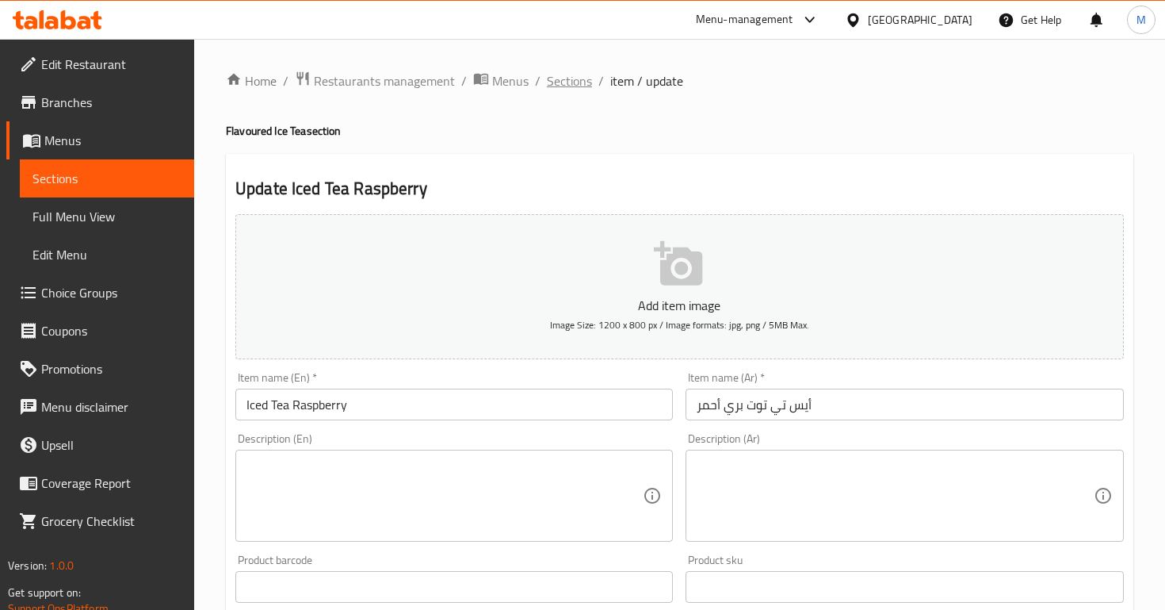
click at [575, 76] on span "Sections" at bounding box center [569, 80] width 45 height 19
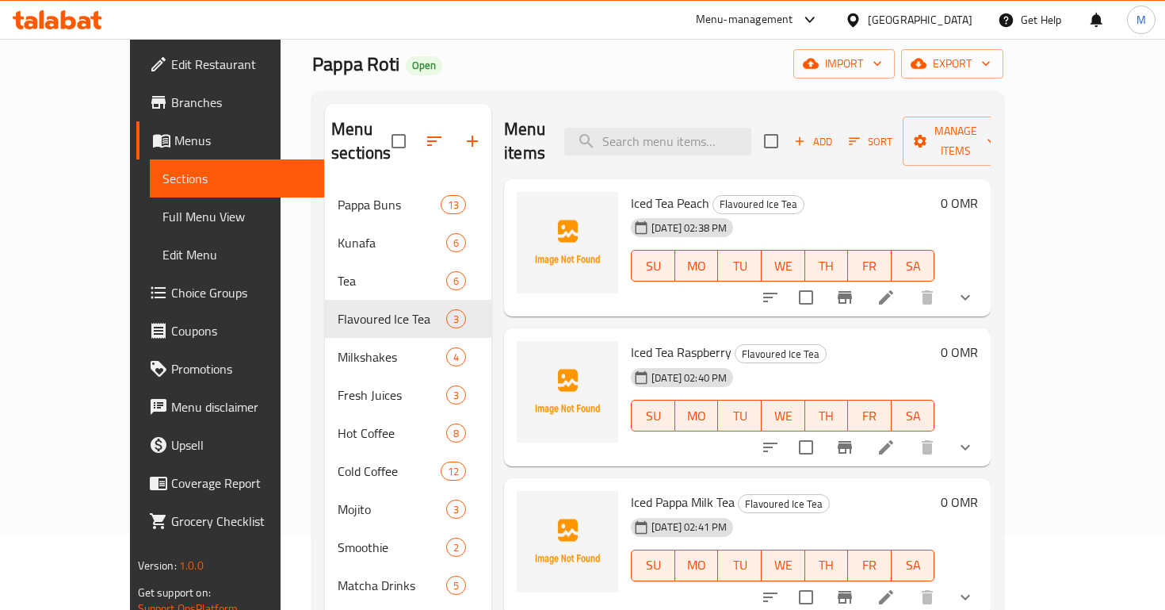
scroll to position [222, 0]
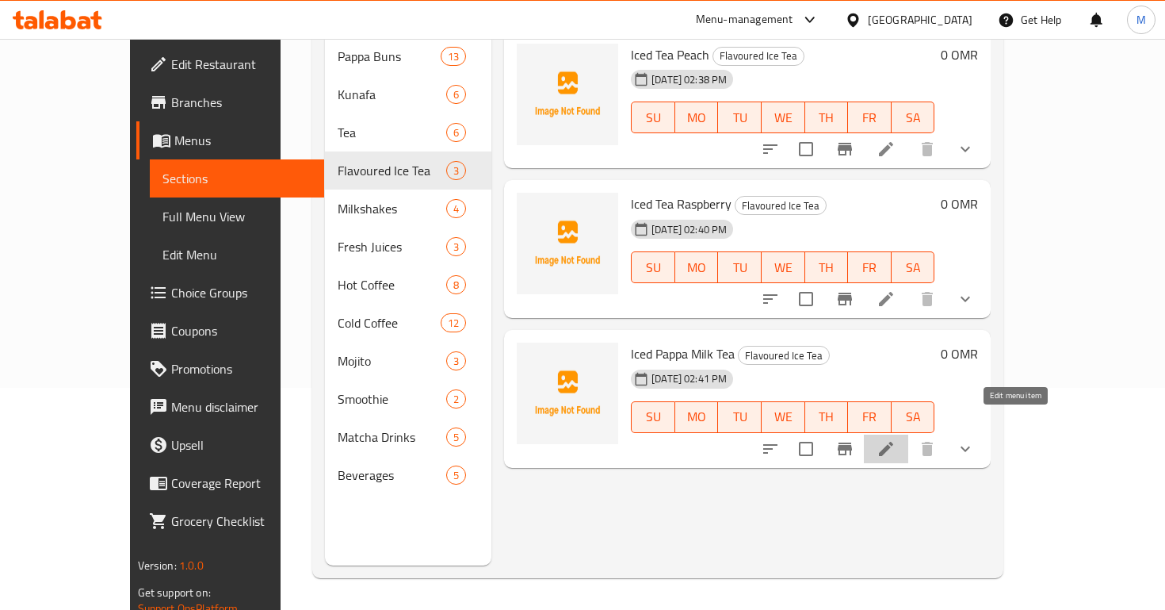
click at [894, 442] on icon at bounding box center [886, 449] width 14 height 14
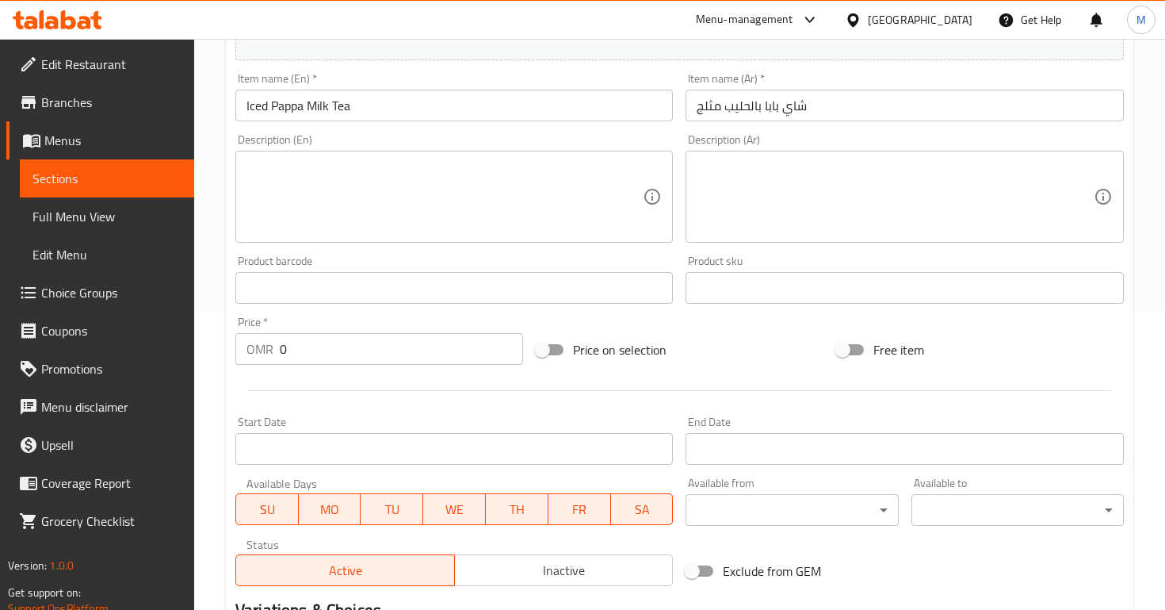
scroll to position [12, 0]
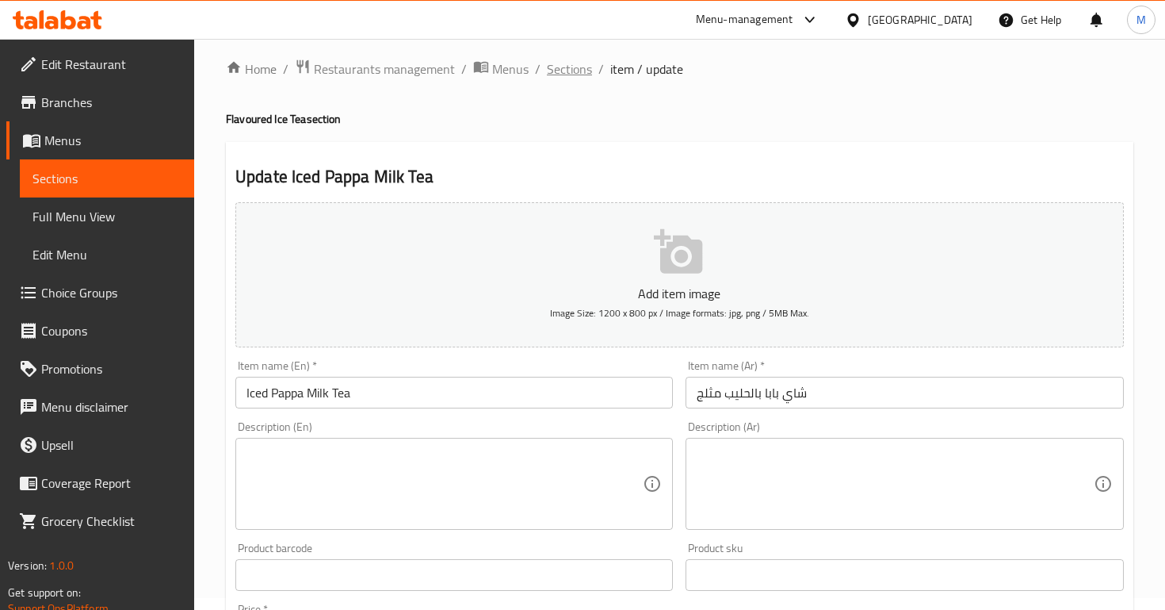
click at [578, 61] on span "Sections" at bounding box center [569, 68] width 45 height 19
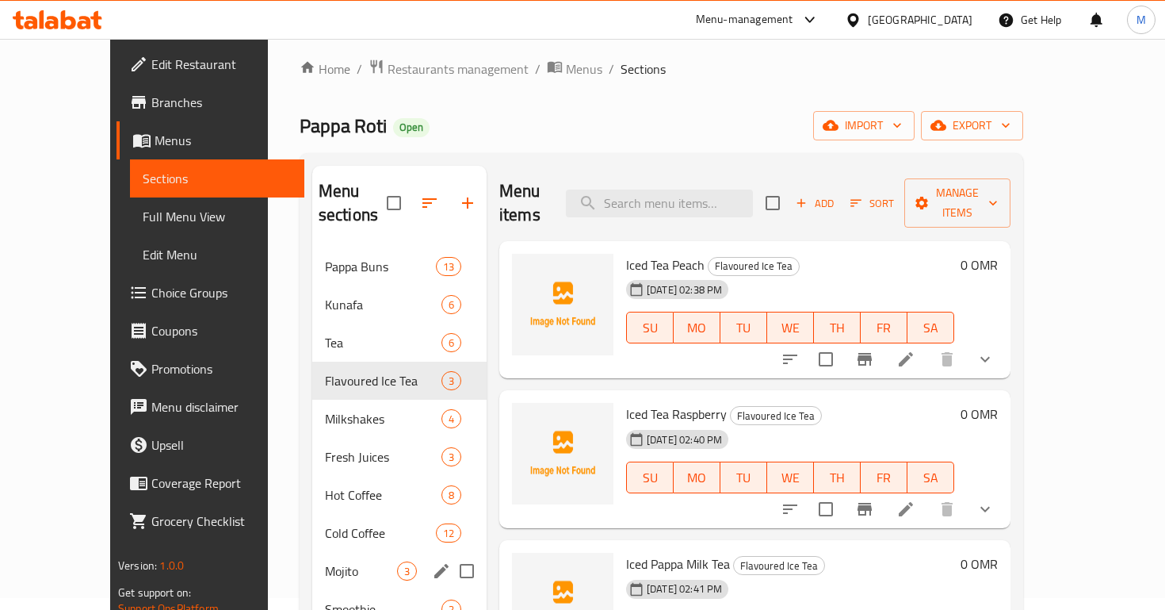
scroll to position [87, 0]
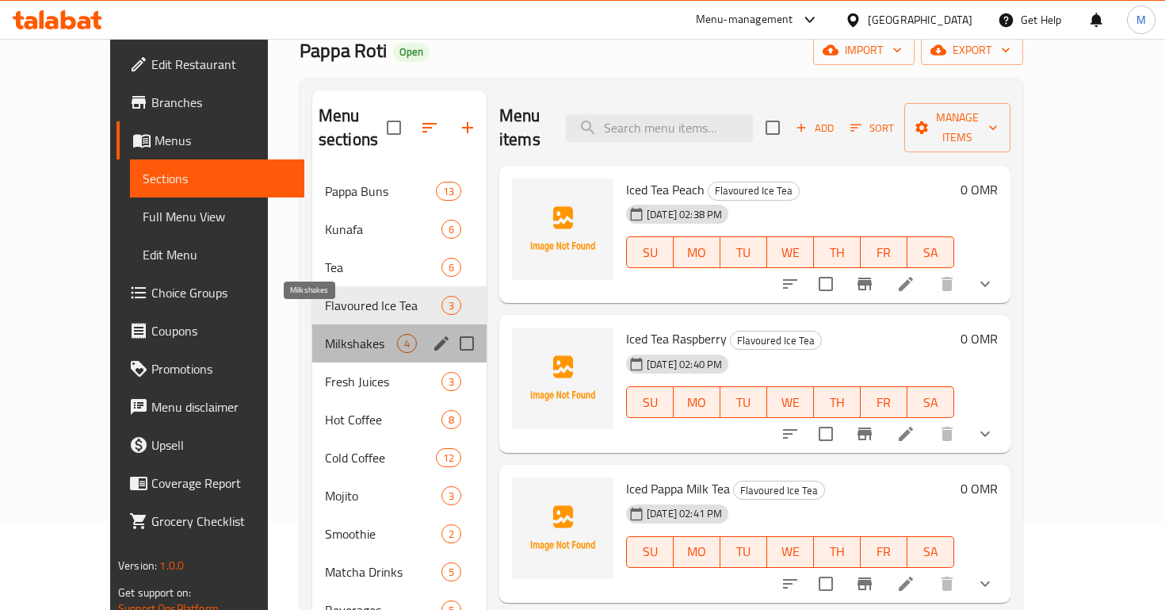
click at [325, 334] on span "Milkshakes" at bounding box center [361, 343] width 72 height 19
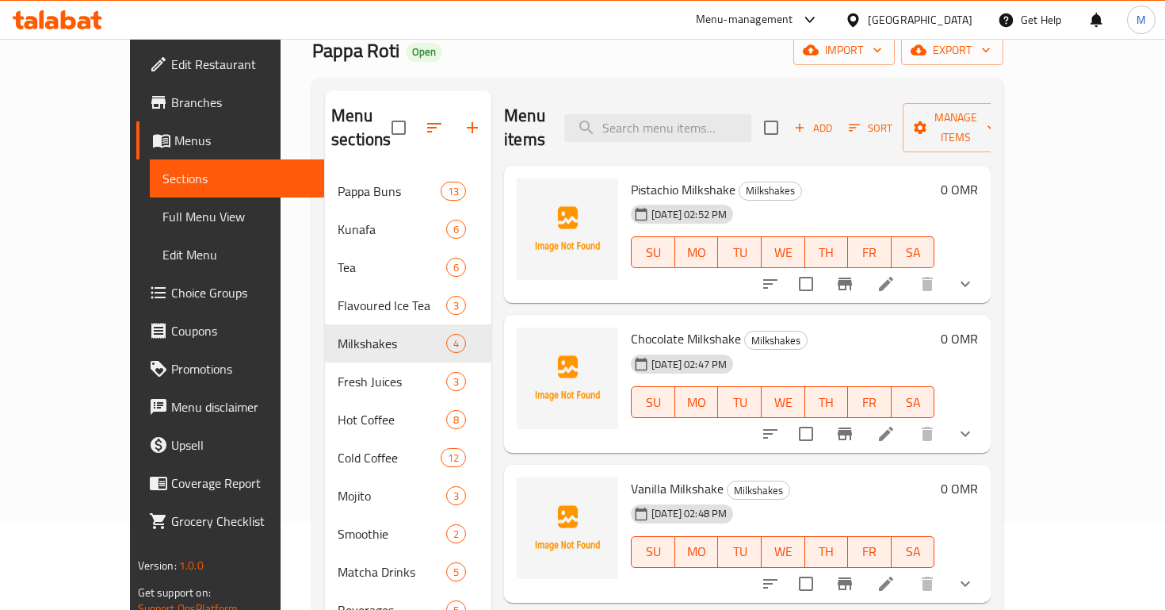
click at [896, 274] on icon at bounding box center [886, 283] width 19 height 19
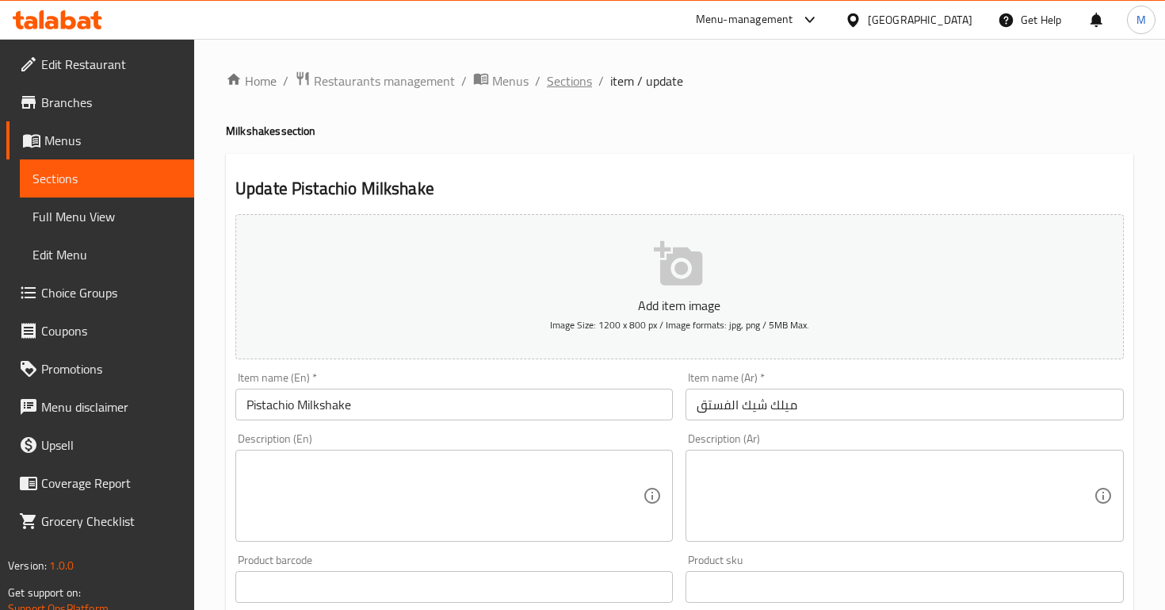
click at [558, 90] on span "Sections" at bounding box center [569, 80] width 45 height 19
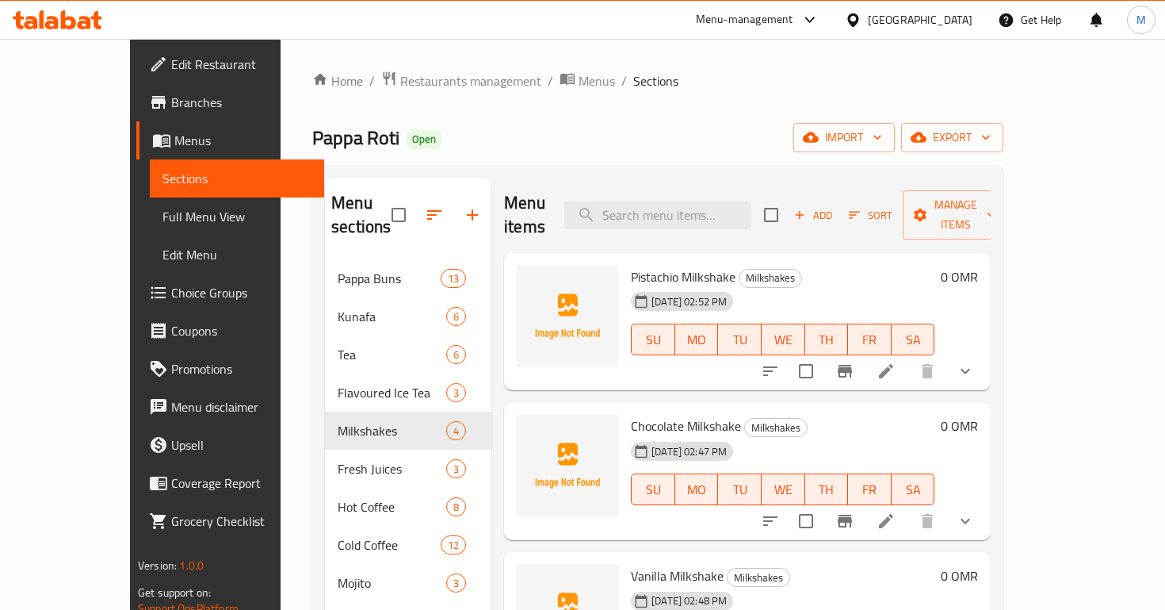
scroll to position [28, 0]
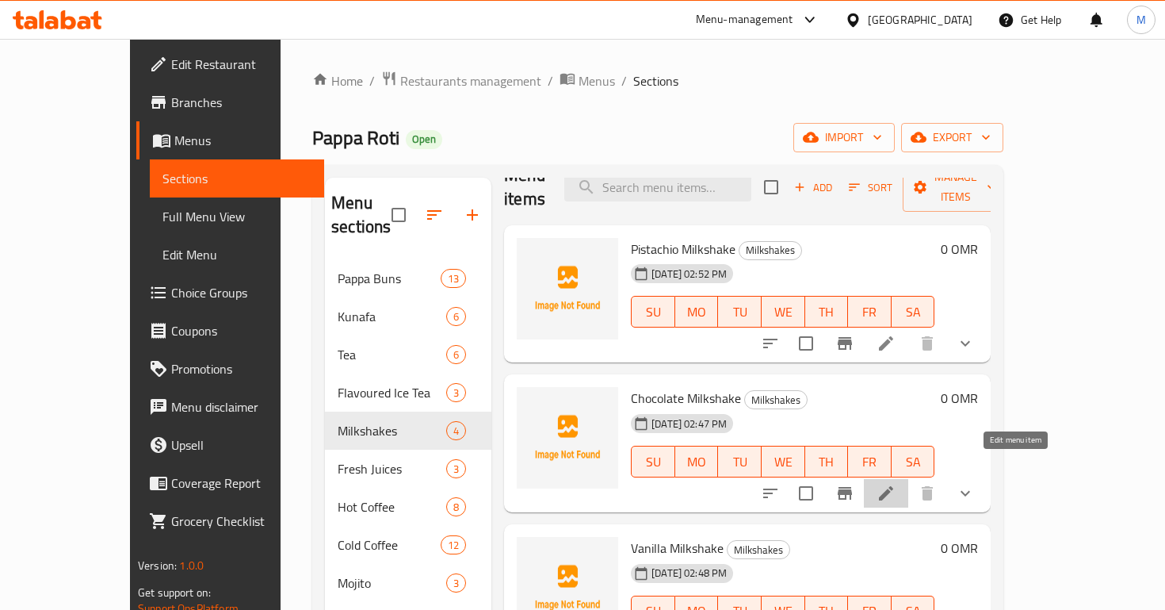
click at [896, 484] on icon at bounding box center [886, 493] width 19 height 19
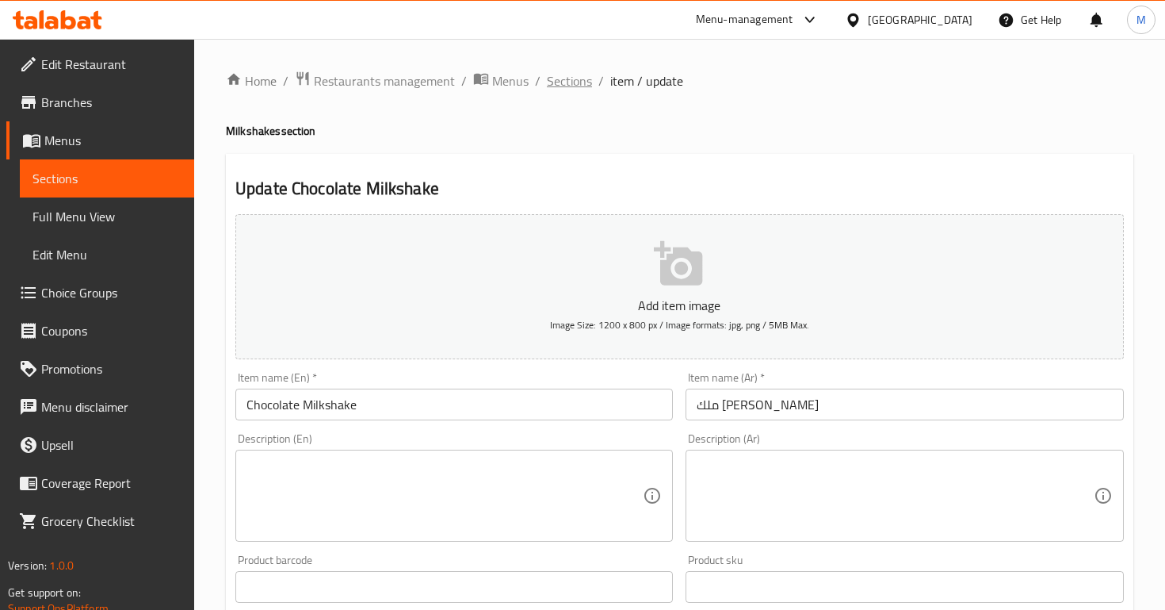
click at [552, 84] on span "Sections" at bounding box center [569, 80] width 45 height 19
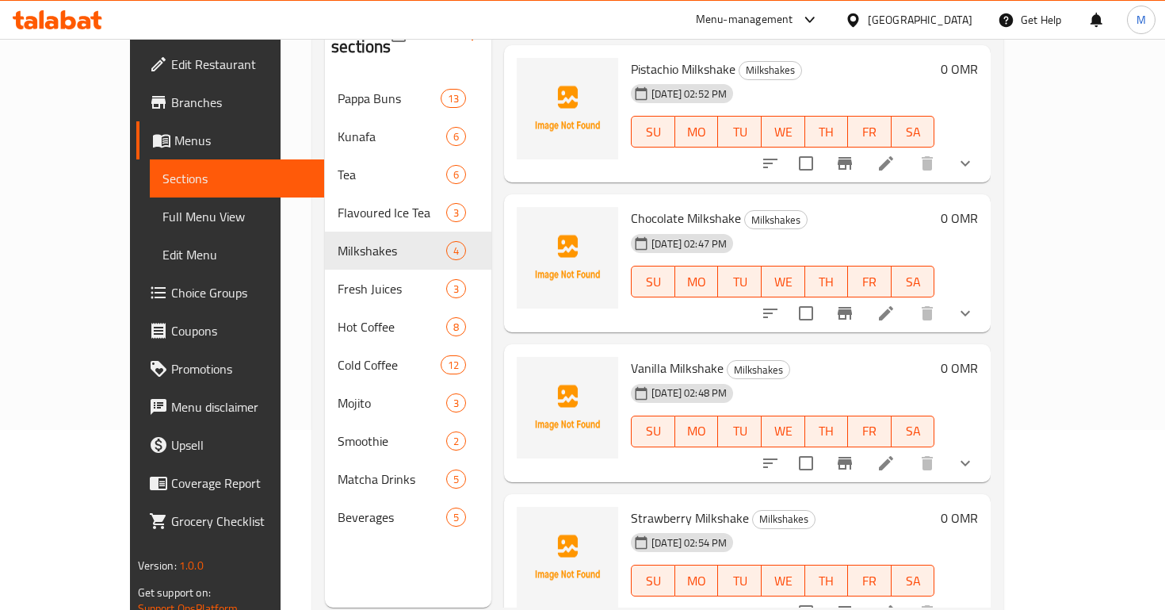
scroll to position [222, 0]
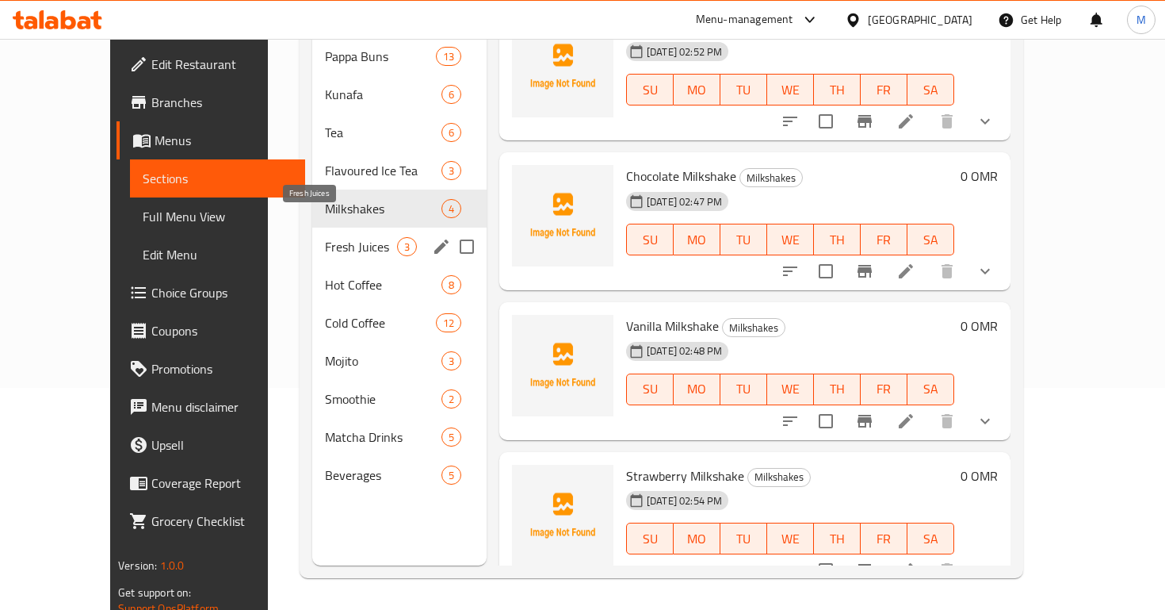
click at [325, 237] on span "Fresh Juices" at bounding box center [361, 246] width 72 height 19
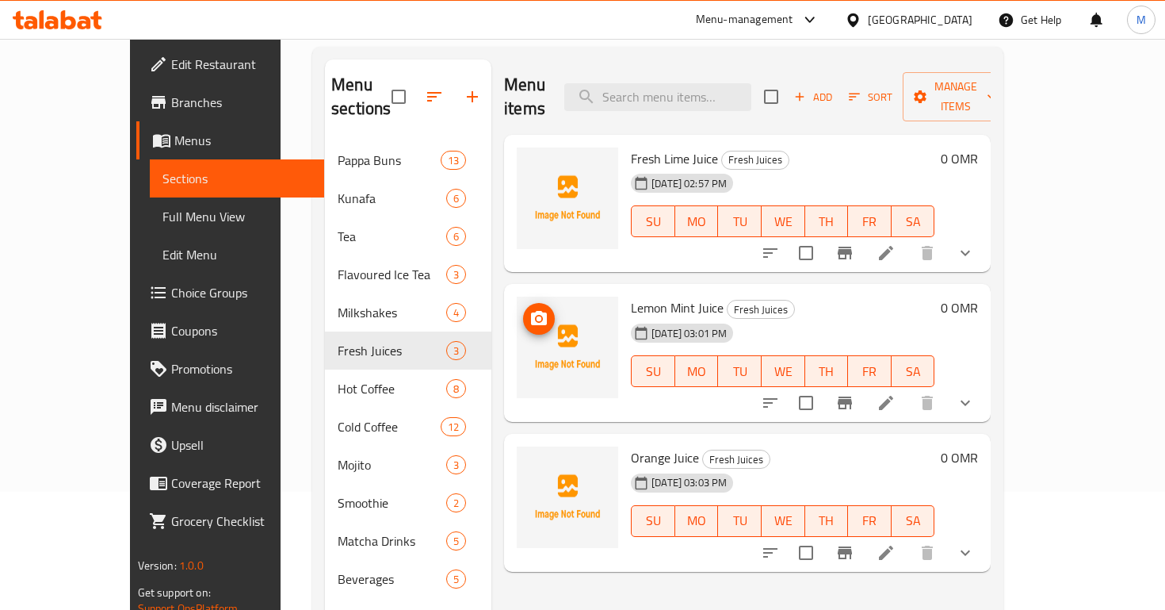
scroll to position [66, 0]
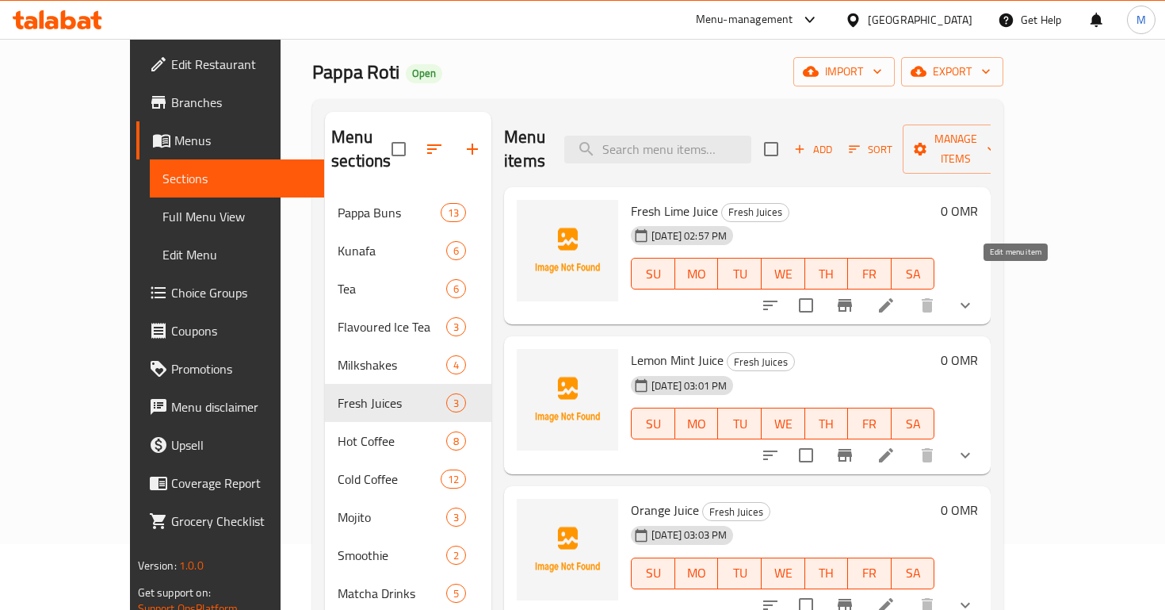
click at [894, 298] on icon at bounding box center [886, 305] width 14 height 14
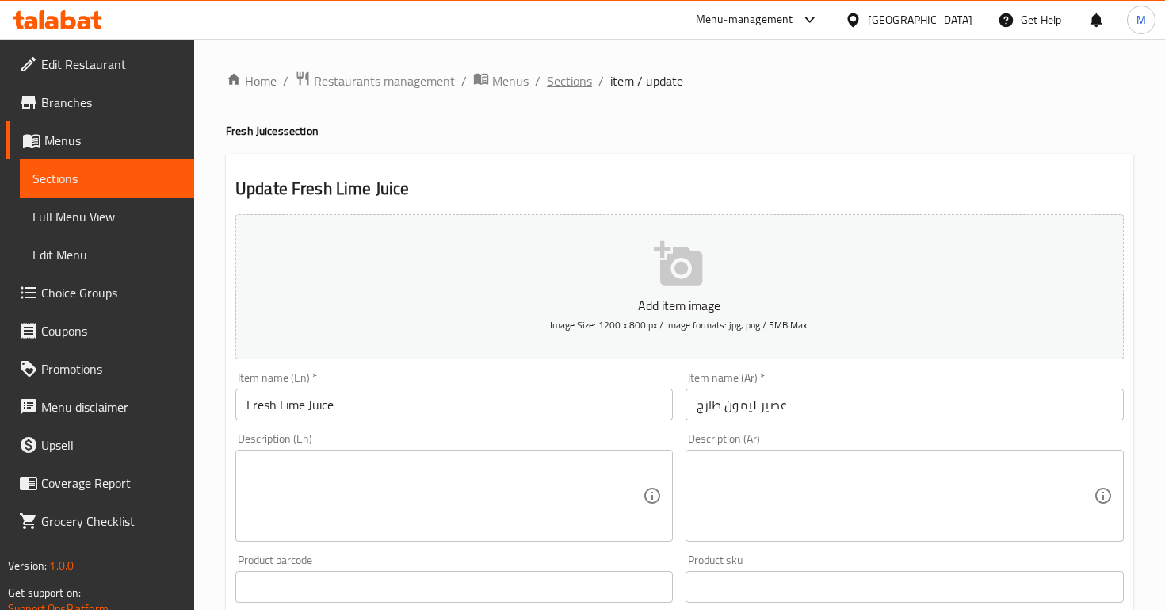
click at [575, 73] on span "Sections" at bounding box center [569, 80] width 45 height 19
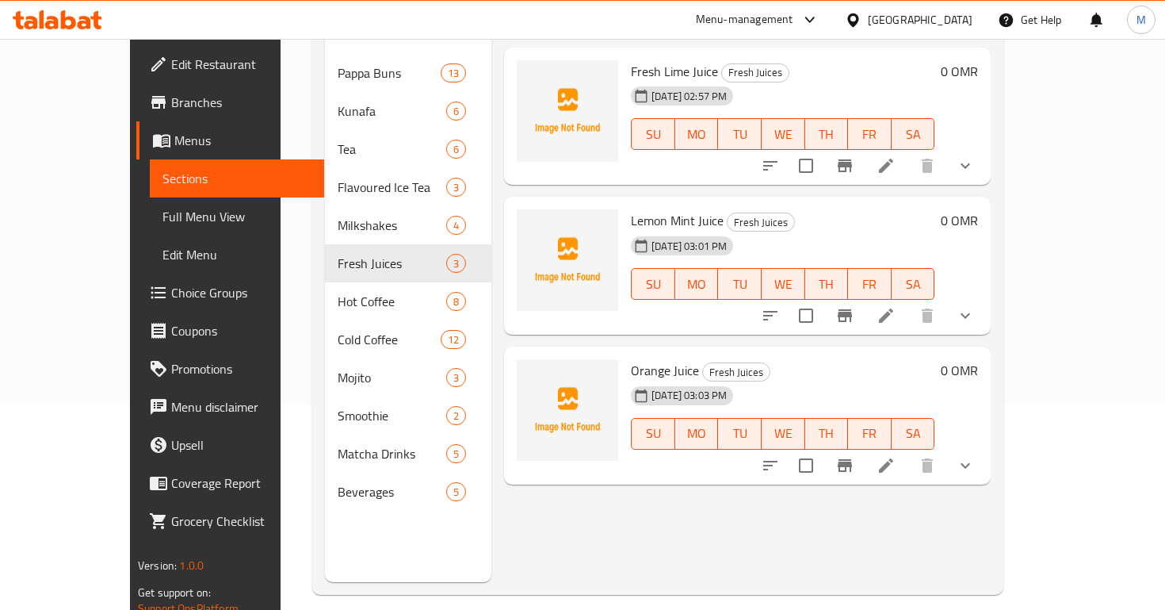
scroll to position [221, 0]
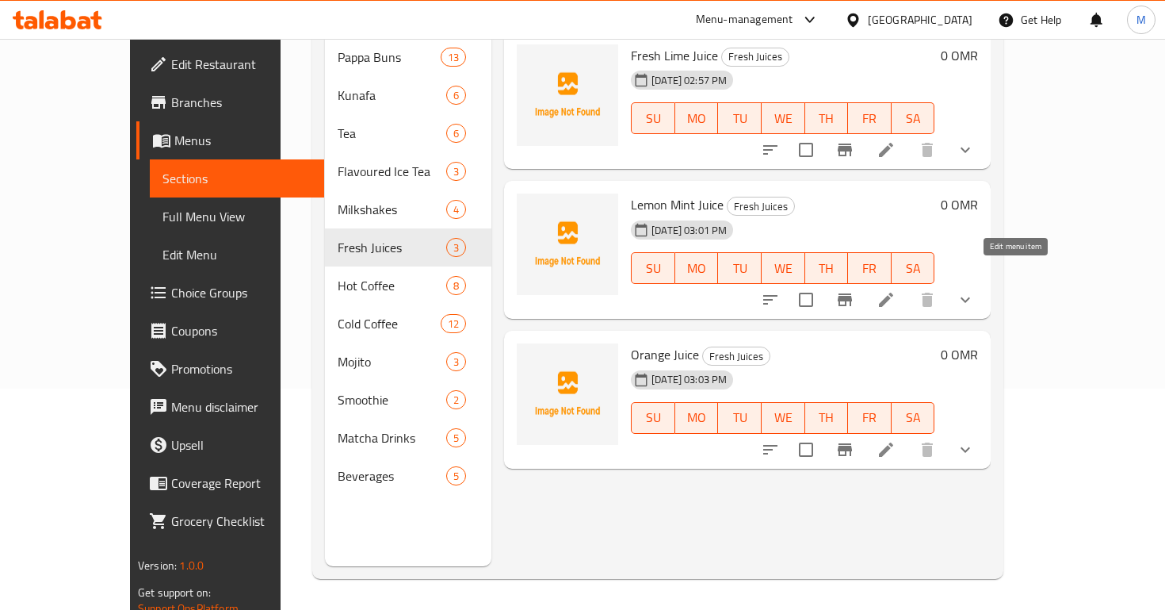
click at [894, 293] on icon at bounding box center [886, 300] width 14 height 14
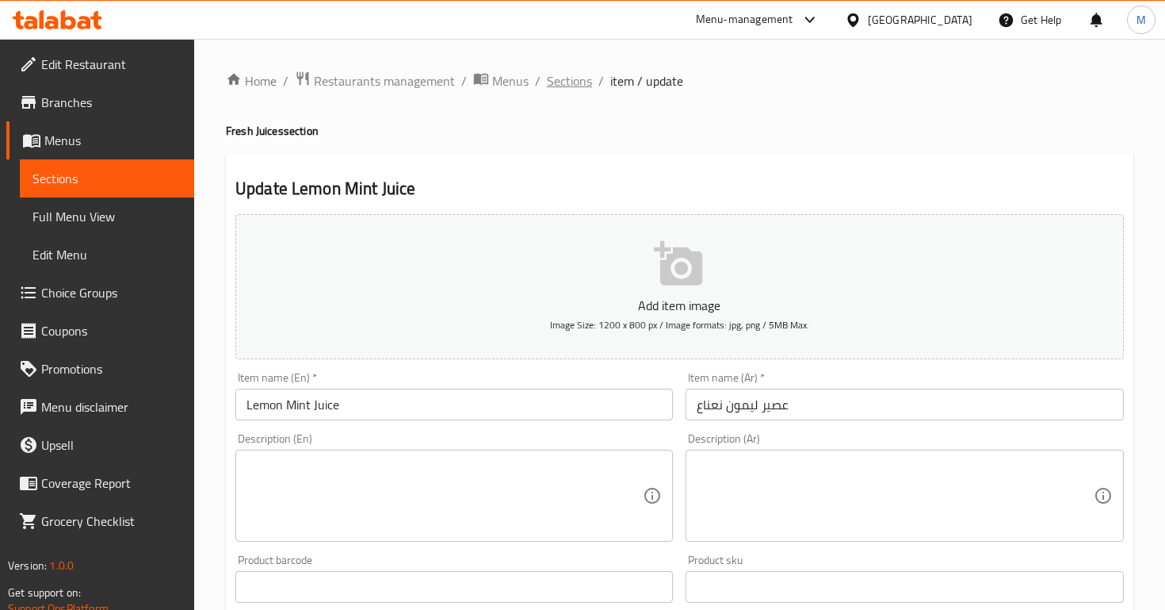
click at [570, 78] on span "Sections" at bounding box center [569, 80] width 45 height 19
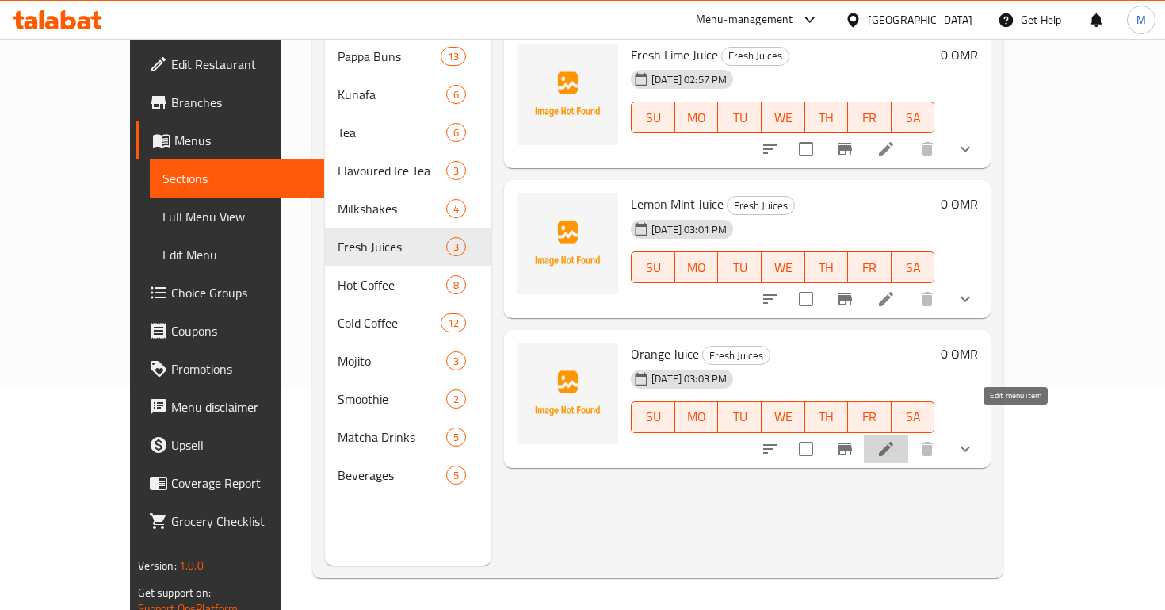
click at [894, 442] on icon at bounding box center [886, 449] width 14 height 14
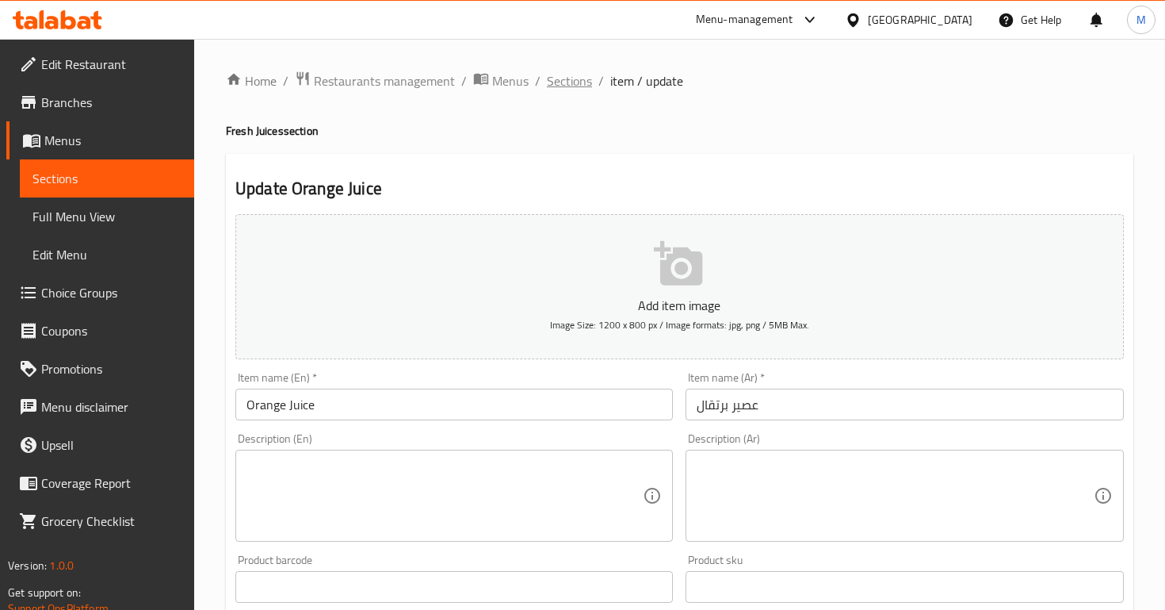
click at [571, 90] on span "Sections" at bounding box center [569, 80] width 45 height 19
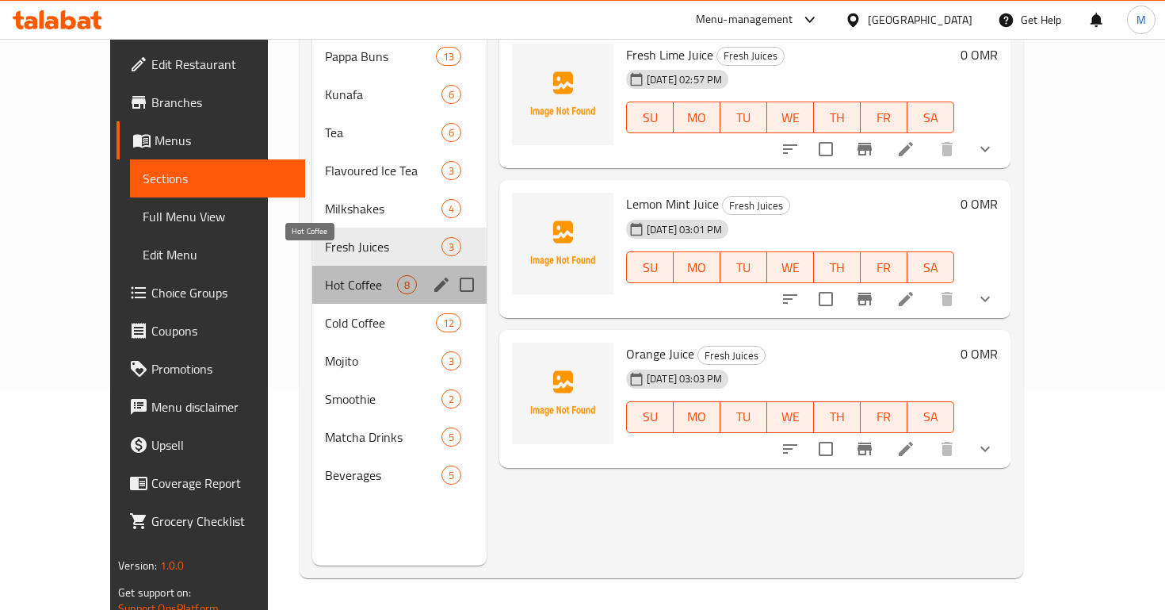
click at [325, 275] on span "Hot Coffee" at bounding box center [361, 284] width 72 height 19
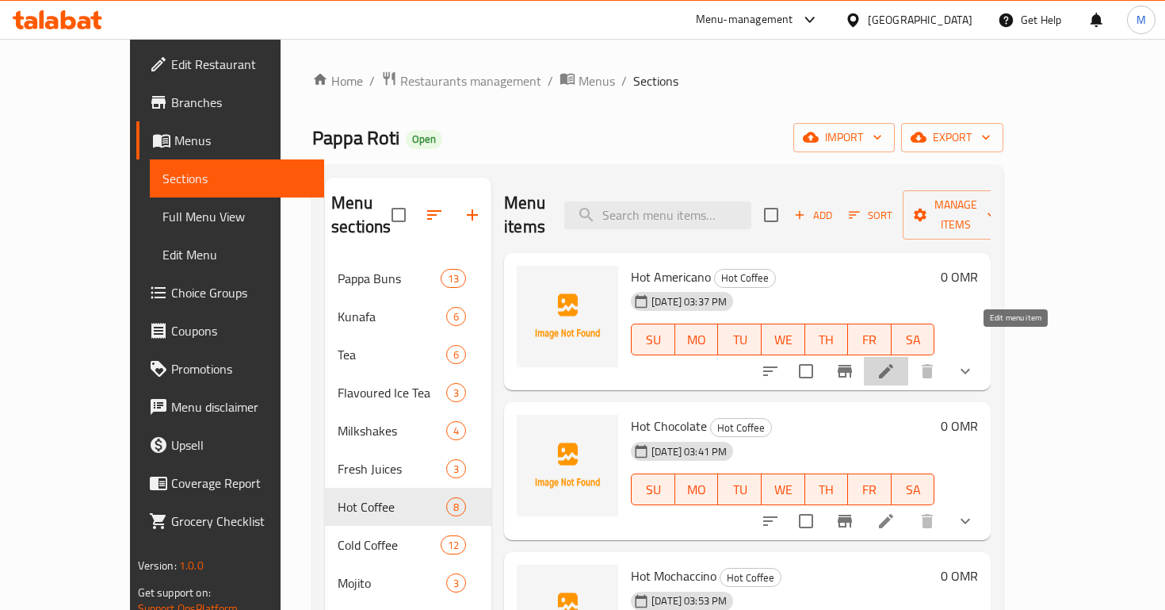
click at [896, 362] on icon at bounding box center [886, 371] width 19 height 19
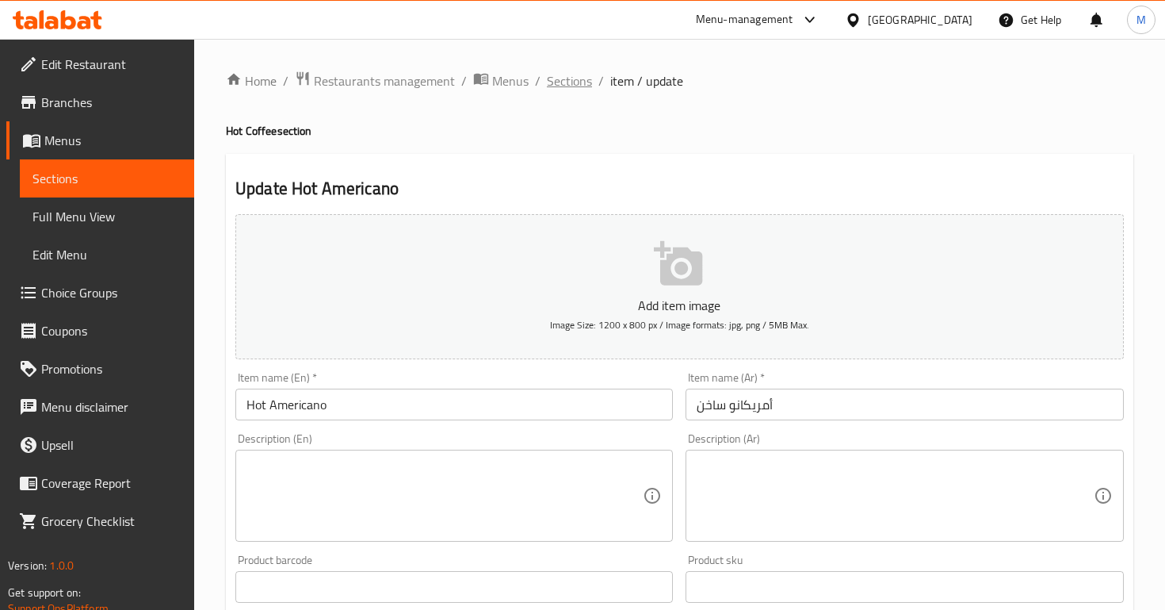
click at [575, 78] on span "Sections" at bounding box center [569, 80] width 45 height 19
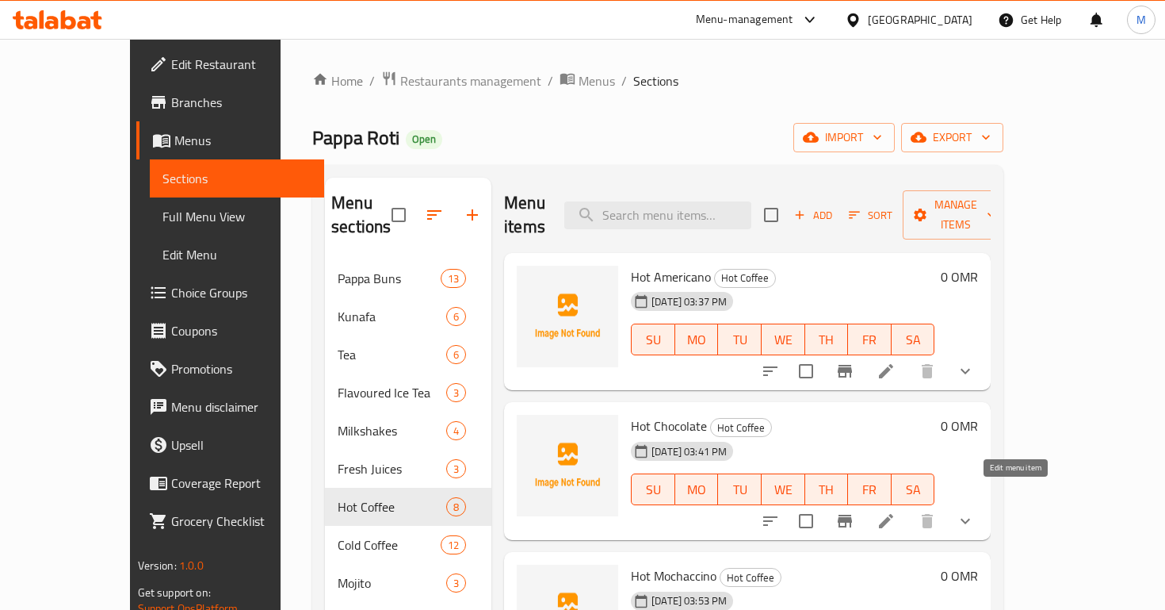
click at [896, 511] on icon at bounding box center [886, 520] width 19 height 19
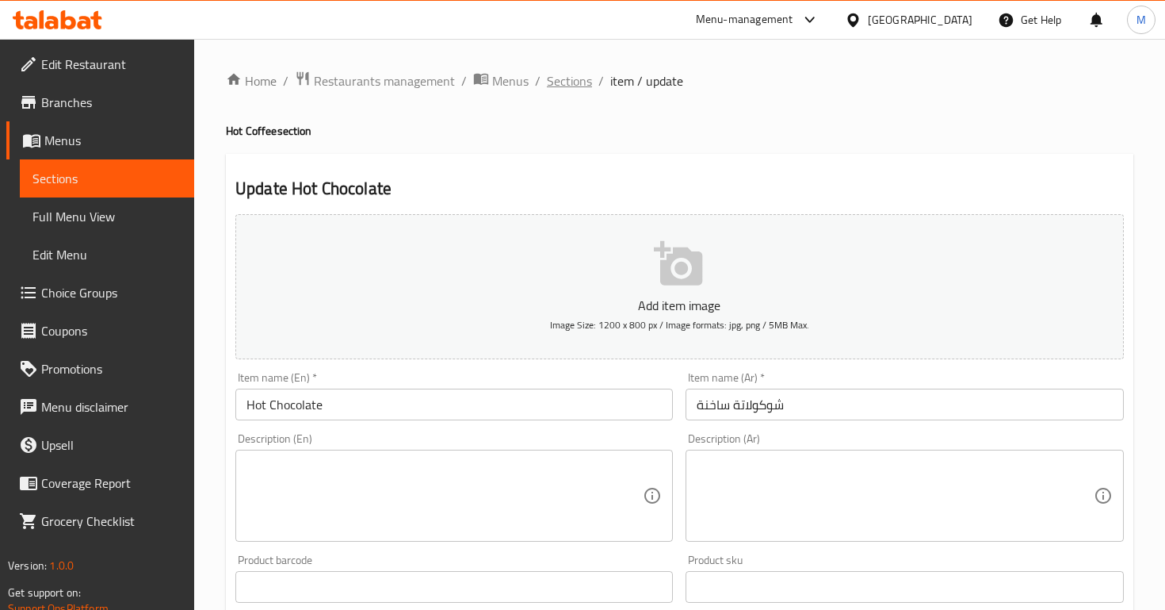
click at [562, 77] on span "Sections" at bounding box center [569, 80] width 45 height 19
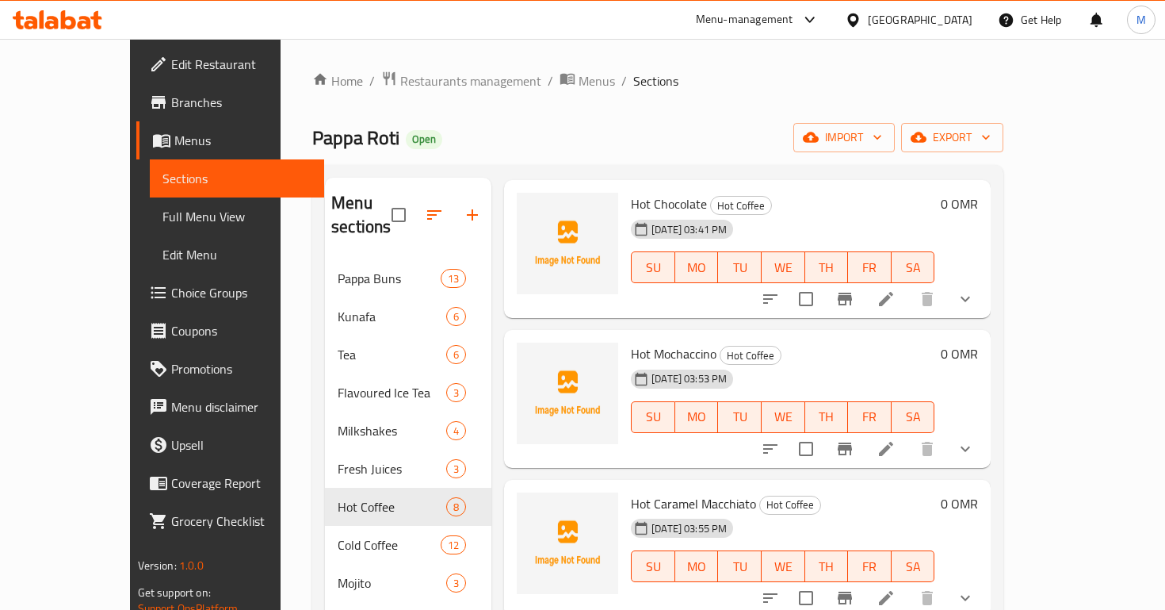
scroll to position [221, 0]
click at [909, 435] on li at bounding box center [886, 449] width 44 height 29
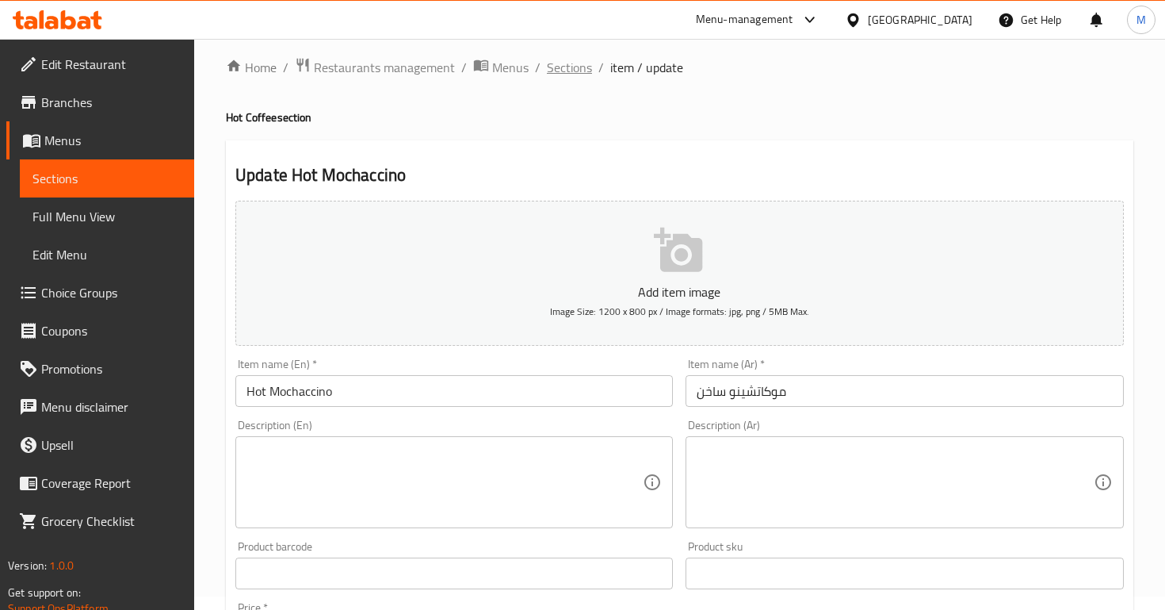
click at [554, 70] on span "Sections" at bounding box center [569, 67] width 45 height 19
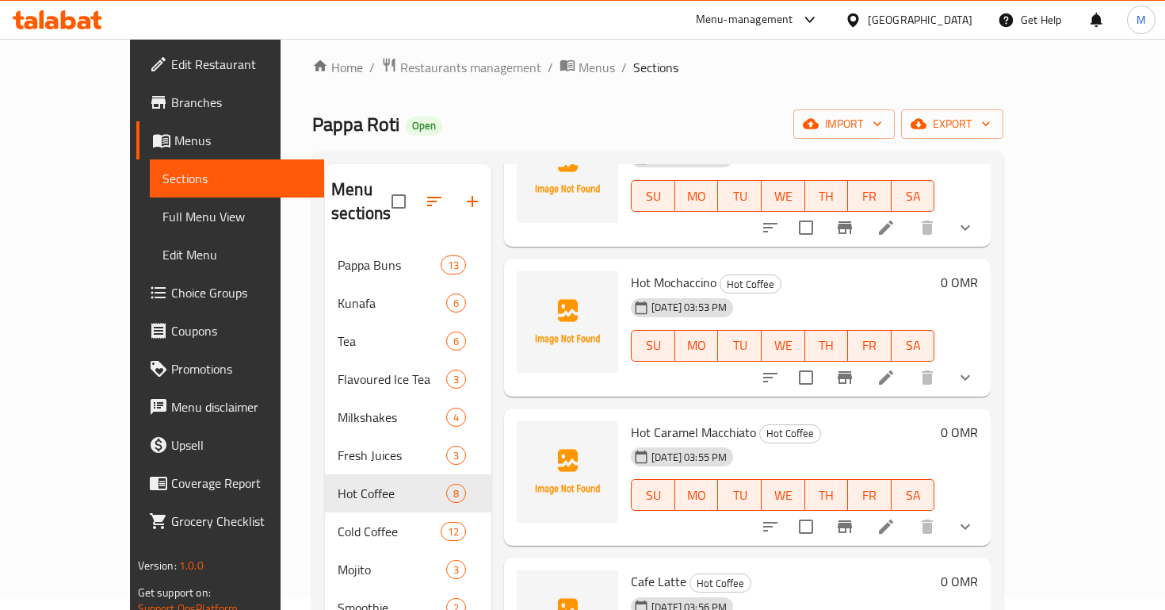
scroll to position [313, 0]
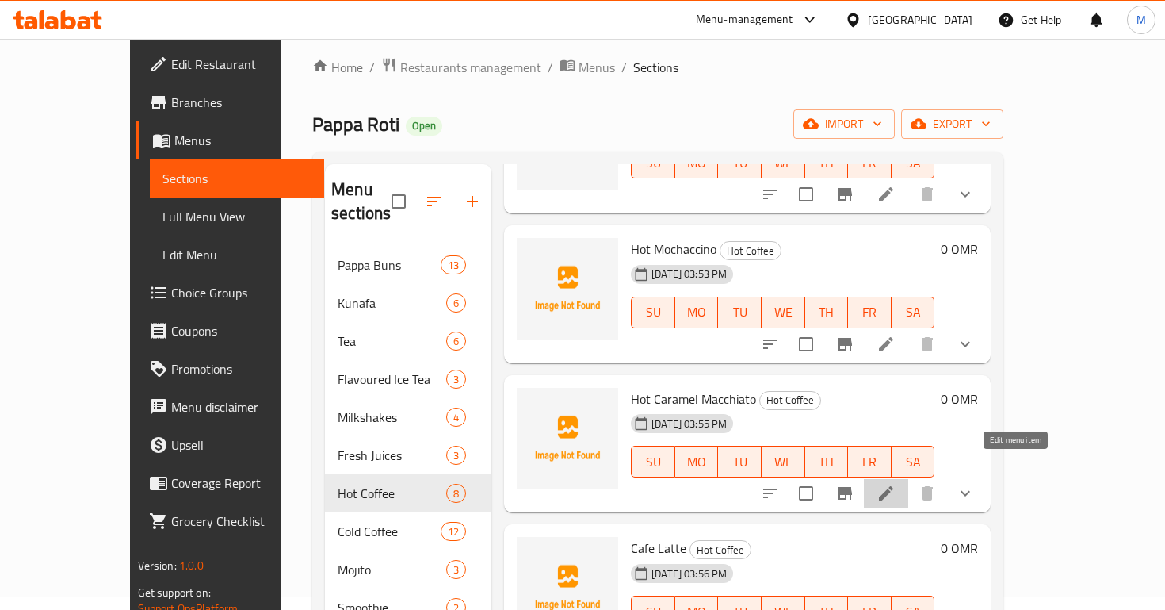
click at [896, 484] on icon at bounding box center [886, 493] width 19 height 19
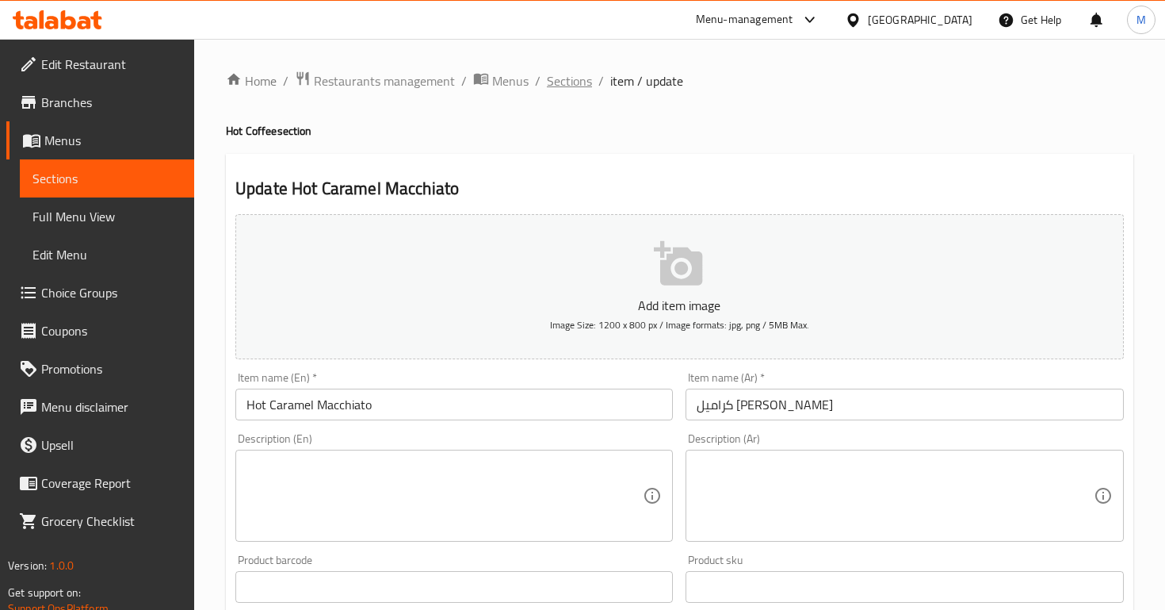
click at [583, 90] on span "Sections" at bounding box center [569, 80] width 45 height 19
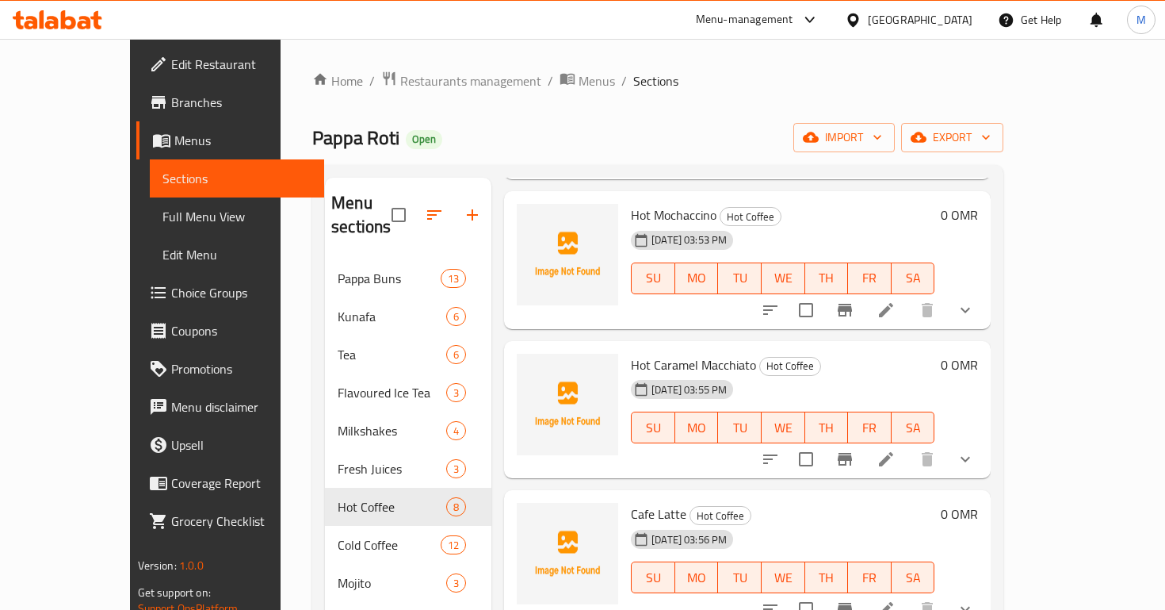
click at [909, 595] on li at bounding box center [886, 609] width 44 height 29
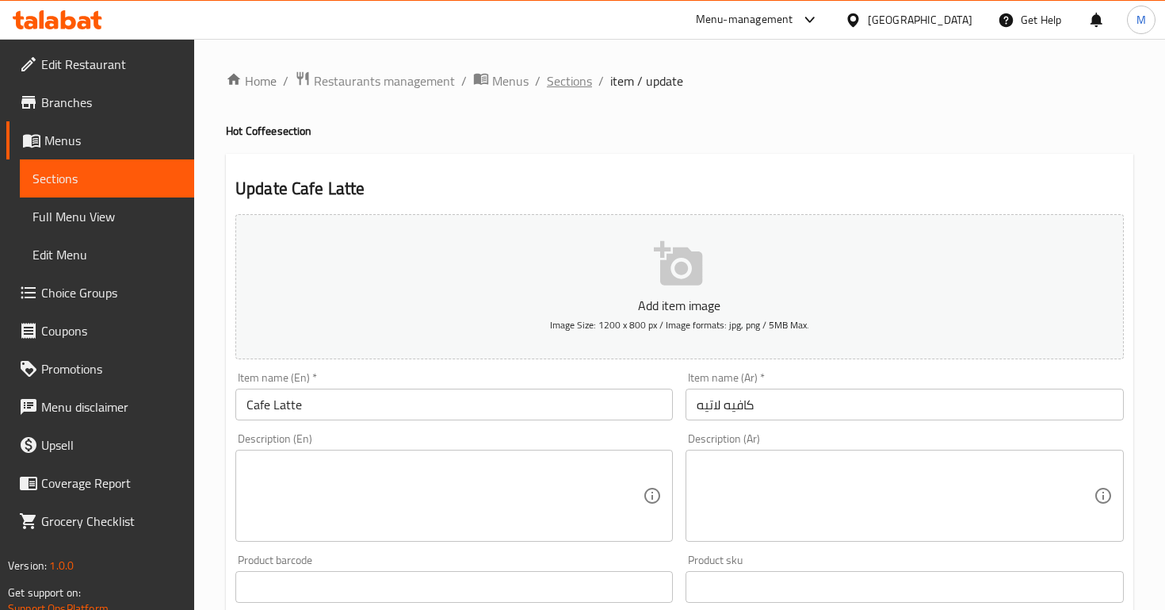
click at [562, 82] on span "Sections" at bounding box center [569, 80] width 45 height 19
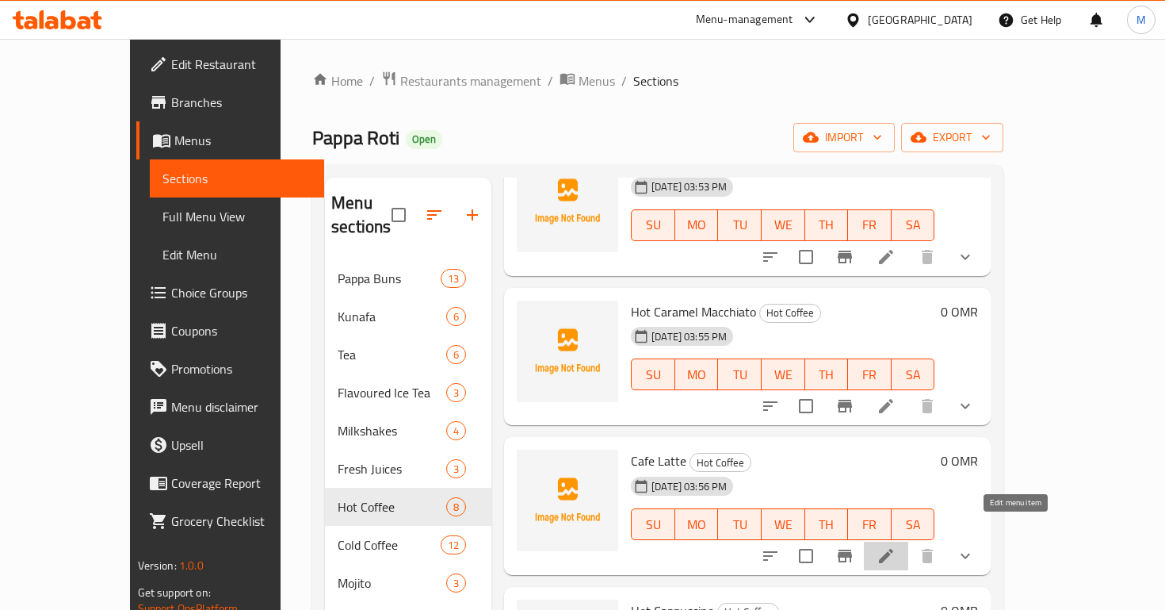
click at [896, 546] on icon at bounding box center [886, 555] width 19 height 19
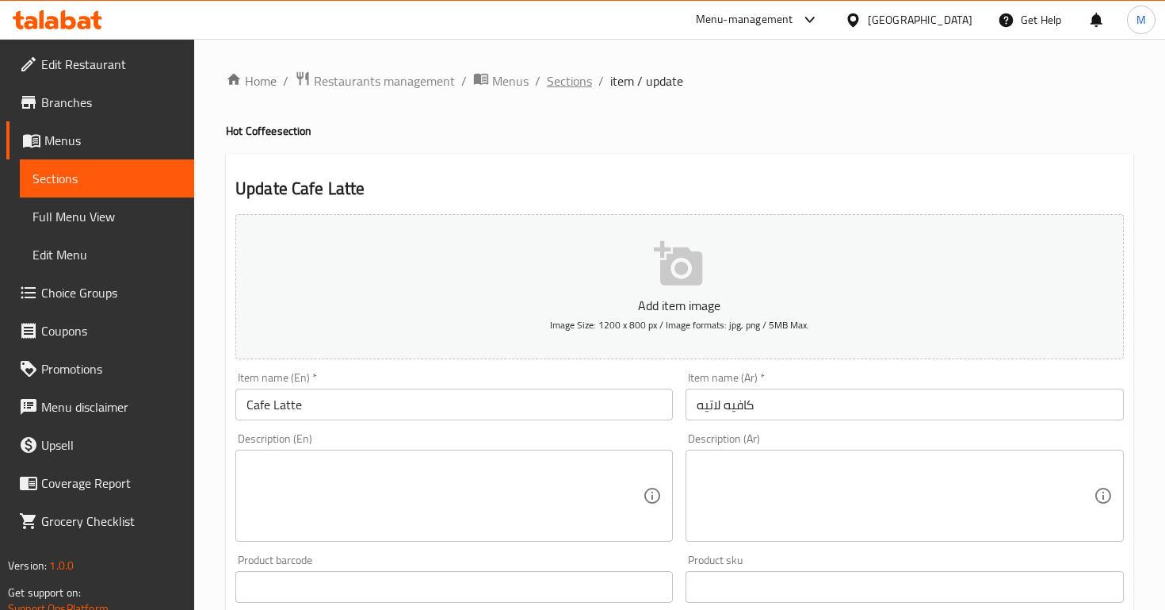
click at [572, 78] on span "Sections" at bounding box center [569, 80] width 45 height 19
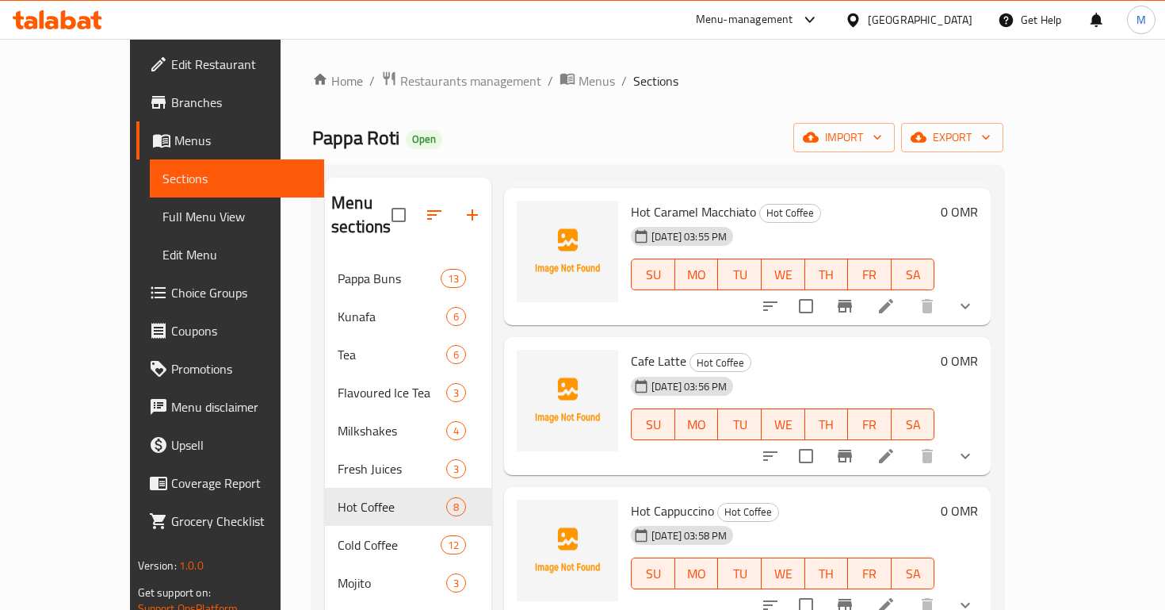
scroll to position [541, 0]
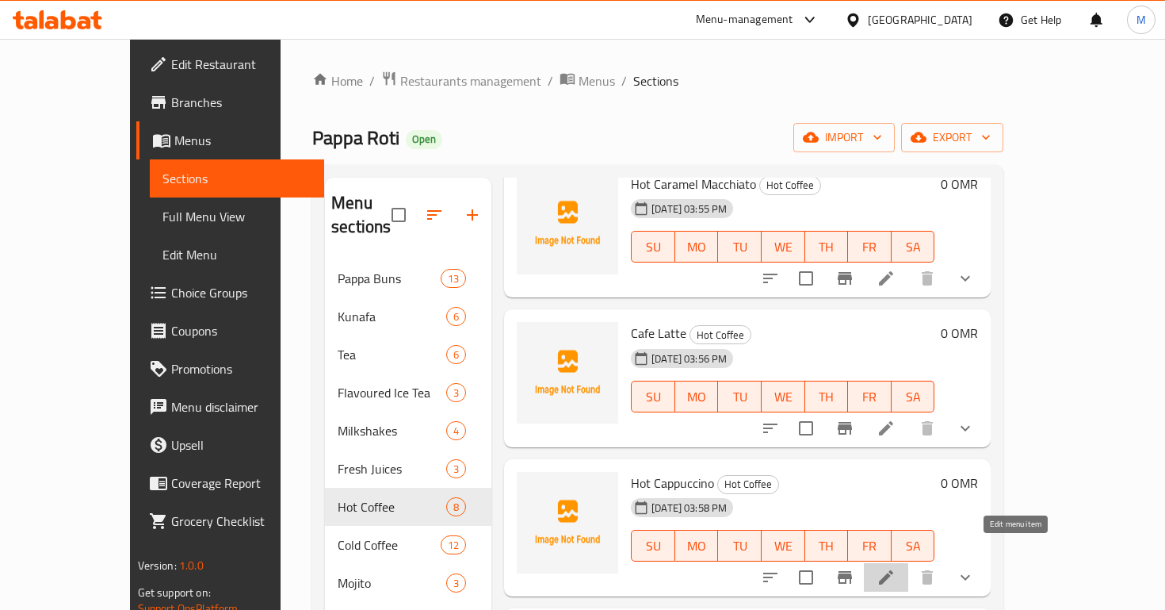
click at [896, 568] on icon at bounding box center [886, 577] width 19 height 19
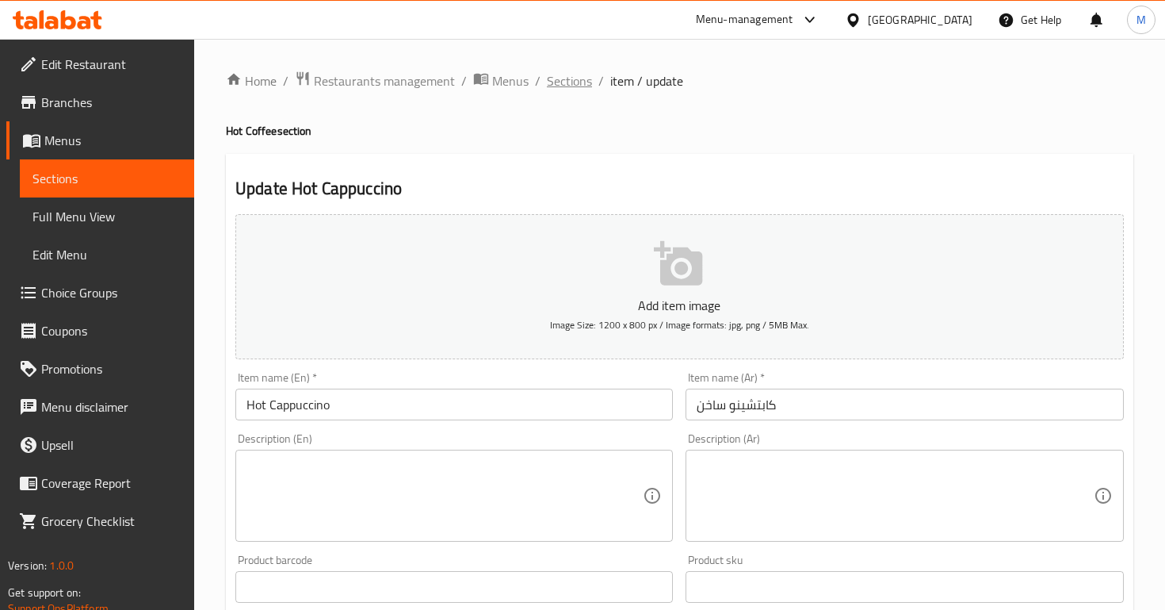
click at [572, 90] on span "Sections" at bounding box center [569, 80] width 45 height 19
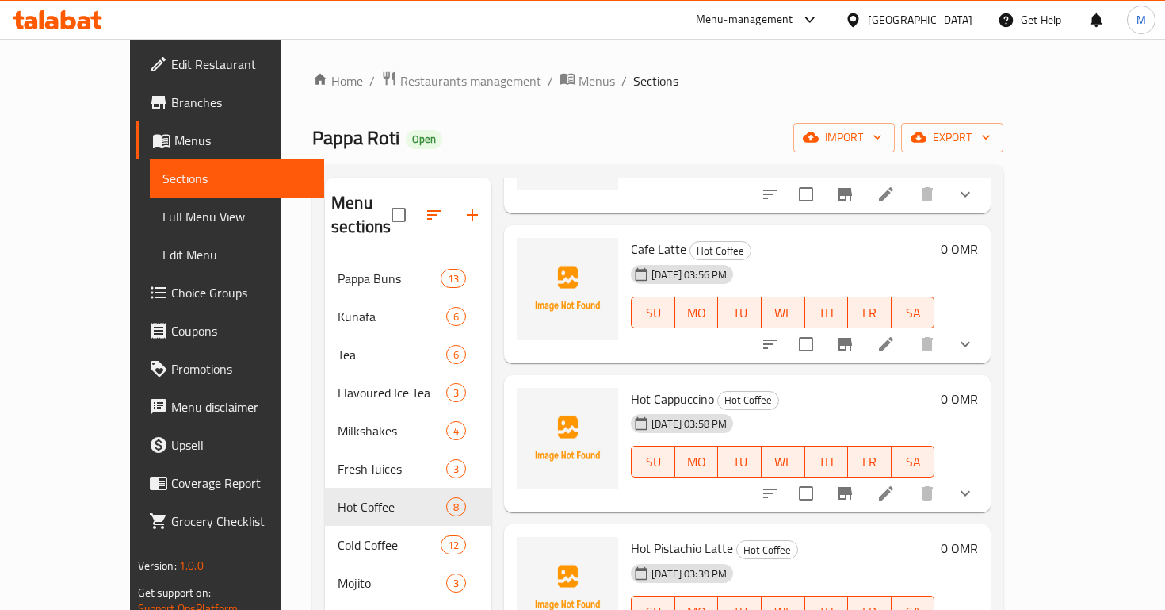
scroll to position [87, 0]
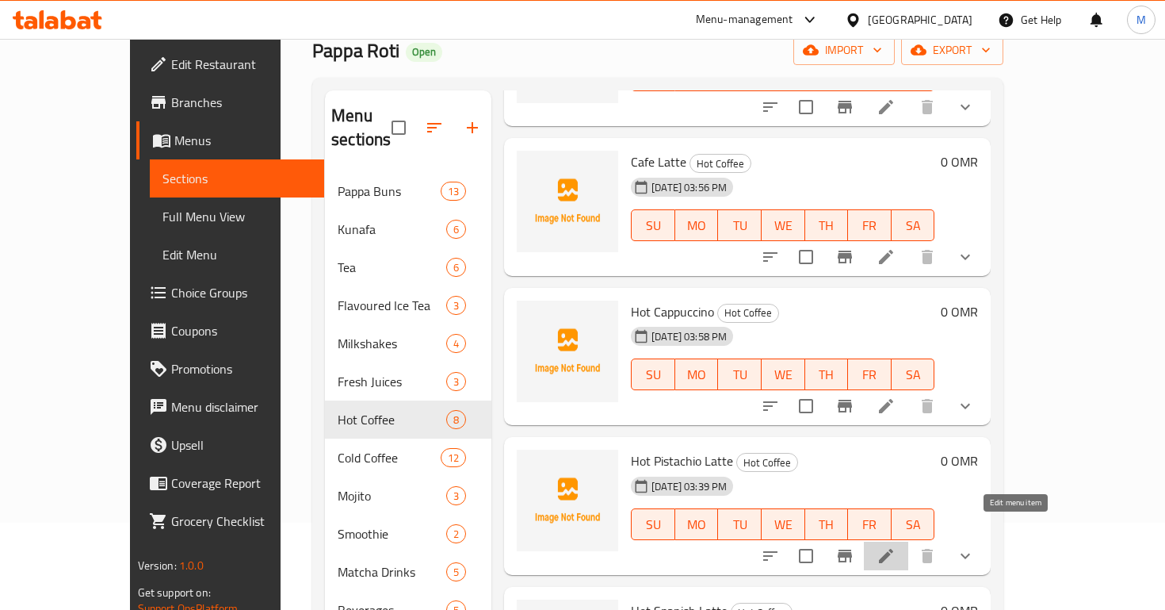
click at [894, 549] on icon at bounding box center [886, 556] width 14 height 14
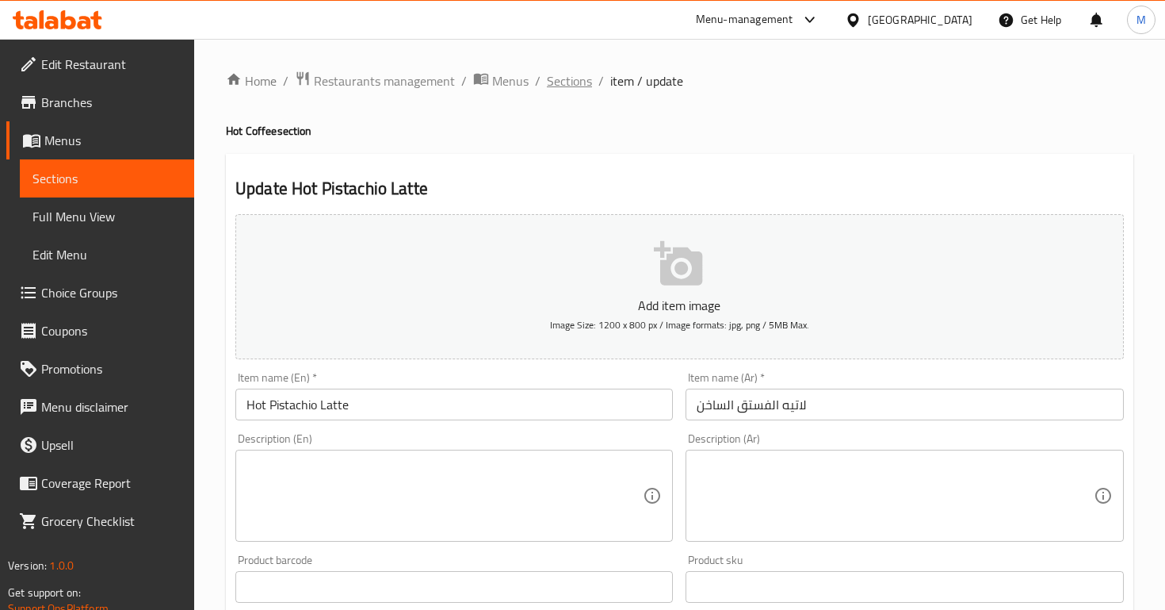
click at [576, 84] on span "Sections" at bounding box center [569, 80] width 45 height 19
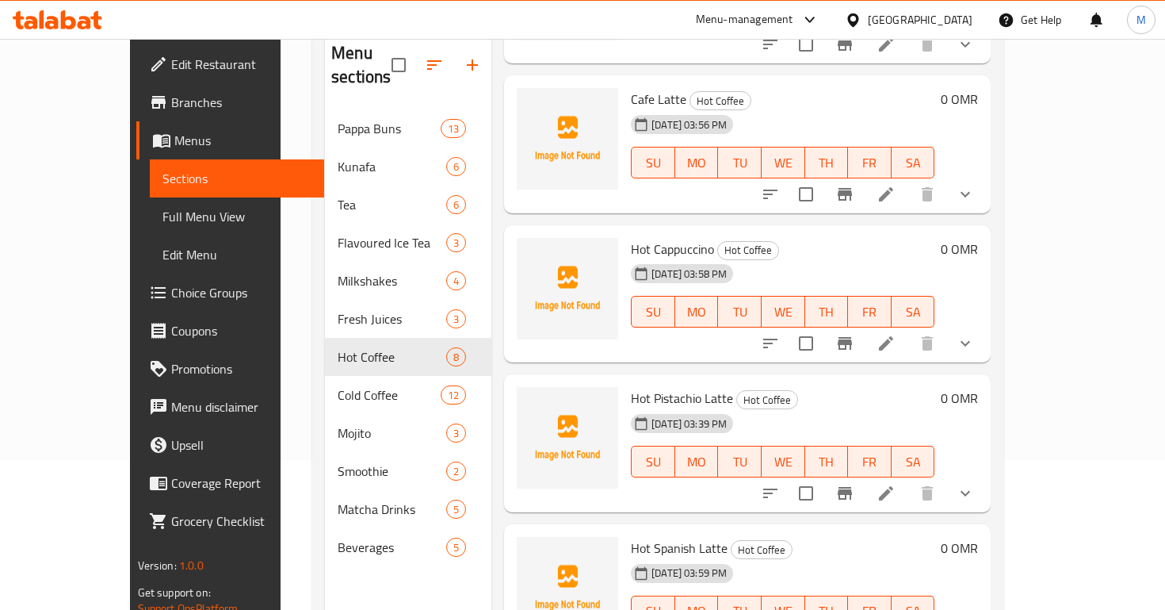
scroll to position [222, 0]
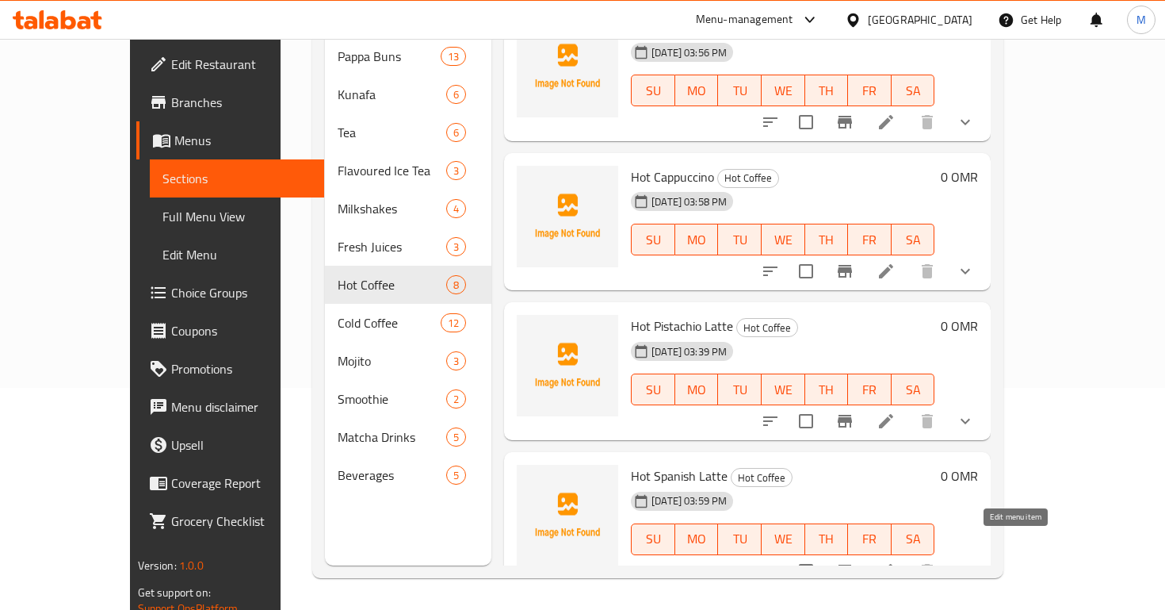
click at [896, 561] on icon at bounding box center [886, 570] width 19 height 19
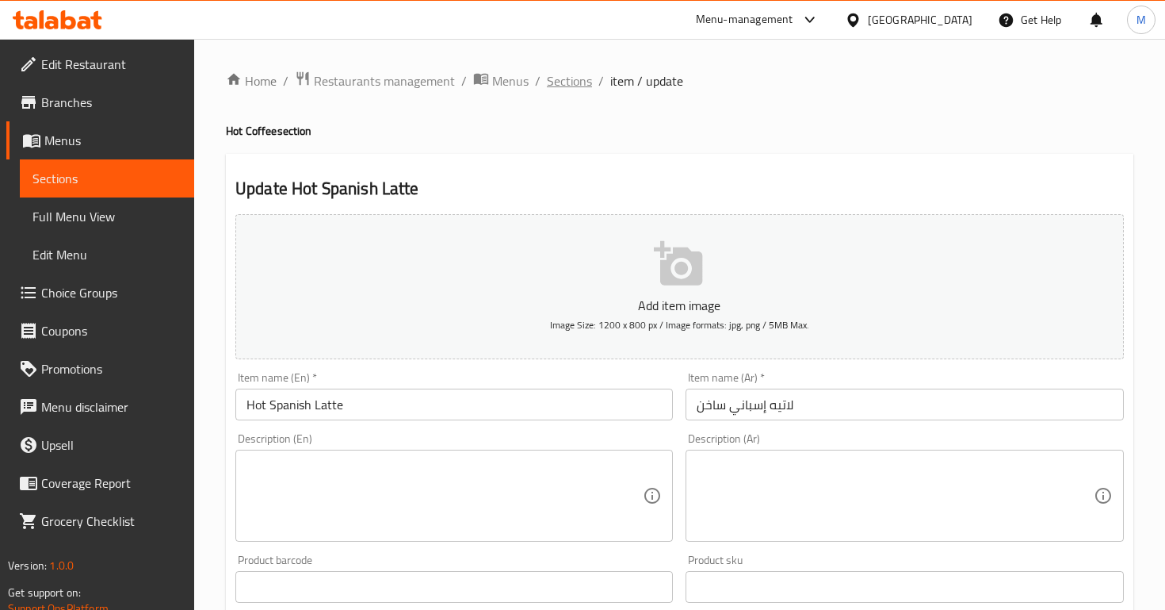
click at [560, 85] on span "Sections" at bounding box center [569, 80] width 45 height 19
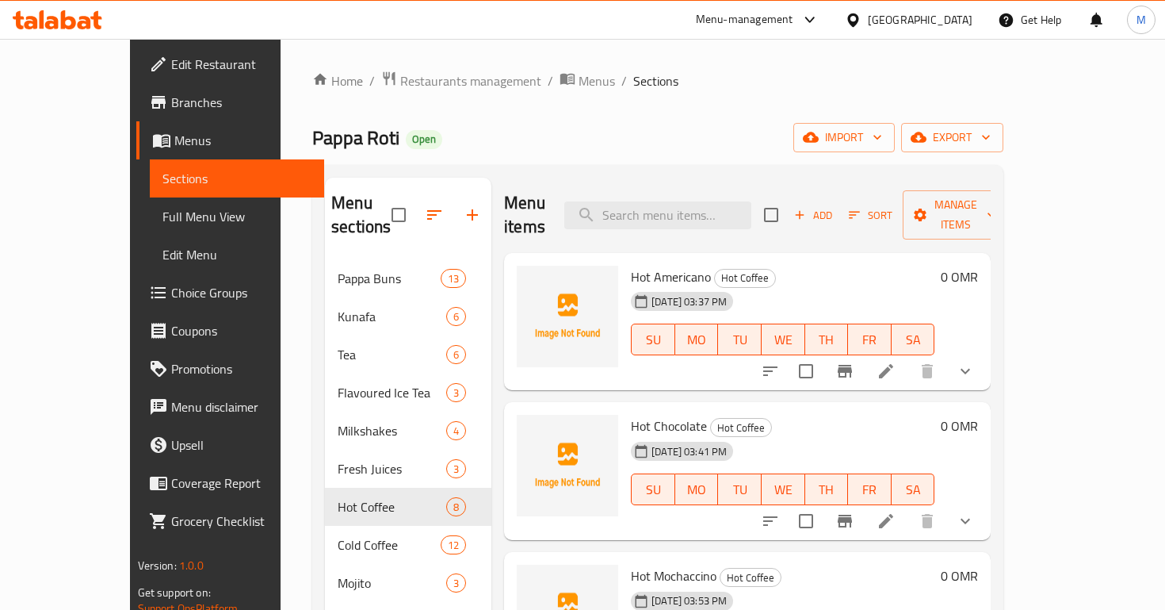
scroll to position [222, 0]
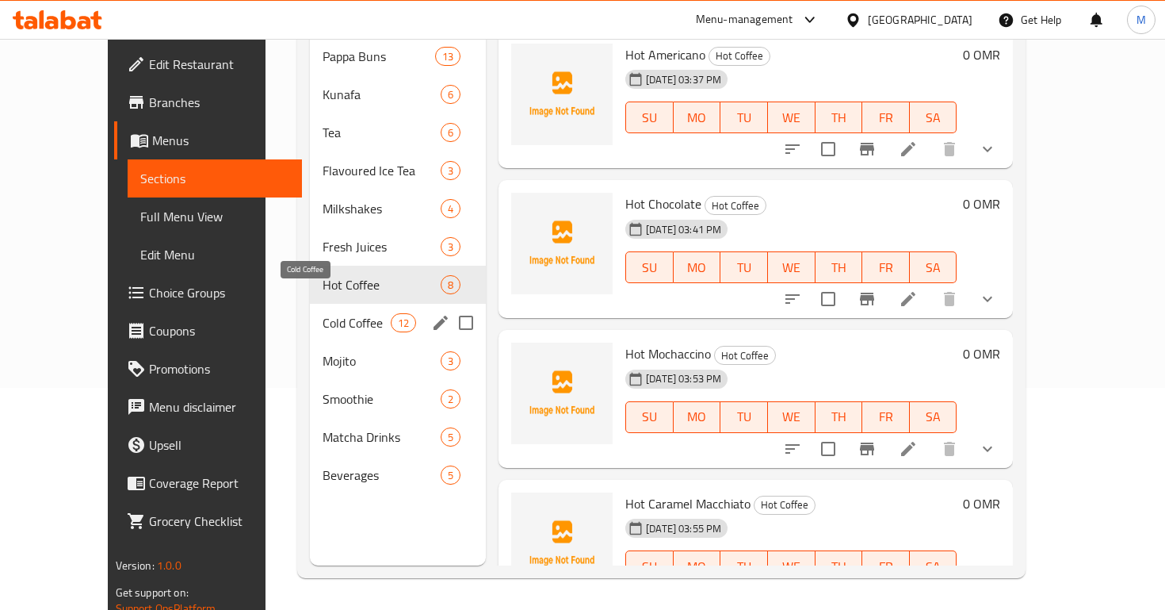
click at [323, 313] on span "Cold Coffee" at bounding box center [356, 322] width 67 height 19
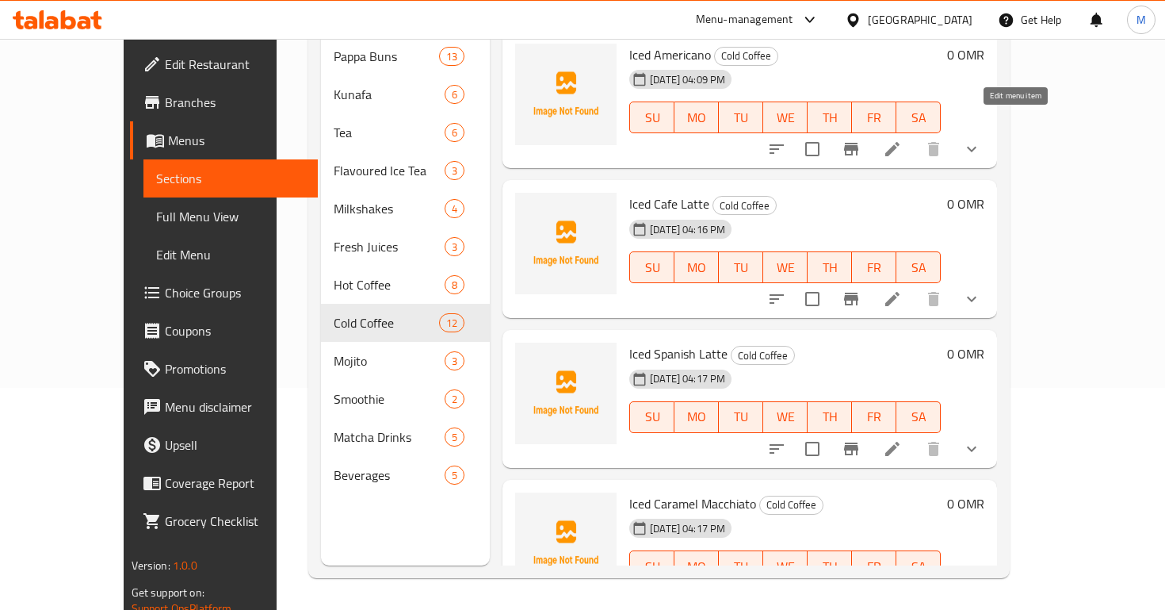
click at [900, 142] on icon at bounding box center [893, 149] width 14 height 14
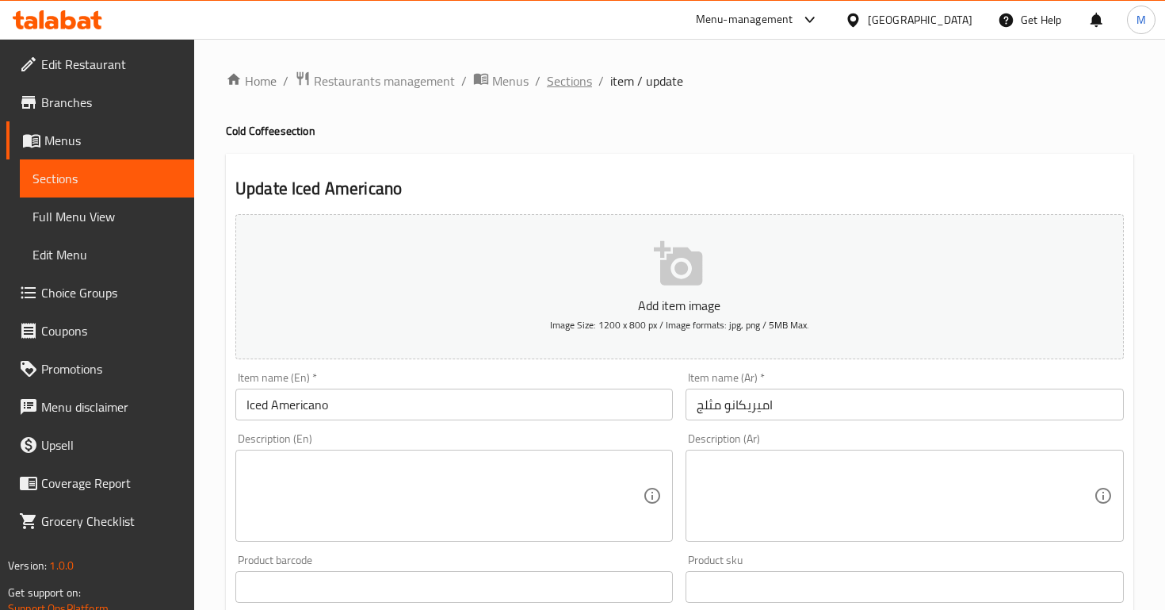
click at [573, 87] on span "Sections" at bounding box center [569, 80] width 45 height 19
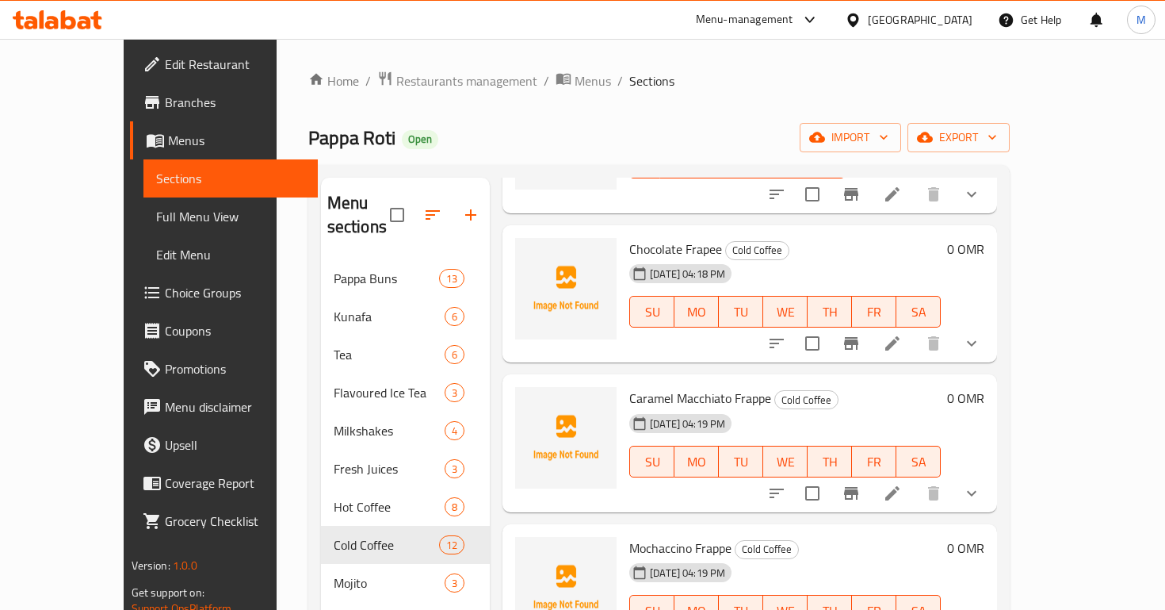
scroll to position [222, 0]
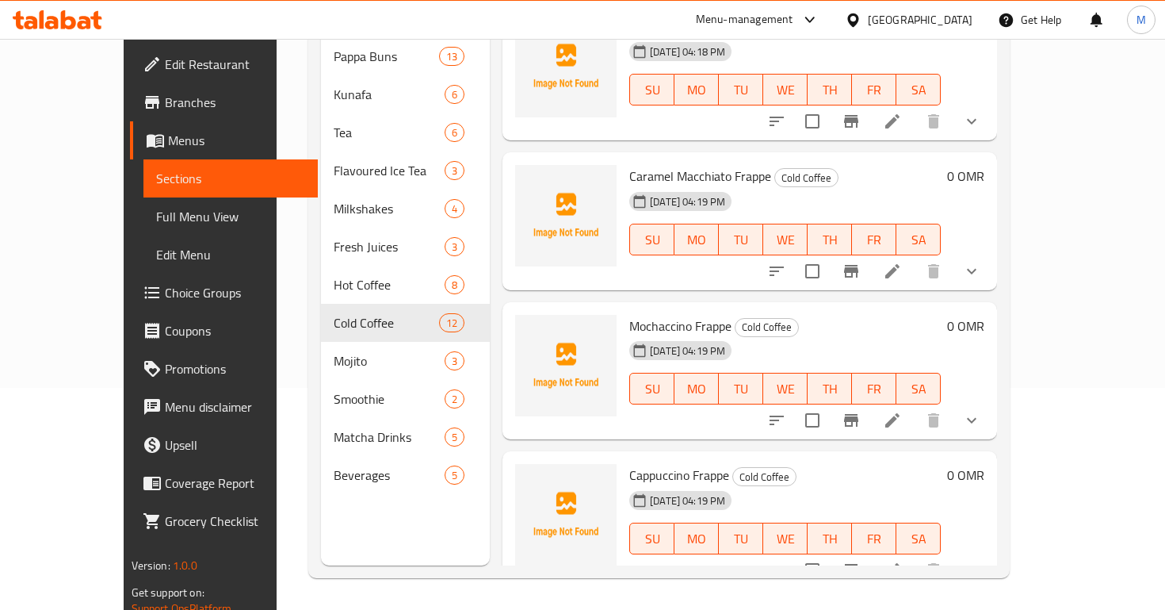
click at [902, 561] on icon at bounding box center [892, 570] width 19 height 19
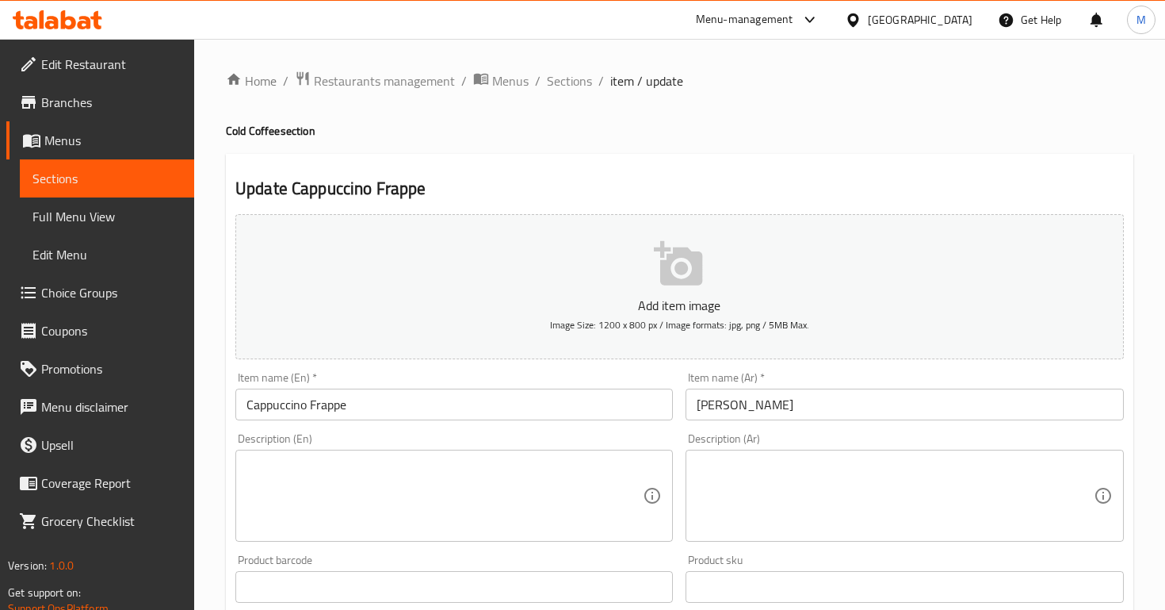
scroll to position [526, 0]
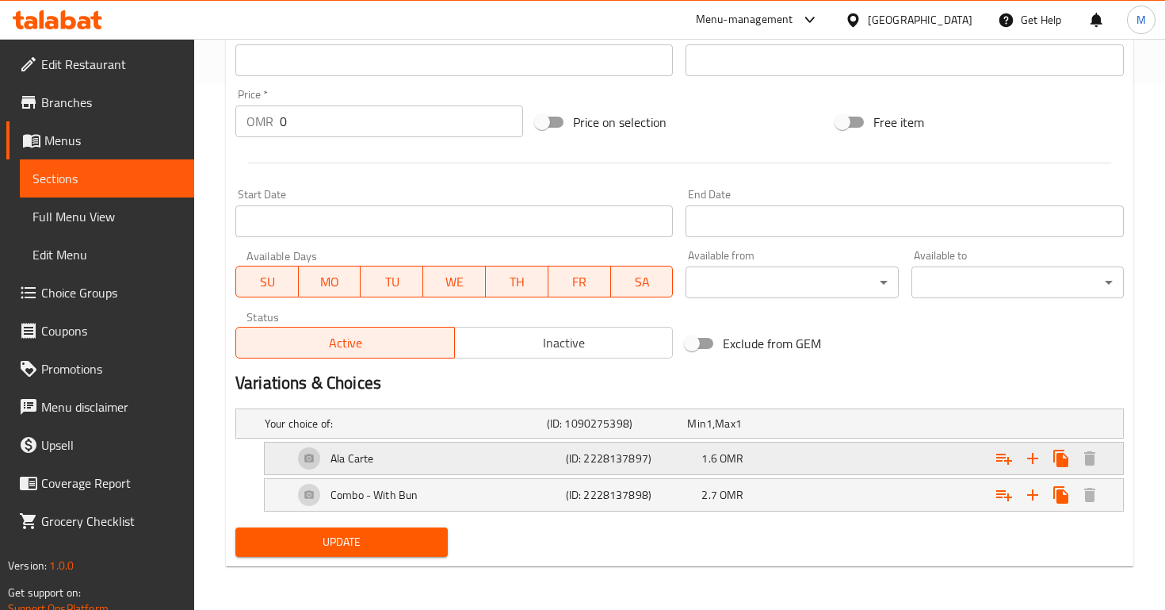
click at [818, 431] on div "1.6 OMR" at bounding box center [754, 423] width 135 height 16
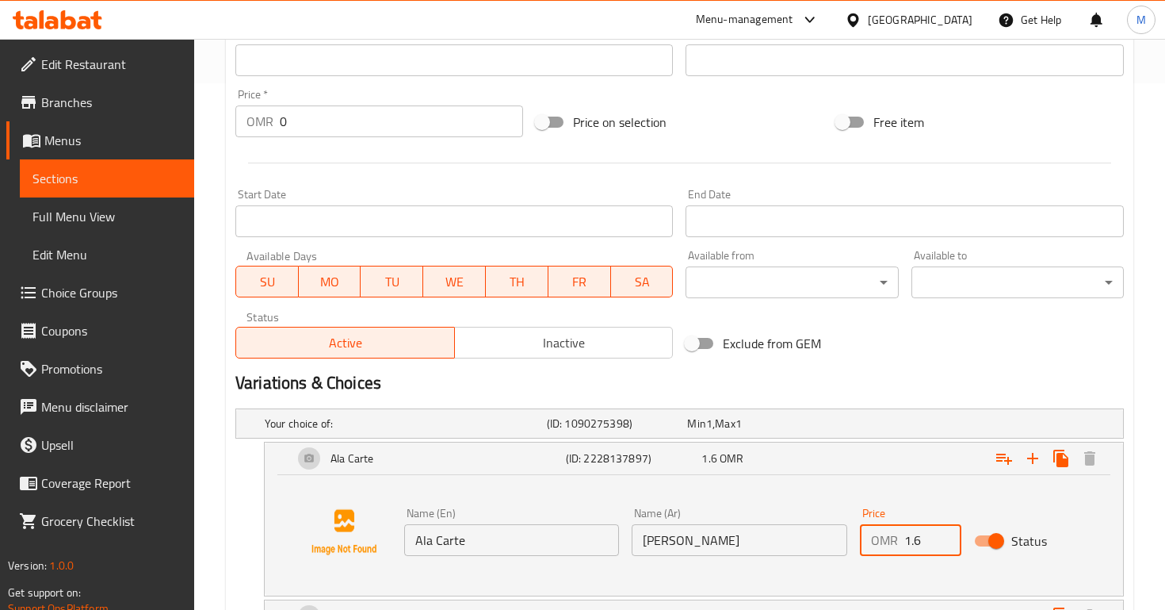
click at [915, 542] on input "1.6" at bounding box center [933, 540] width 57 height 32
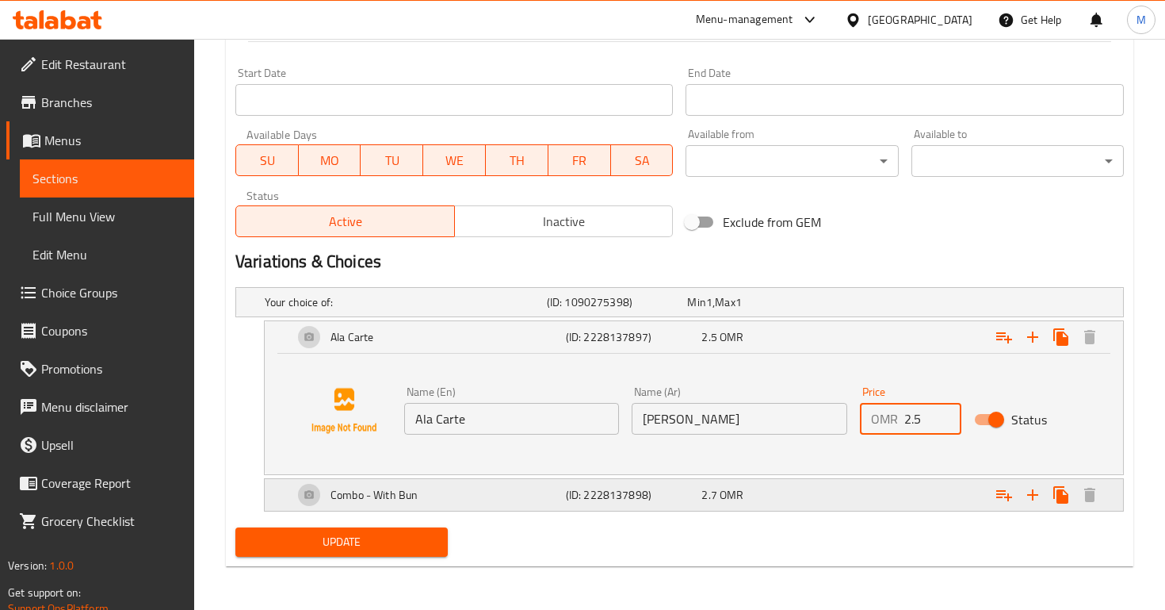
type input "2.5"
click at [713, 312] on span "OMR" at bounding box center [709, 302] width 6 height 21
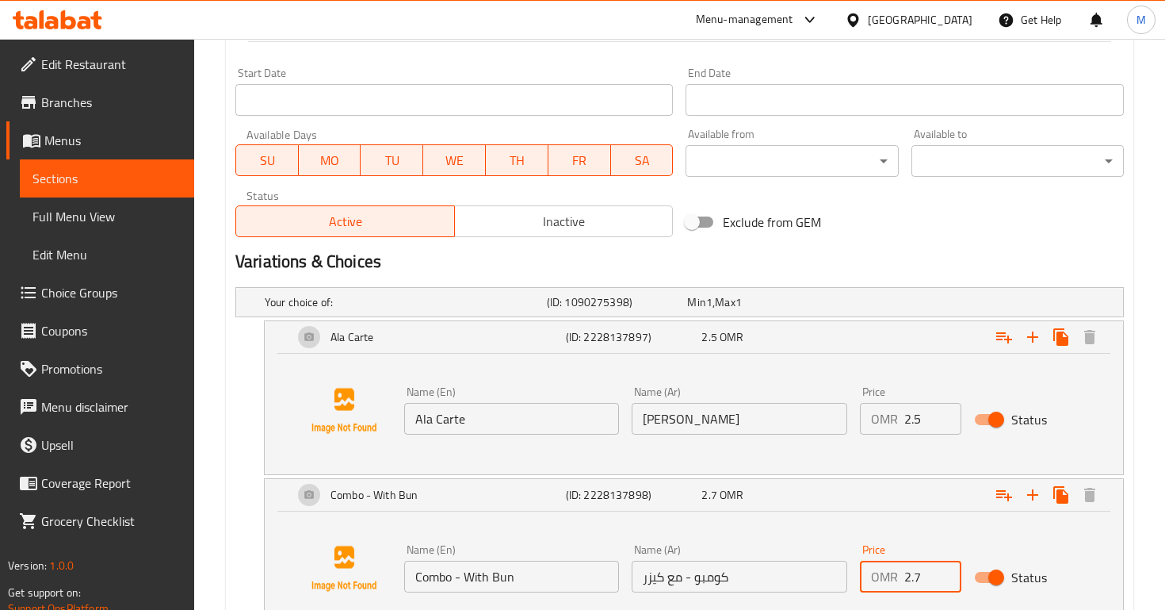
click at [912, 576] on input "2.7" at bounding box center [933, 577] width 57 height 32
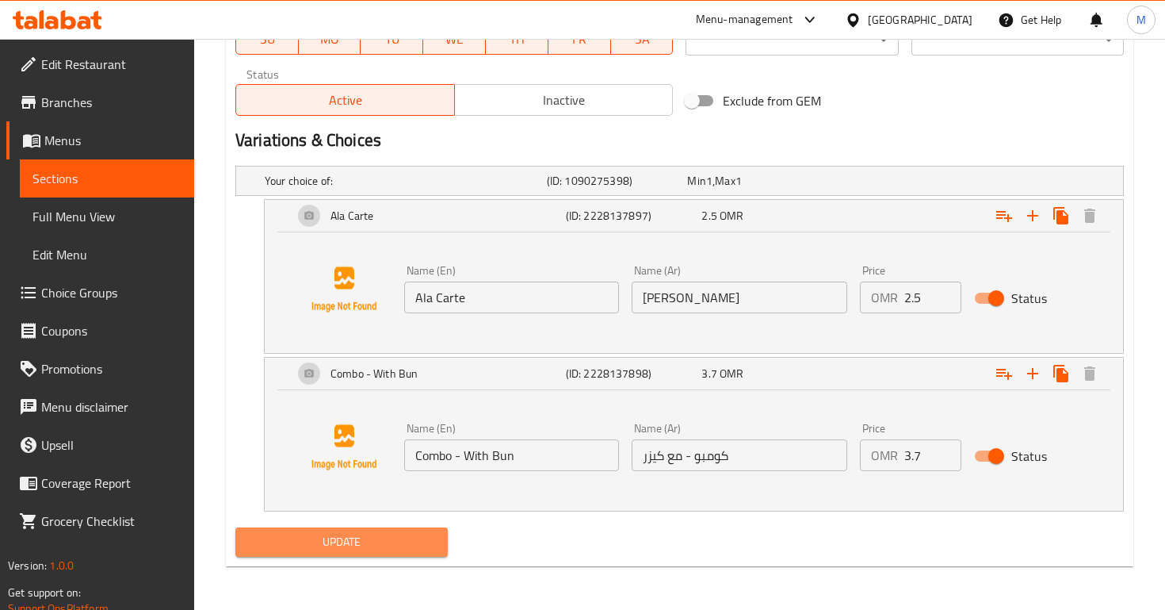
click at [289, 551] on button "Update" at bounding box center [341, 541] width 212 height 29
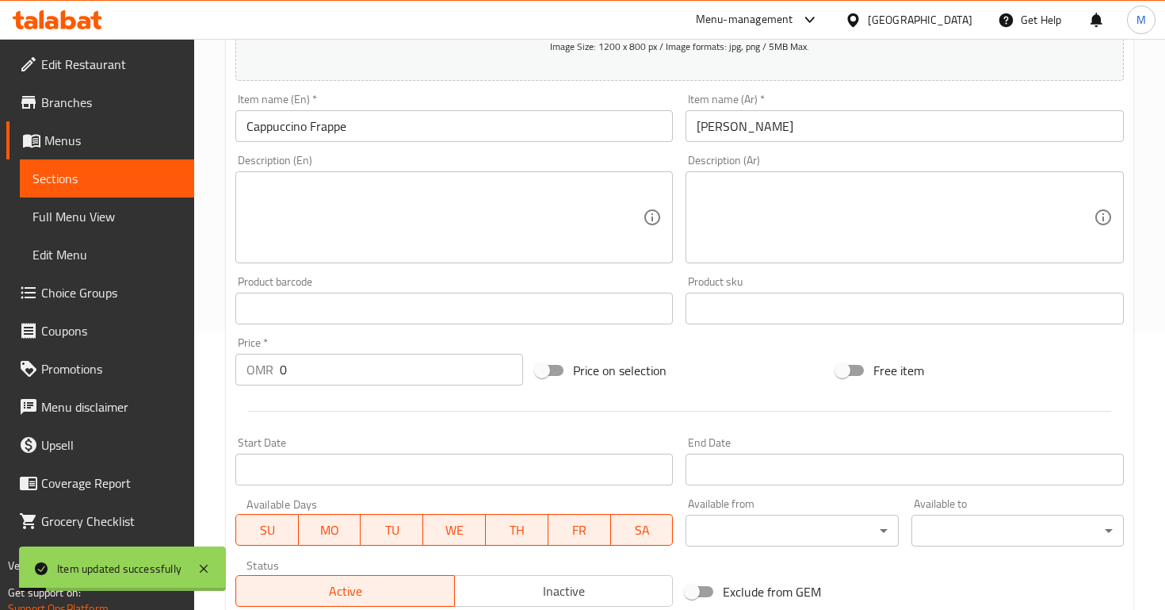
scroll to position [0, 0]
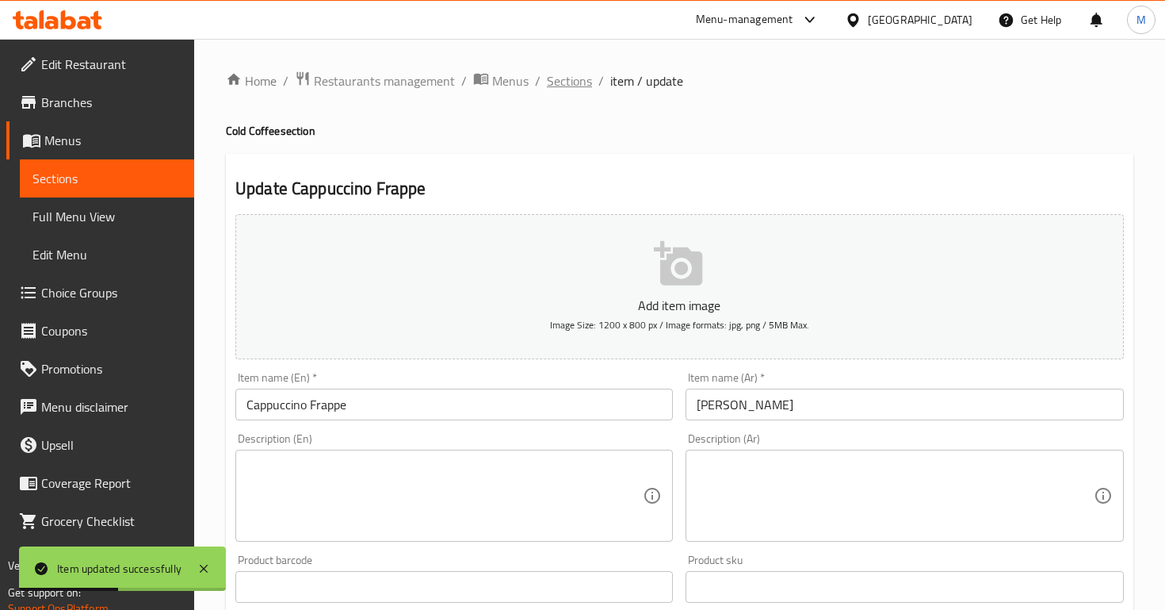
click at [547, 83] on span "Sections" at bounding box center [569, 80] width 45 height 19
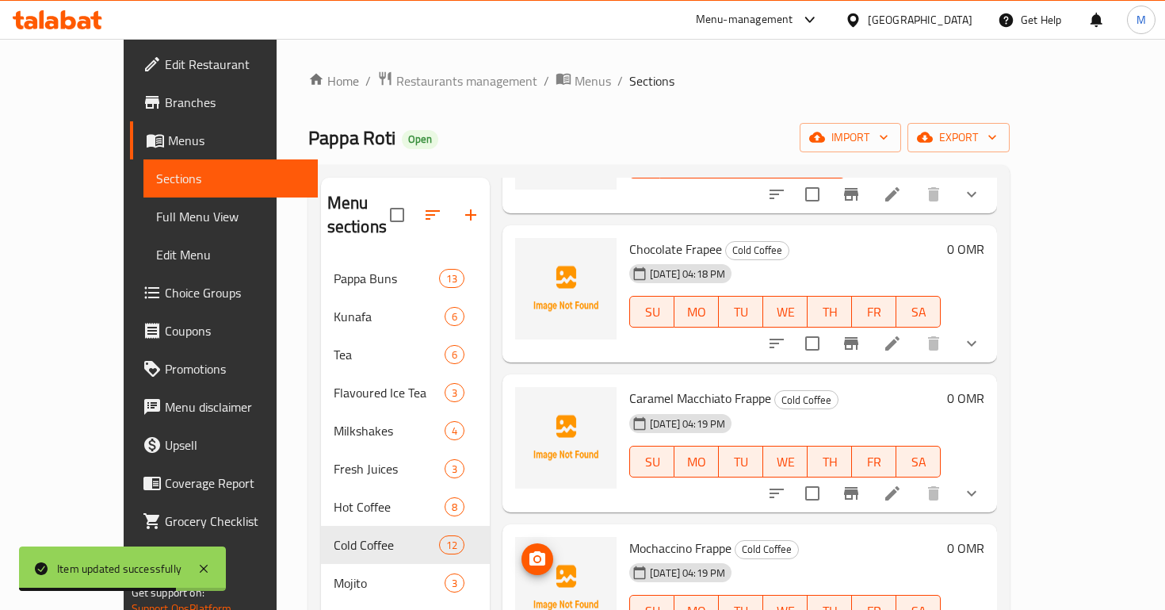
scroll to position [222, 0]
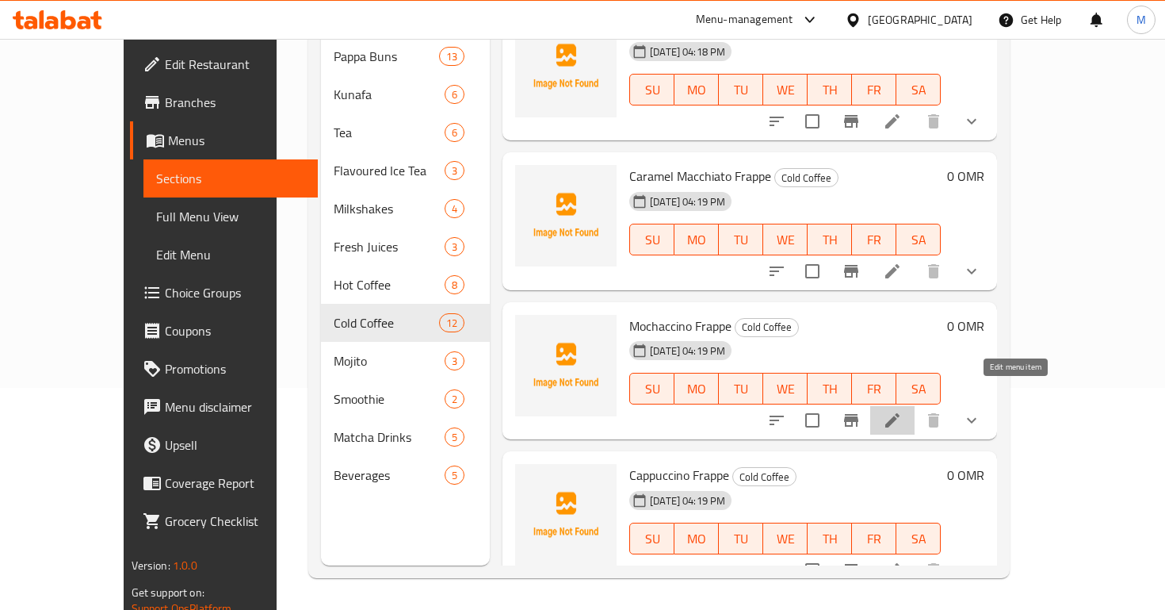
click at [900, 413] on icon at bounding box center [893, 420] width 14 height 14
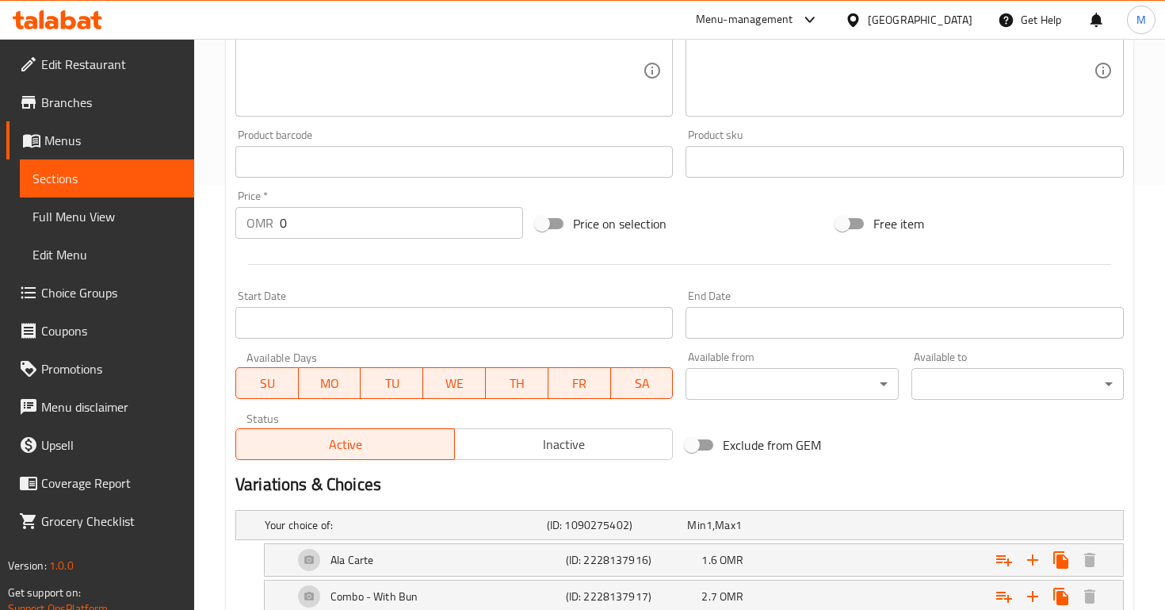
scroll to position [526, 0]
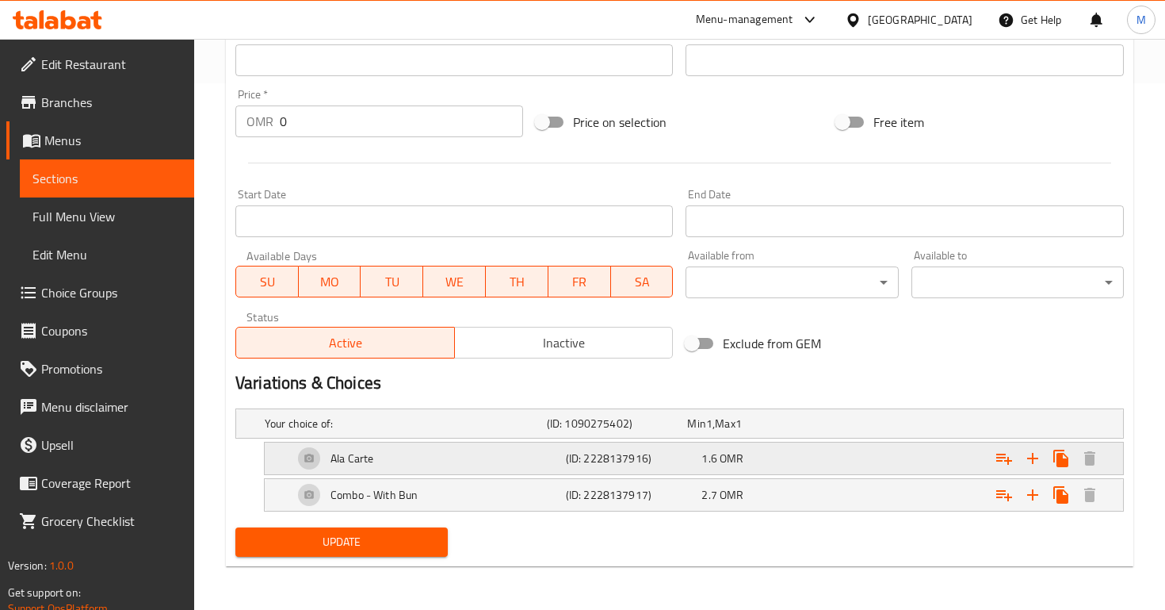
click at [713, 434] on span "OMR" at bounding box center [709, 423] width 6 height 21
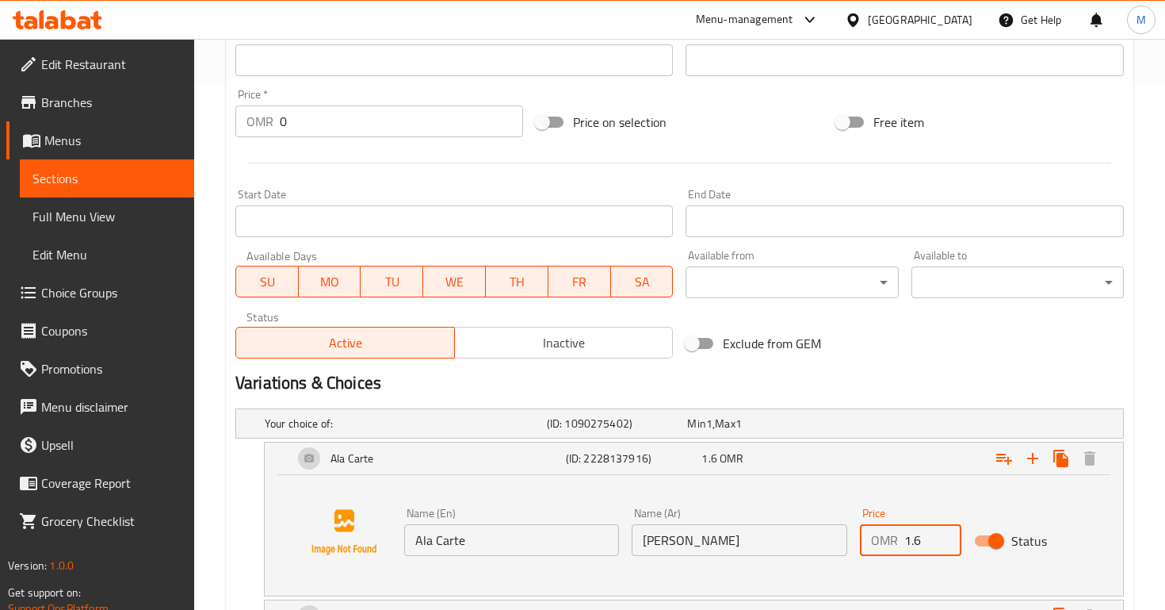
drag, startPoint x: 924, startPoint y: 537, endPoint x: 802, endPoint y: 537, distance: 121.3
click at [802, 537] on div "Name (En) Ala Carte Name (En) Name (Ar) آلا كارتي Name (Ar) Price OMR 1.6 Price…" at bounding box center [739, 531] width 683 height 61
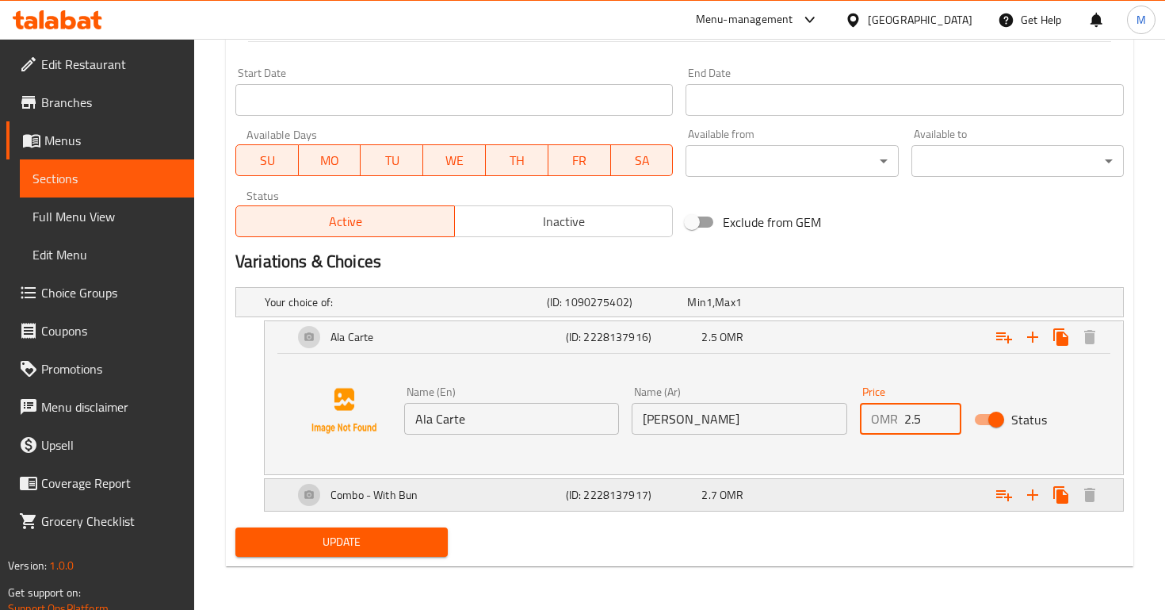
click at [713, 312] on span "OMR" at bounding box center [709, 302] width 6 height 21
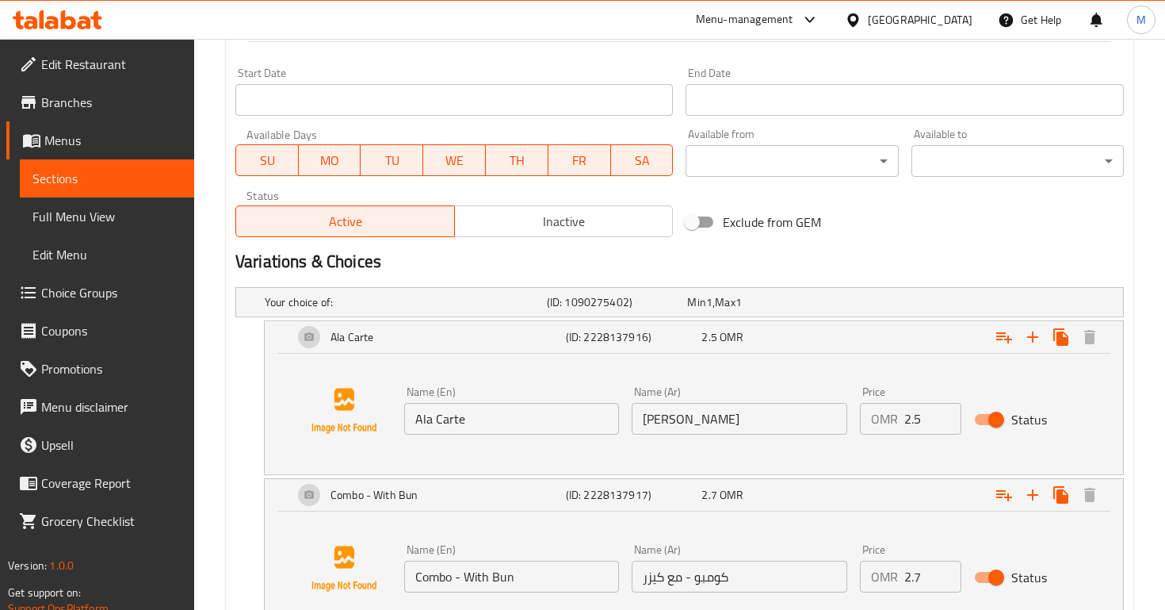
click at [907, 576] on input "2.7" at bounding box center [933, 577] width 57 height 32
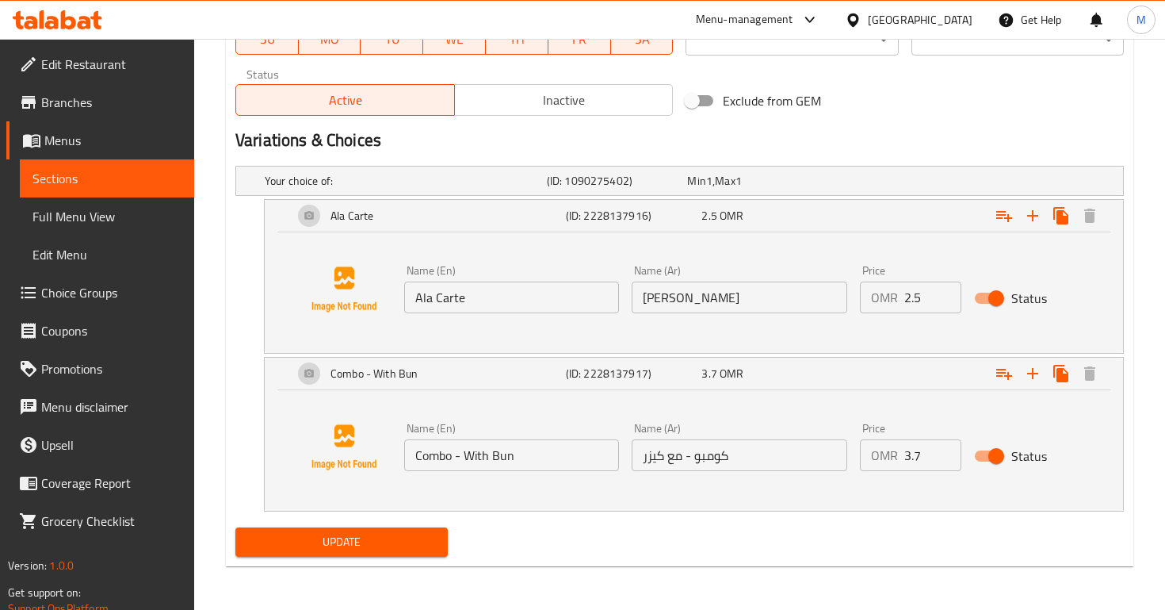
click at [400, 546] on span "Update" at bounding box center [341, 542] width 187 height 20
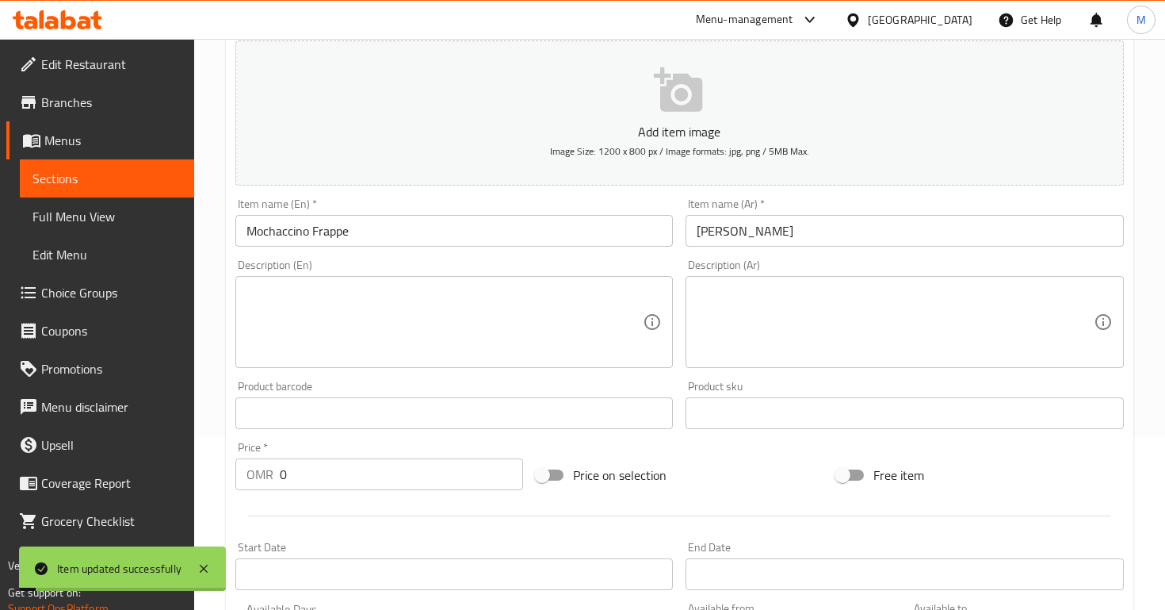
scroll to position [0, 0]
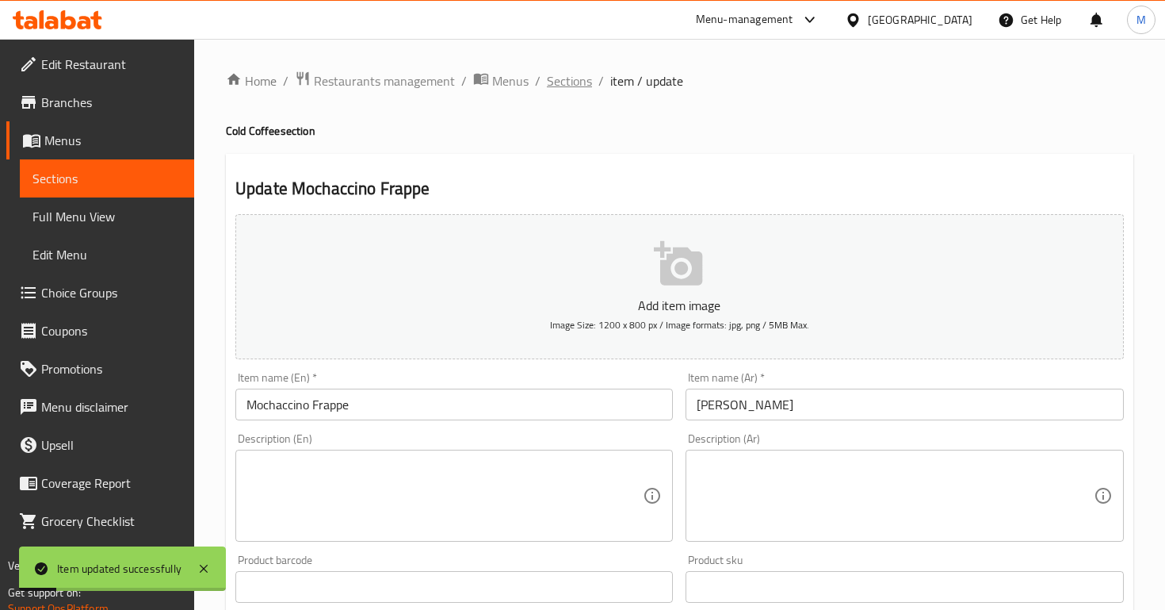
click at [563, 86] on span "Sections" at bounding box center [569, 80] width 45 height 19
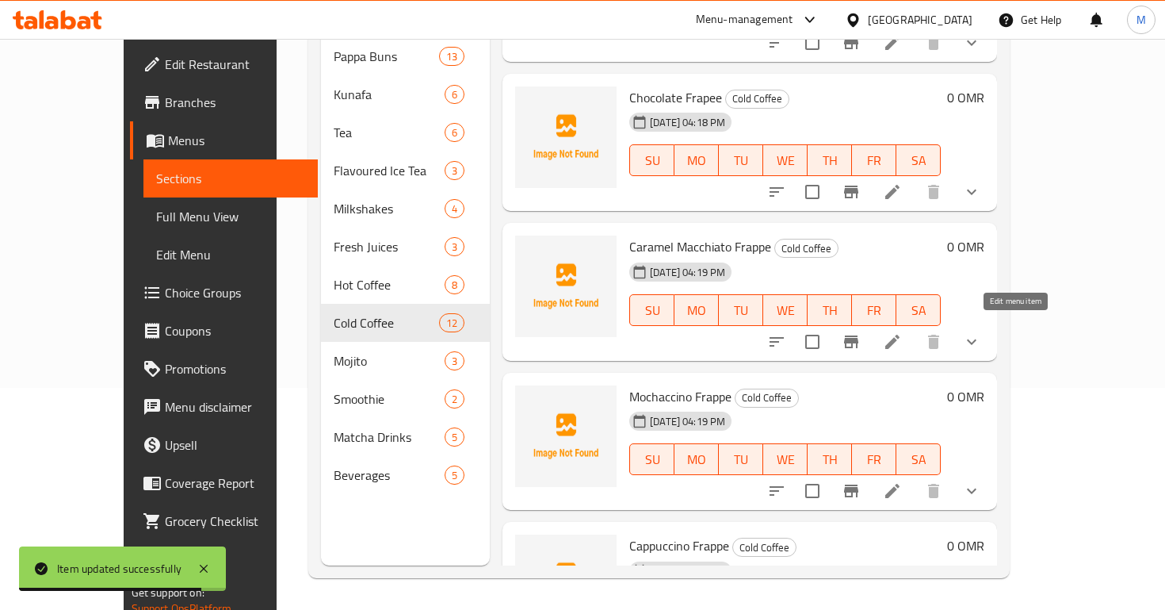
scroll to position [1141, 0]
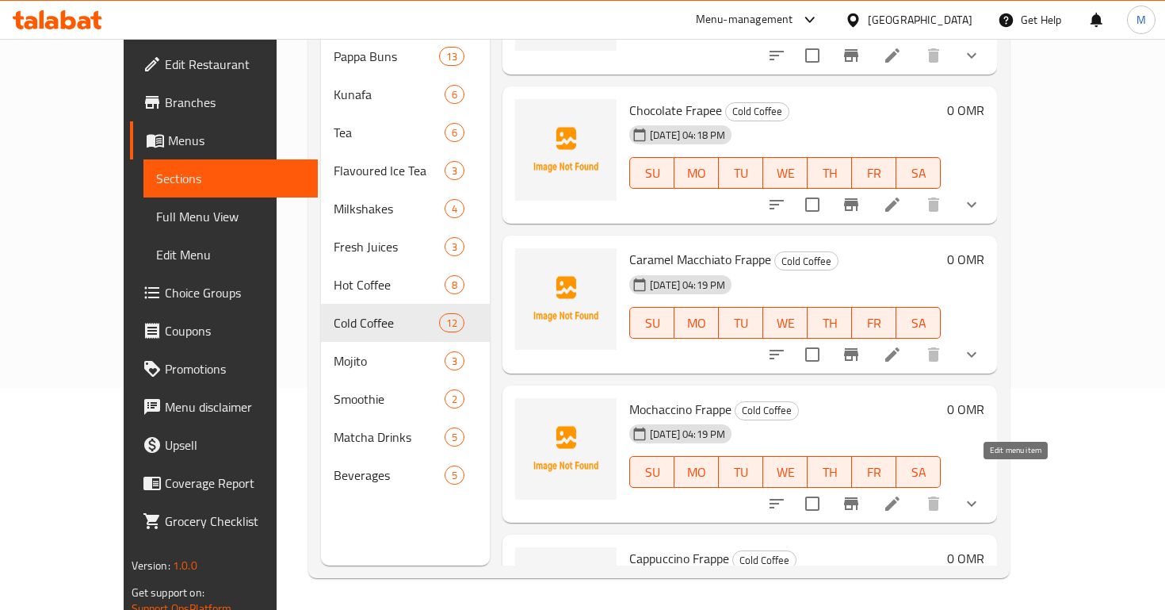
click at [902, 494] on icon at bounding box center [892, 503] width 19 height 19
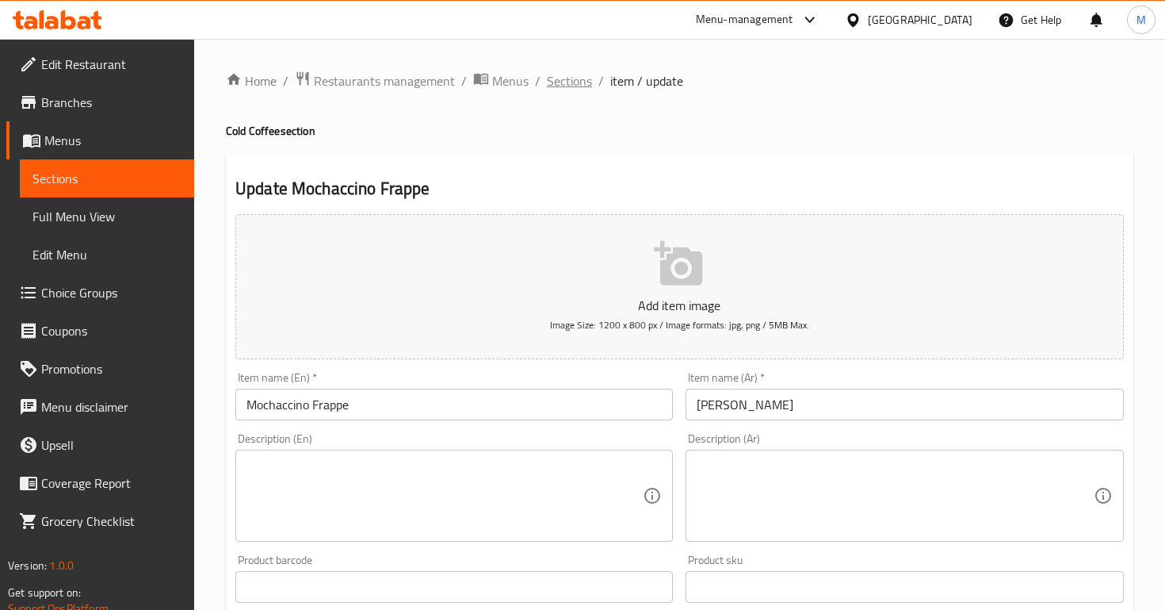
click at [549, 82] on span "Sections" at bounding box center [569, 80] width 45 height 19
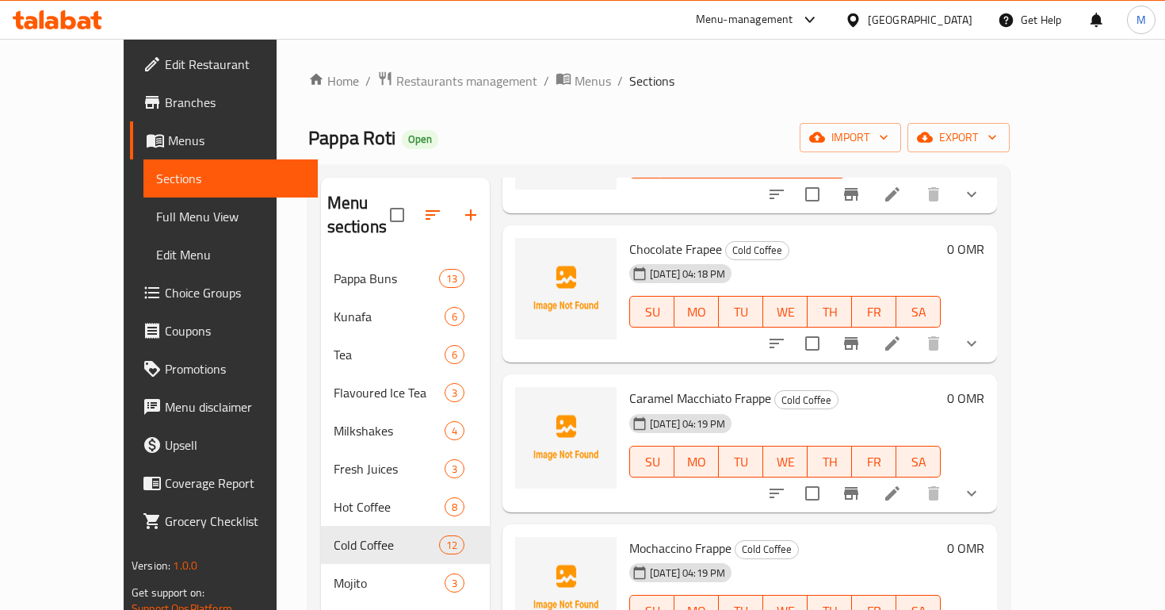
scroll to position [222, 0]
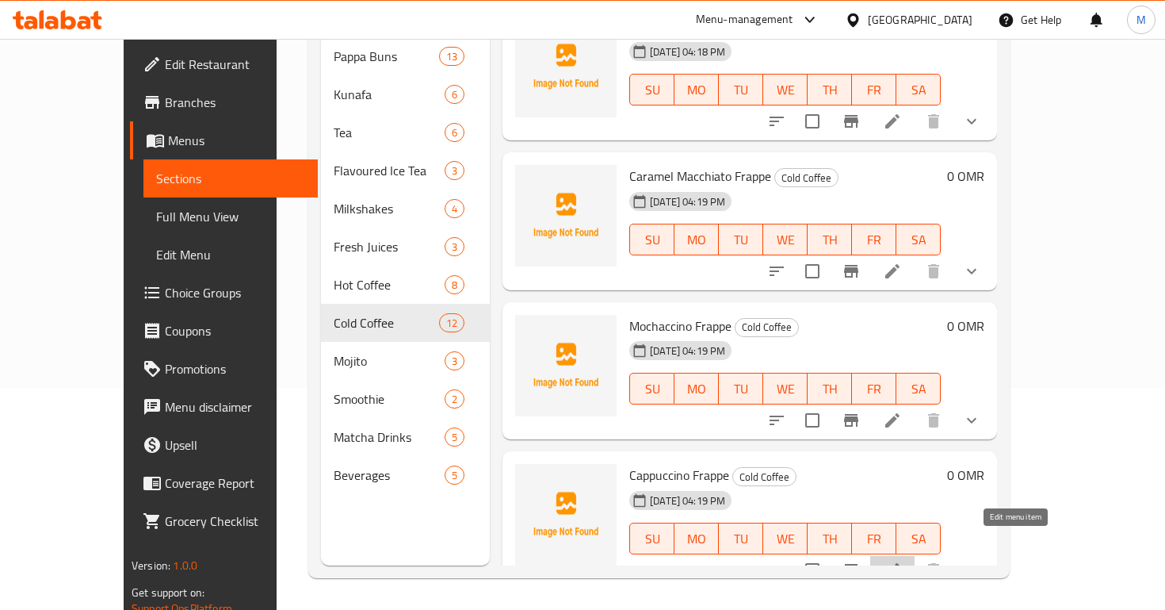
click at [902, 561] on icon at bounding box center [892, 570] width 19 height 19
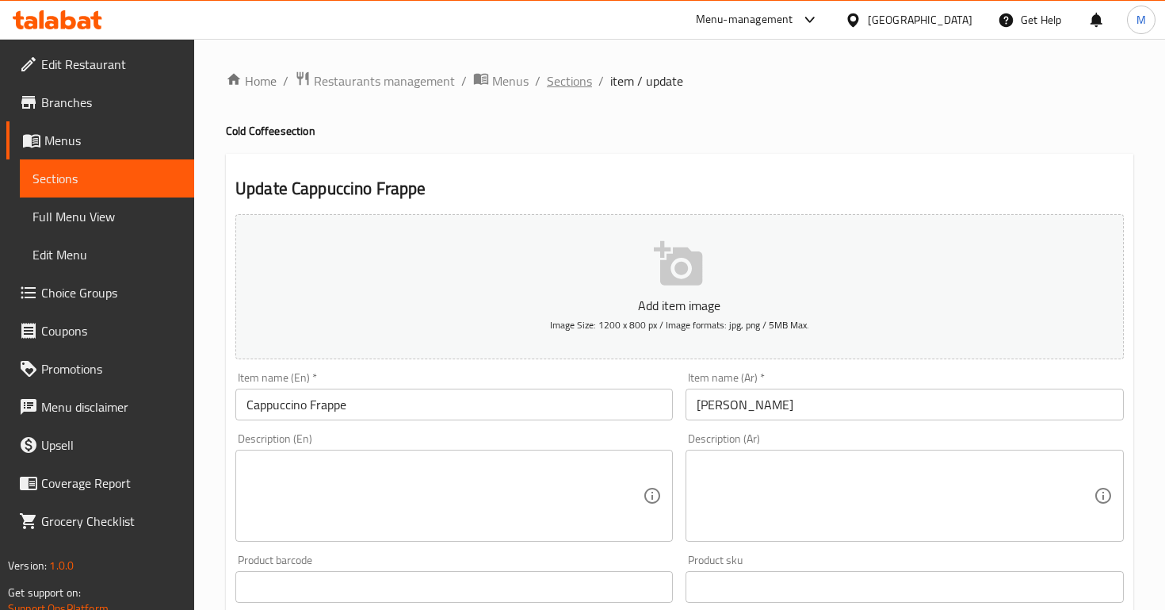
click at [564, 71] on span "Sections" at bounding box center [569, 80] width 45 height 19
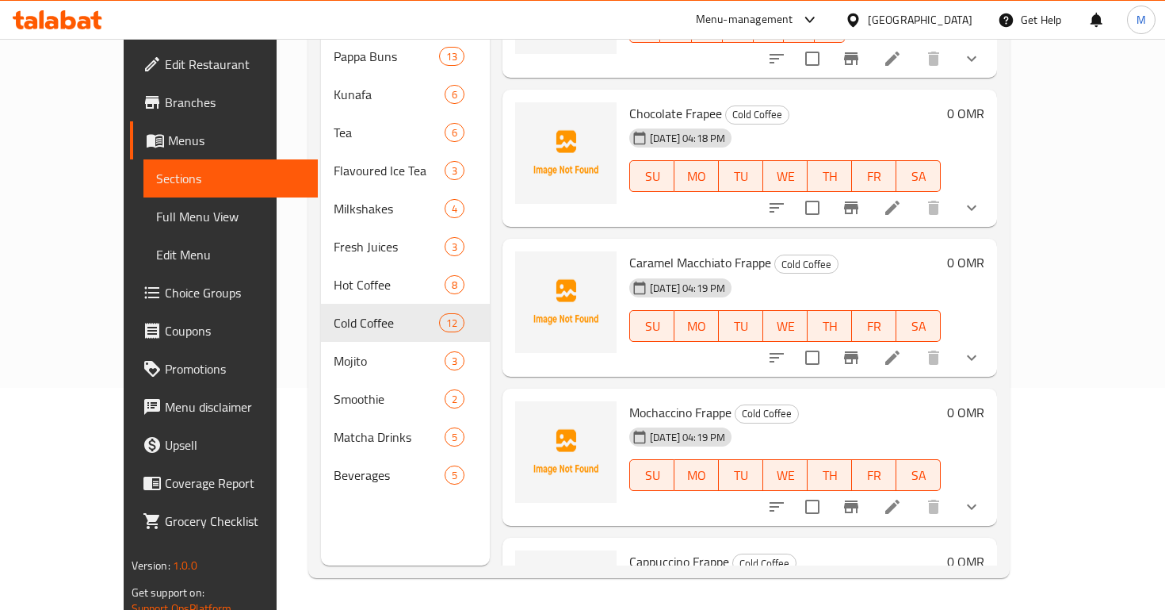
scroll to position [1127, 0]
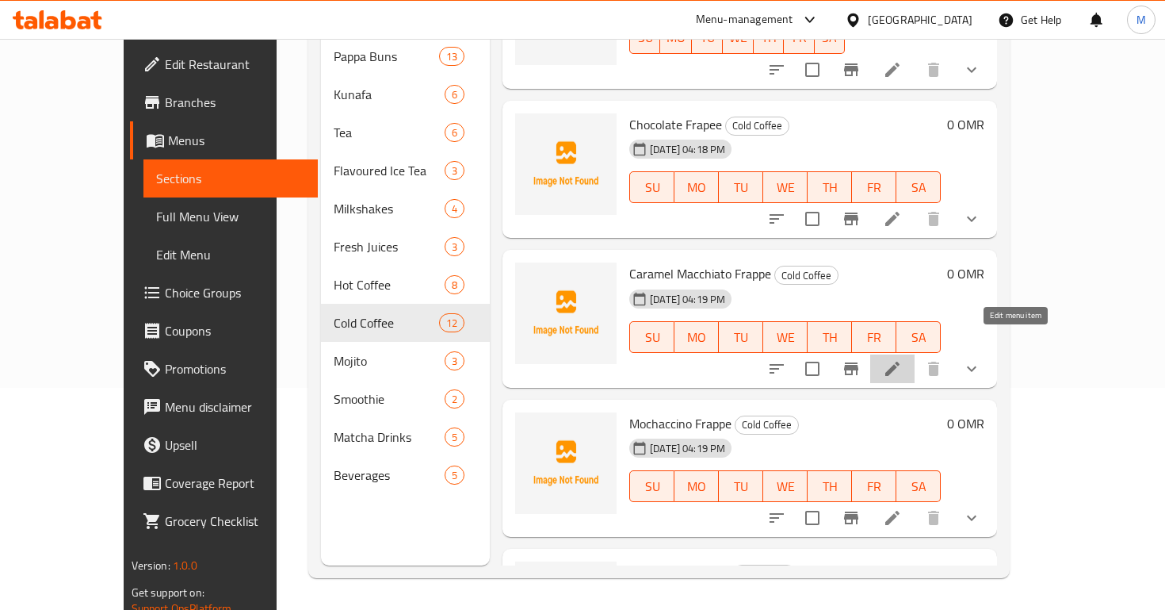
click at [900, 362] on icon at bounding box center [893, 369] width 14 height 14
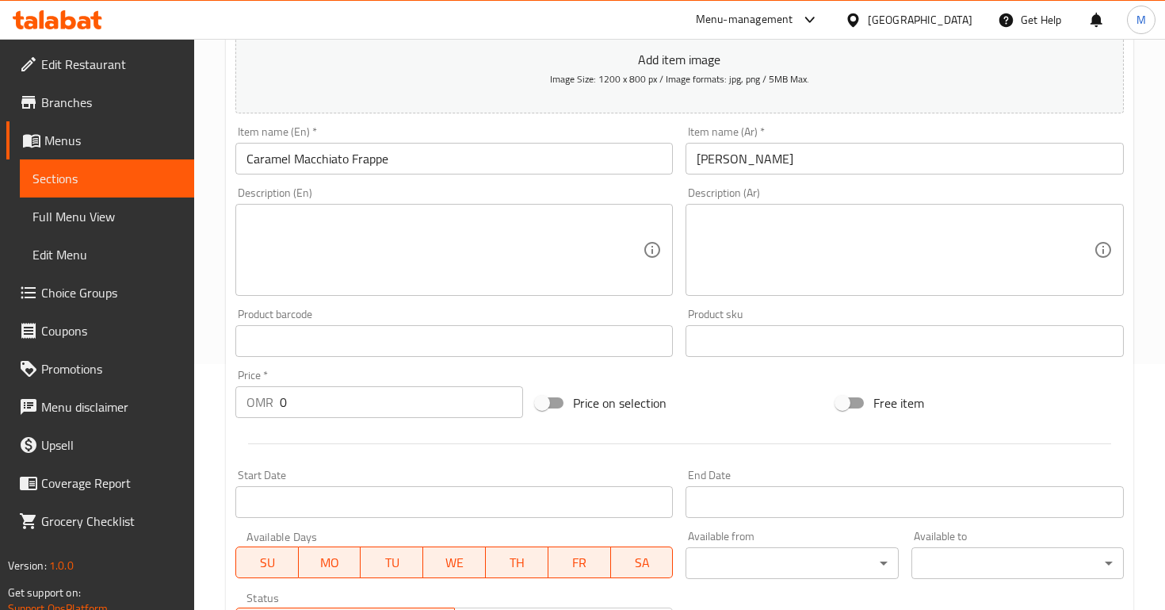
scroll to position [526, 0]
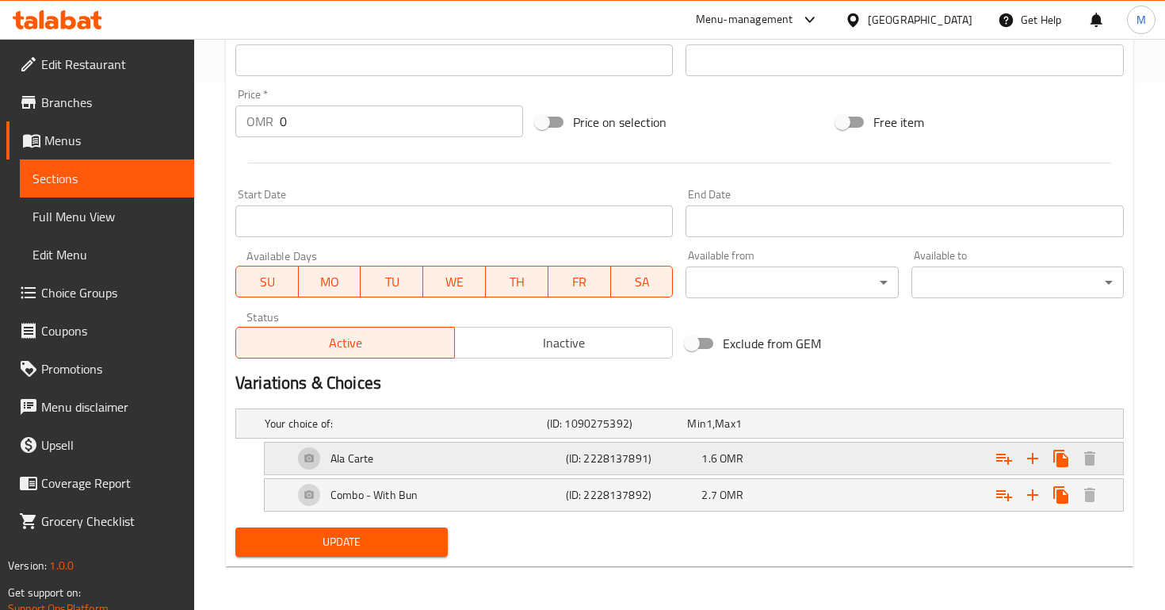
click at [708, 441] on div "Ala Carte (ID: 2228137891) 1.6 OMR" at bounding box center [685, 423] width 846 height 35
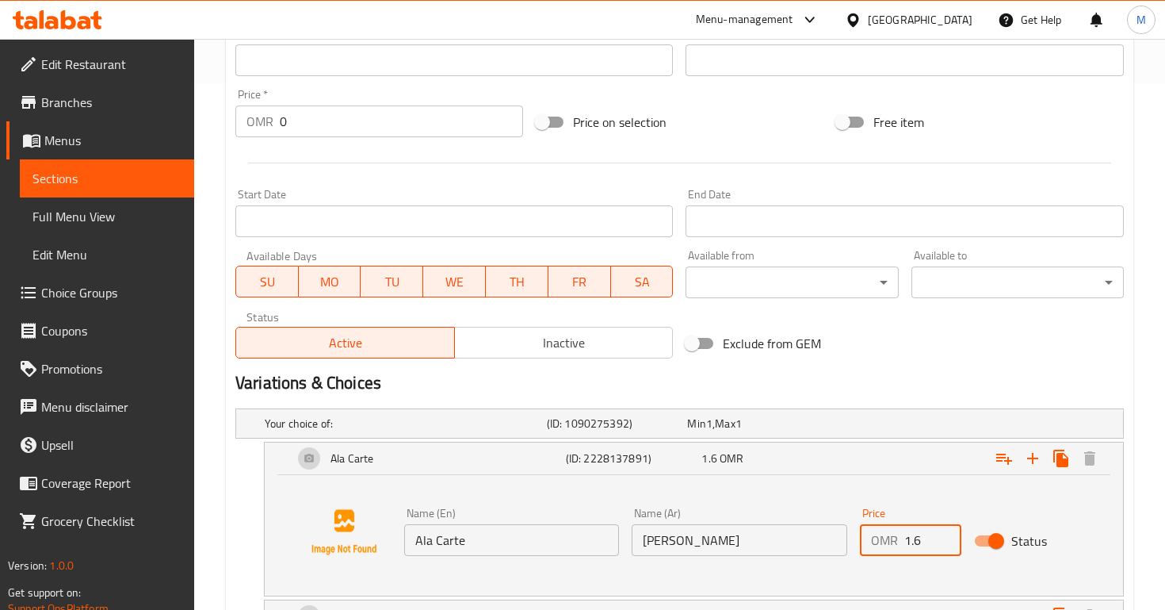
drag, startPoint x: 924, startPoint y: 539, endPoint x: 838, endPoint y: 536, distance: 85.7
click at [838, 537] on div "Name (En) Ala Carte Name (En) Name (Ar) آلا كارتي Name (Ar) Price OMR 1.6 Price…" at bounding box center [739, 531] width 683 height 61
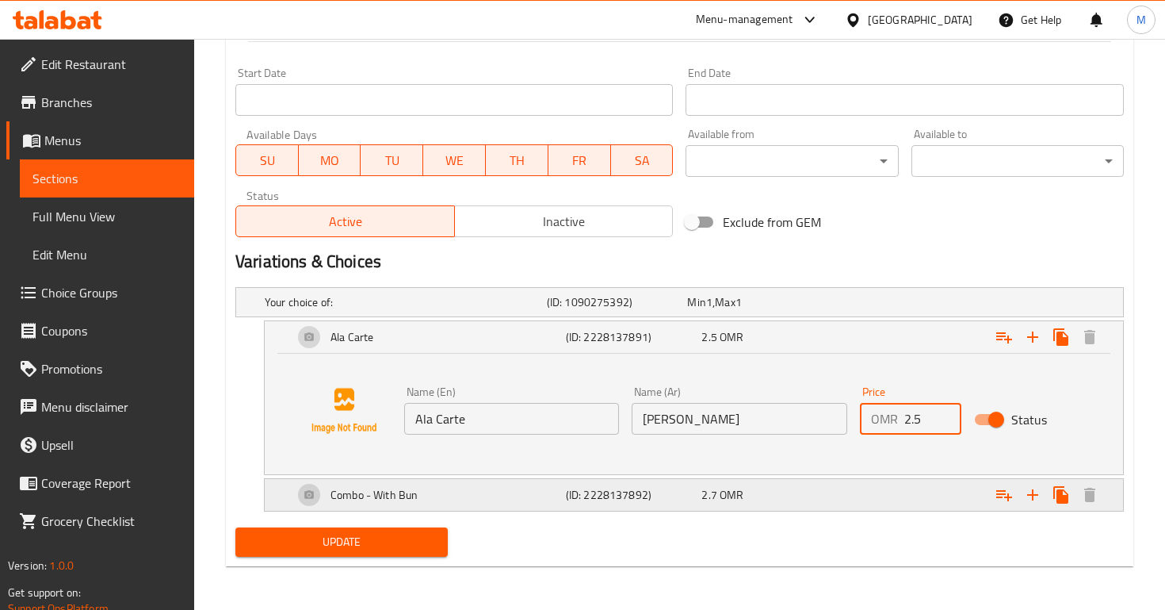
click at [845, 305] on div "Expand" at bounding box center [966, 302] width 282 height 6
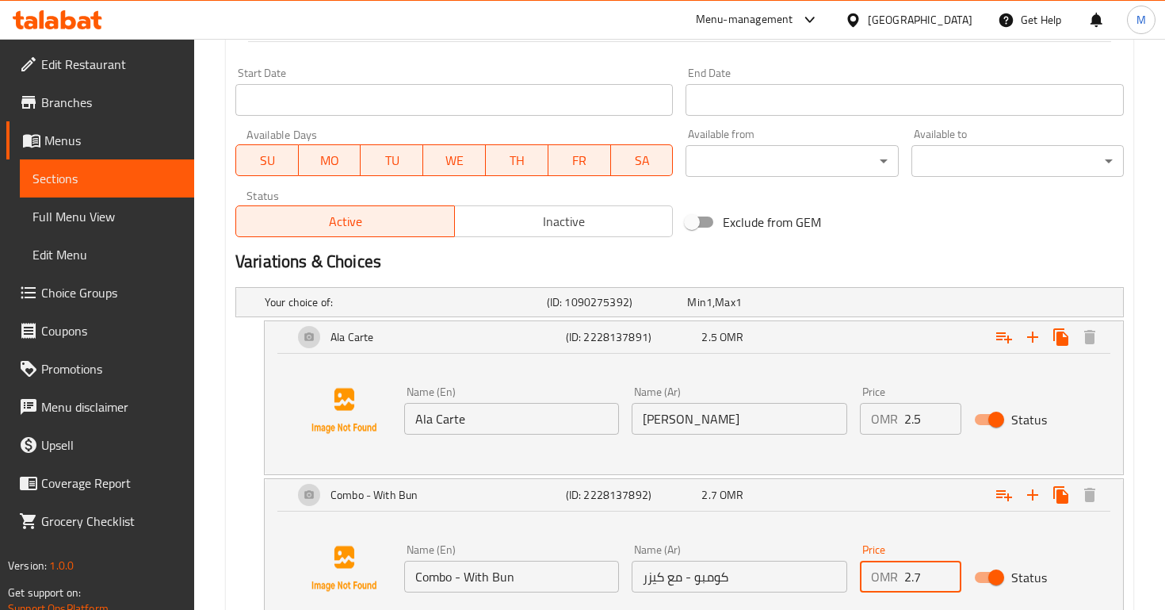
drag, startPoint x: 909, startPoint y: 571, endPoint x: 901, endPoint y: 571, distance: 8.7
click at [901, 571] on div "OMR 2.7 Price" at bounding box center [910, 577] width 101 height 32
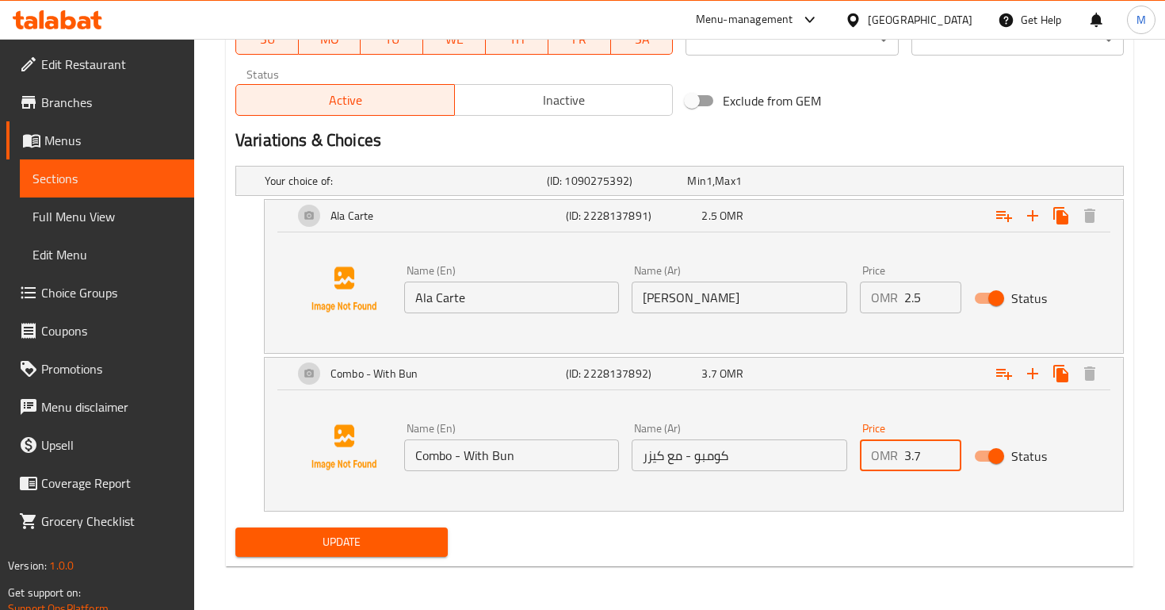
click at [355, 534] on span "Update" at bounding box center [341, 542] width 187 height 20
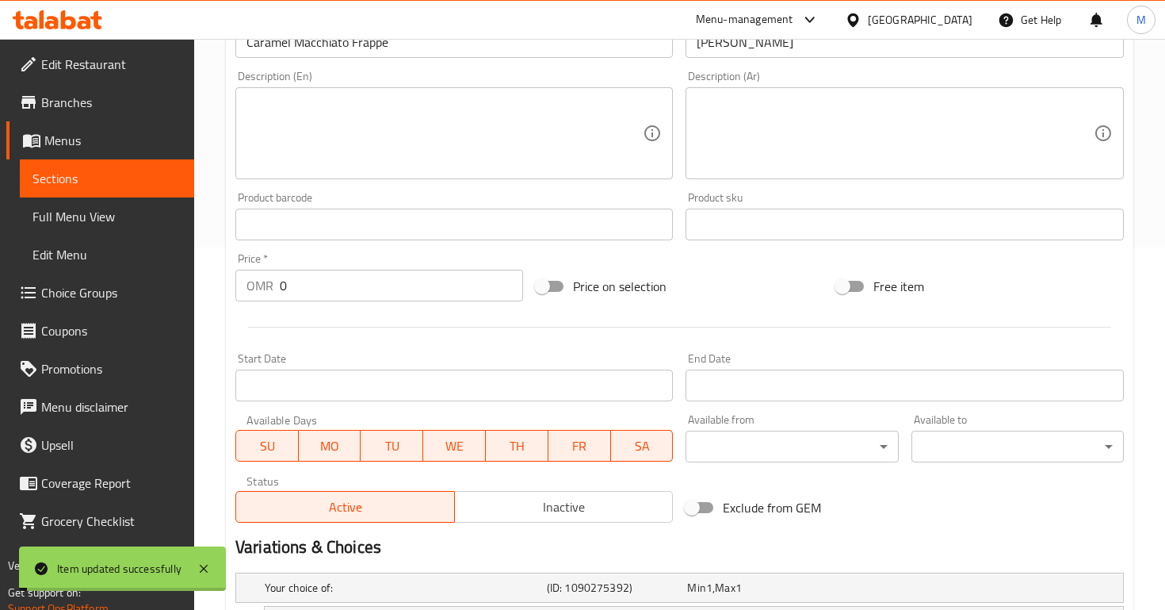
scroll to position [15, 0]
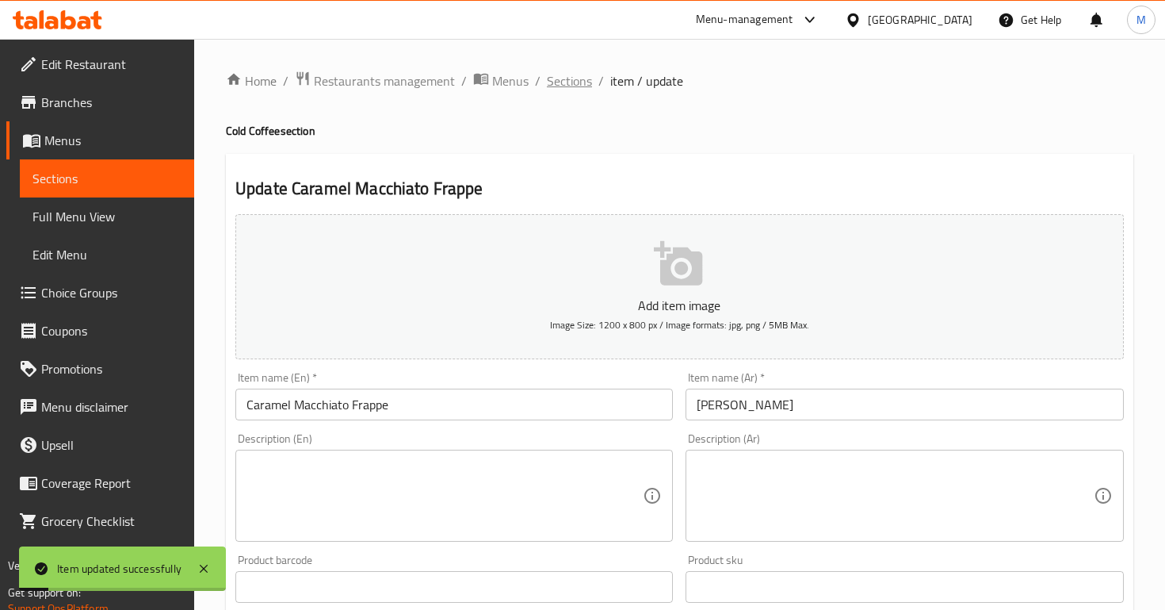
click at [570, 78] on span "Sections" at bounding box center [569, 80] width 45 height 19
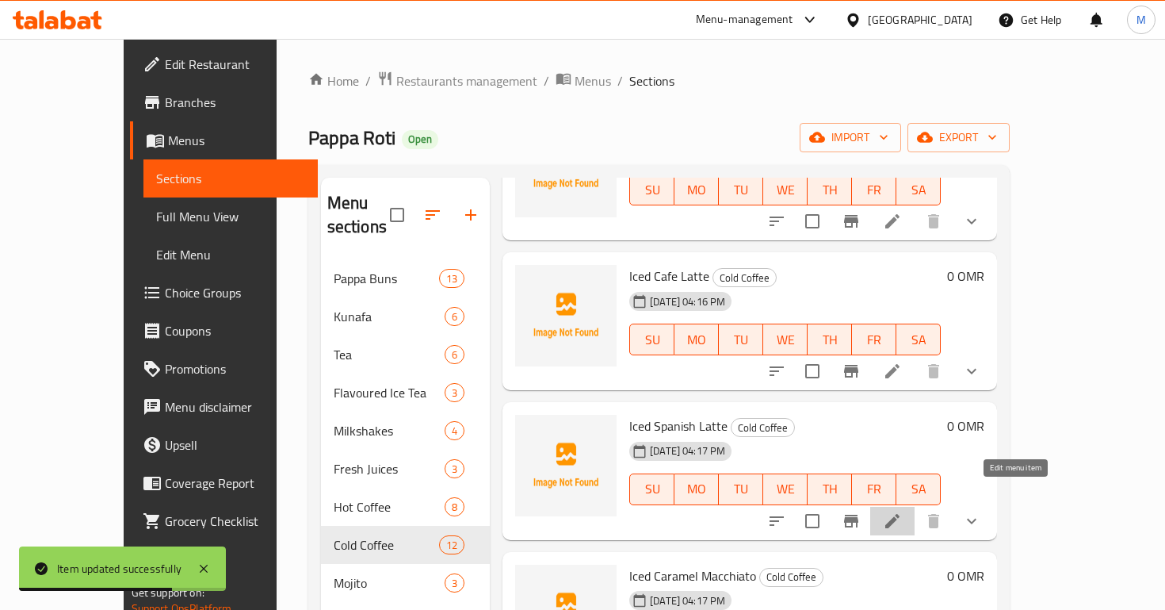
click at [902, 511] on icon at bounding box center [892, 520] width 19 height 19
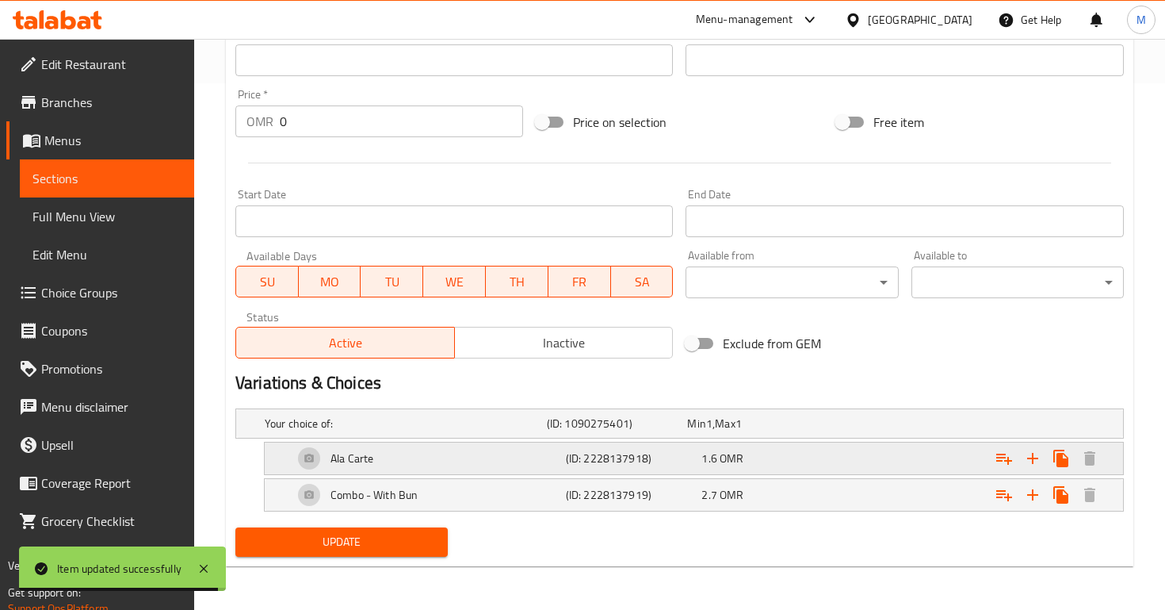
click at [682, 431] on h5 "(ID: 2228137918)" at bounding box center [614, 423] width 135 height 16
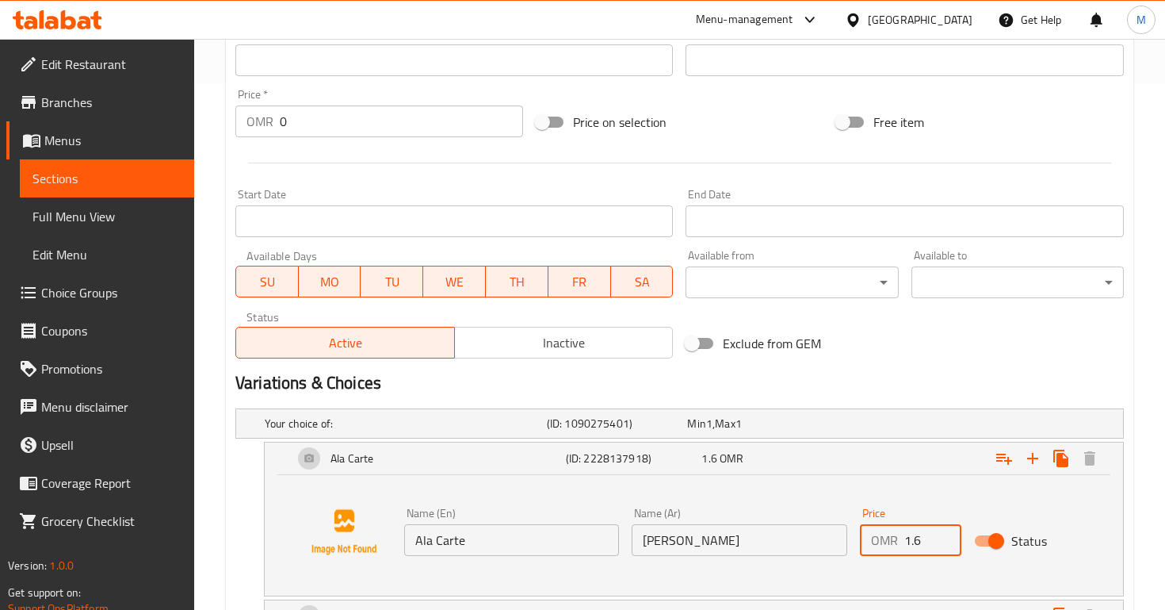
drag, startPoint x: 909, startPoint y: 545, endPoint x: 924, endPoint y: 545, distance: 15.9
click at [924, 545] on input "1.6" at bounding box center [933, 540] width 57 height 32
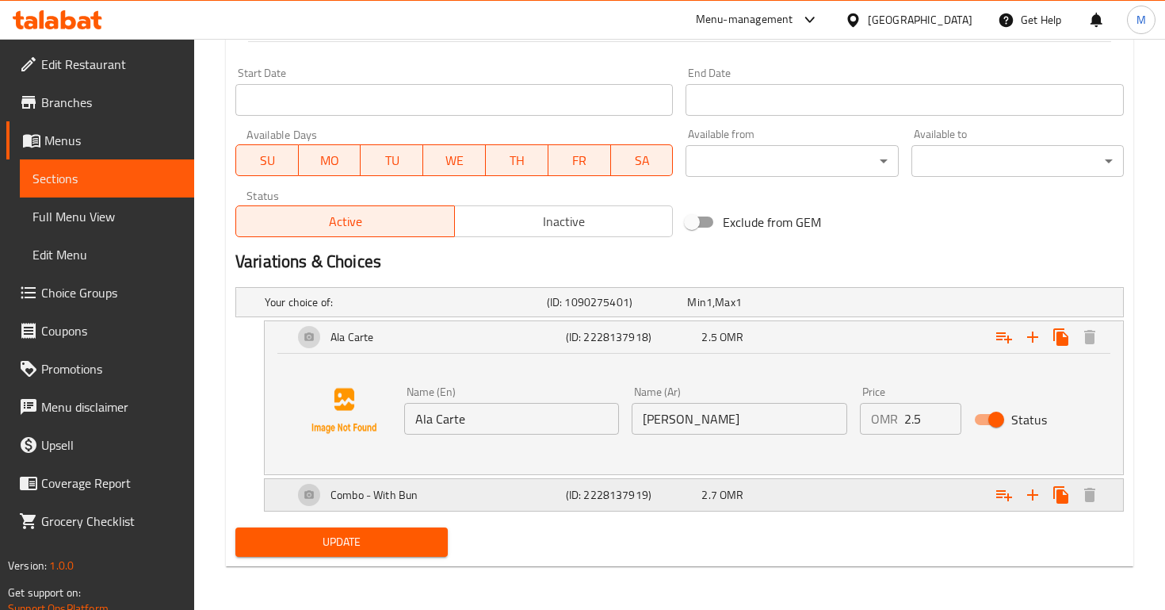
click at [913, 320] on div "Combo - With Bun (ID: 2228137919) 2.7 OMR" at bounding box center [685, 302] width 846 height 35
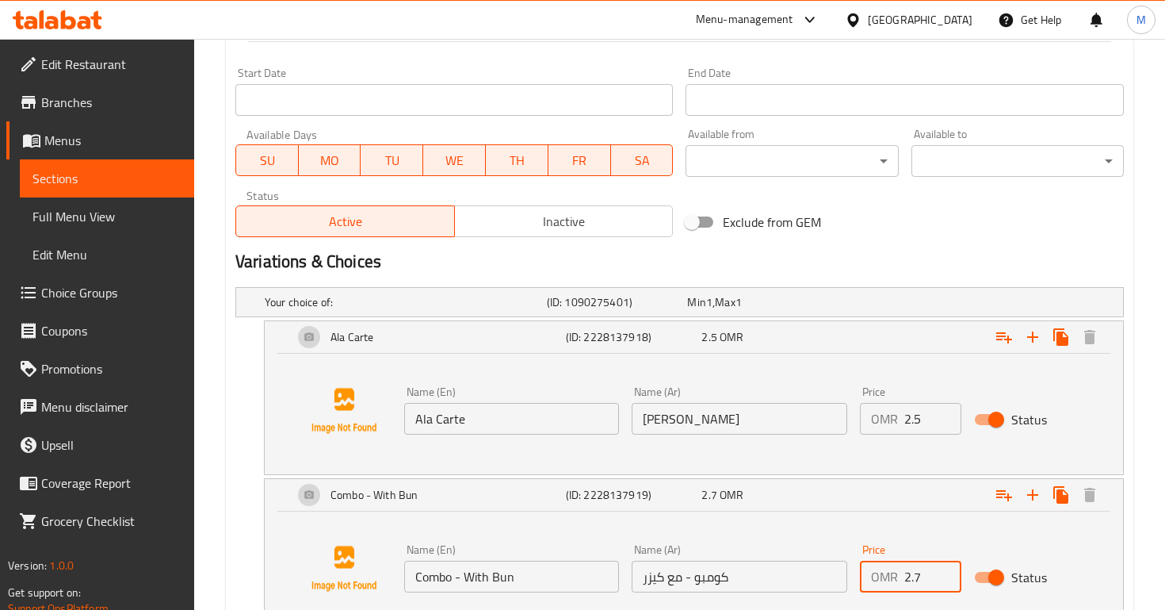
drag, startPoint x: 911, startPoint y: 577, endPoint x: 893, endPoint y: 575, distance: 18.4
click at [893, 575] on div "OMR 2.7 Price" at bounding box center [910, 577] width 101 height 32
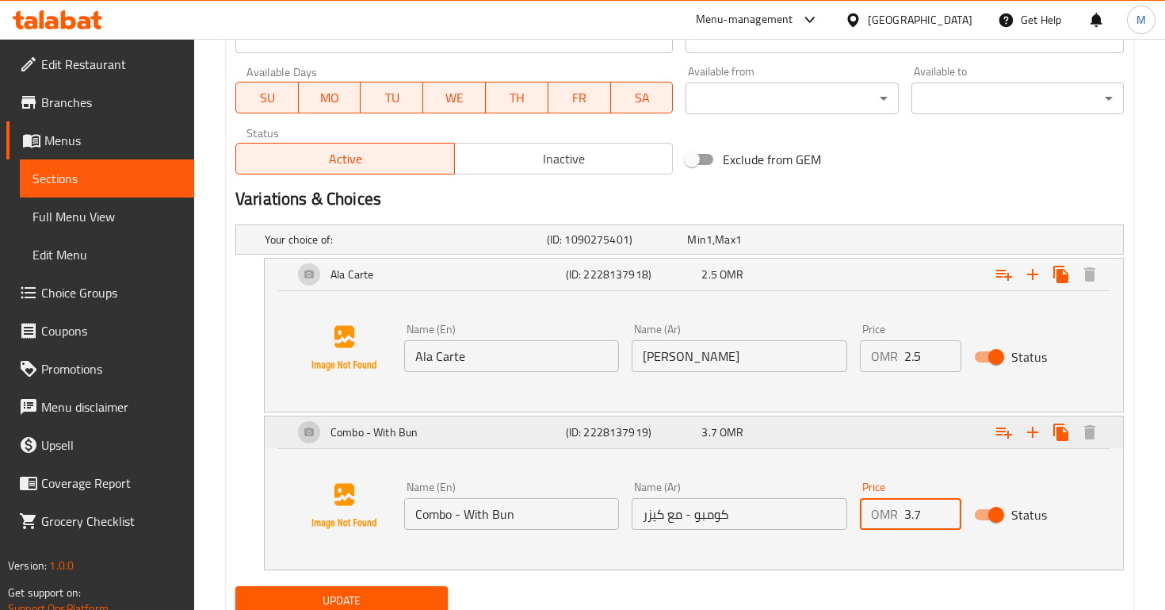
scroll to position [769, 0]
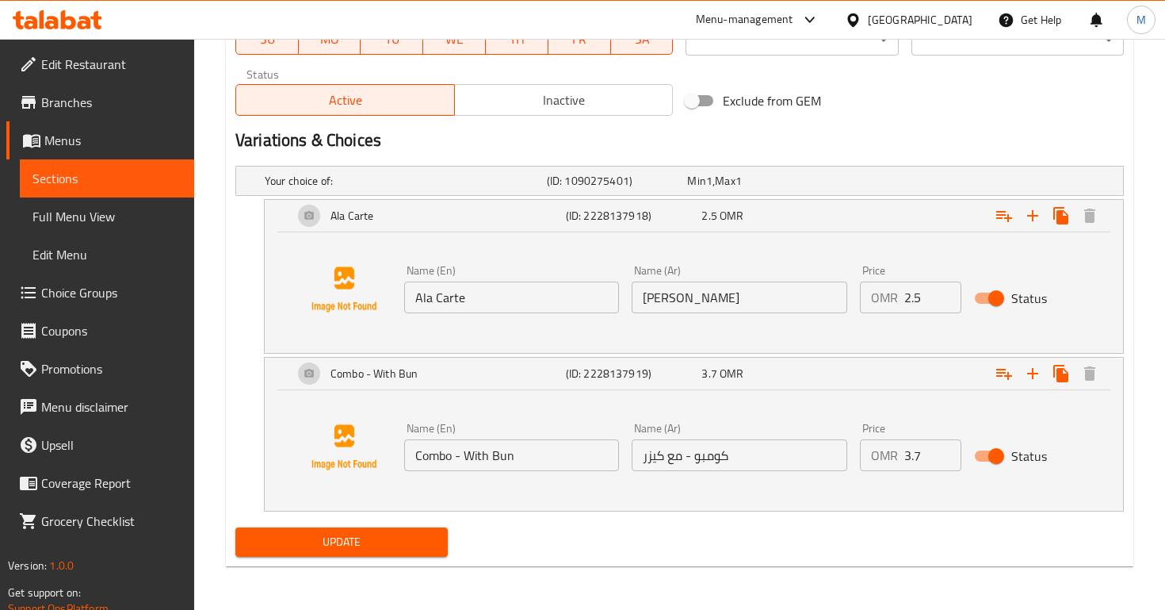
click at [381, 556] on div "Update" at bounding box center [341, 542] width 225 height 42
click at [355, 545] on span "Update" at bounding box center [341, 542] width 187 height 20
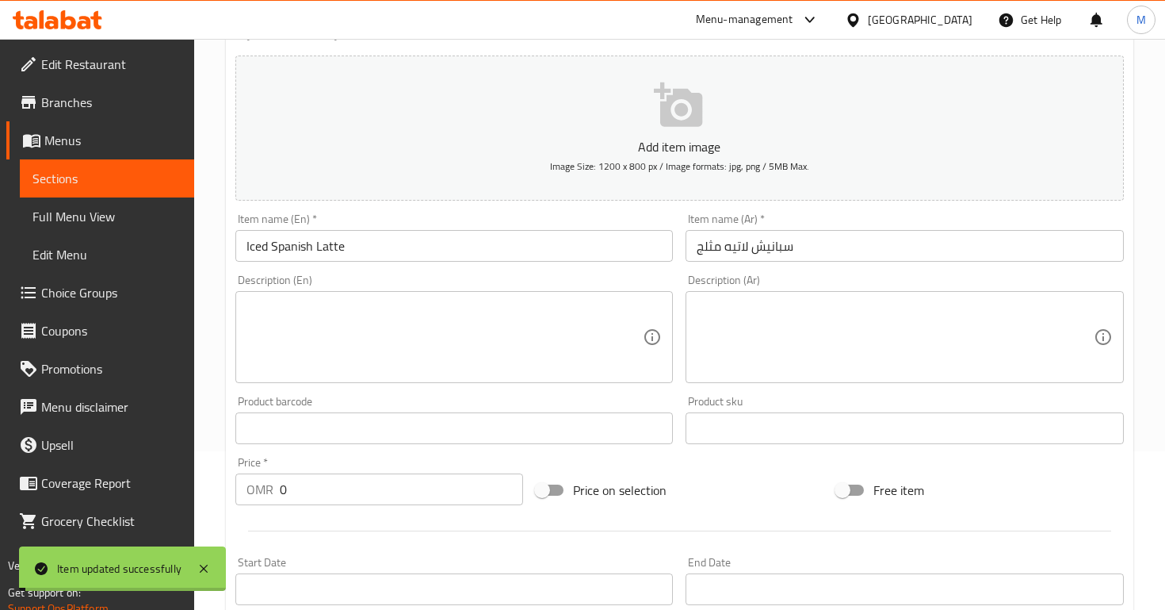
scroll to position [0, 0]
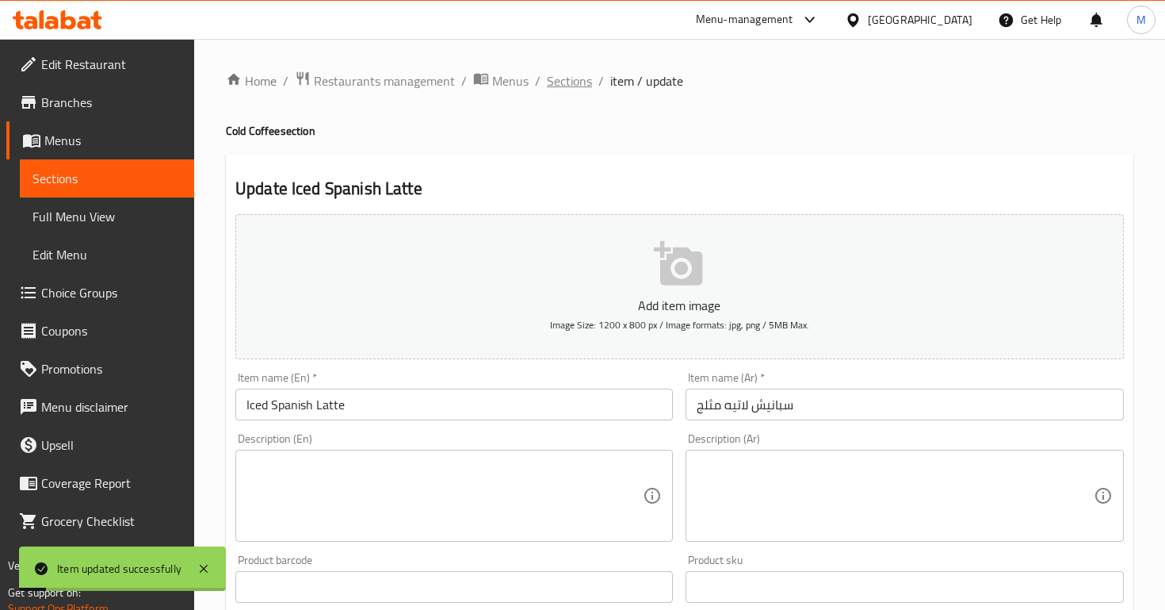
click at [571, 82] on span "Sections" at bounding box center [569, 80] width 45 height 19
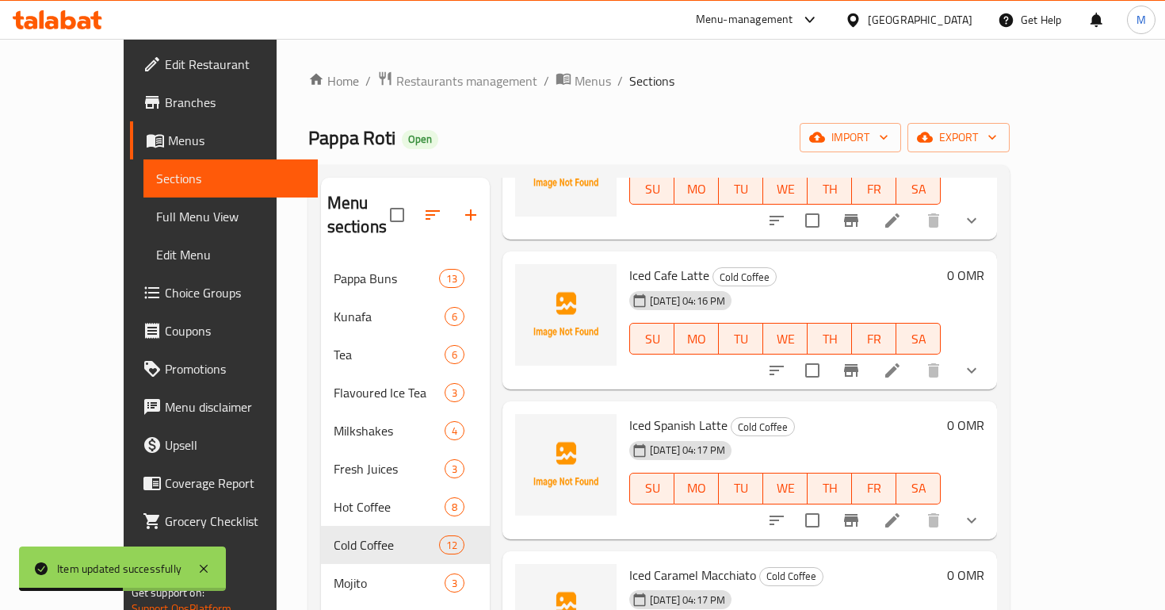
scroll to position [158, 0]
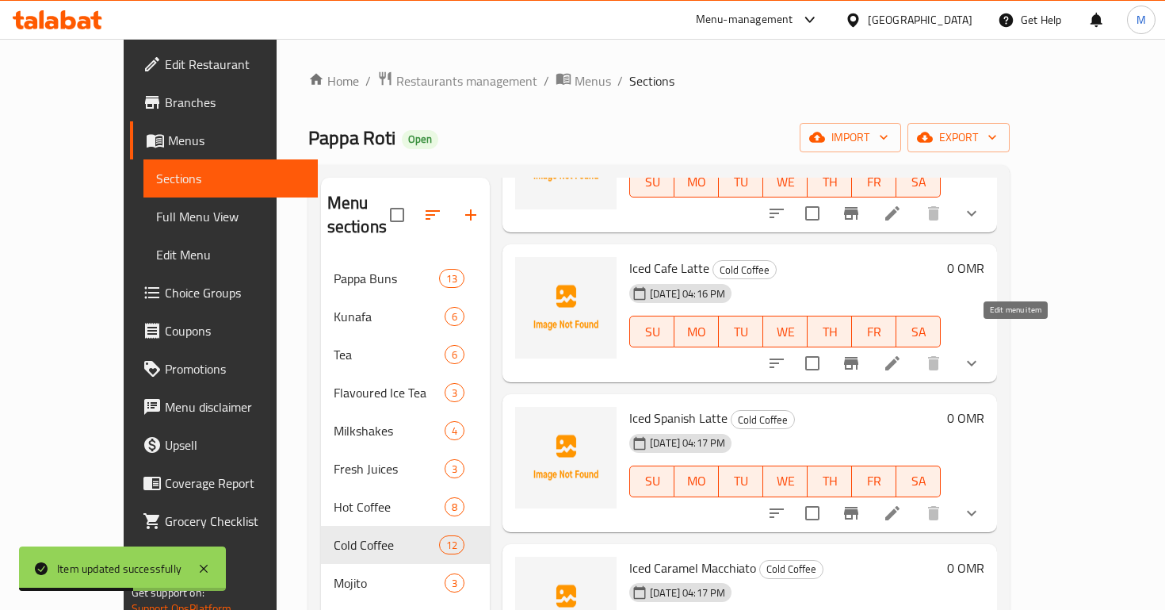
click at [902, 354] on icon at bounding box center [892, 363] width 19 height 19
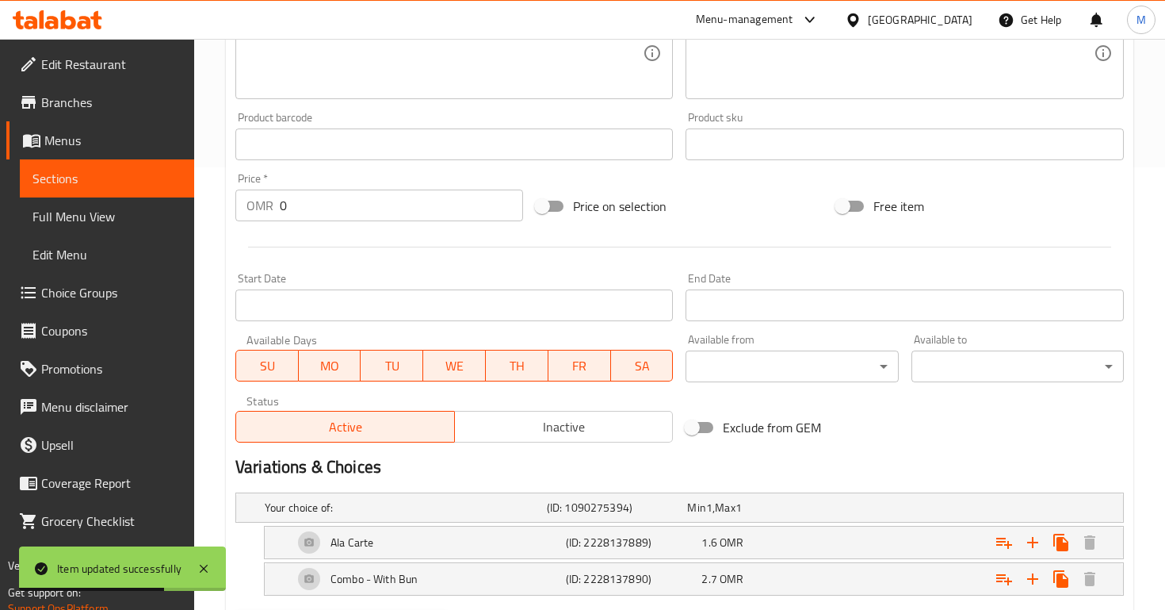
scroll to position [526, 0]
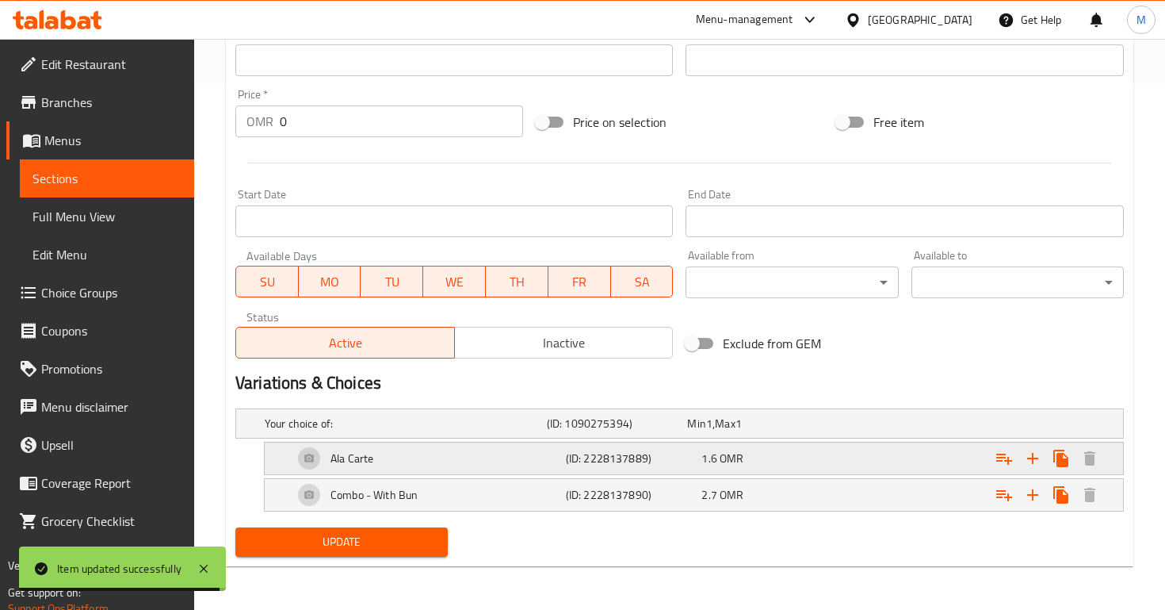
click at [698, 439] on div "Ala Carte (ID: 2228137889) 1.6 OMR" at bounding box center [685, 423] width 846 height 35
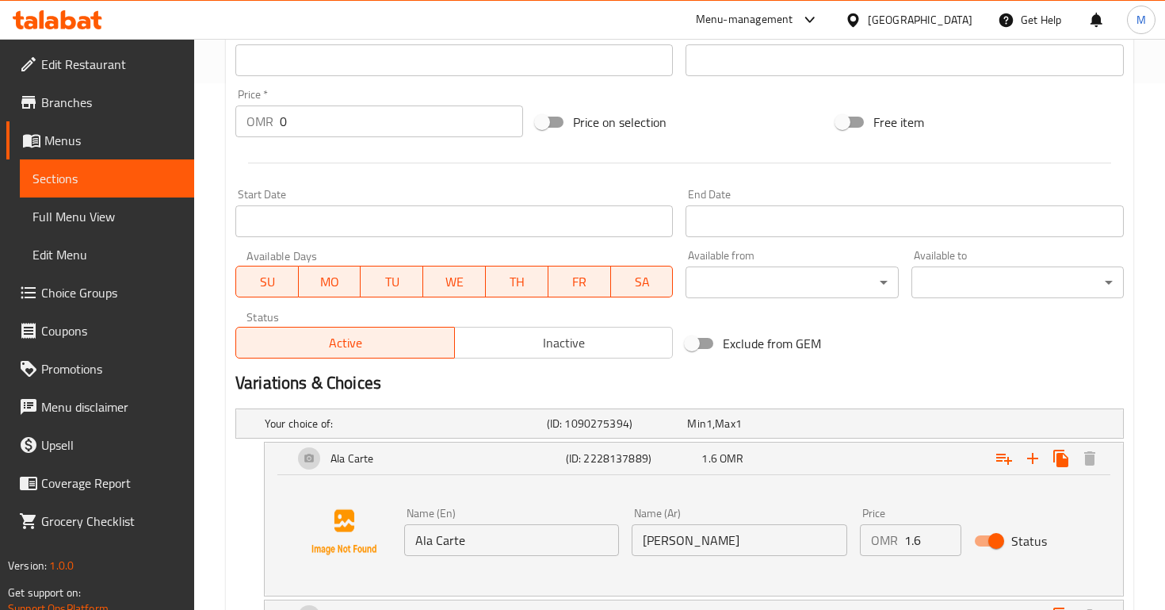
click at [923, 542] on input "1.6" at bounding box center [933, 540] width 57 height 32
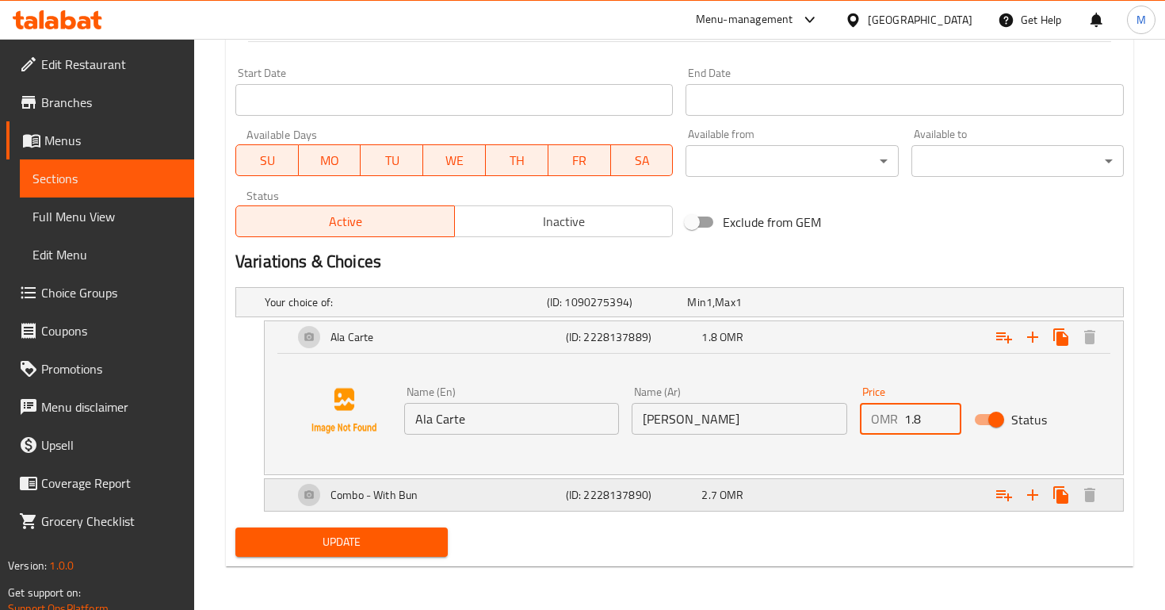
click at [838, 305] on div "Expand" at bounding box center [966, 302] width 282 height 6
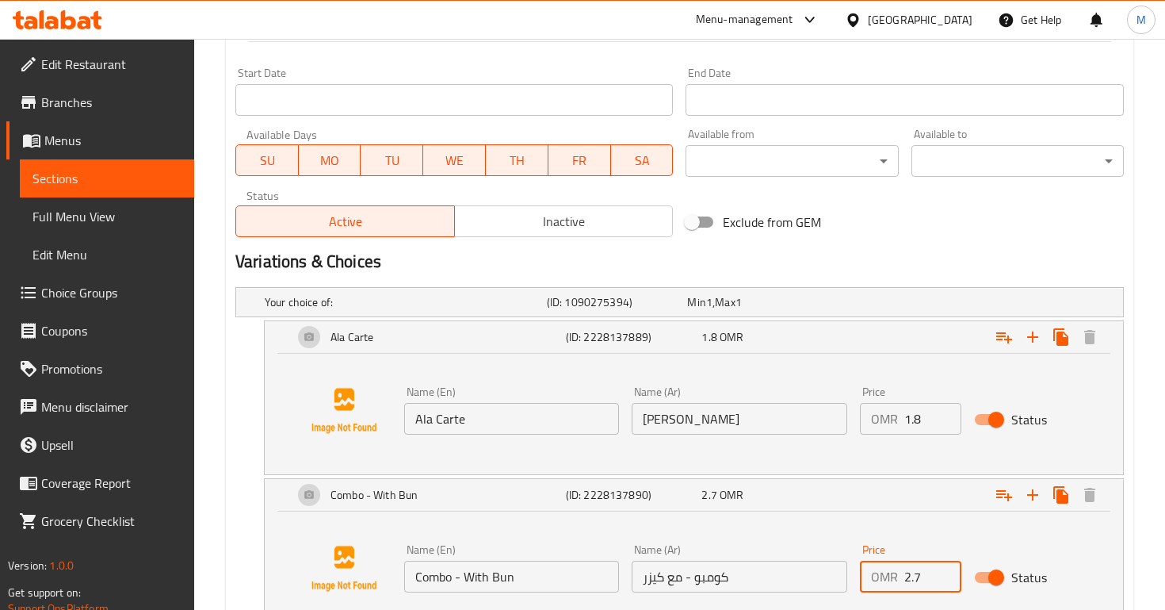
click at [922, 577] on input "2.7" at bounding box center [933, 577] width 57 height 32
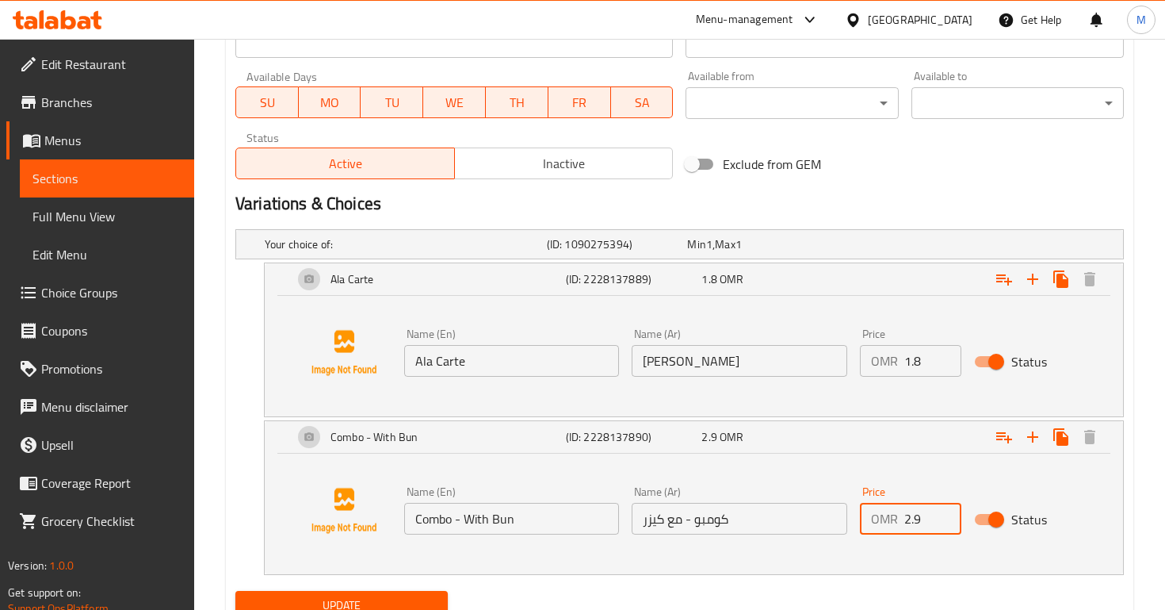
scroll to position [769, 0]
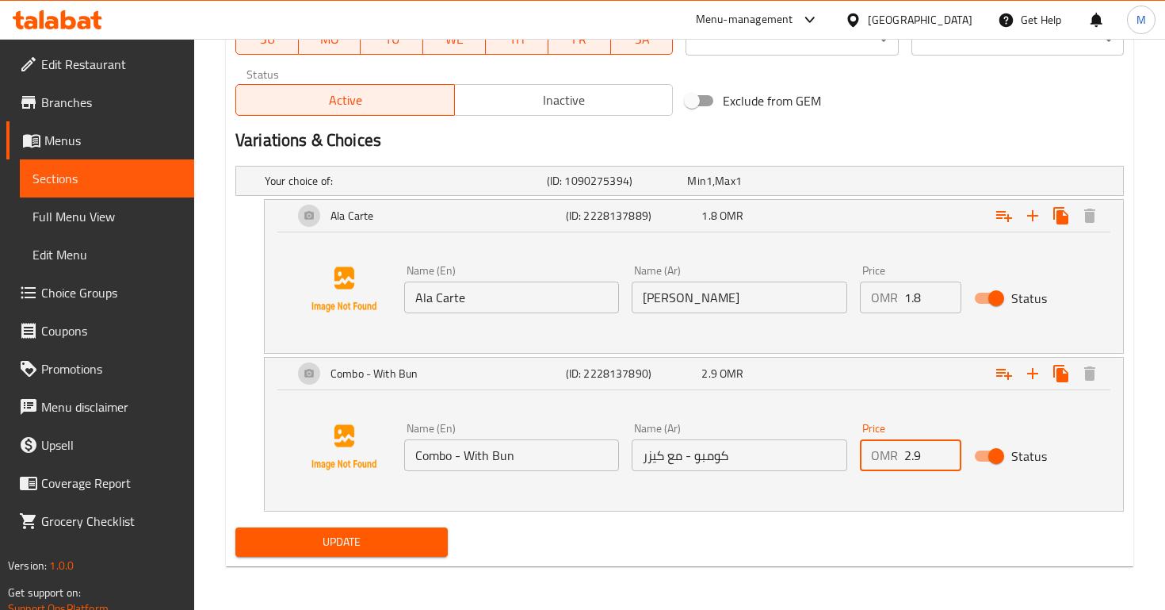
click at [350, 538] on span "Update" at bounding box center [341, 542] width 187 height 20
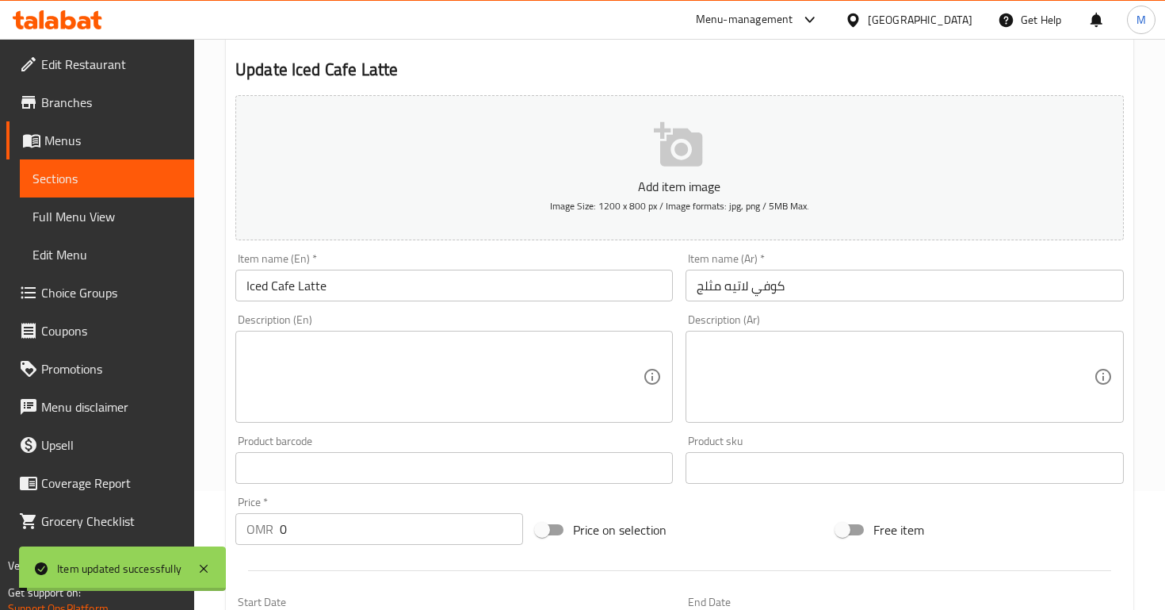
scroll to position [0, 0]
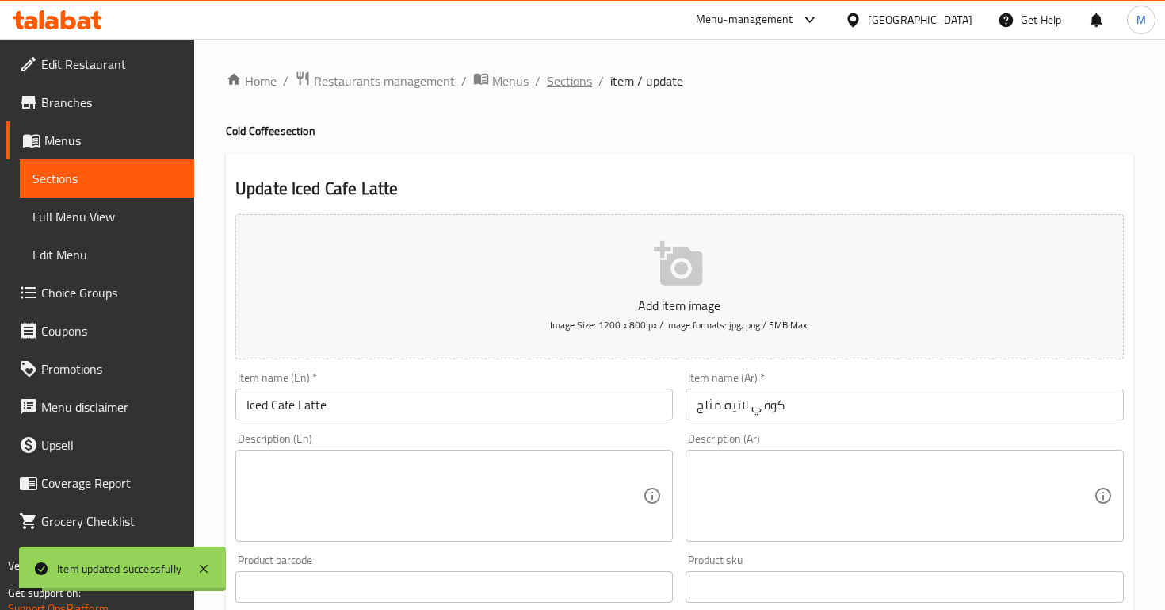
click at [570, 88] on span "Sections" at bounding box center [569, 80] width 45 height 19
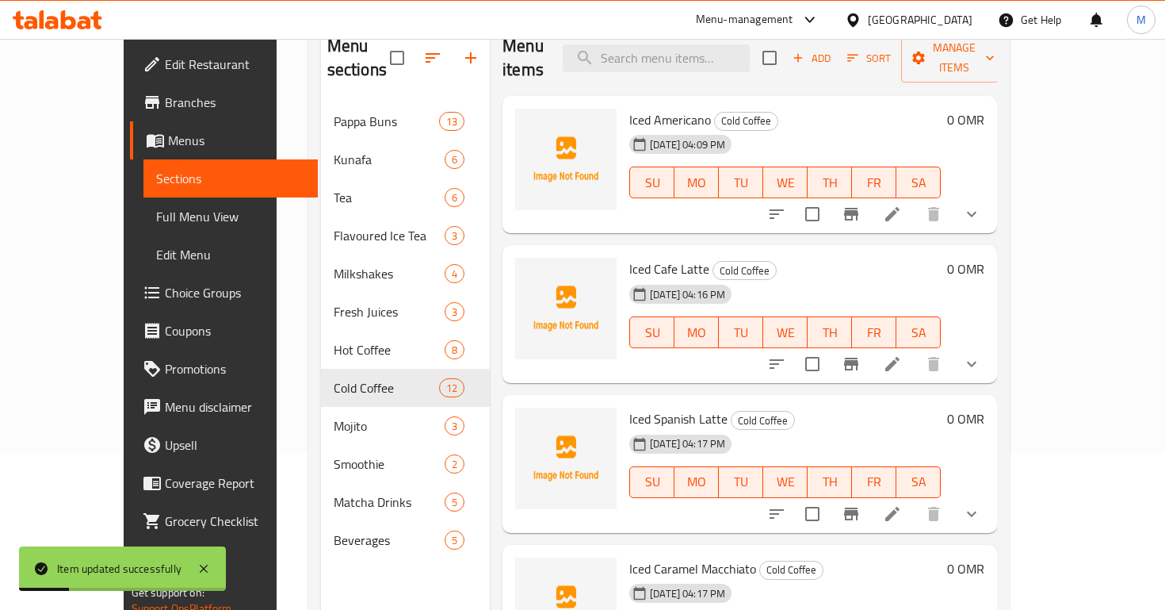
scroll to position [201, 0]
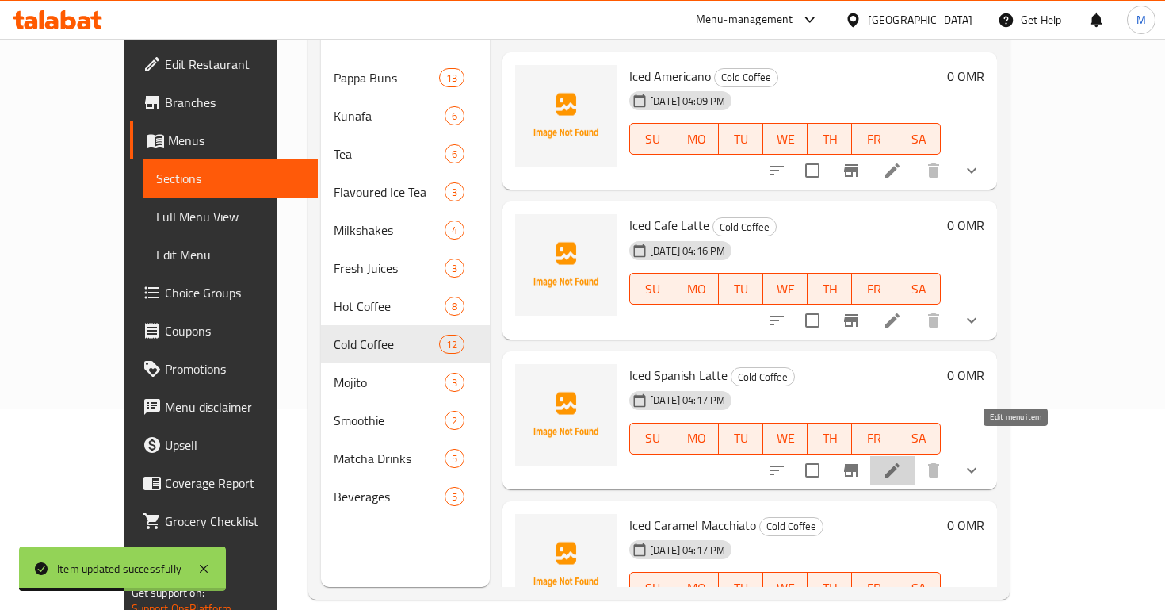
click at [900, 463] on icon at bounding box center [893, 470] width 14 height 14
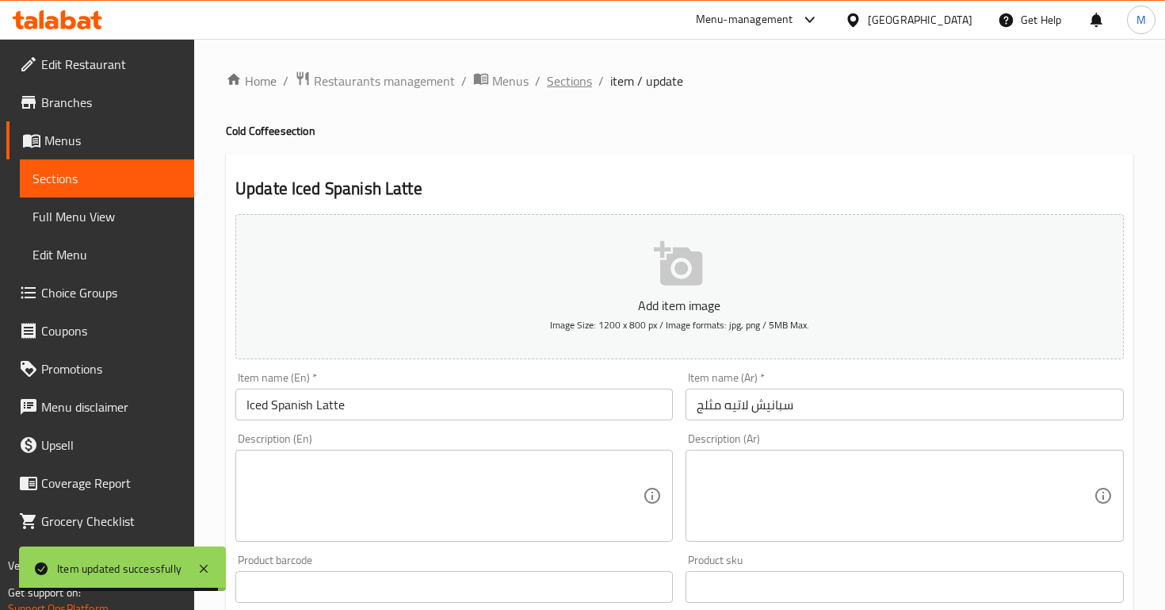
click at [571, 82] on span "Sections" at bounding box center [569, 80] width 45 height 19
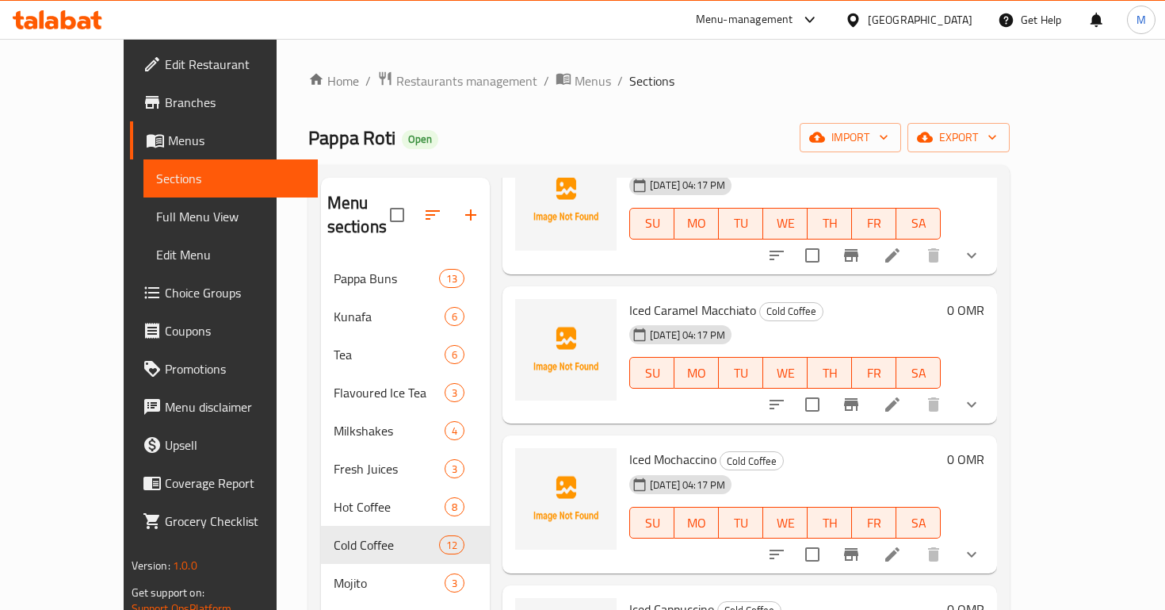
scroll to position [422, 0]
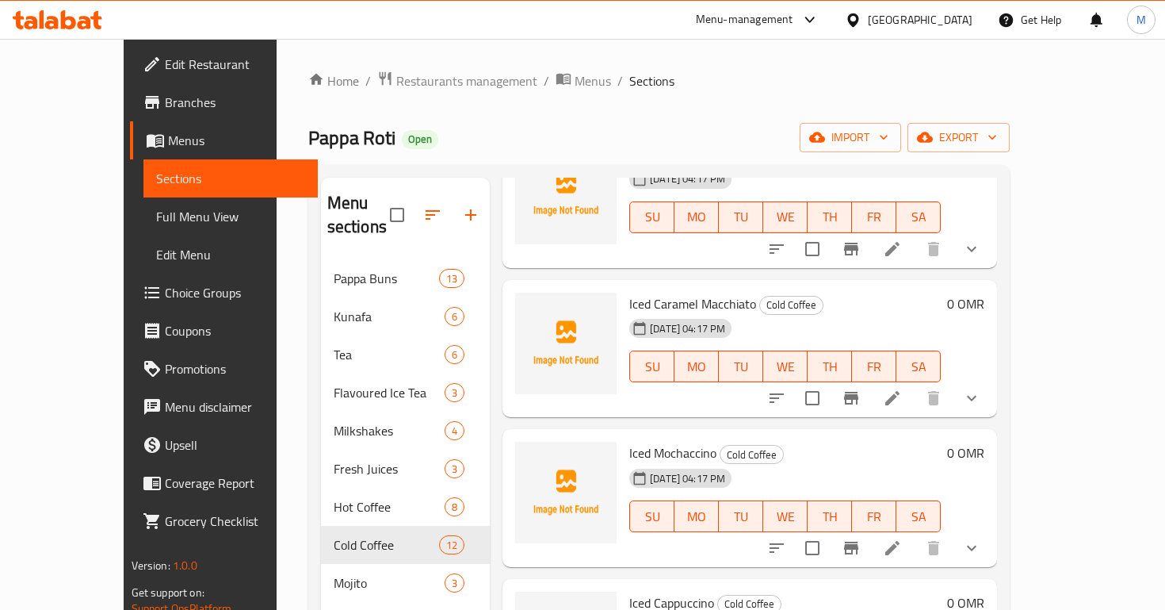
click at [915, 384] on li at bounding box center [893, 398] width 44 height 29
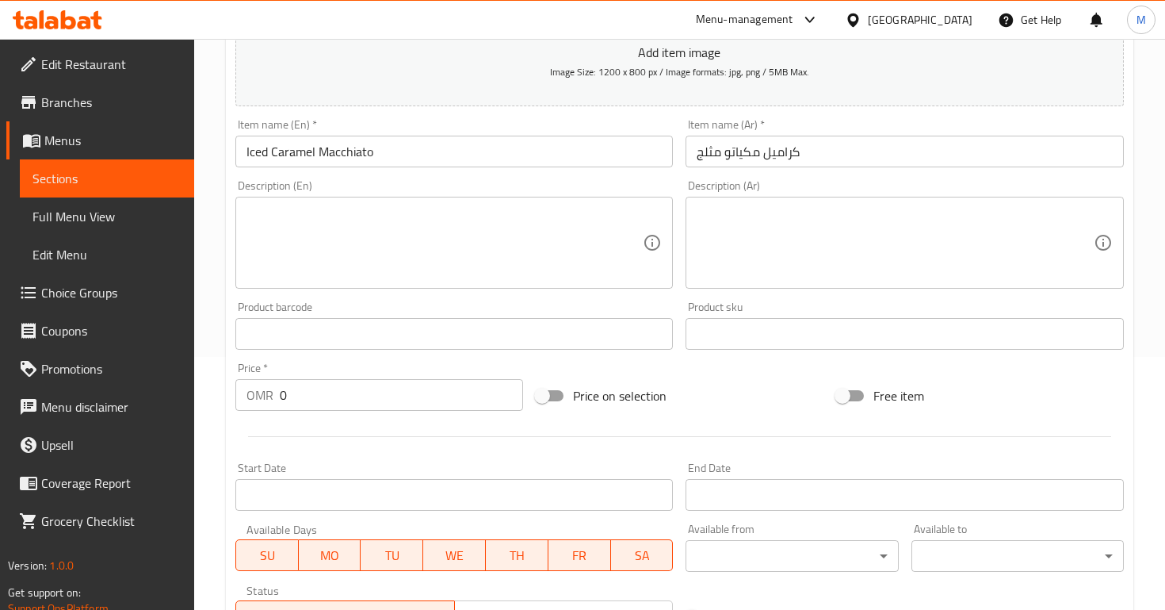
scroll to position [526, 0]
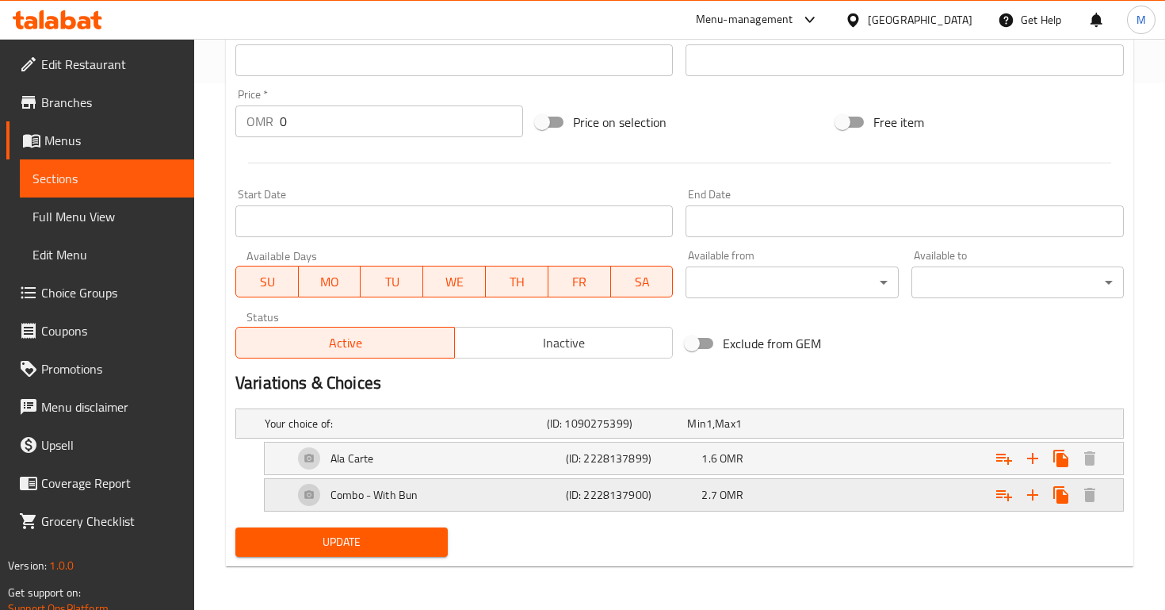
click at [706, 434] on span "2.7" at bounding box center [696, 423] width 18 height 21
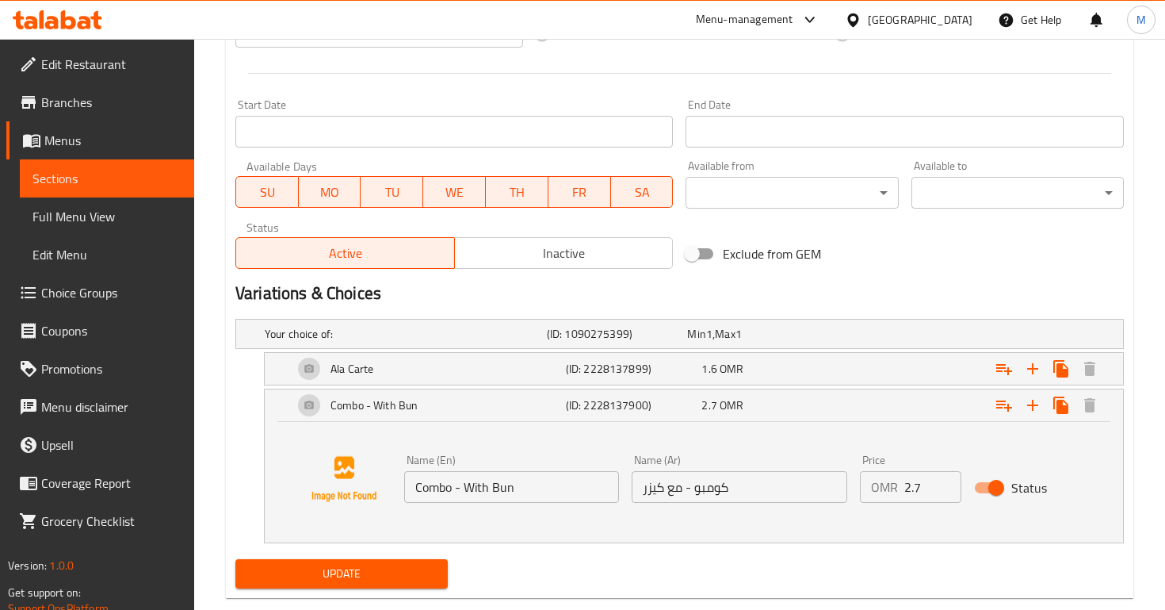
scroll to position [648, 0]
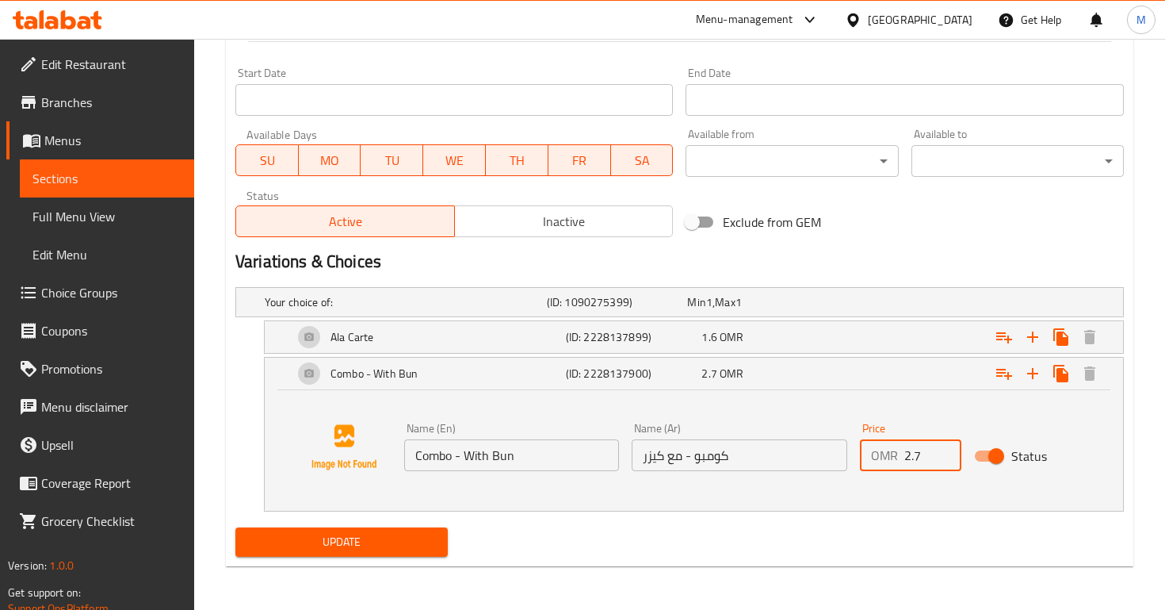
drag, startPoint x: 923, startPoint y: 451, endPoint x: 874, endPoint y: 451, distance: 48.4
click at [874, 452] on div "OMR 2.7 Price" at bounding box center [910, 455] width 101 height 32
click at [713, 312] on span "OMR" at bounding box center [709, 302] width 6 height 21
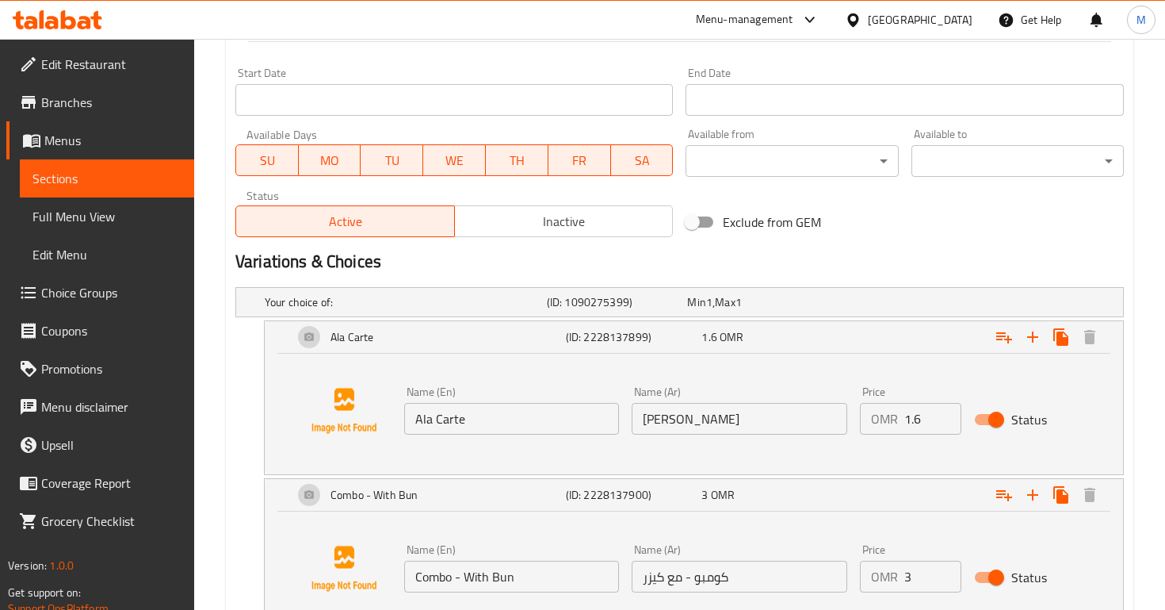
click at [932, 423] on input "1.6" at bounding box center [933, 419] width 57 height 32
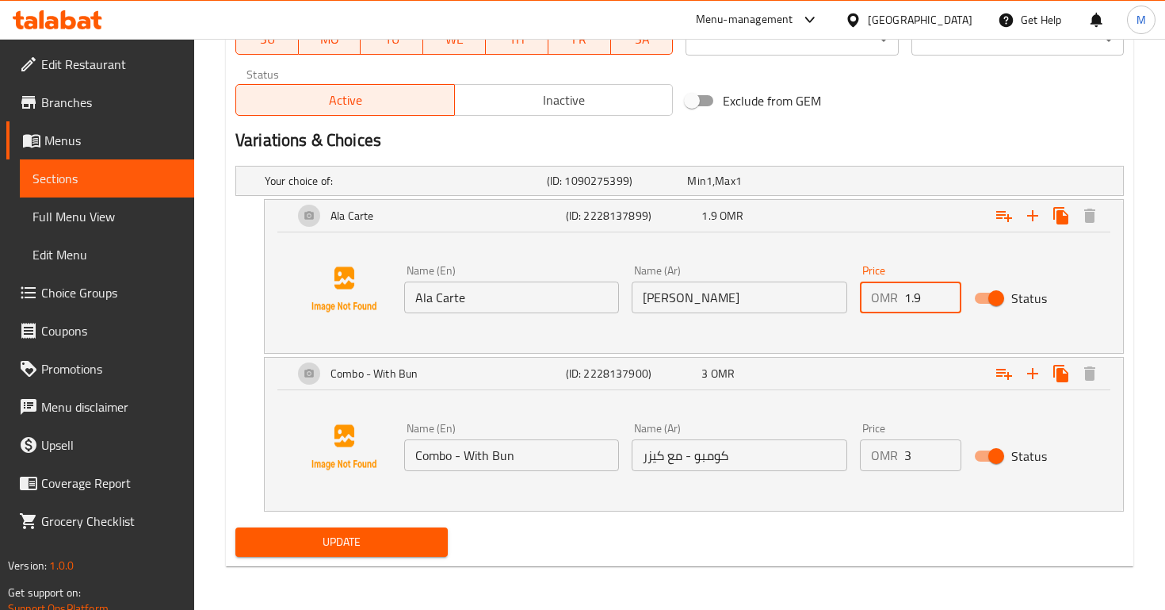
click at [358, 559] on div "Update" at bounding box center [341, 542] width 225 height 42
click at [362, 536] on span "Update" at bounding box center [341, 542] width 187 height 20
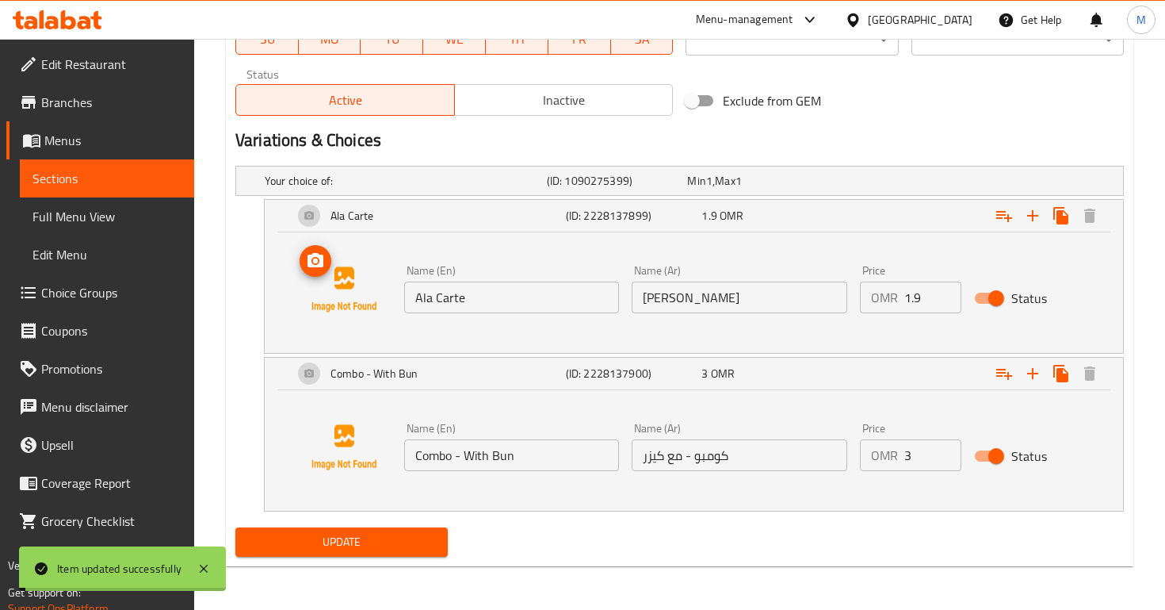
scroll to position [0, 0]
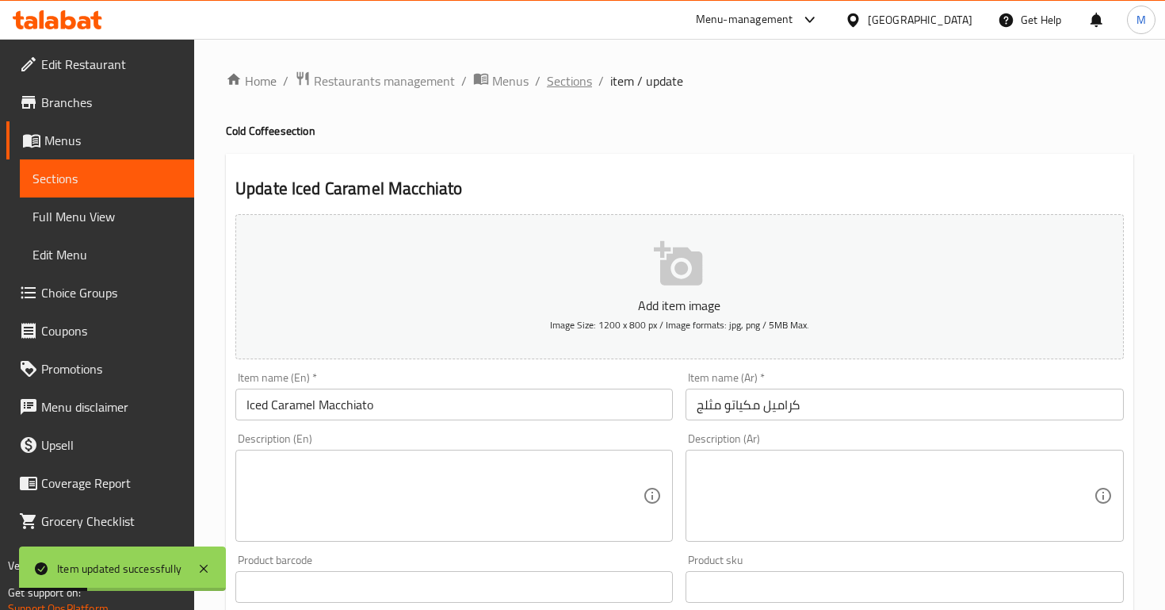
click at [560, 81] on span "Sections" at bounding box center [569, 80] width 45 height 19
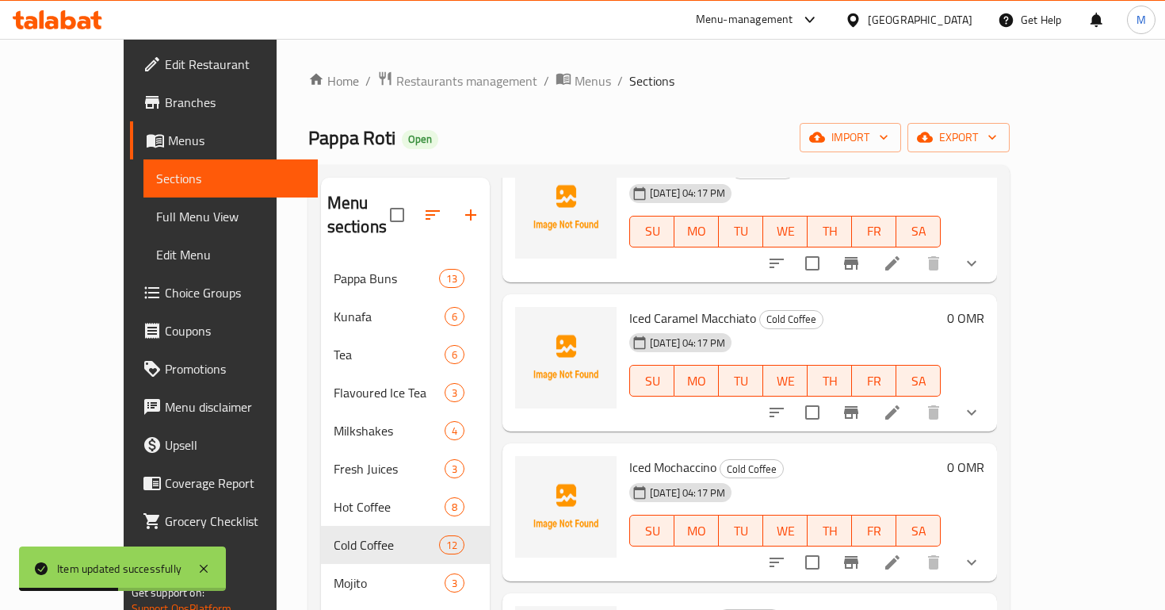
scroll to position [417, 0]
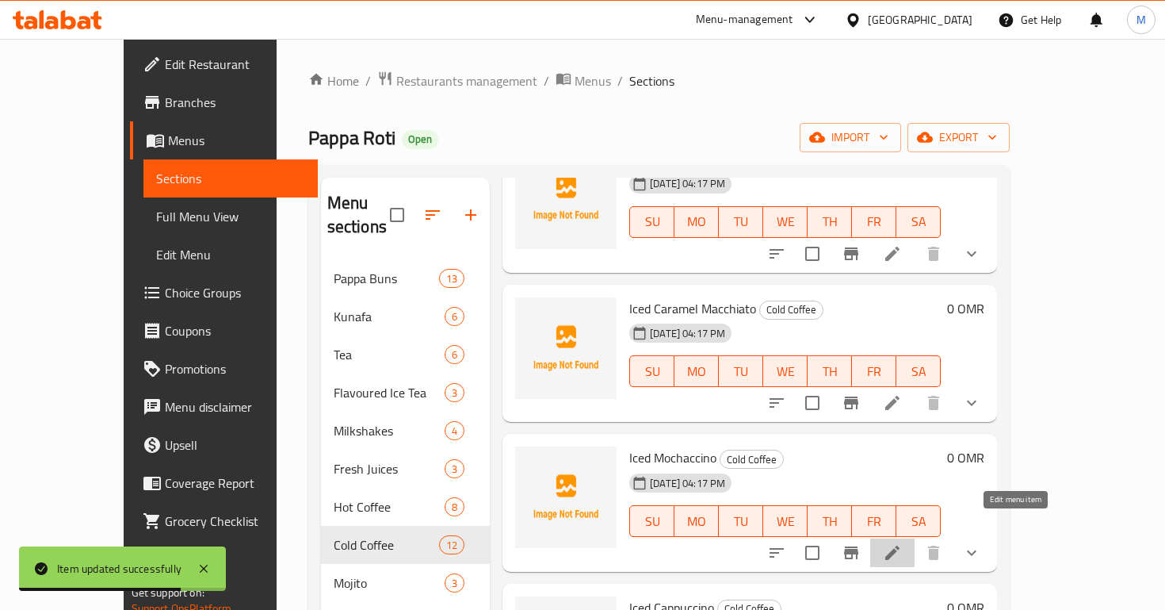
click at [902, 543] on icon at bounding box center [892, 552] width 19 height 19
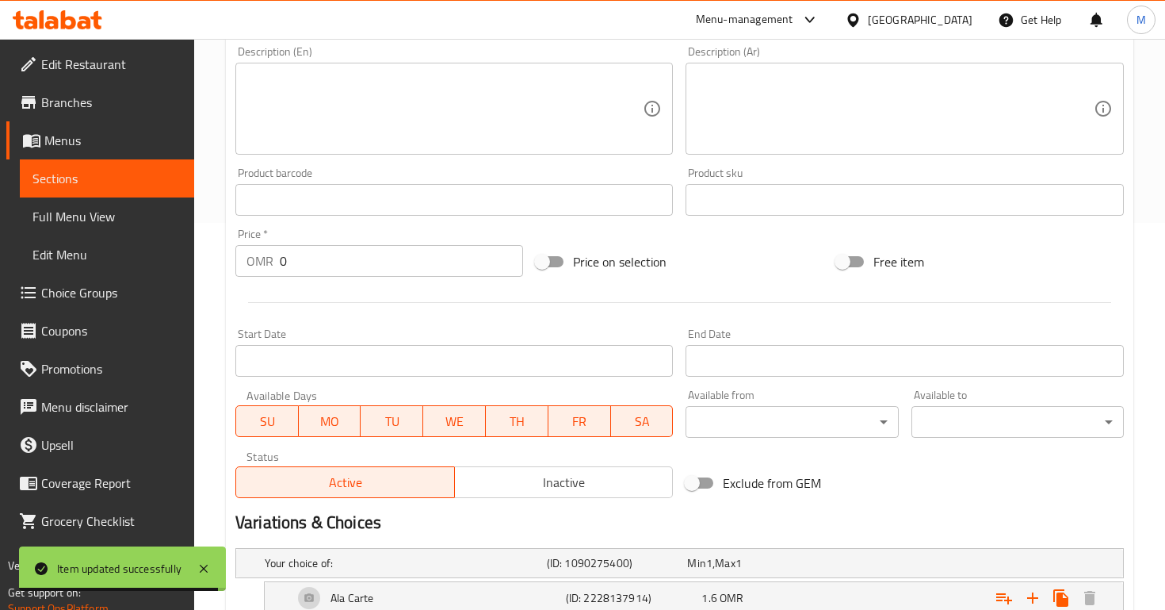
scroll to position [526, 0]
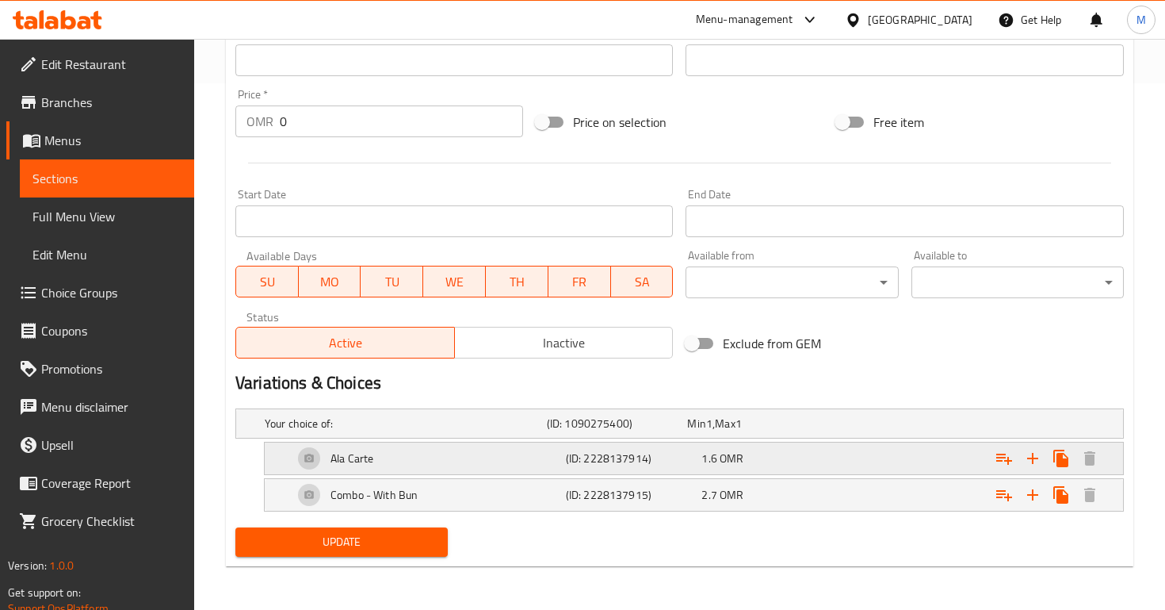
click at [759, 431] on div "1.6 OMR" at bounding box center [754, 423] width 135 height 16
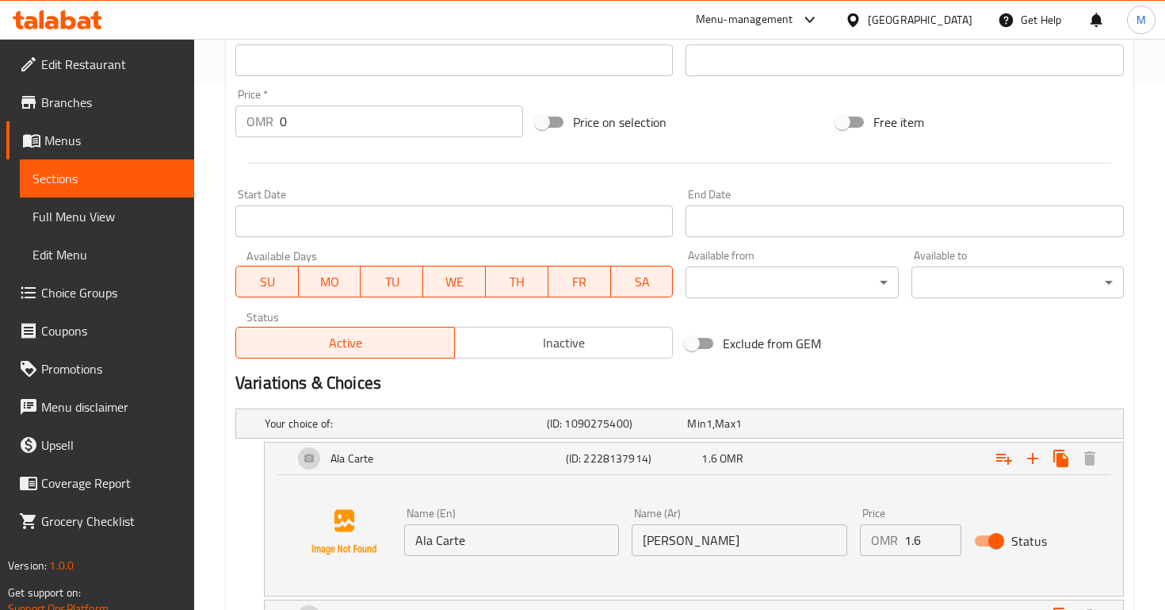
click at [923, 536] on input "1.6" at bounding box center [933, 540] width 57 height 32
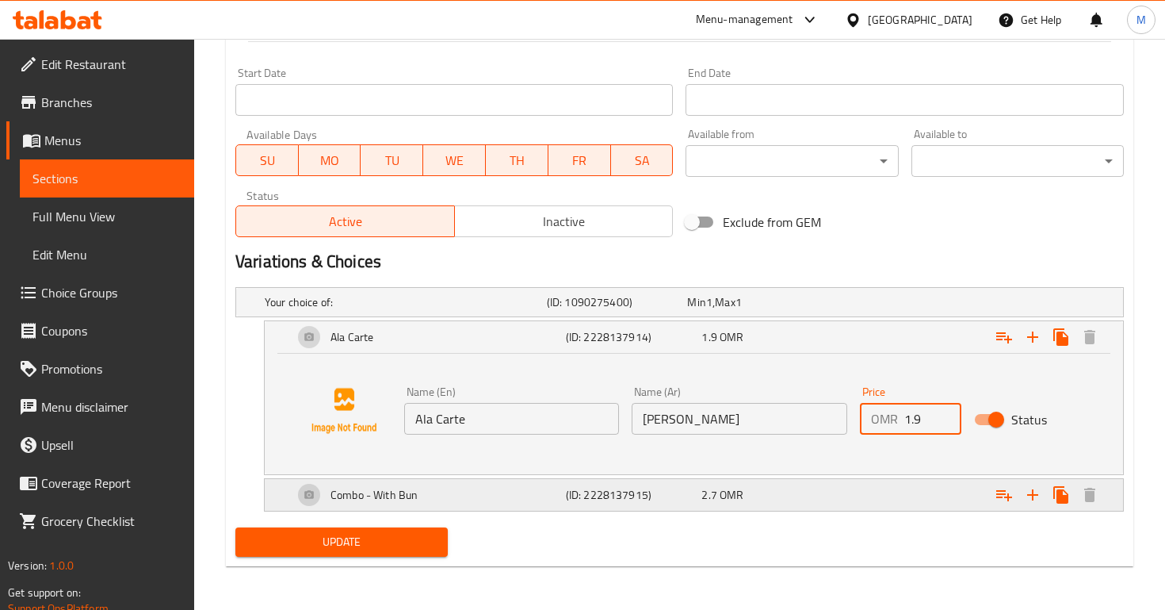
click at [850, 305] on div "Expand" at bounding box center [966, 302] width 282 height 6
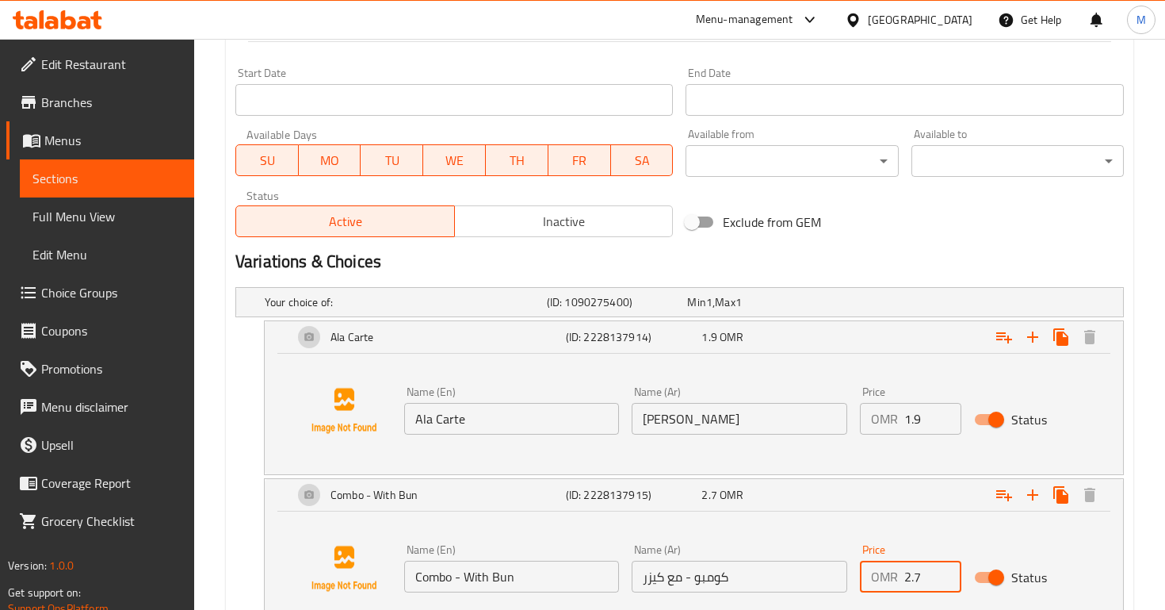
drag, startPoint x: 920, startPoint y: 576, endPoint x: 817, endPoint y: 576, distance: 102.3
click at [817, 576] on div "Name (En) Combo - With Bun Name (En) Name (Ar) كومبو - مع كيزر Name (Ar) Price …" at bounding box center [739, 568] width 683 height 61
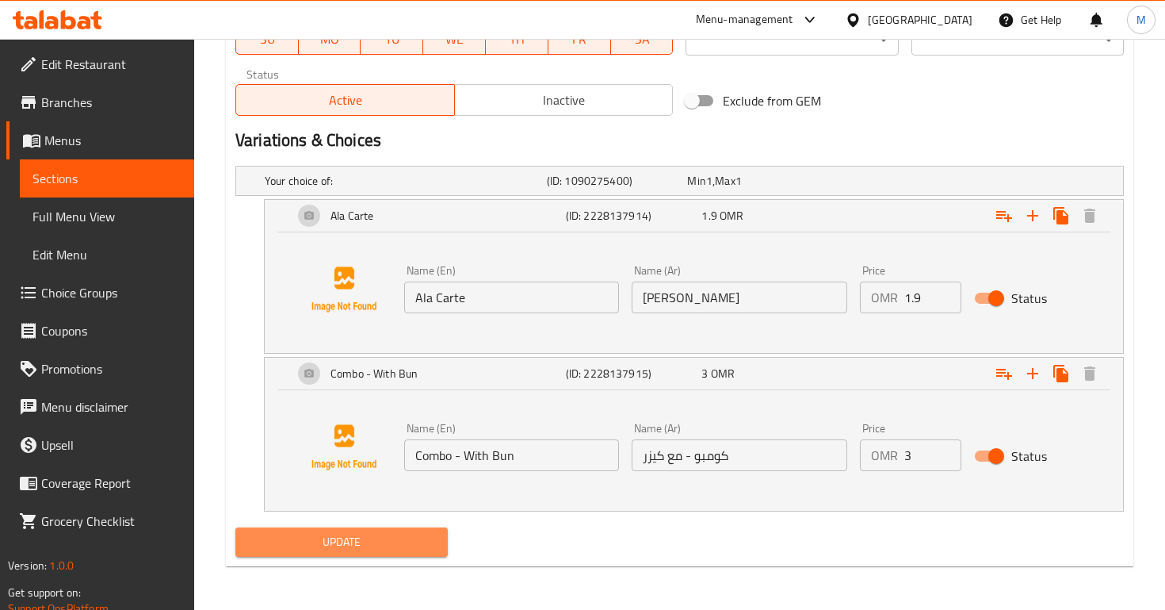
click at [416, 534] on span "Update" at bounding box center [341, 542] width 187 height 20
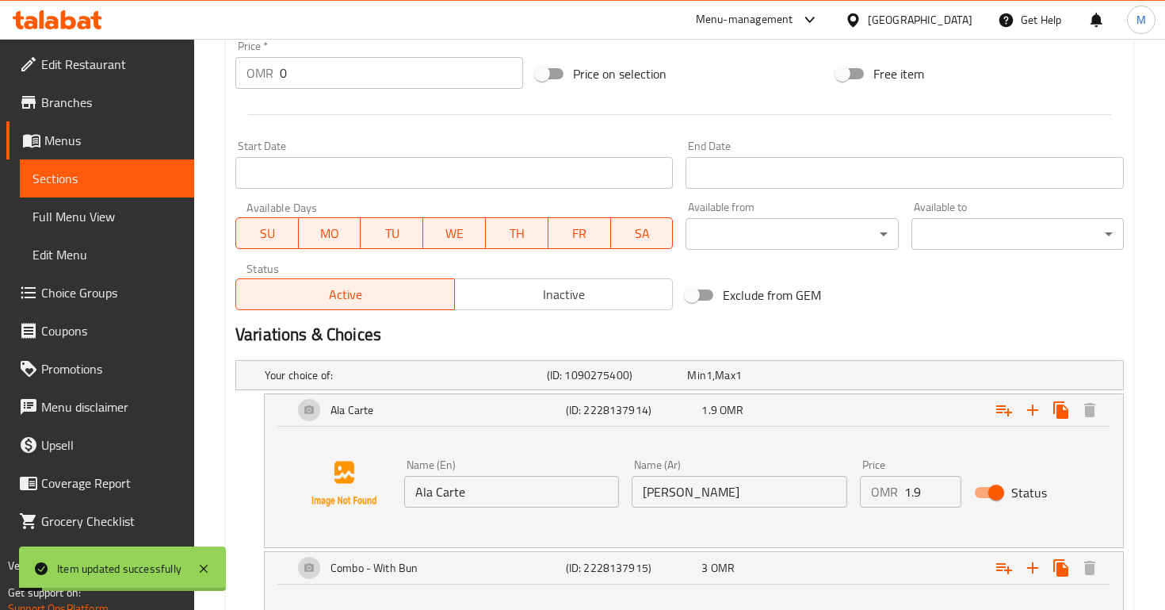
scroll to position [0, 0]
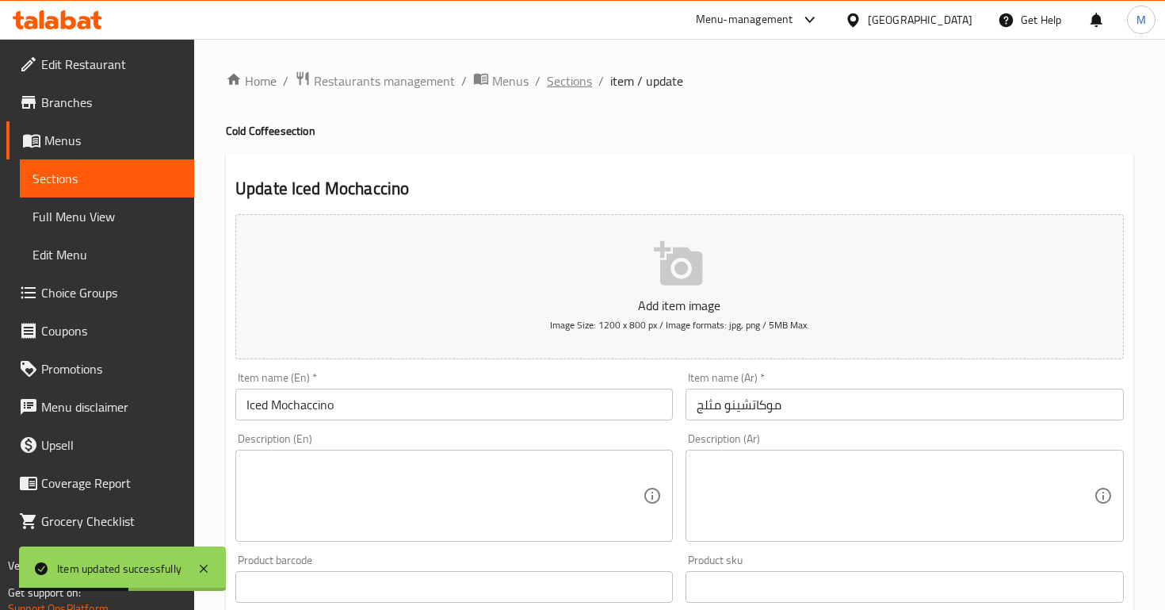
click at [573, 79] on span "Sections" at bounding box center [569, 80] width 45 height 19
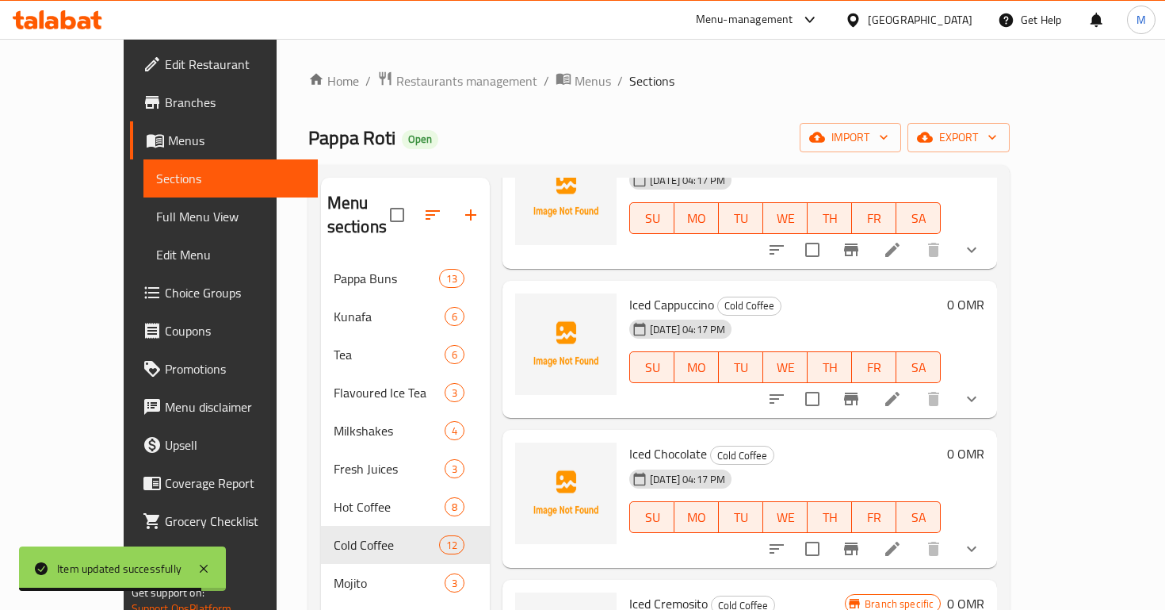
scroll to position [720, 0]
click at [902, 389] on icon at bounding box center [892, 398] width 19 height 19
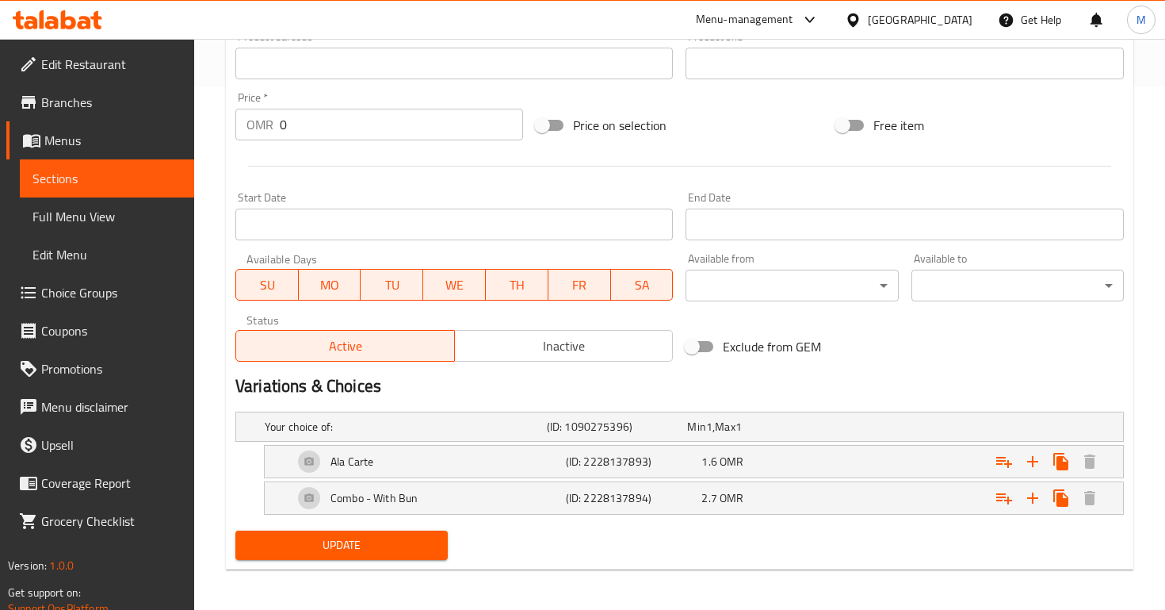
scroll to position [522, 0]
click at [795, 435] on div "1.6 OMR" at bounding box center [754, 427] width 135 height 16
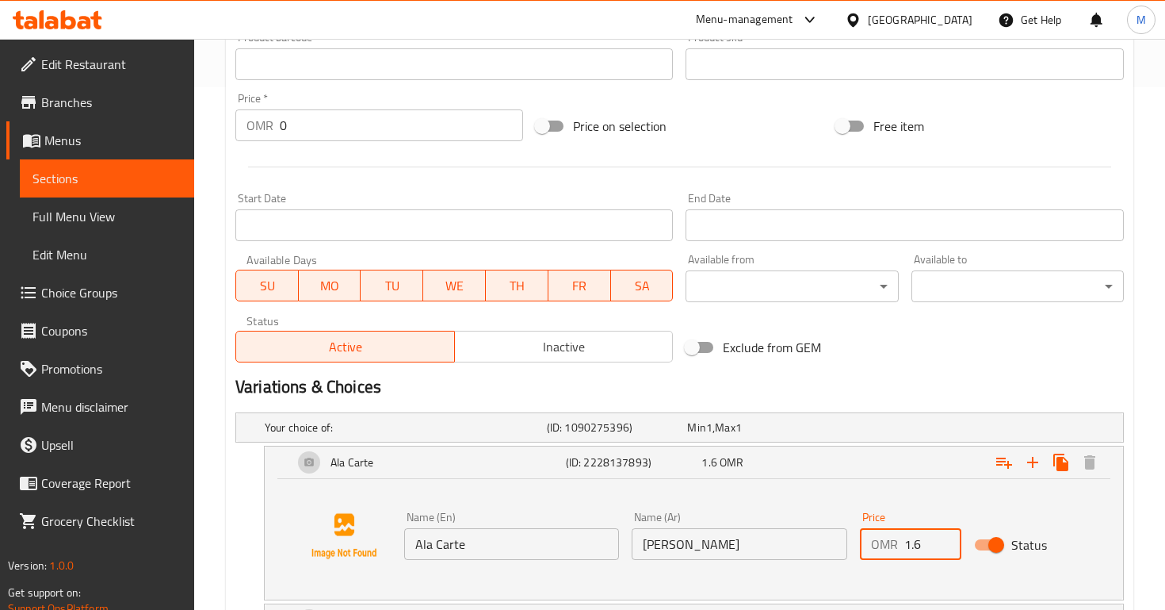
click at [934, 546] on input "1.6" at bounding box center [933, 544] width 57 height 32
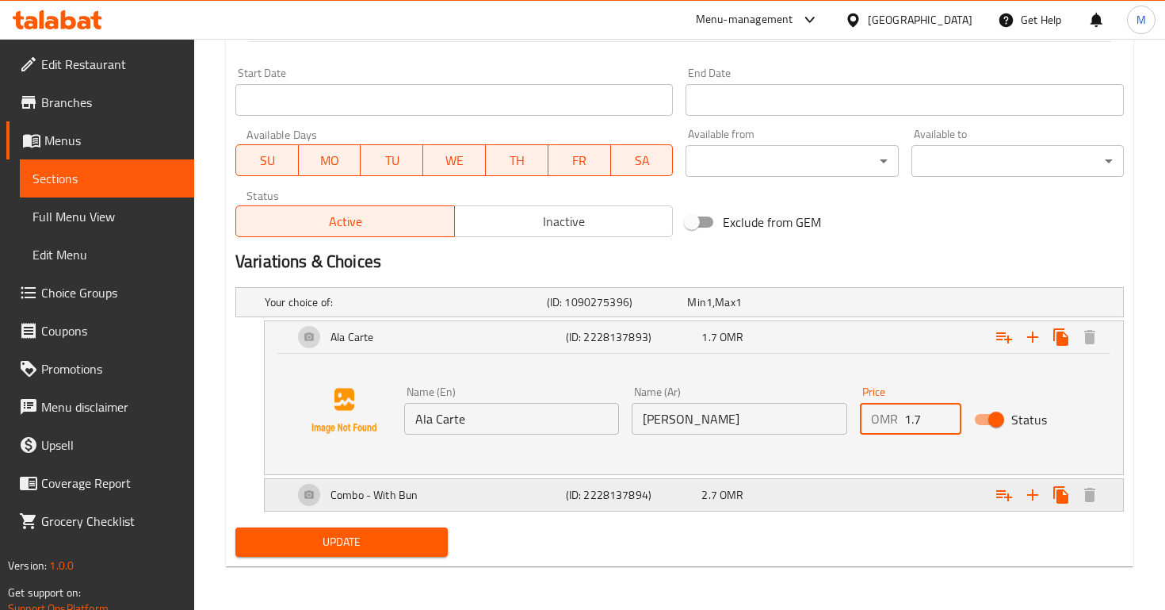
click at [769, 320] on div "Combo - With Bun (ID: 2228137894) 2.7 OMR" at bounding box center [685, 302] width 846 height 35
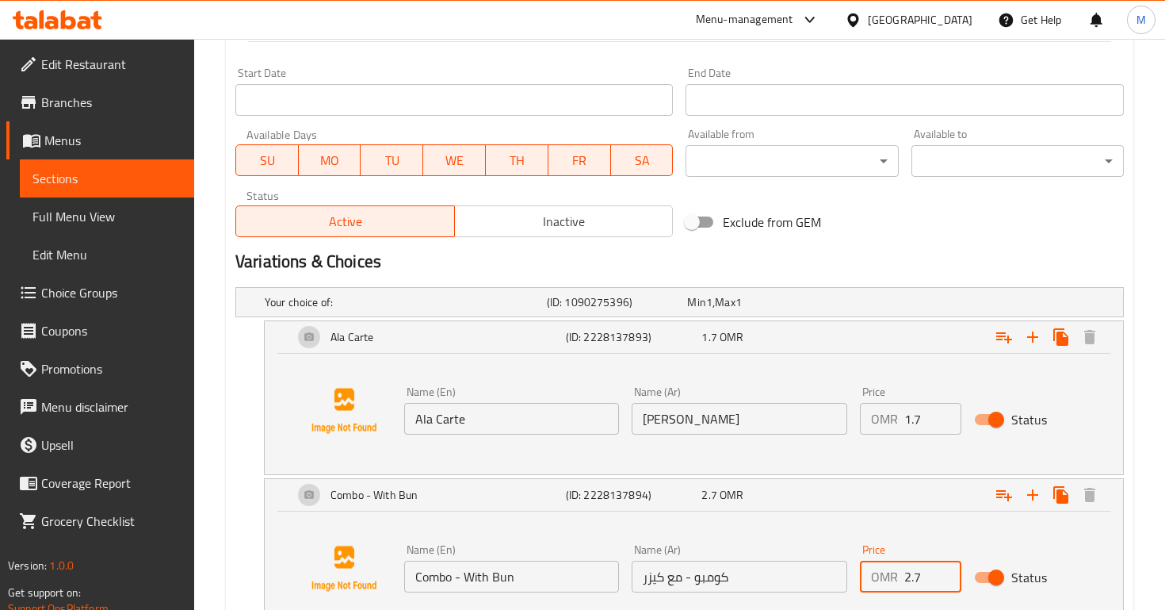
click at [922, 579] on input "2.7" at bounding box center [933, 577] width 57 height 32
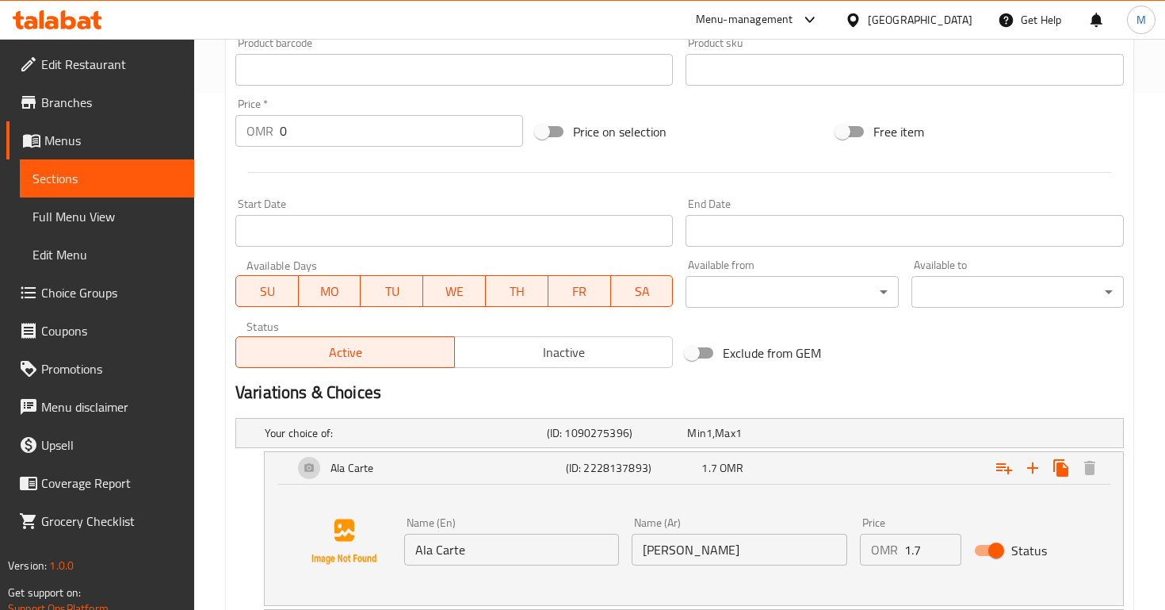
scroll to position [769, 0]
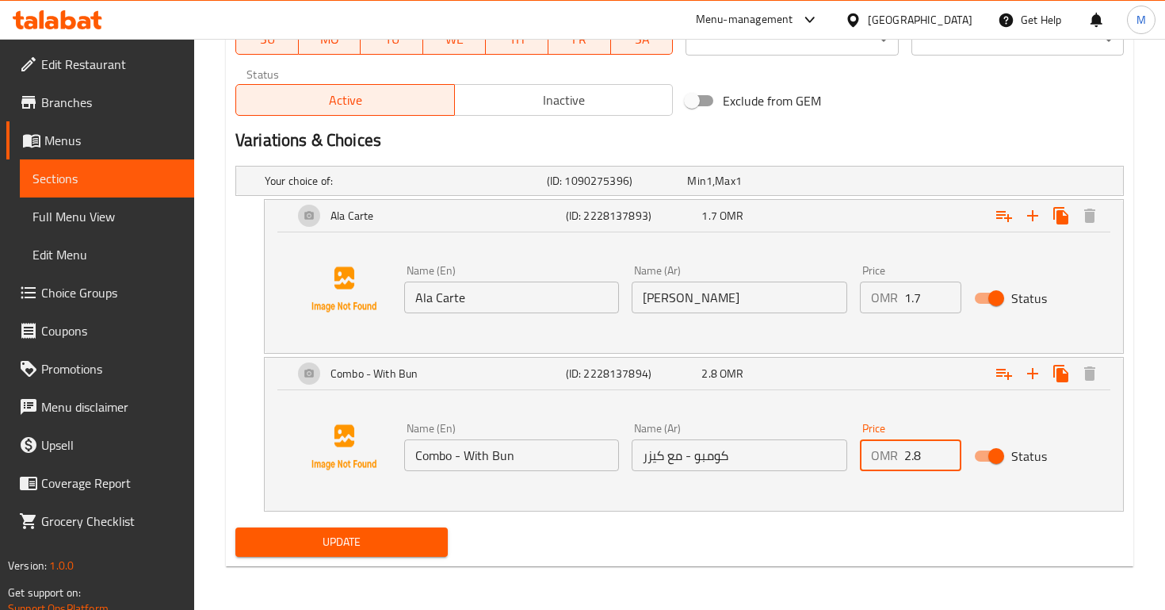
click at [324, 507] on div "Name (En) Combo - With Bun Name (En) Name (Ar) كومبو - مع كيزر Name (Ar) Price …" at bounding box center [694, 450] width 859 height 121
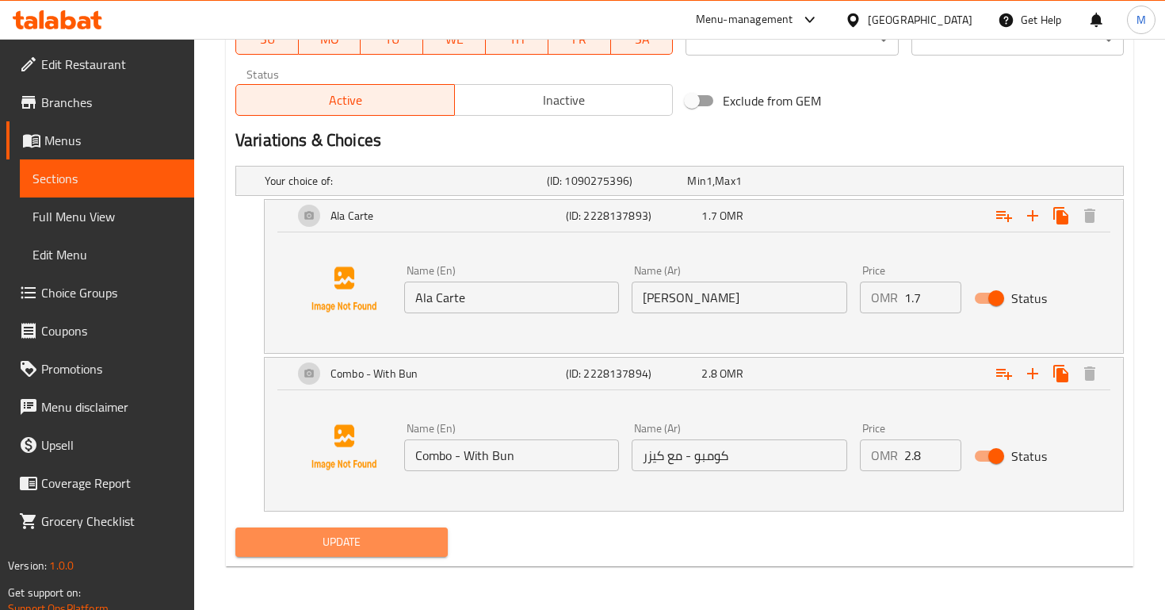
click at [348, 534] on span "Update" at bounding box center [341, 542] width 187 height 20
click at [349, 534] on span "Update" at bounding box center [341, 542] width 187 height 20
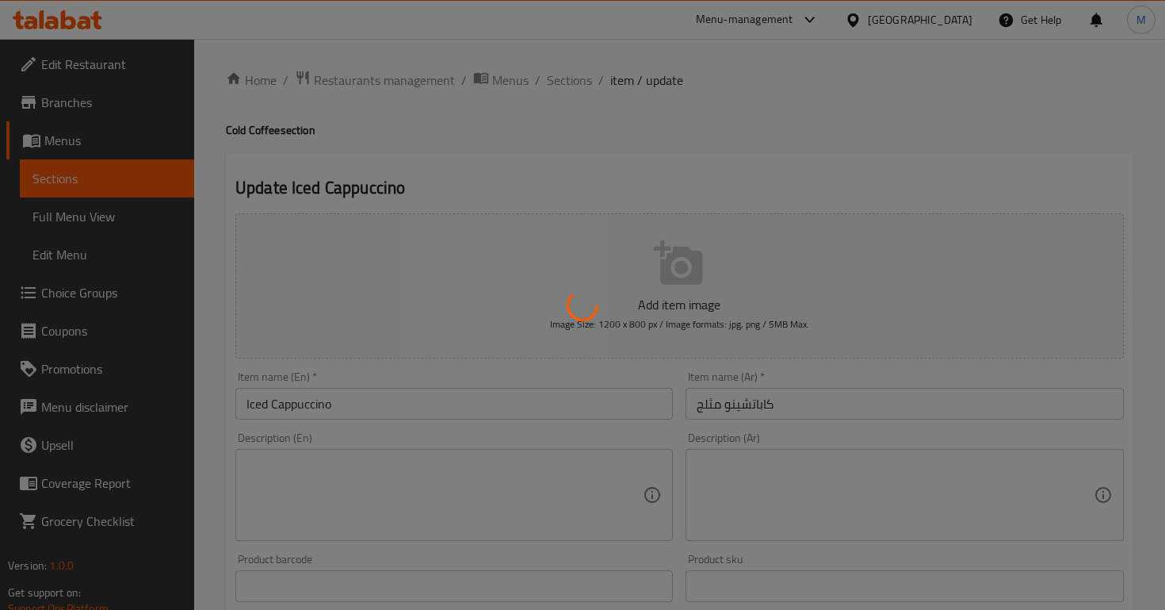
scroll to position [0, 0]
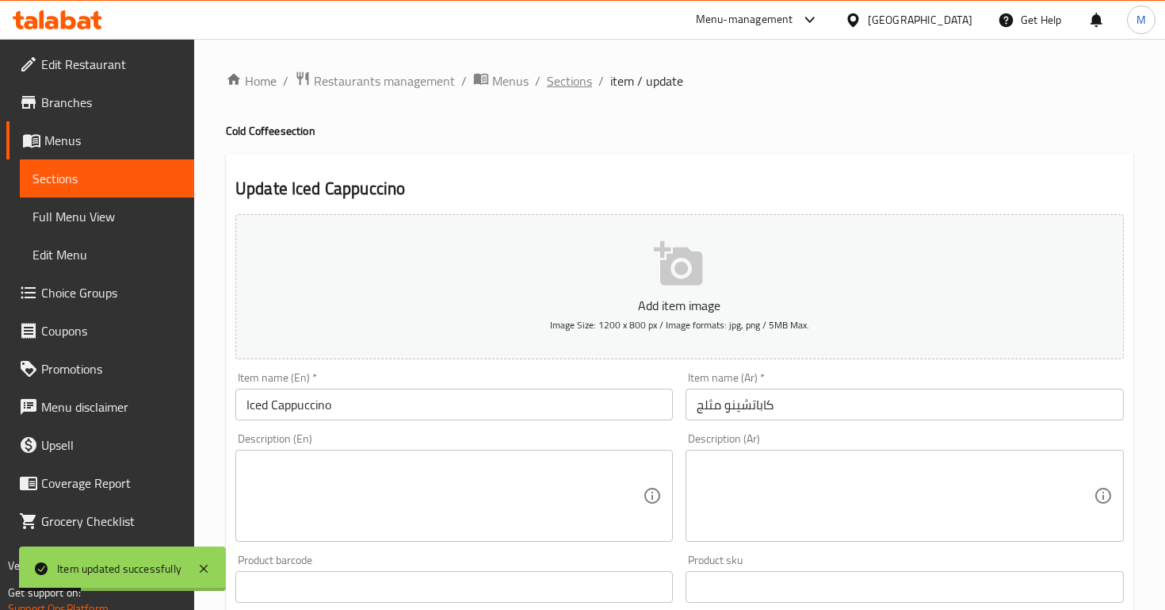
click at [568, 82] on span "Sections" at bounding box center [569, 80] width 45 height 19
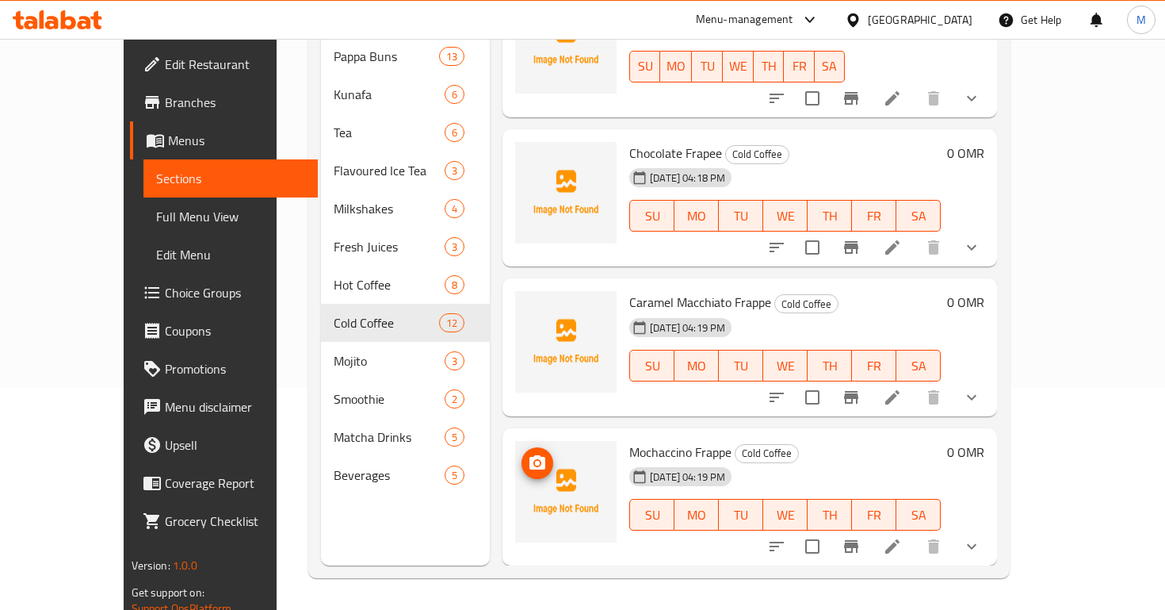
scroll to position [1097, 0]
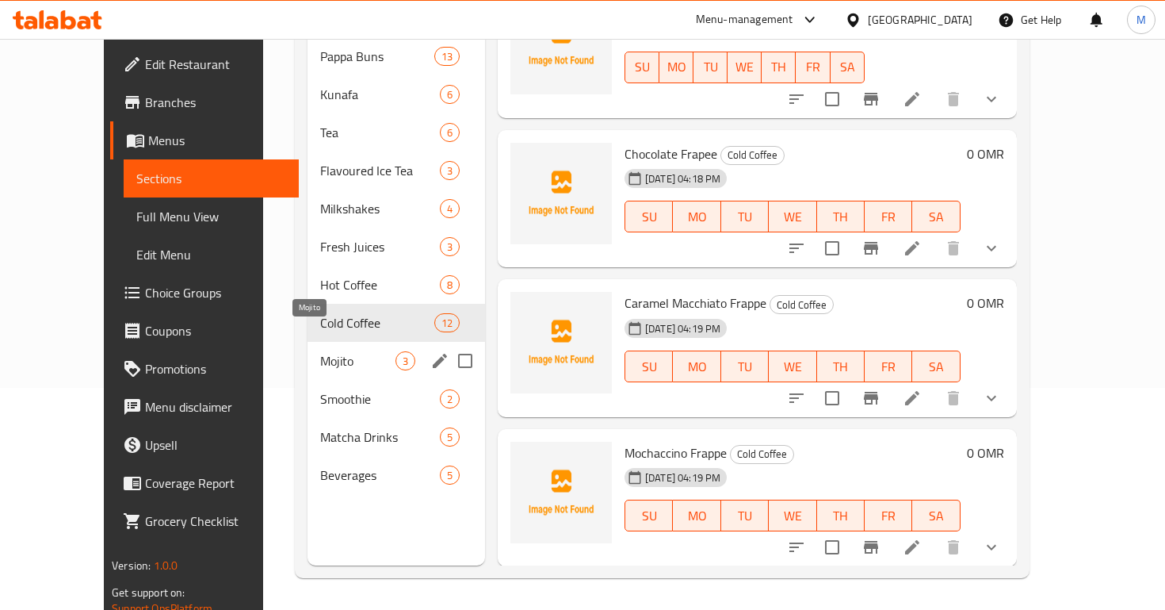
click at [341, 351] on span "Mojito" at bounding box center [357, 360] width 75 height 19
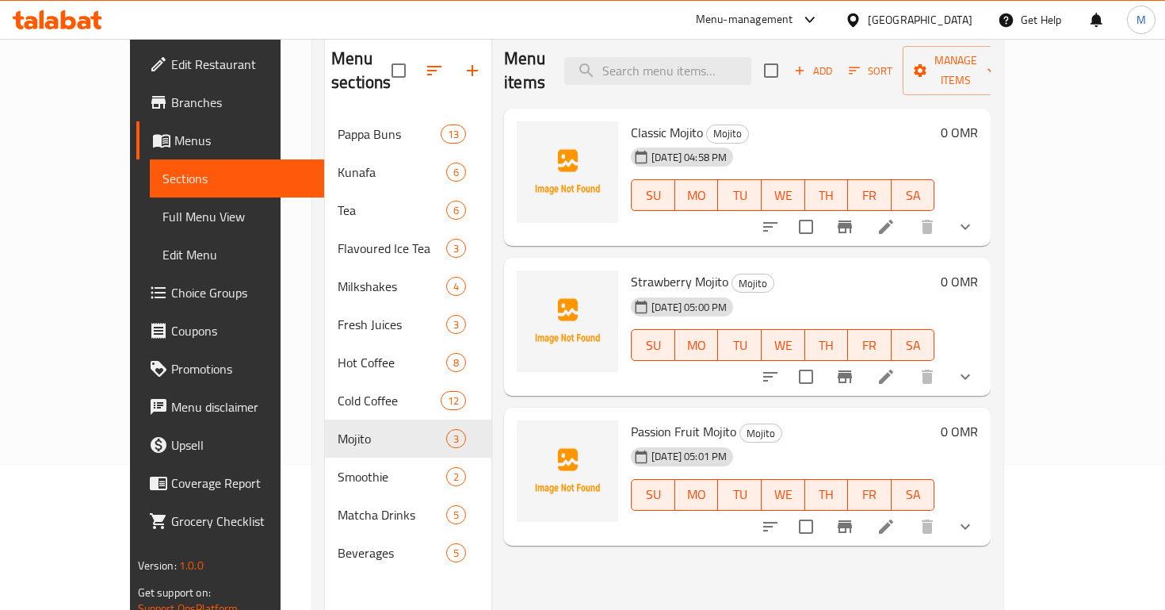
scroll to position [143, 0]
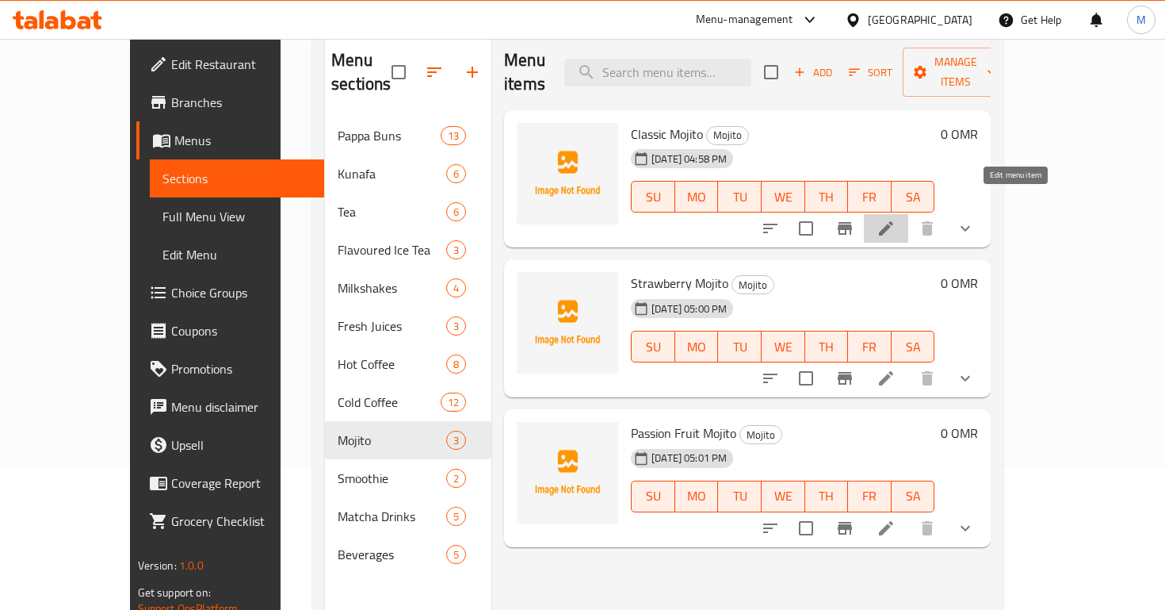
click at [896, 219] on icon at bounding box center [886, 228] width 19 height 19
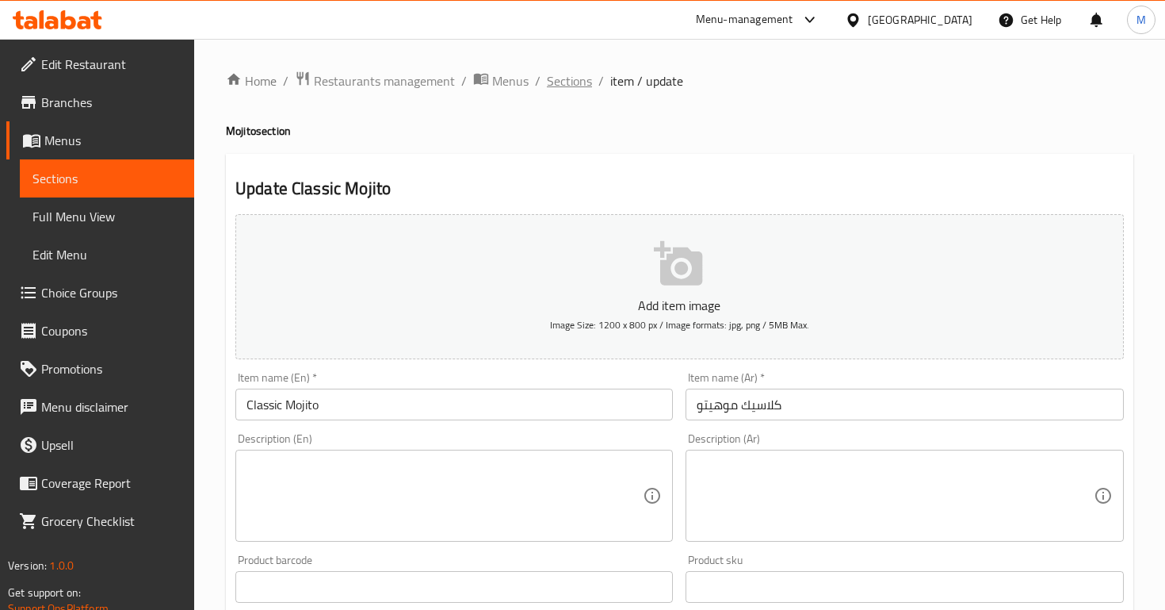
click at [580, 79] on span "Sections" at bounding box center [569, 80] width 45 height 19
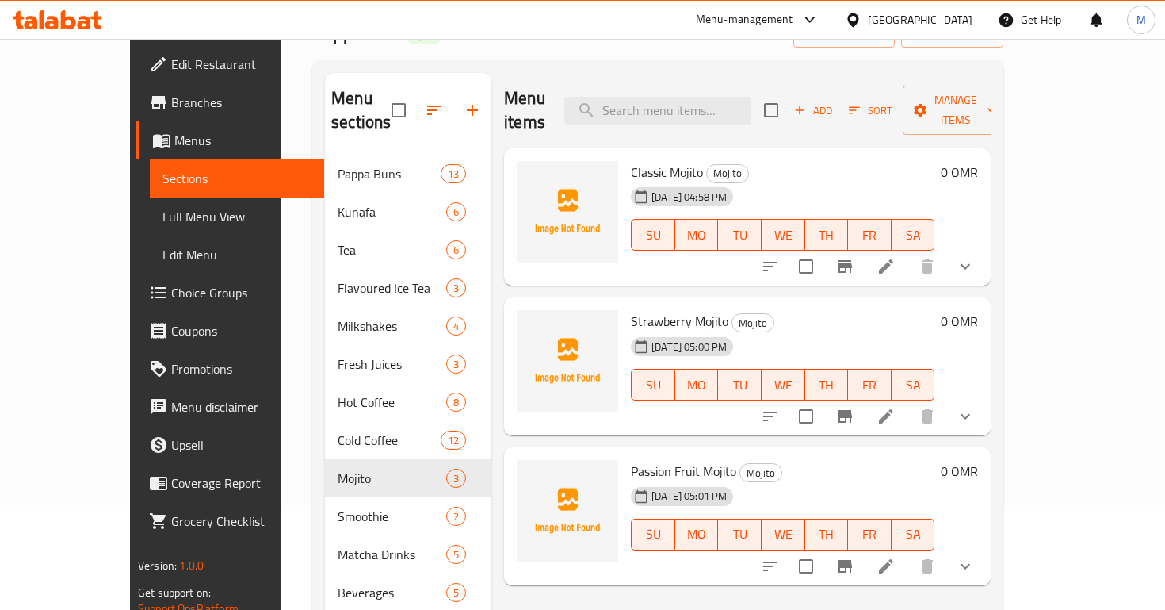
scroll to position [144, 0]
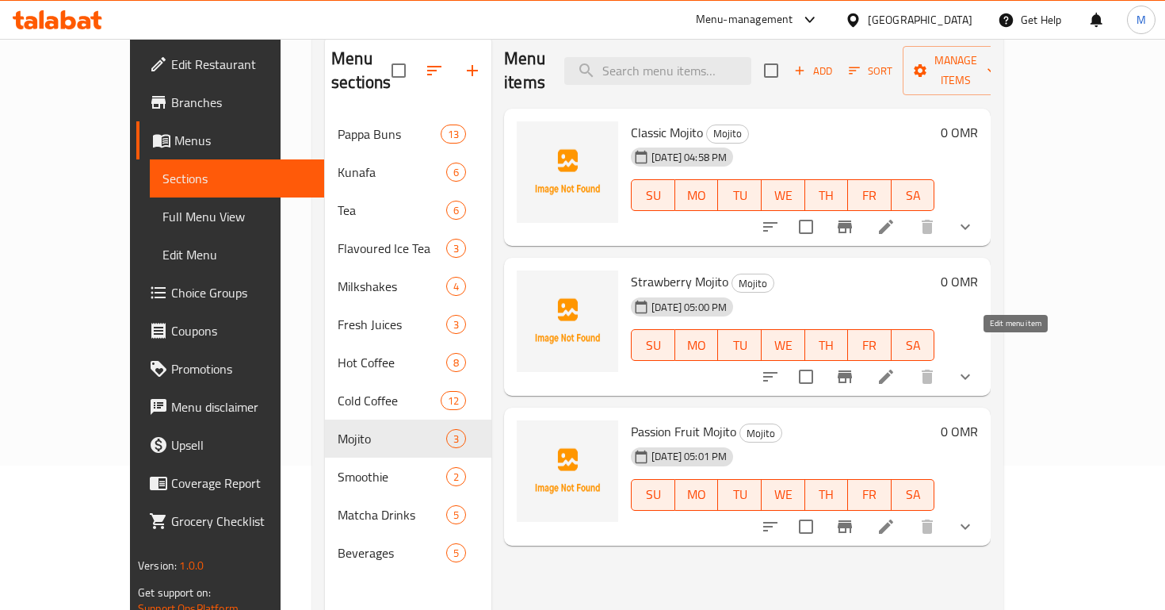
click at [896, 367] on icon at bounding box center [886, 376] width 19 height 19
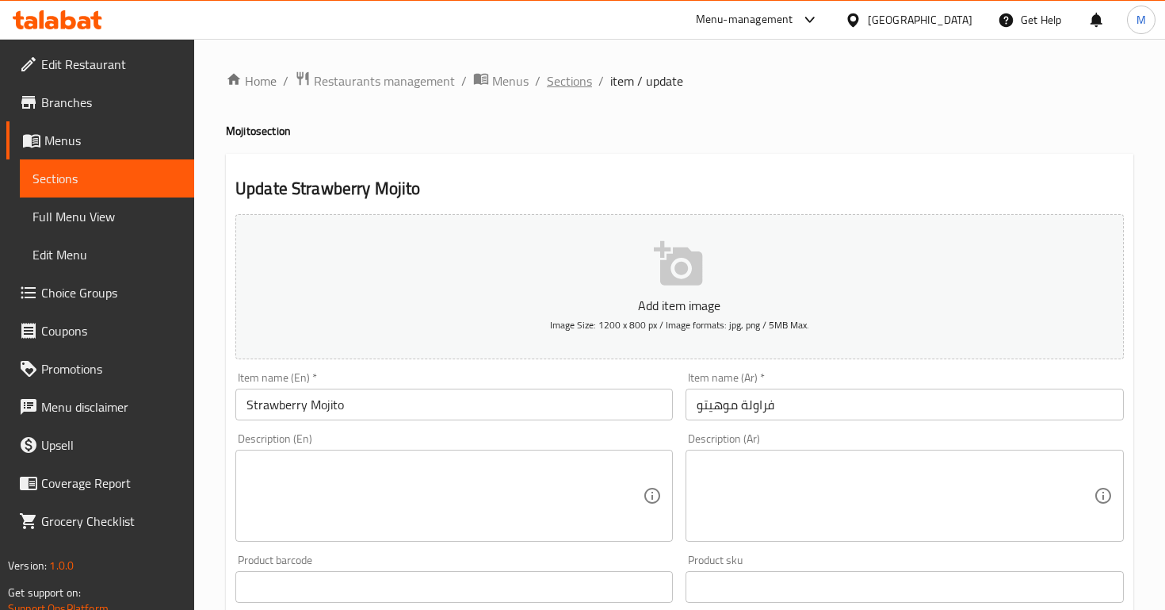
click at [575, 82] on span "Sections" at bounding box center [569, 80] width 45 height 19
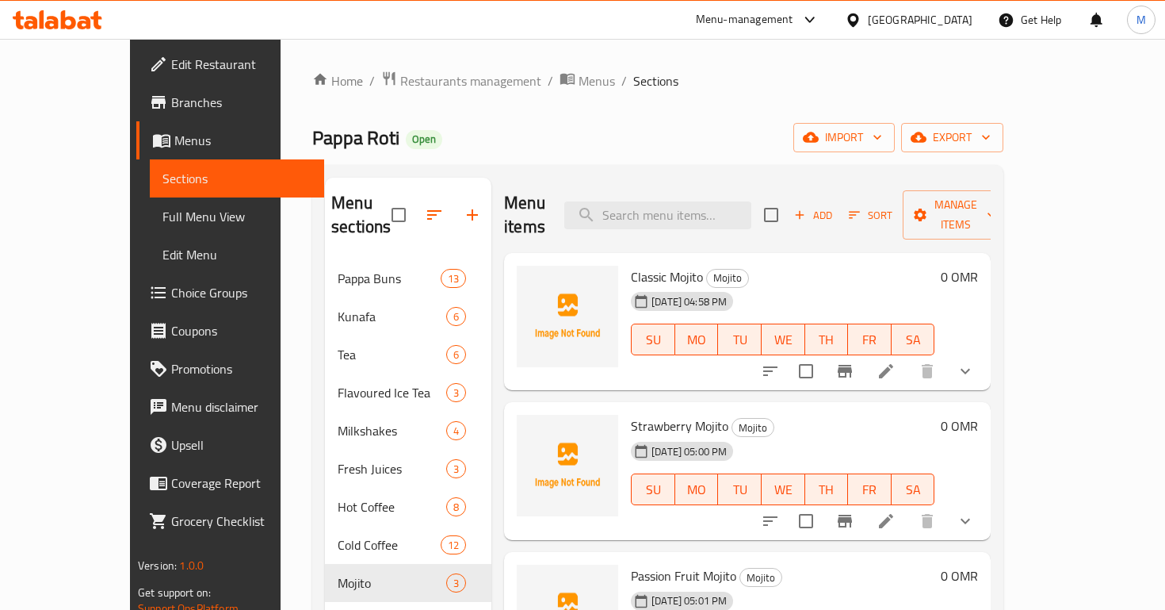
scroll to position [222, 0]
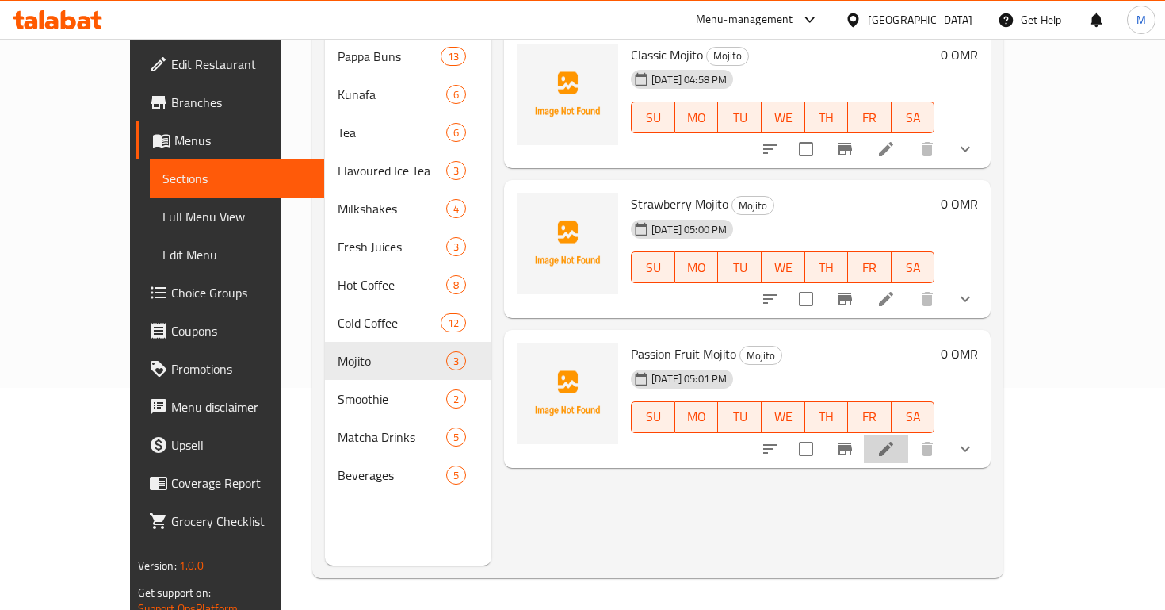
click at [909, 434] on li at bounding box center [886, 448] width 44 height 29
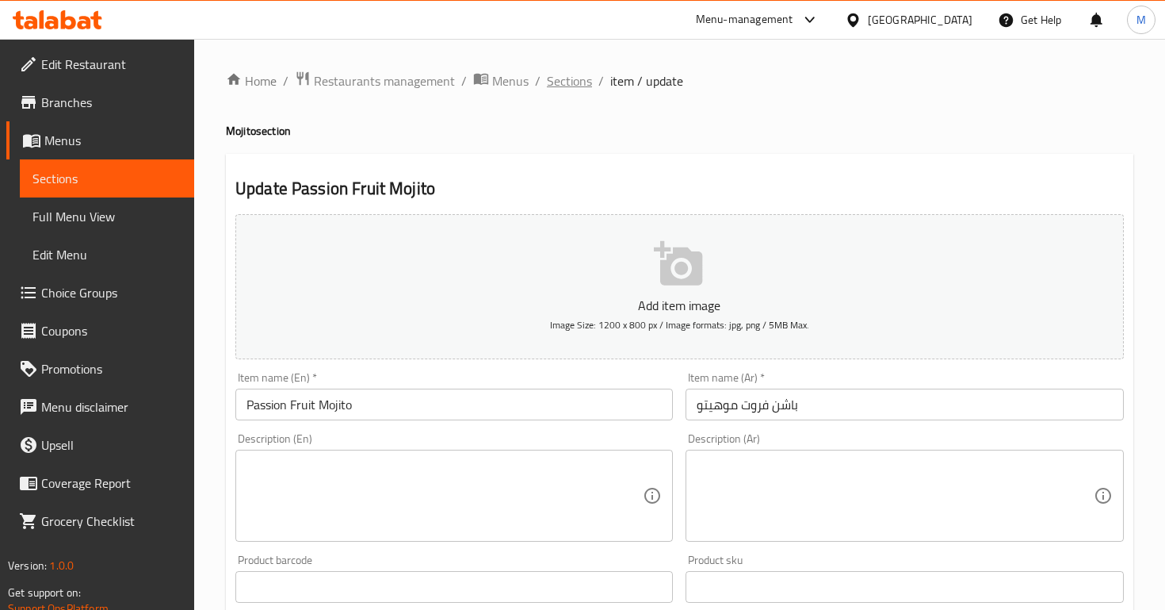
click at [571, 79] on span "Sections" at bounding box center [569, 80] width 45 height 19
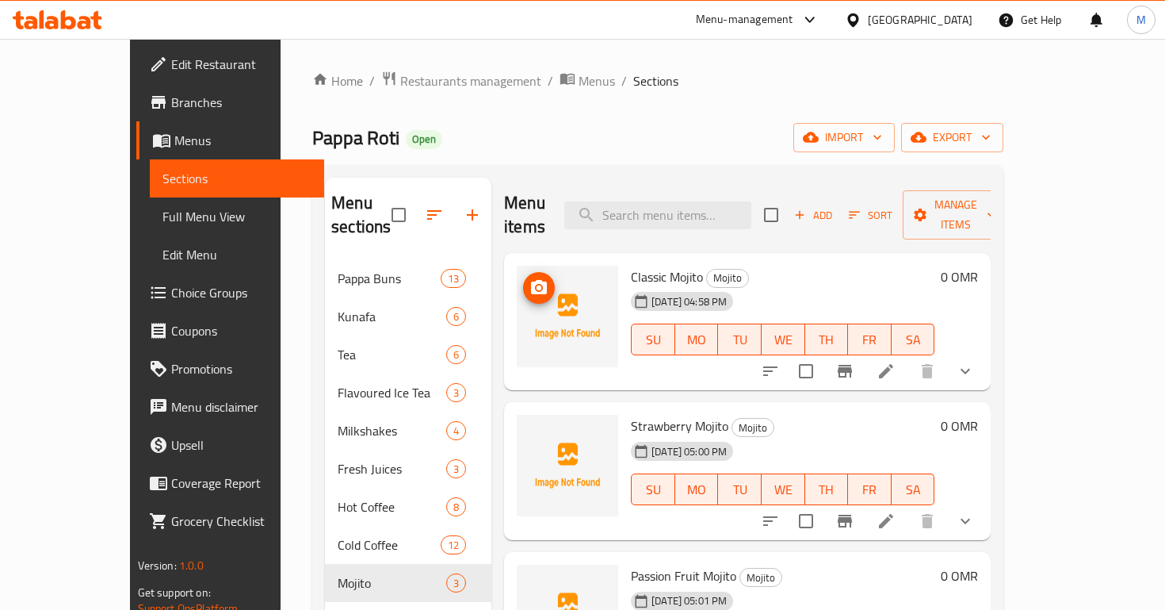
scroll to position [222, 0]
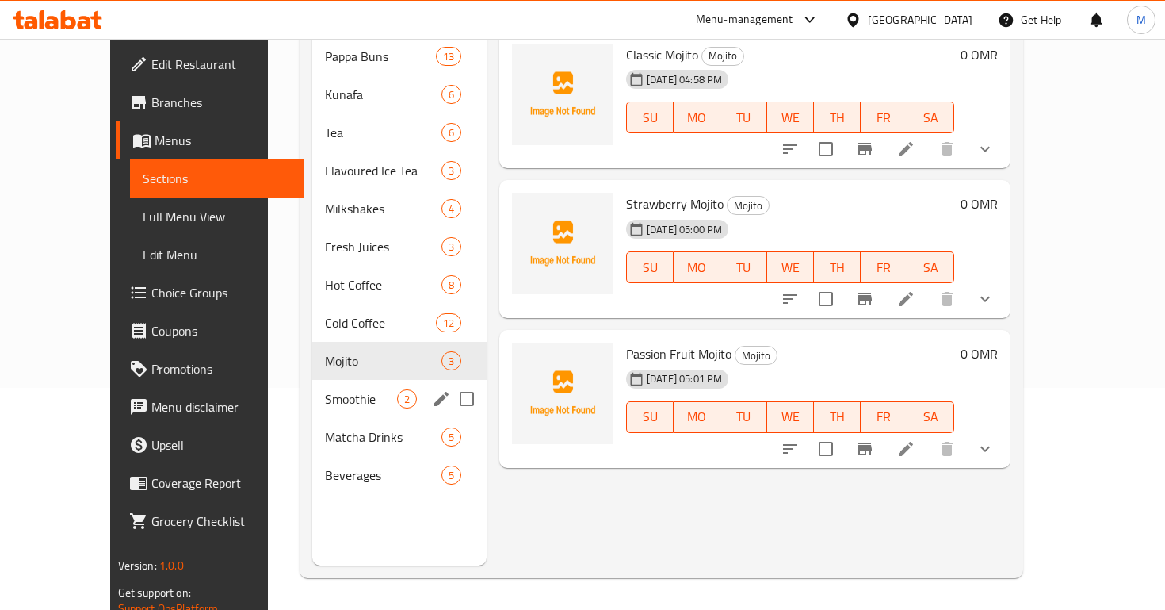
click at [330, 389] on span "Smoothie" at bounding box center [361, 398] width 72 height 19
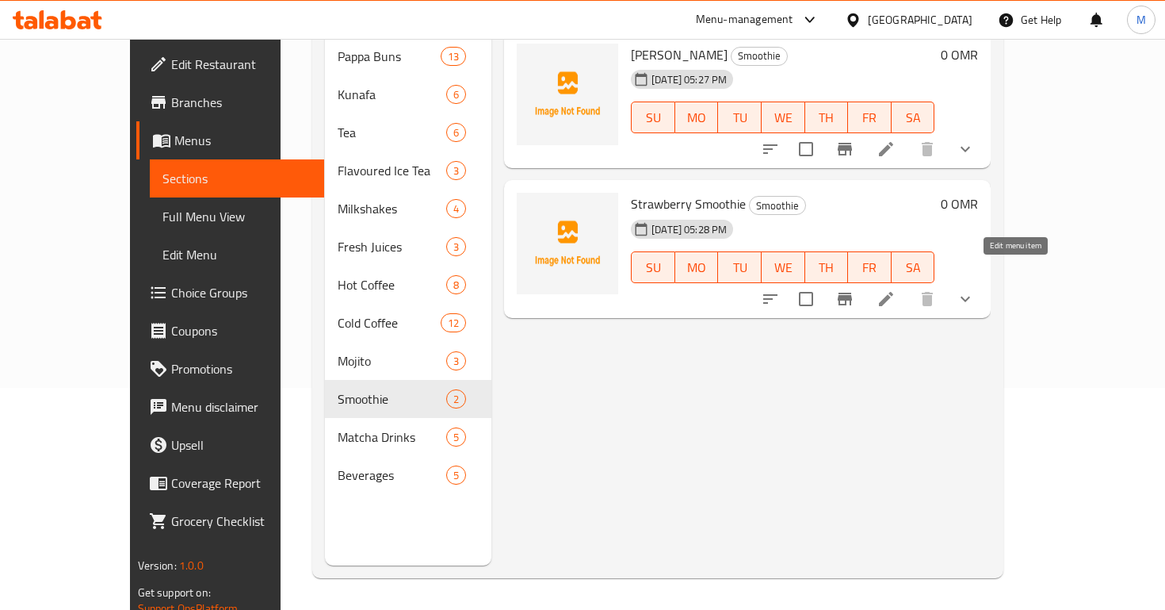
click at [894, 292] on icon at bounding box center [886, 299] width 14 height 14
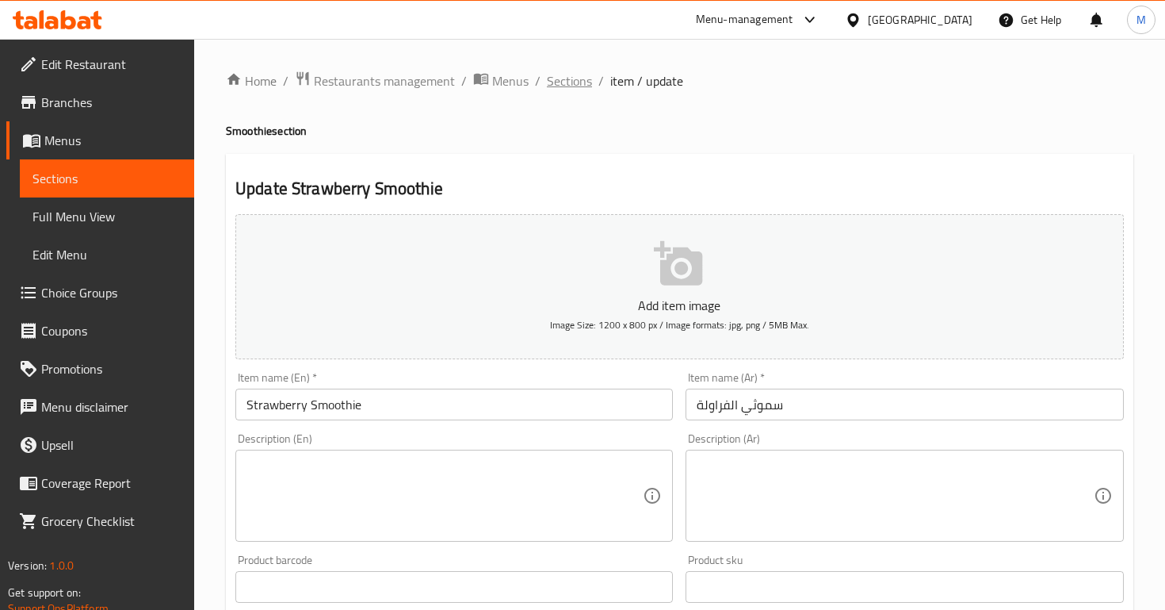
click at [564, 90] on span "Sections" at bounding box center [569, 80] width 45 height 19
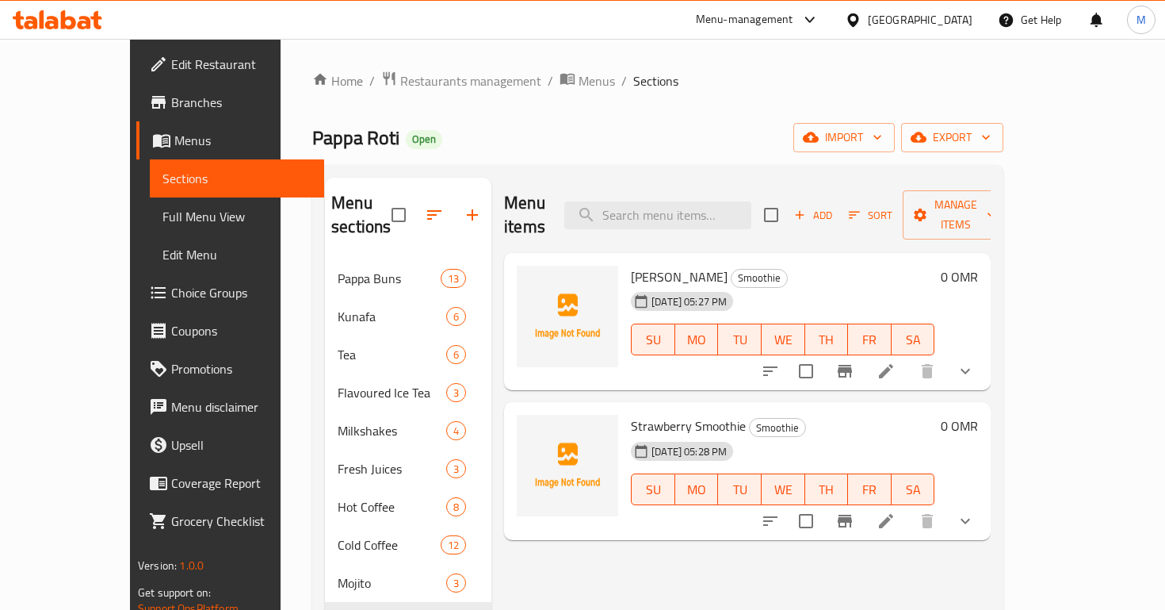
click at [896, 362] on icon at bounding box center [886, 371] width 19 height 19
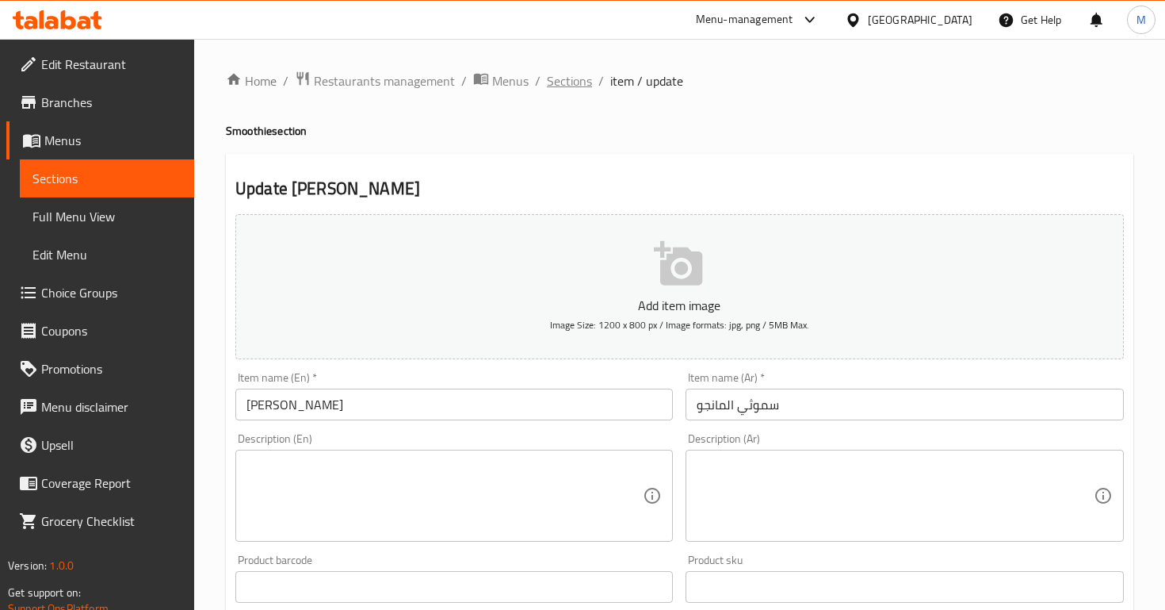
click at [561, 74] on span "Sections" at bounding box center [569, 80] width 45 height 19
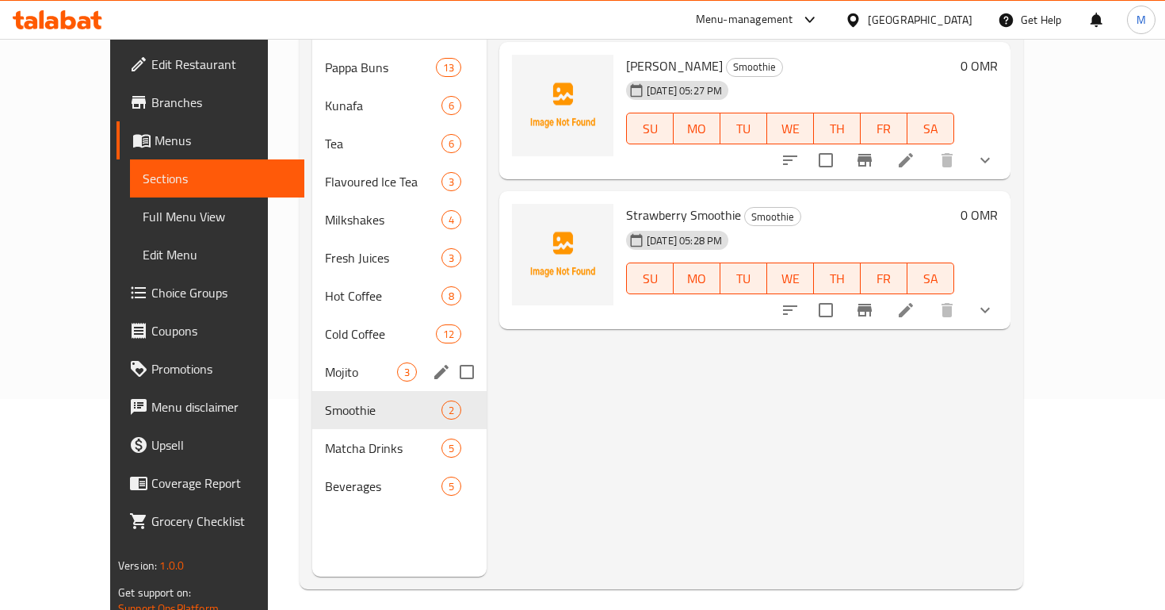
scroll to position [222, 0]
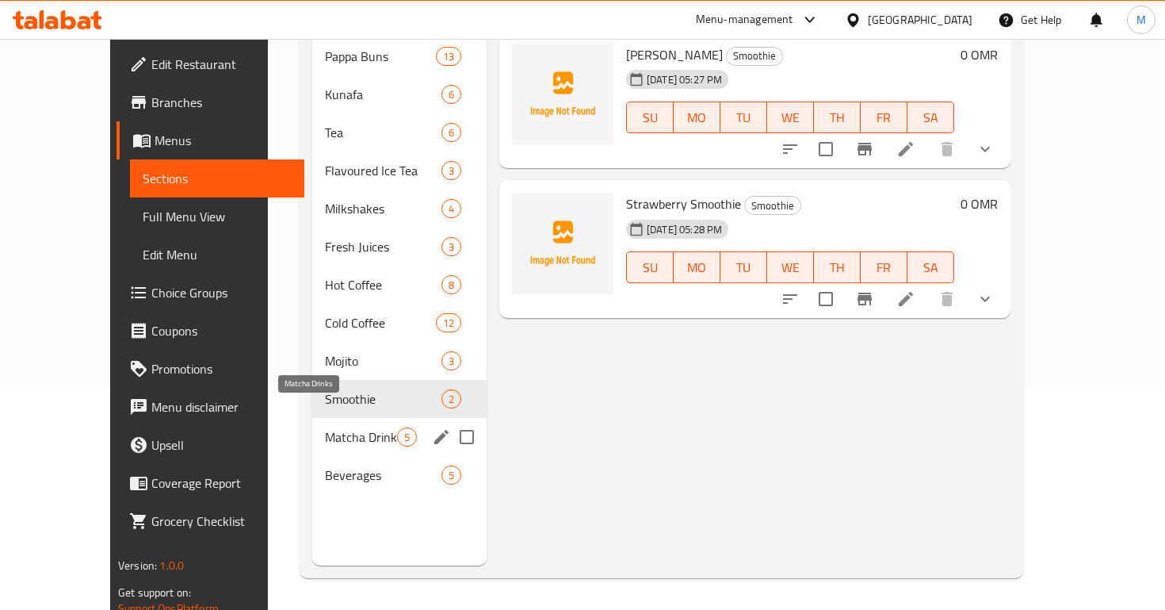
click at [325, 427] on span "Matcha Drinks" at bounding box center [361, 436] width 72 height 19
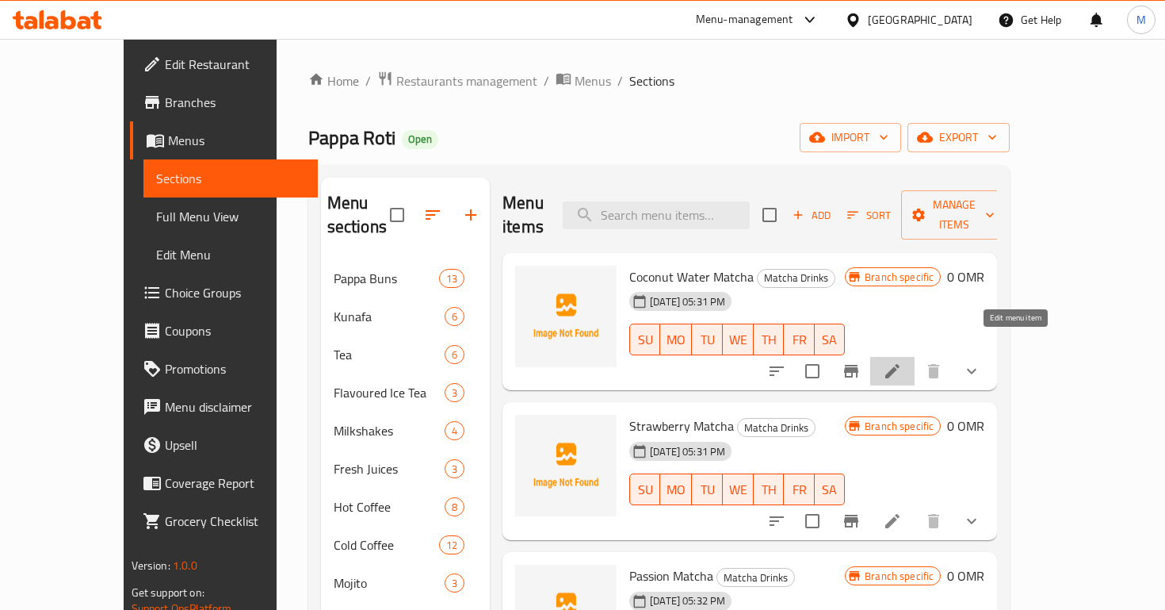
click at [900, 364] on icon at bounding box center [893, 371] width 14 height 14
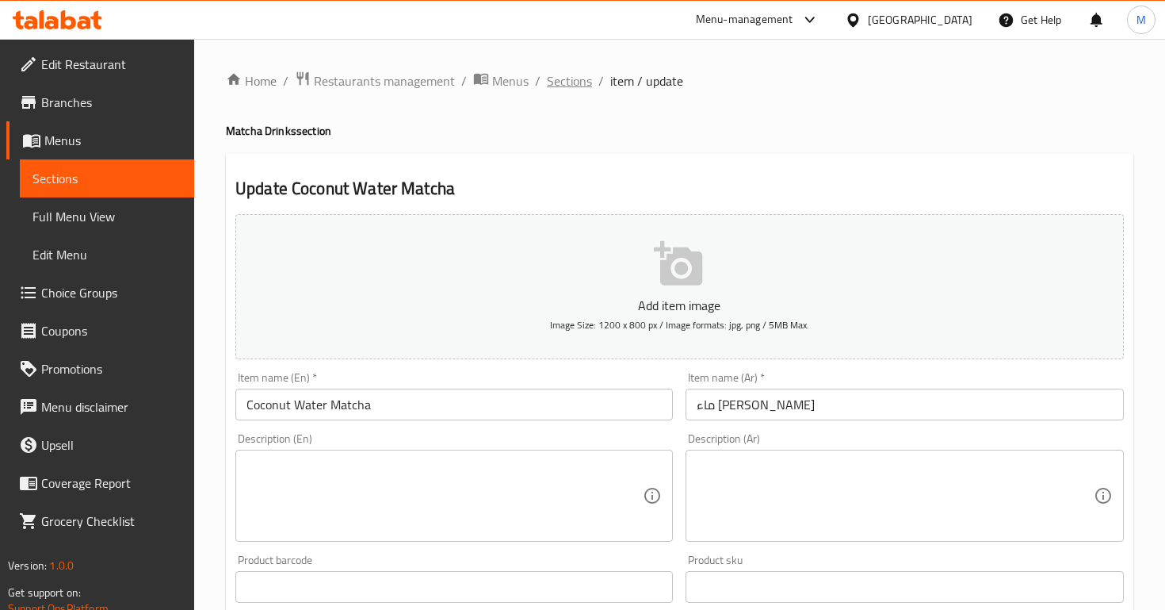
click at [567, 78] on span "Sections" at bounding box center [569, 80] width 45 height 19
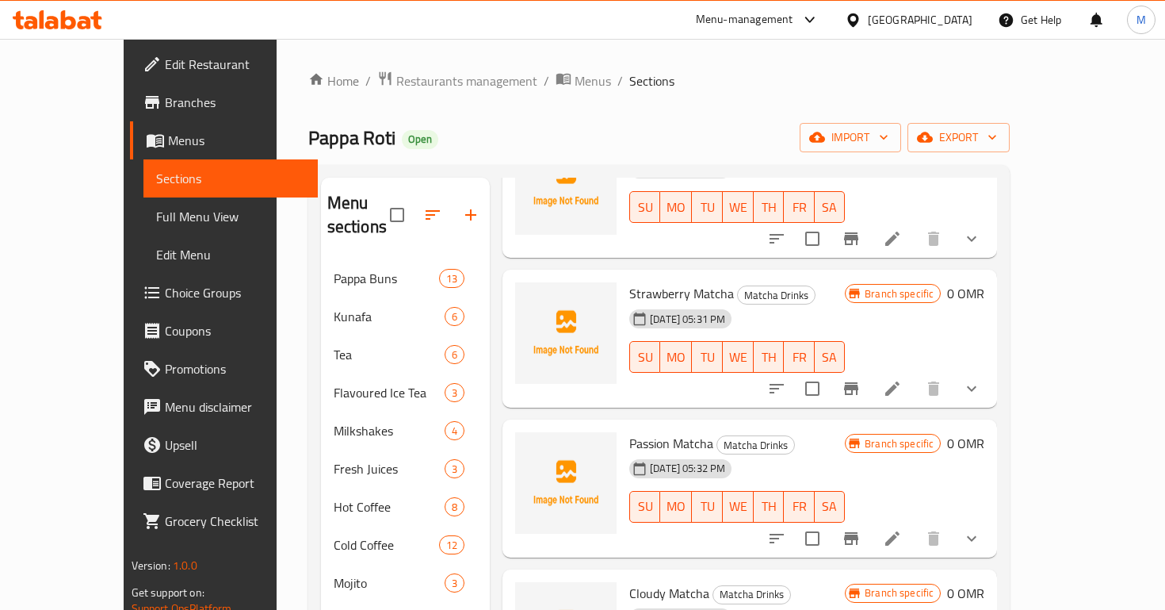
scroll to position [132, 0]
click at [902, 380] on icon at bounding box center [892, 389] width 19 height 19
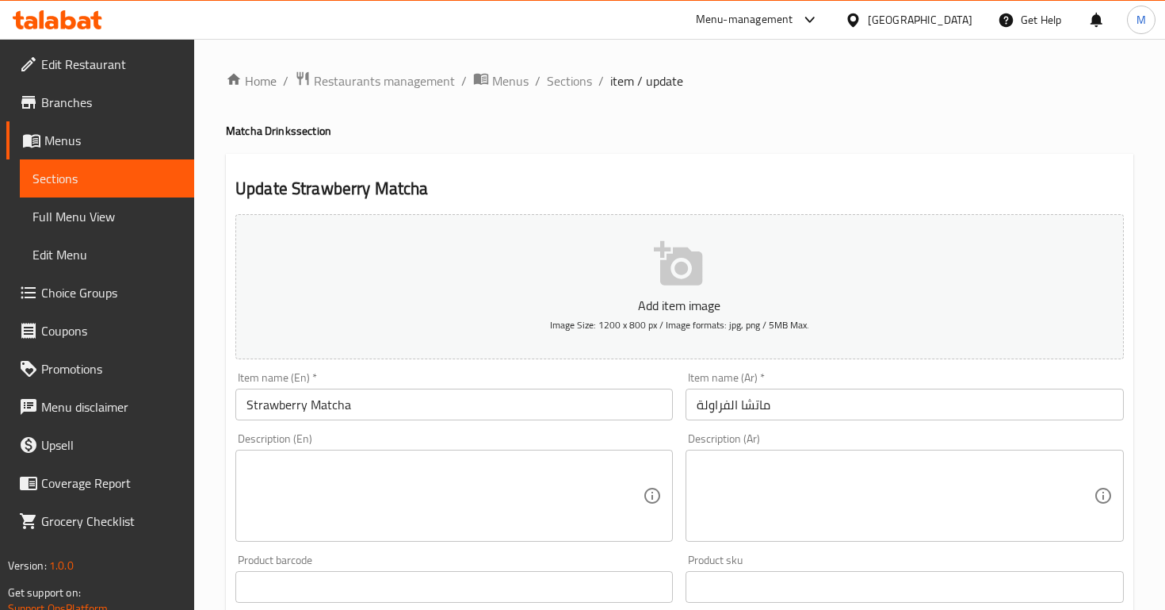
scroll to position [526, 0]
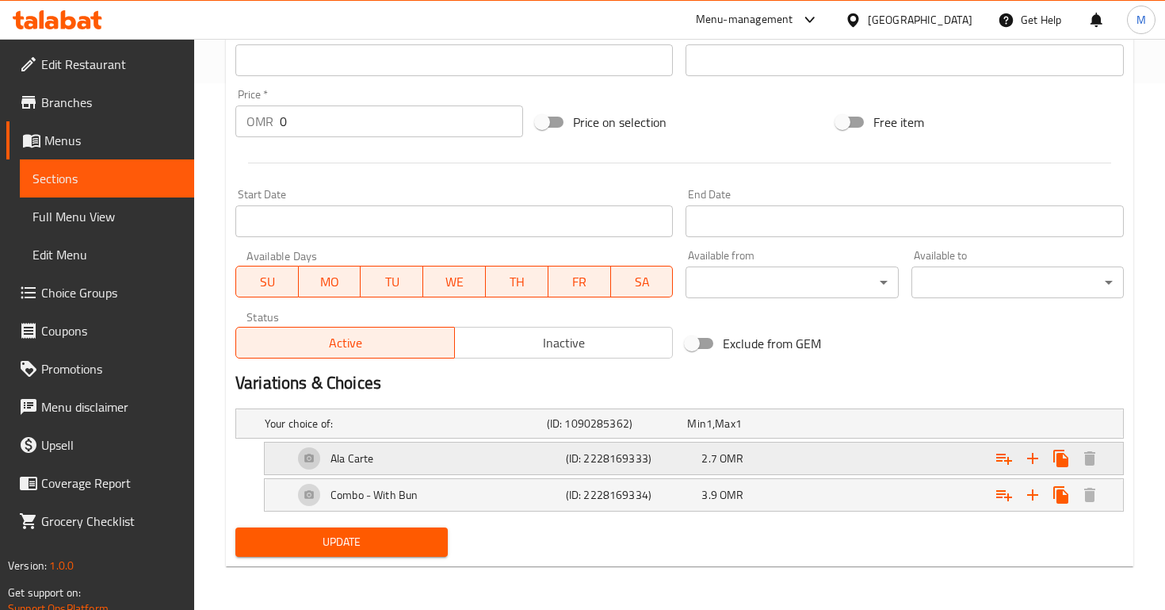
click at [783, 431] on div "2.7 OMR" at bounding box center [754, 423] width 135 height 16
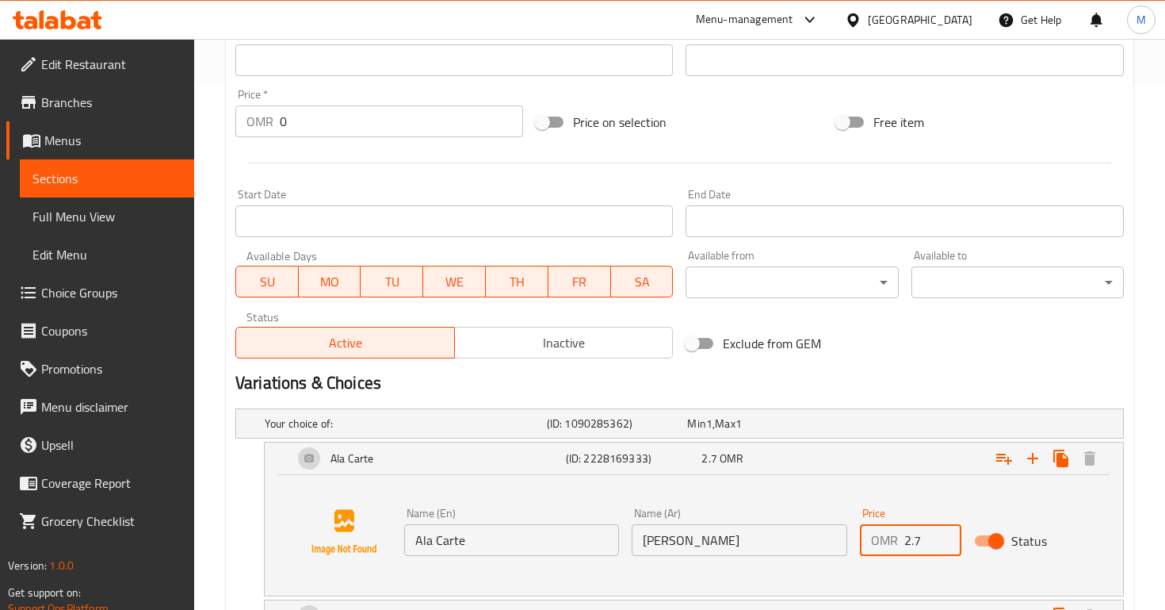
drag, startPoint x: 923, startPoint y: 547, endPoint x: 914, endPoint y: 545, distance: 9.0
click at [914, 545] on input "2.7" at bounding box center [933, 540] width 57 height 32
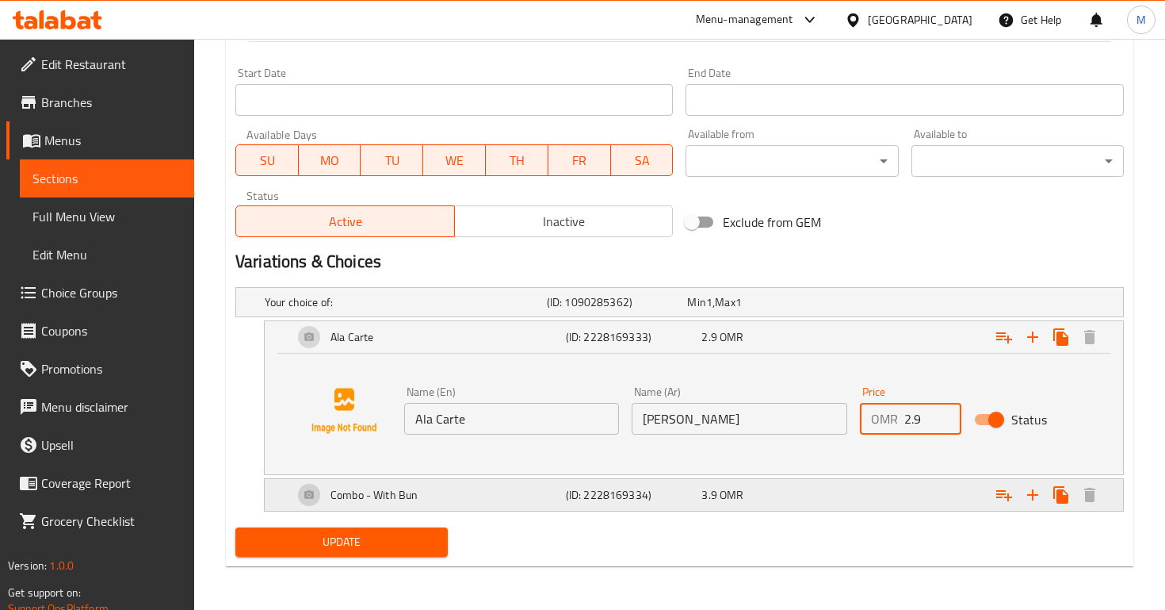
click at [890, 305] on div "Expand" at bounding box center [966, 302] width 282 height 6
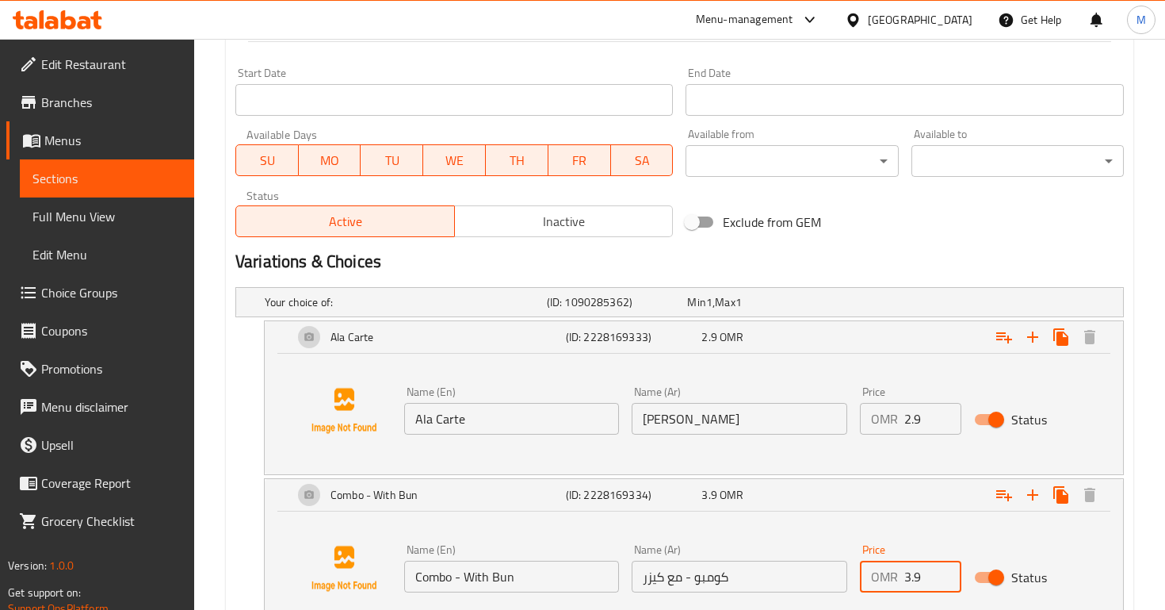
drag, startPoint x: 932, startPoint y: 574, endPoint x: 798, endPoint y: 574, distance: 134.0
click at [797, 574] on div "Name (En) Combo - With Bun Name (En) Name (Ar) كومبو - مع كيزر Name (Ar) Price …" at bounding box center [739, 568] width 683 height 61
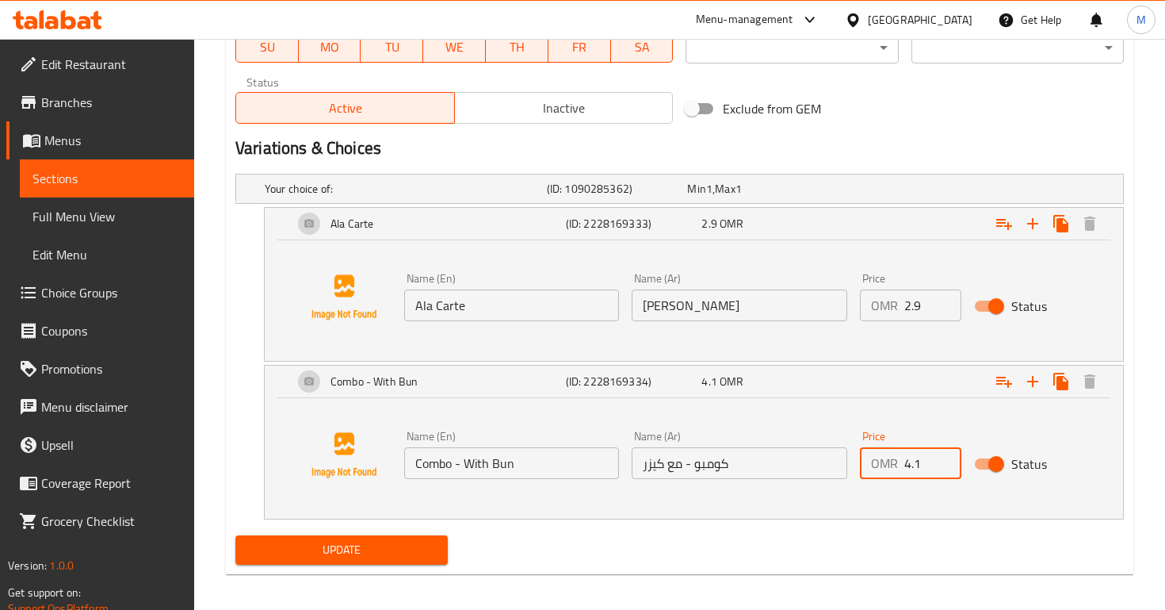
scroll to position [769, 0]
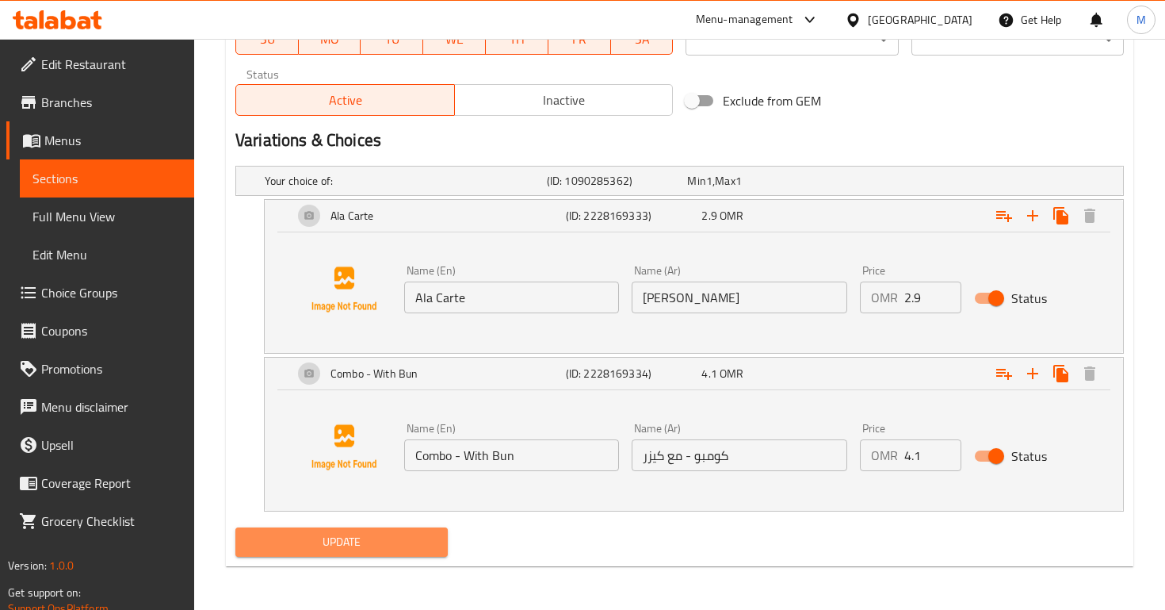
click at [415, 535] on span "Update" at bounding box center [341, 542] width 187 height 20
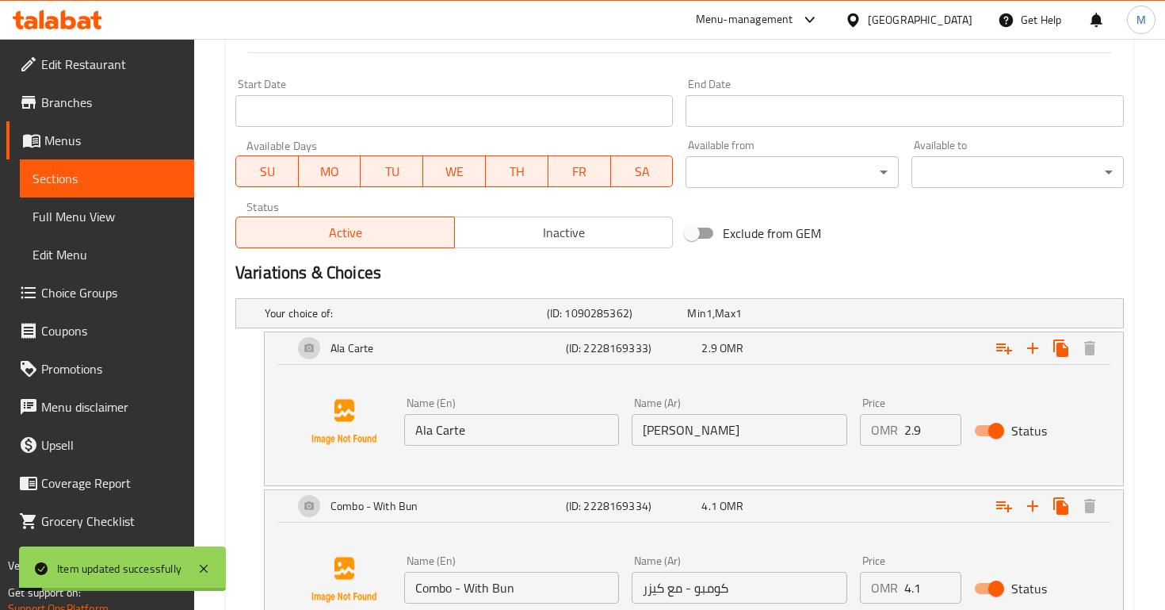
scroll to position [0, 0]
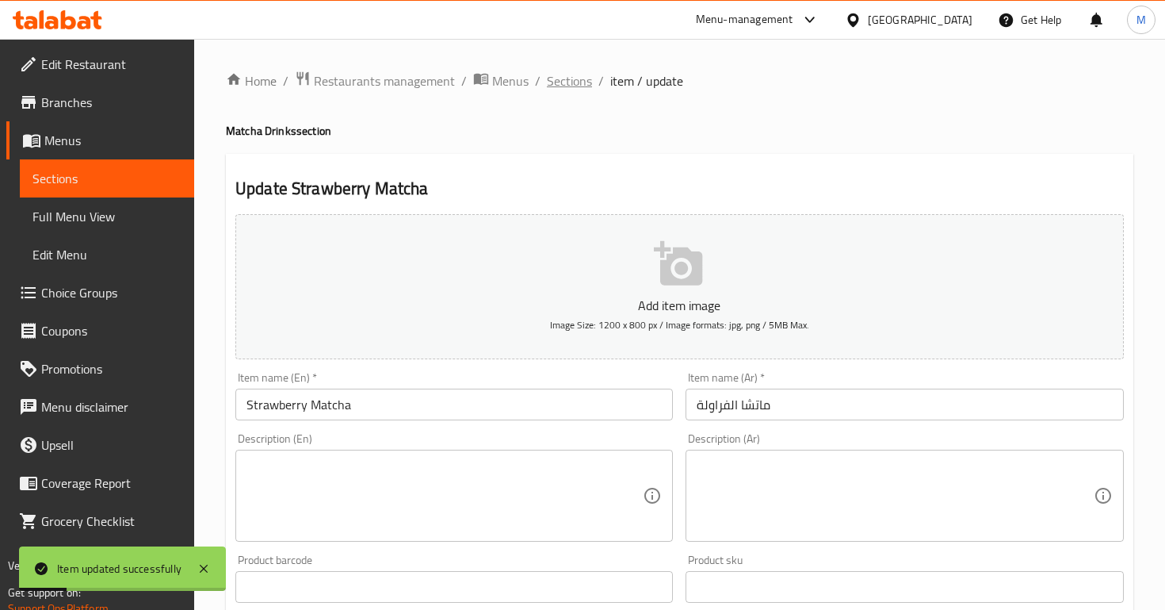
click at [565, 88] on span "Sections" at bounding box center [569, 80] width 45 height 19
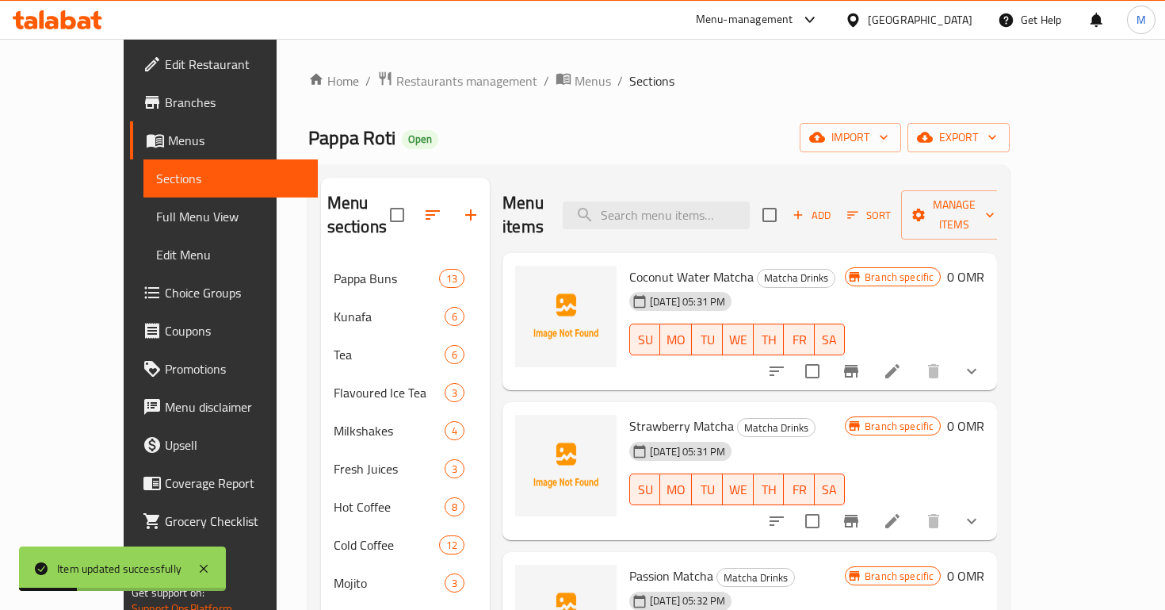
scroll to position [178, 0]
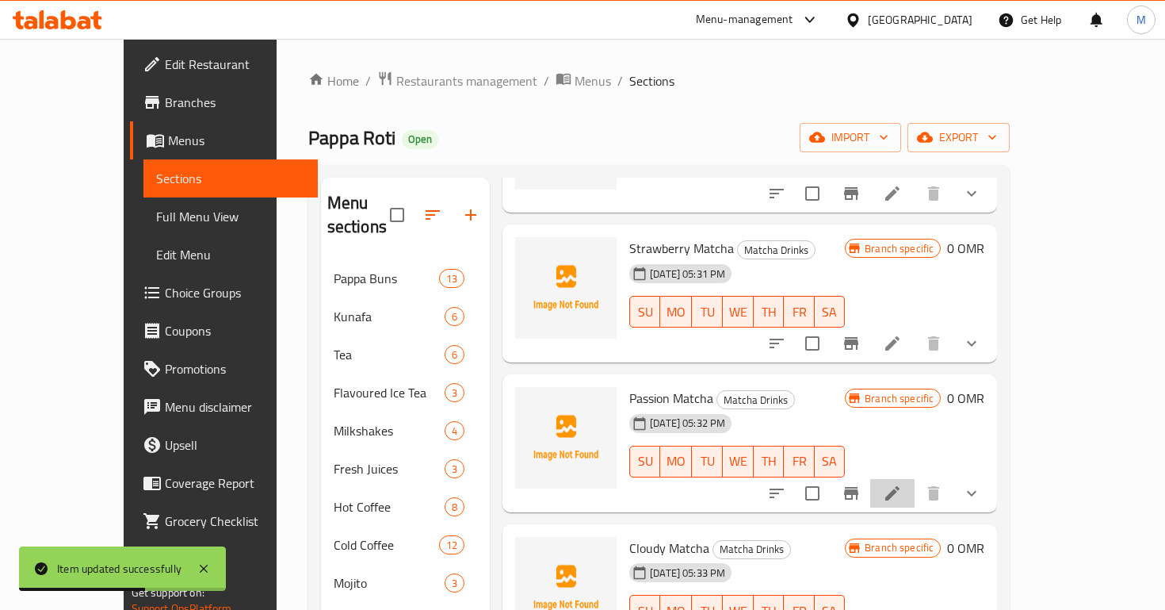
click at [915, 479] on li at bounding box center [893, 493] width 44 height 29
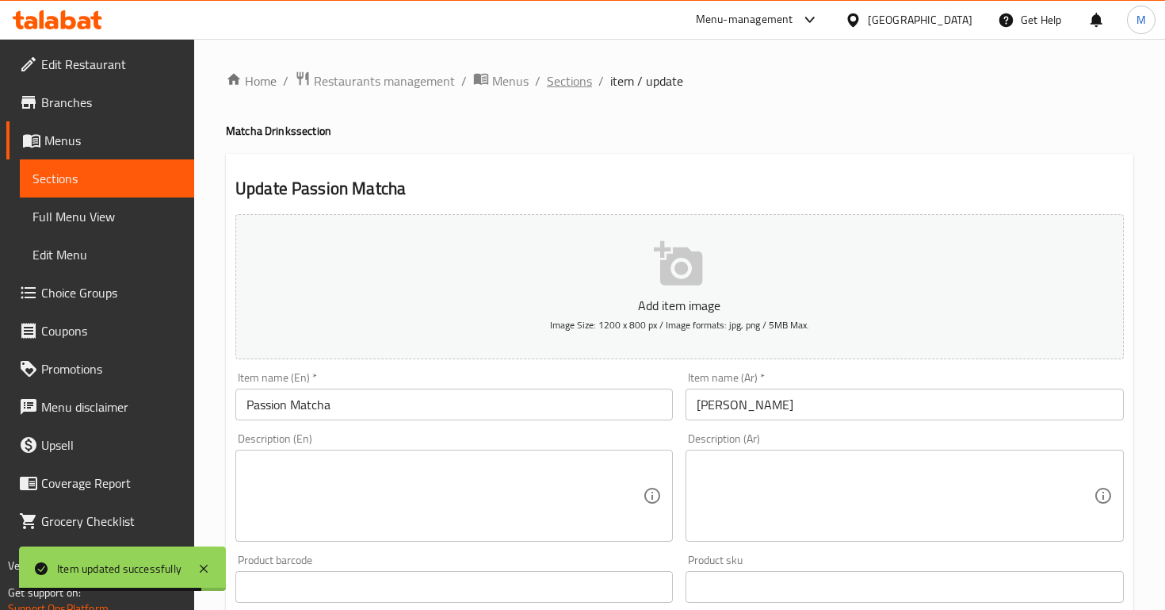
click at [564, 86] on span "Sections" at bounding box center [569, 80] width 45 height 19
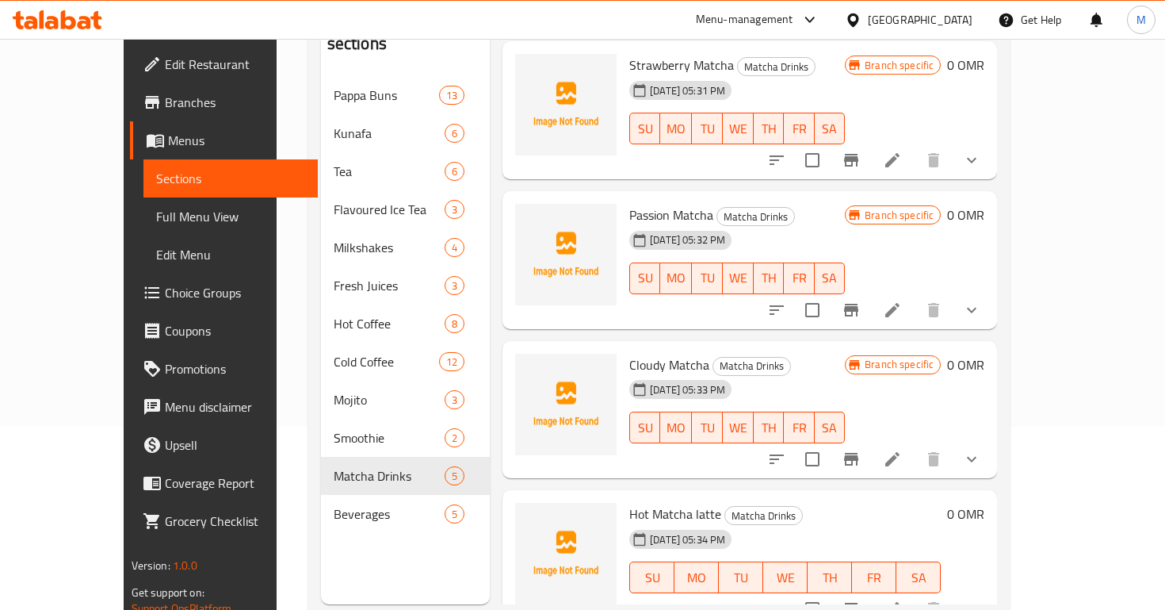
scroll to position [222, 0]
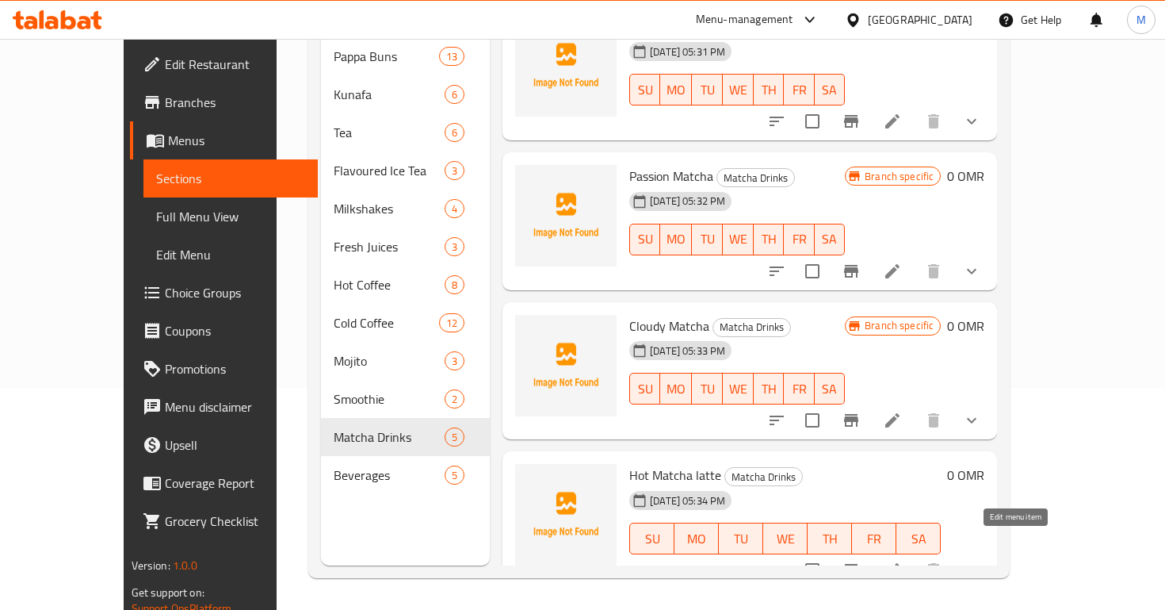
click at [900, 563] on icon at bounding box center [893, 570] width 14 height 14
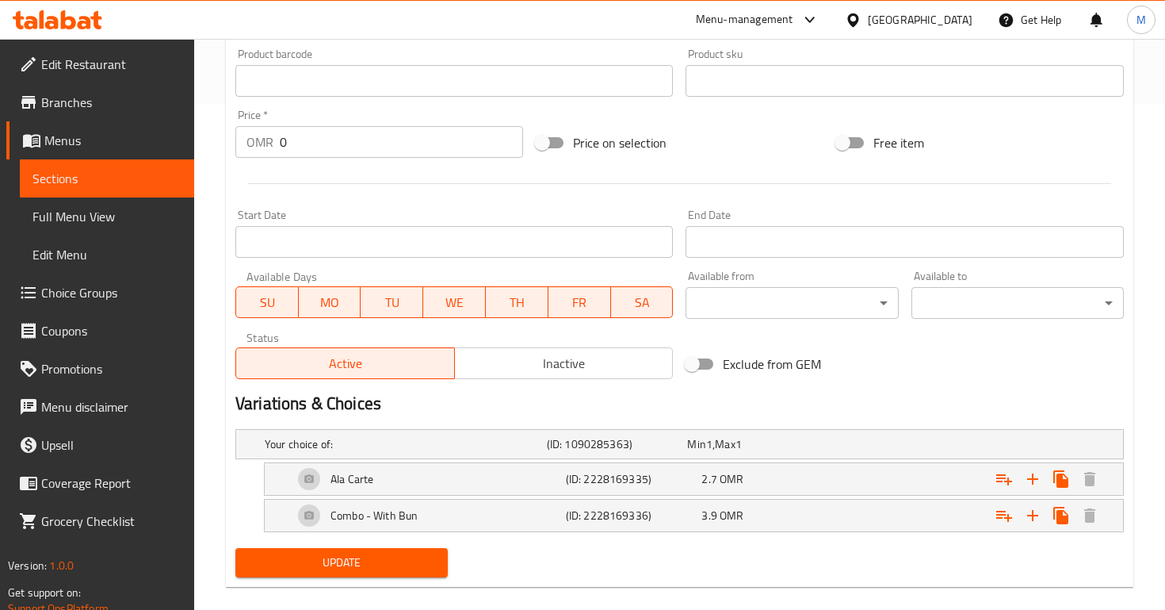
scroll to position [519, 0]
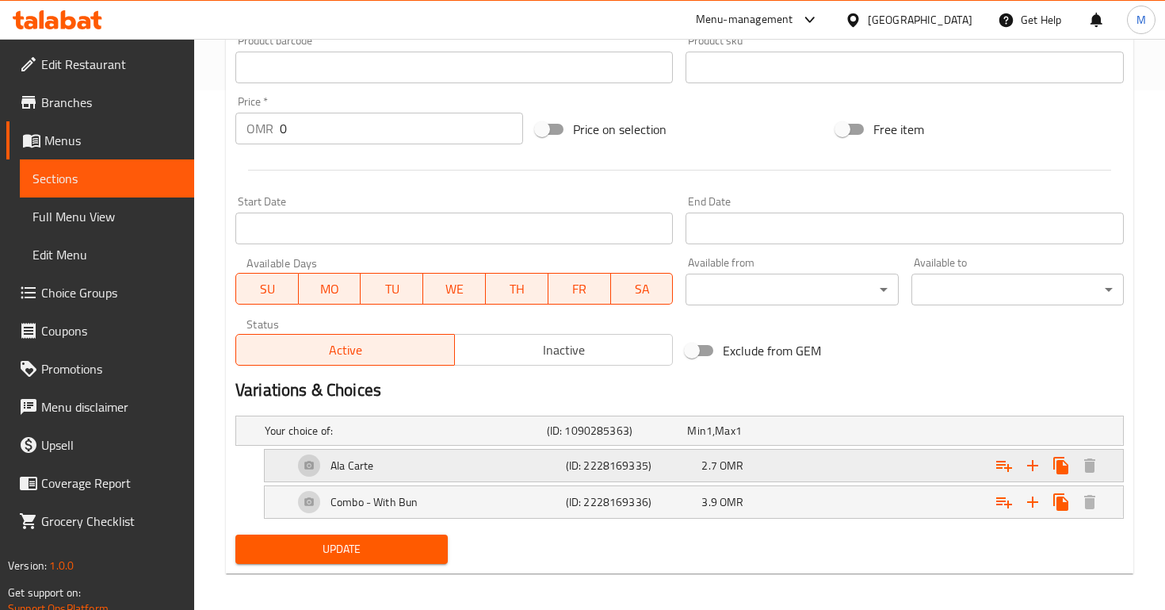
click at [748, 438] on div "2.7 OMR" at bounding box center [754, 431] width 135 height 16
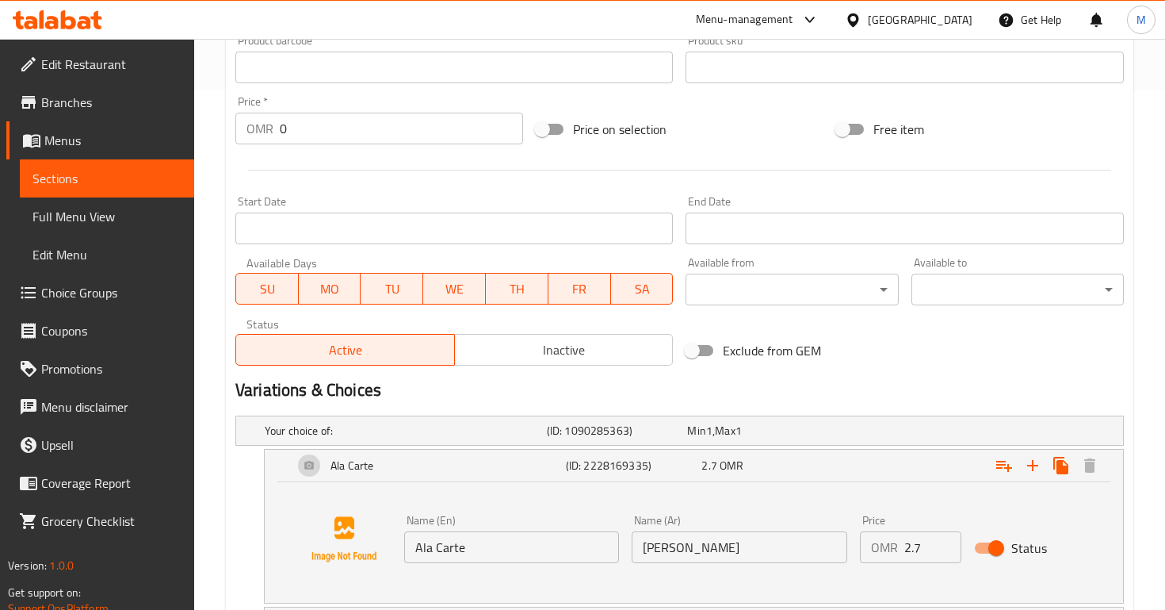
click at [918, 537] on input "2.7" at bounding box center [933, 547] width 57 height 32
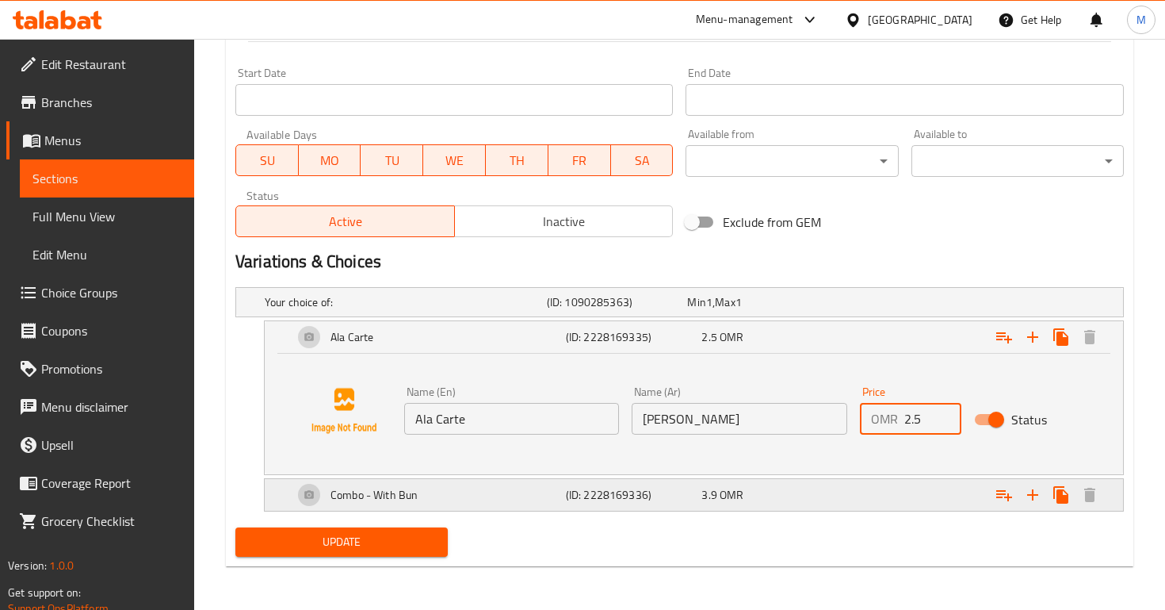
click at [861, 305] on div "Expand" at bounding box center [966, 302] width 282 height 6
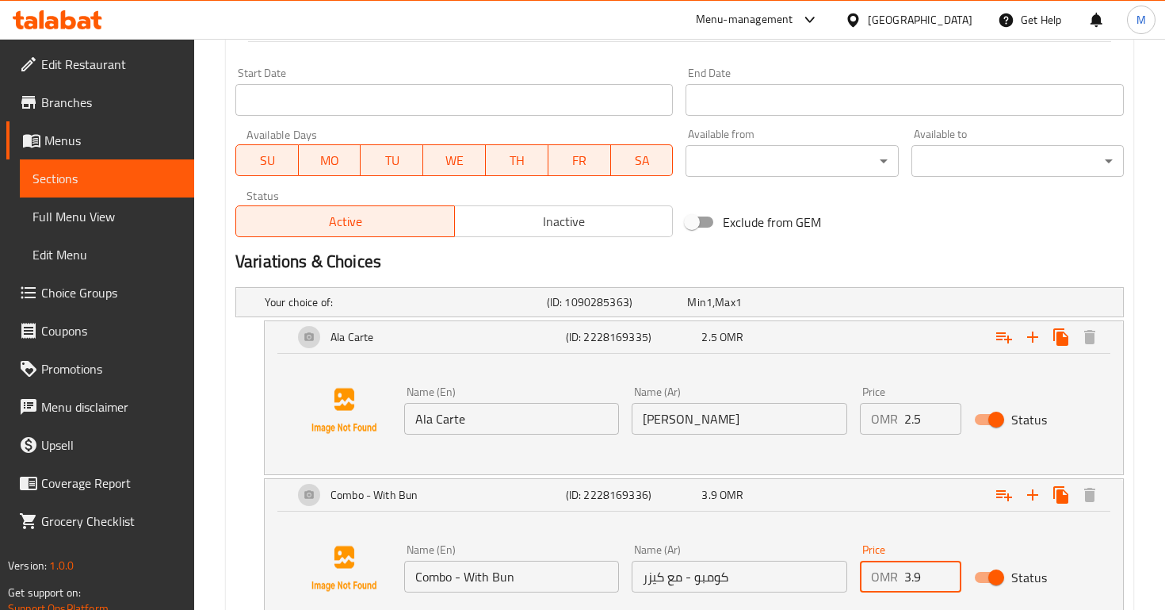
click at [931, 580] on input "3.9" at bounding box center [933, 577] width 57 height 32
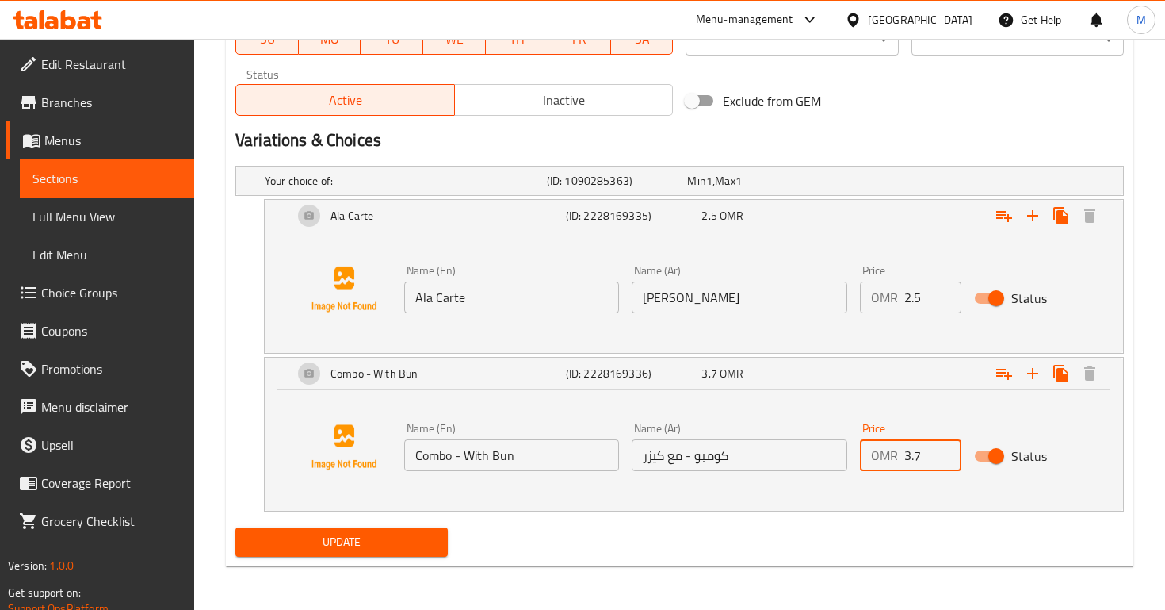
click at [408, 538] on span "Update" at bounding box center [341, 542] width 187 height 20
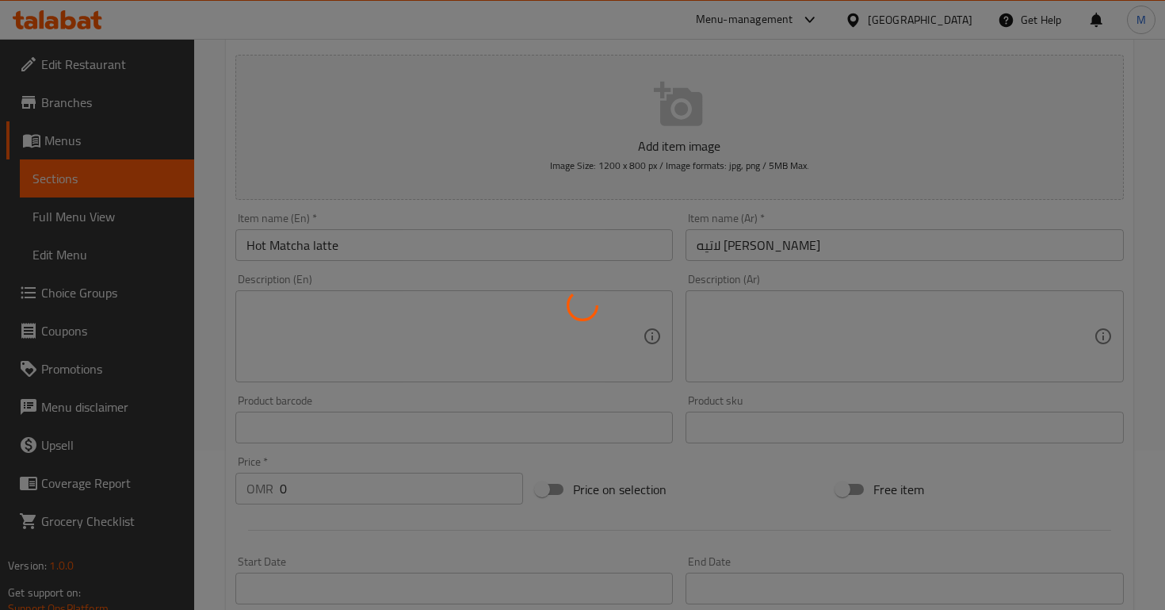
scroll to position [0, 0]
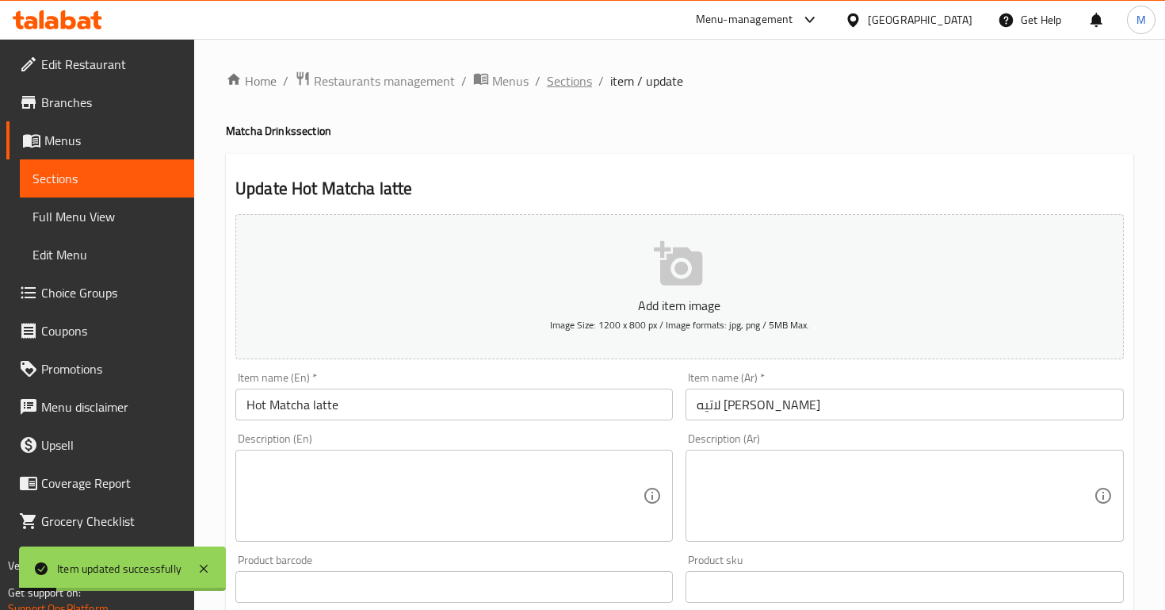
click at [562, 83] on span "Sections" at bounding box center [569, 80] width 45 height 19
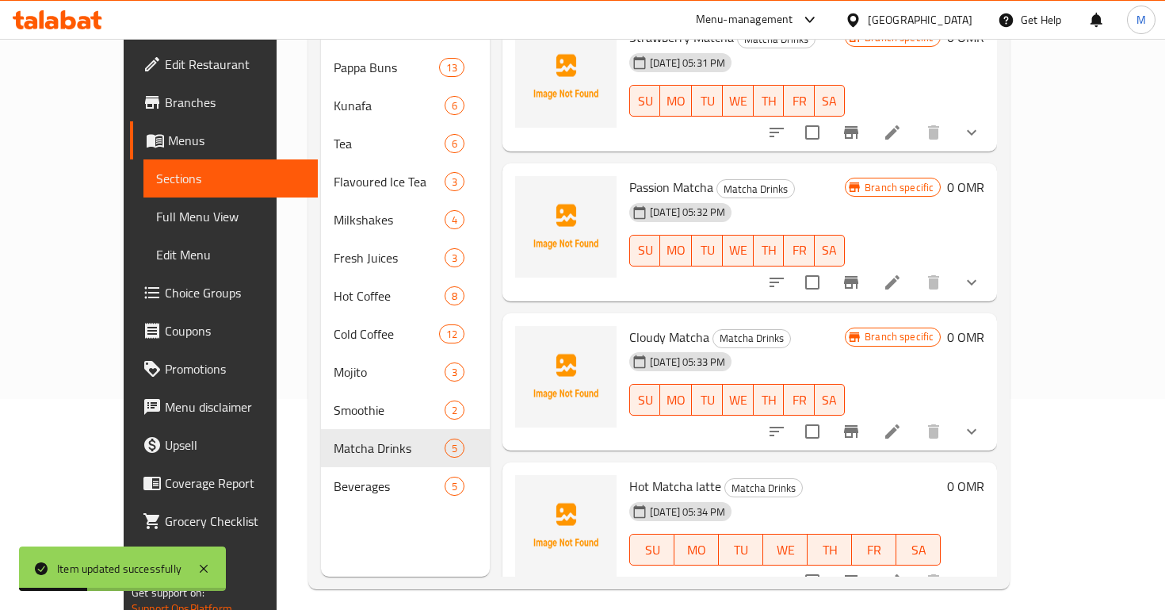
scroll to position [222, 0]
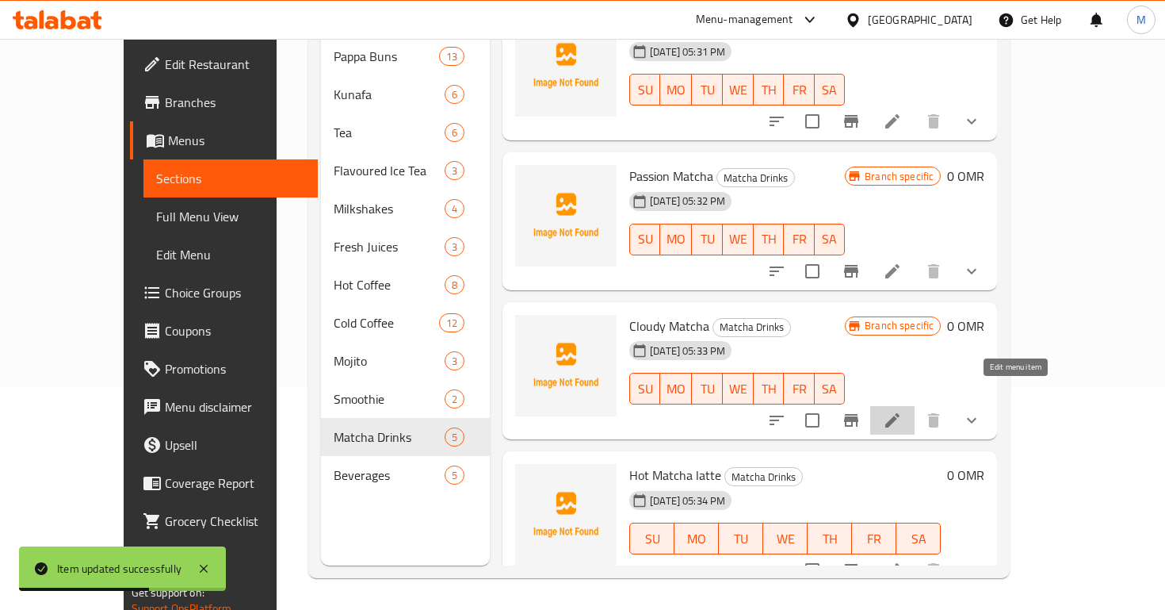
click at [900, 413] on icon at bounding box center [893, 420] width 14 height 14
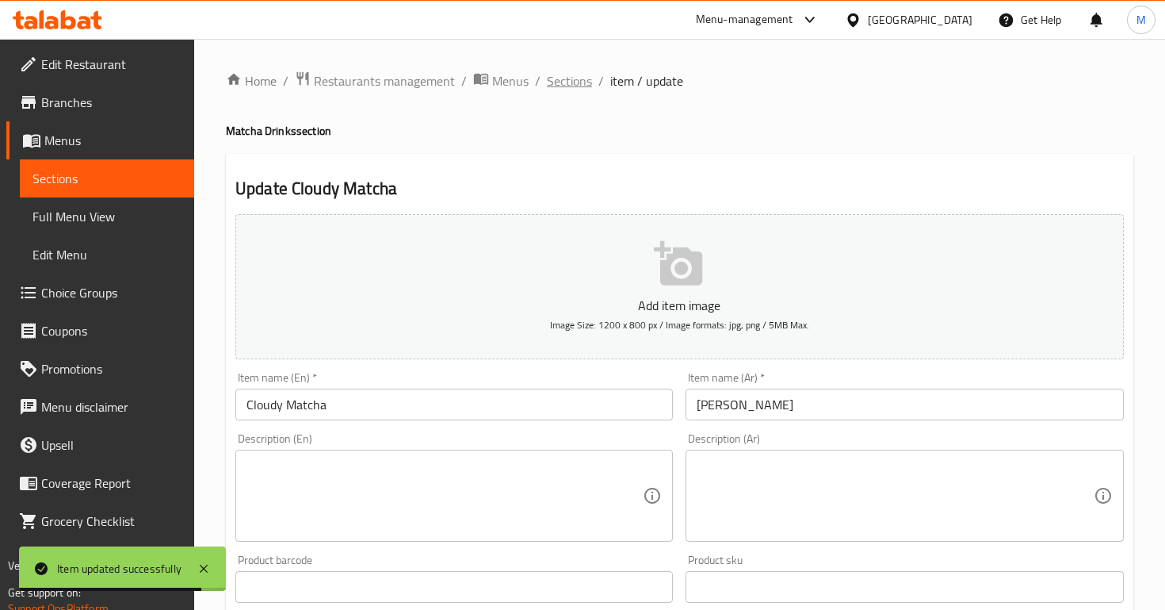
click at [557, 75] on span "Sections" at bounding box center [569, 80] width 45 height 19
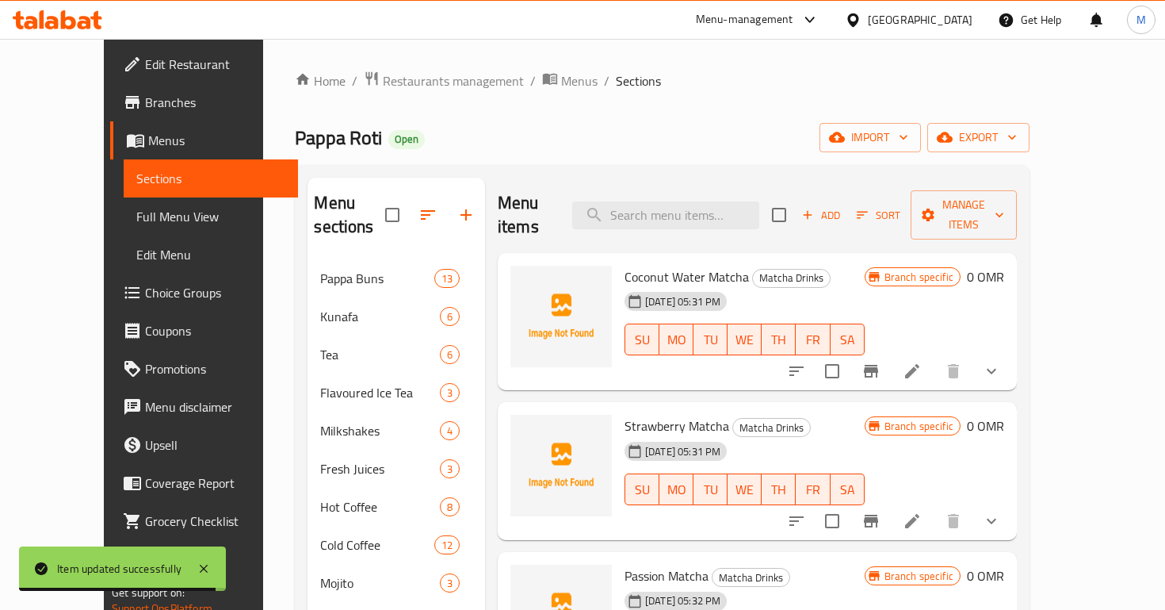
scroll to position [222, 0]
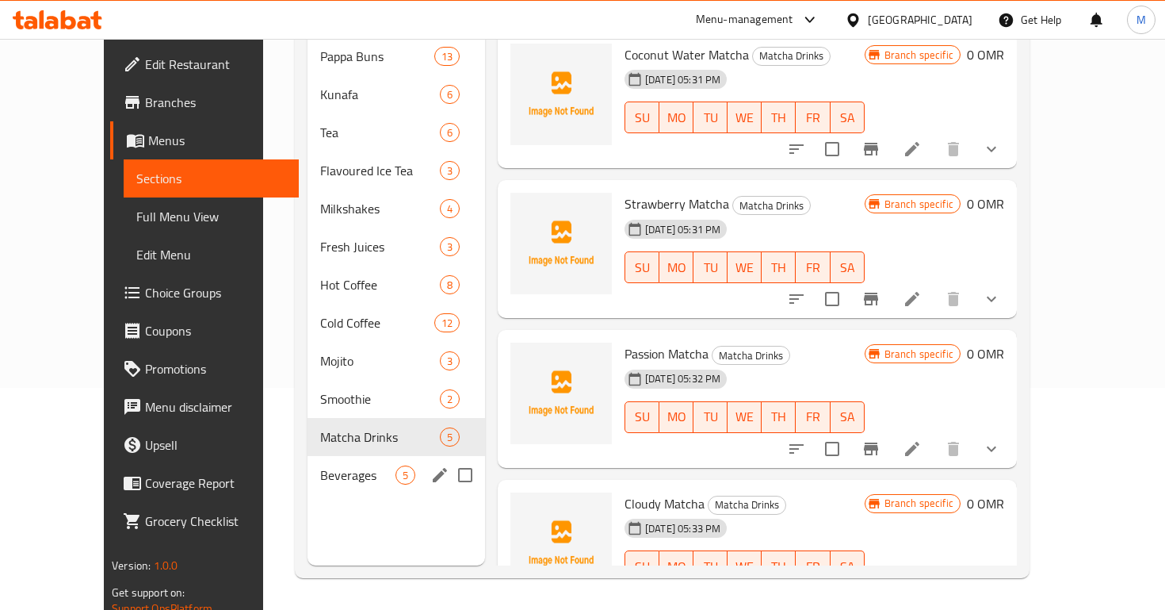
click at [319, 461] on div "Beverages 5" at bounding box center [397, 475] width 178 height 38
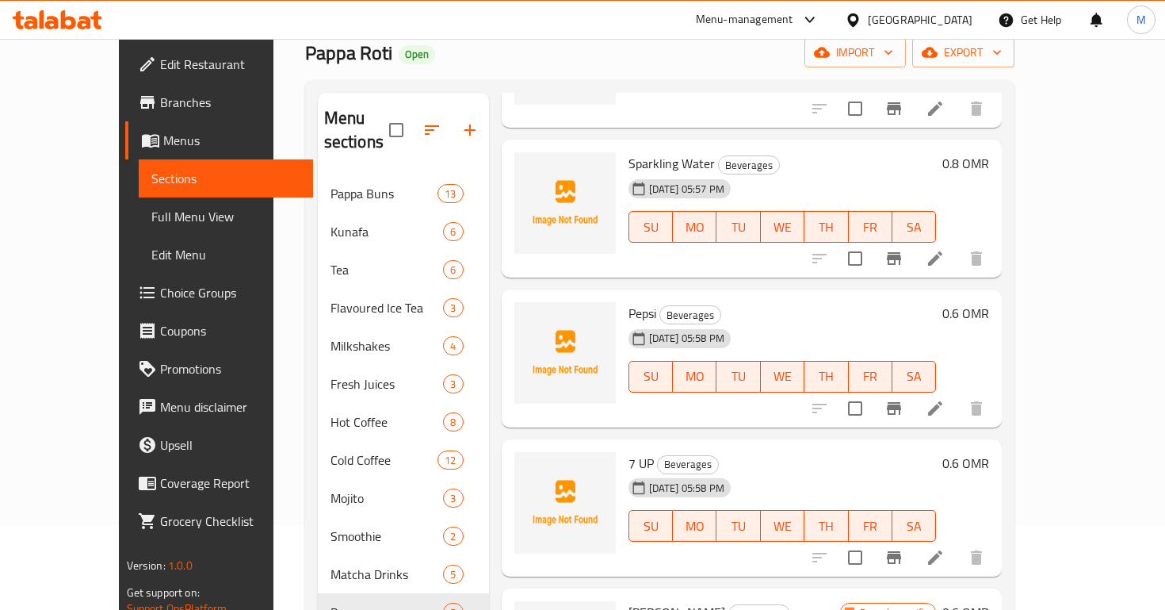
scroll to position [222, 0]
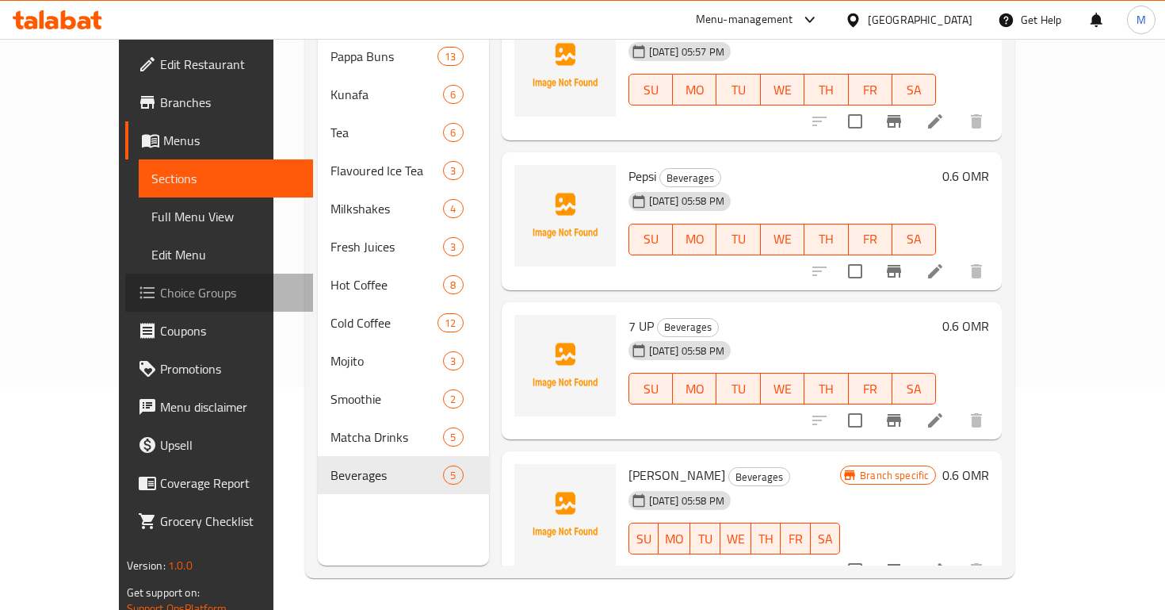
click at [160, 297] on span "Choice Groups" at bounding box center [230, 292] width 140 height 19
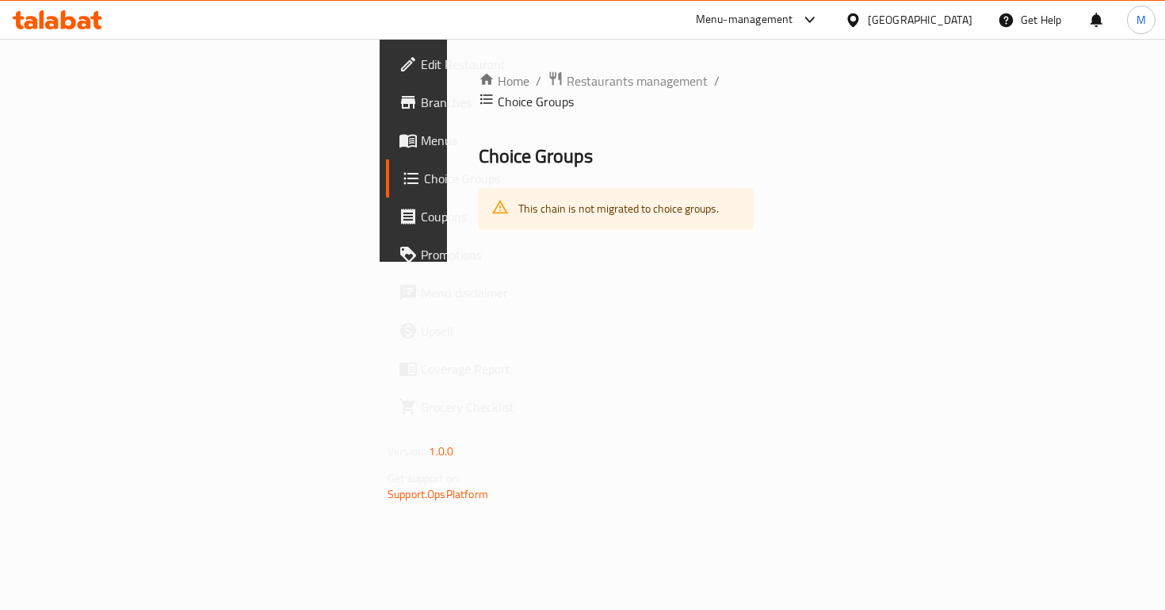
click at [515, 92] on span "Choice Groups" at bounding box center [536, 101] width 76 height 19
click at [567, 82] on span "Restaurants management" at bounding box center [637, 80] width 141 height 19
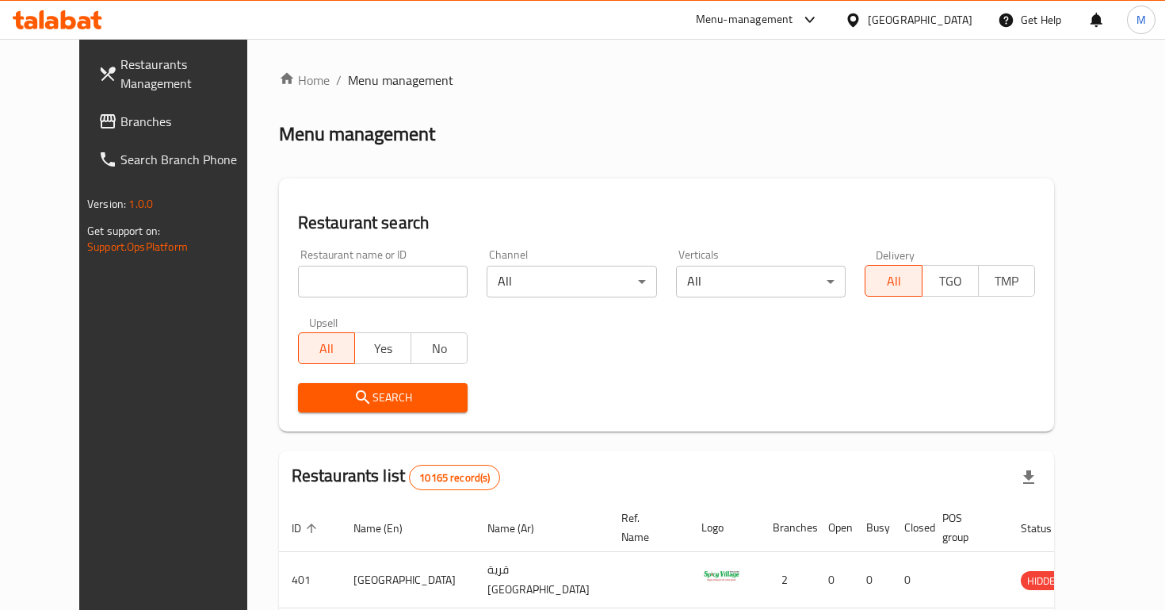
click at [121, 112] on span "Branches" at bounding box center [191, 121] width 140 height 19
